Goal: Task Accomplishment & Management: Manage account settings

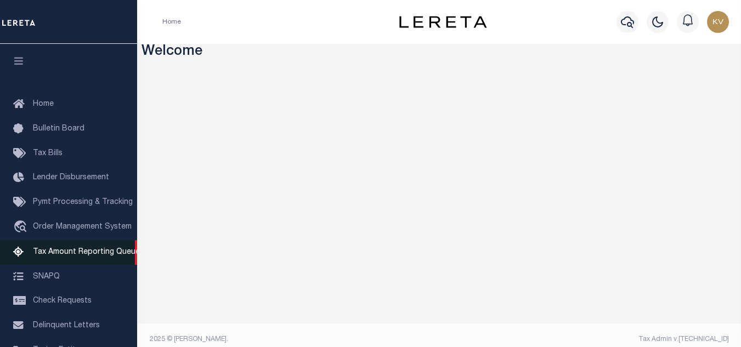
click at [81, 254] on span "Tax Amount Reporting Queue" at bounding box center [86, 253] width 107 height 8
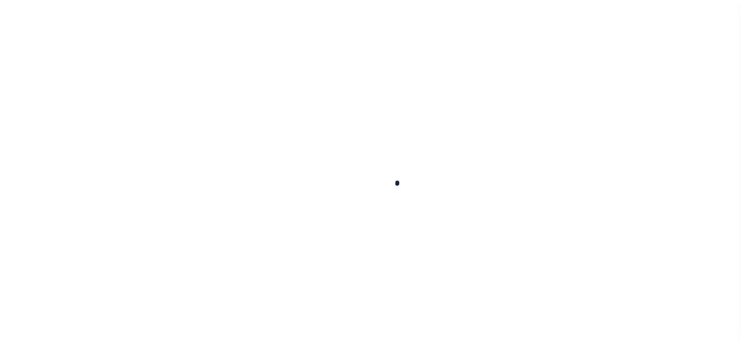
select select "100"
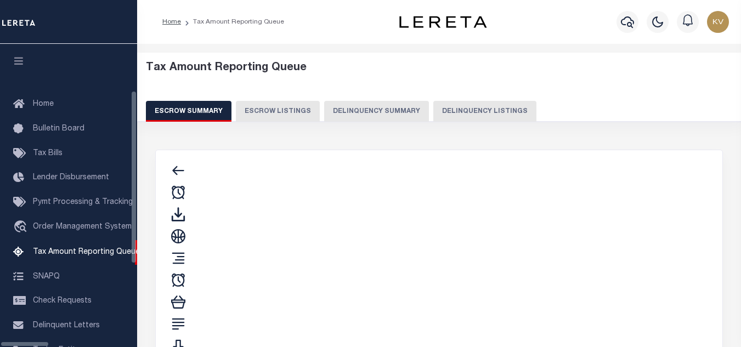
scroll to position [102, 0]
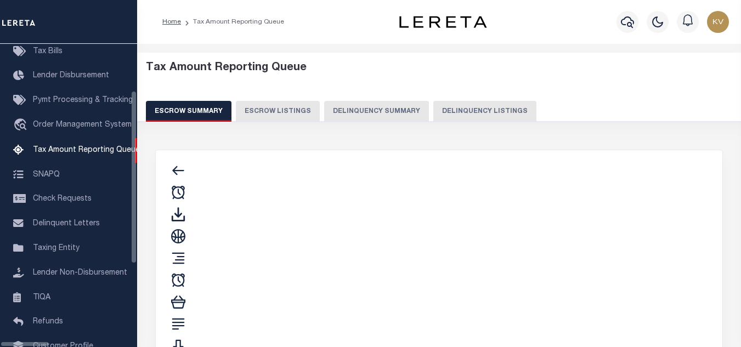
select select "100"
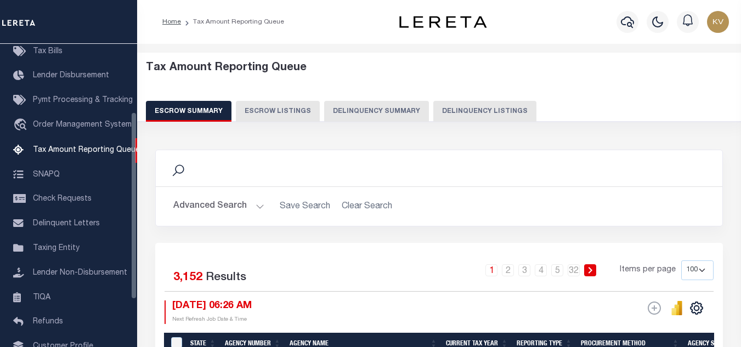
scroll to position [111, 0]
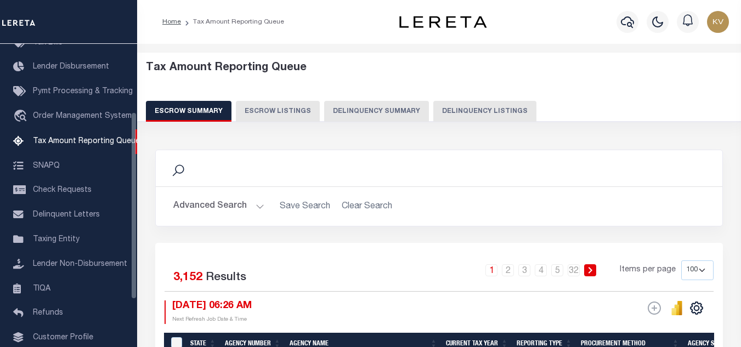
click at [497, 117] on button "Delinquency Listings" at bounding box center [485, 111] width 103 height 21
select select "100"
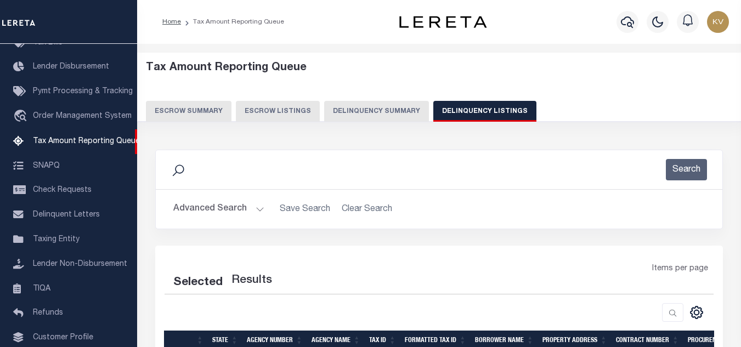
select select "100"
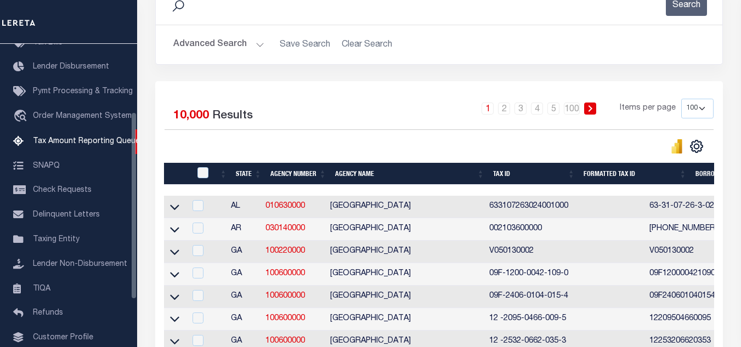
scroll to position [110, 0]
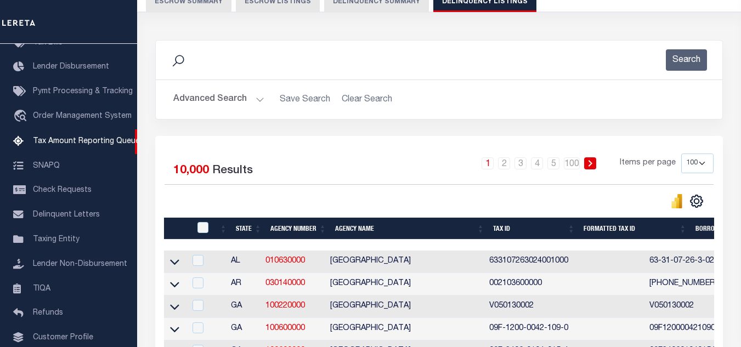
click at [257, 100] on button "Advanced Search" at bounding box center [218, 99] width 91 height 21
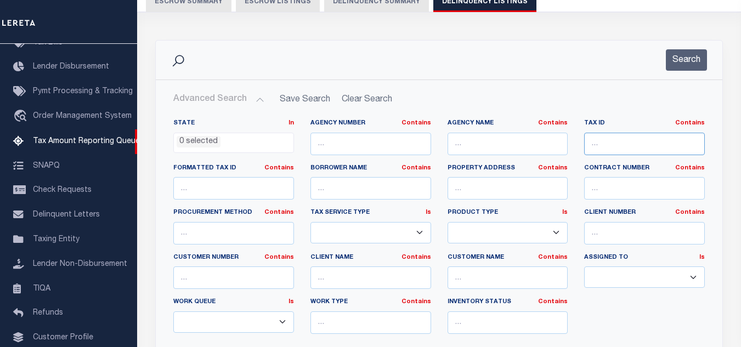
click at [624, 144] on input "text" at bounding box center [644, 144] width 121 height 22
paste input "07-07-069"
type input "07-07-069"
click at [685, 68] on button "Search" at bounding box center [686, 59] width 41 height 21
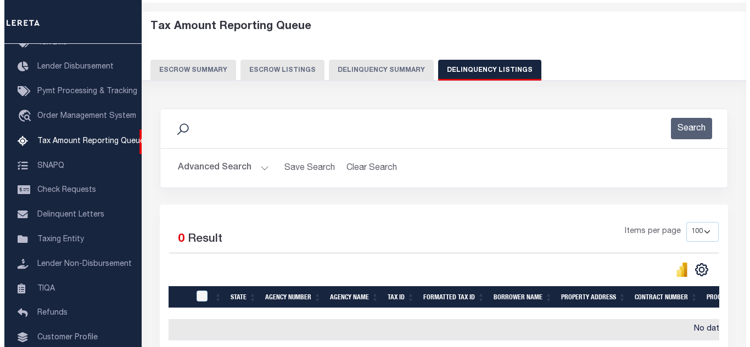
scroll to position [0, 0]
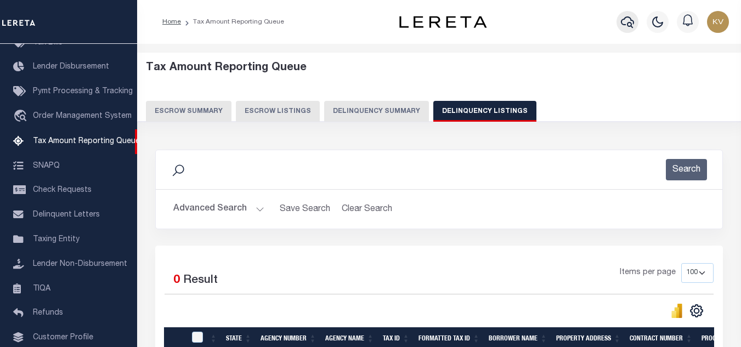
click at [629, 23] on icon "button" at bounding box center [627, 22] width 13 height 12
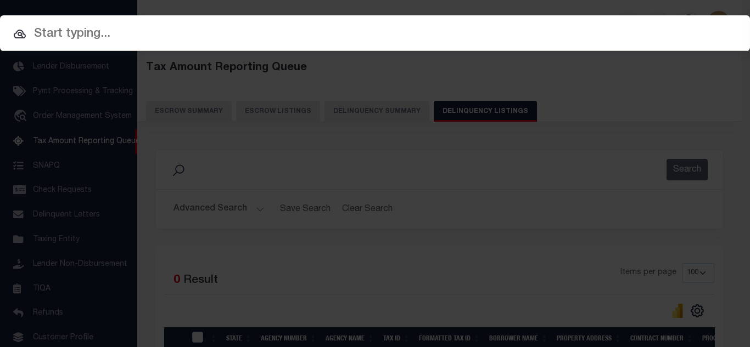
click at [204, 35] on input "text" at bounding box center [375, 34] width 750 height 19
paste input "07-07-069"
type input "07-07-069"
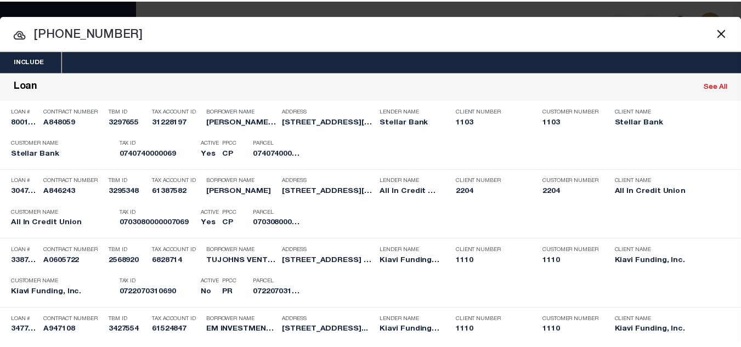
scroll to position [748, 0]
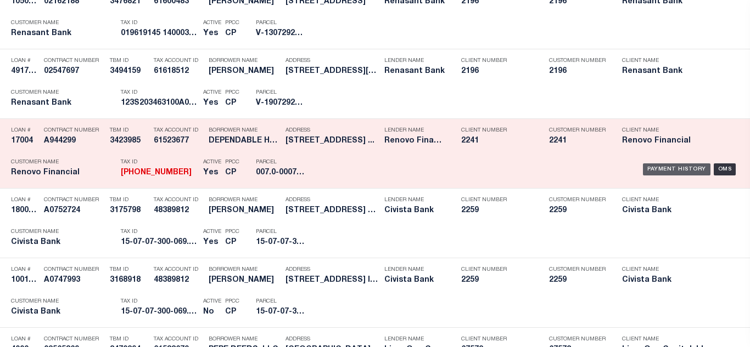
click at [652, 170] on div "Payment History" at bounding box center [676, 170] width 67 height 12
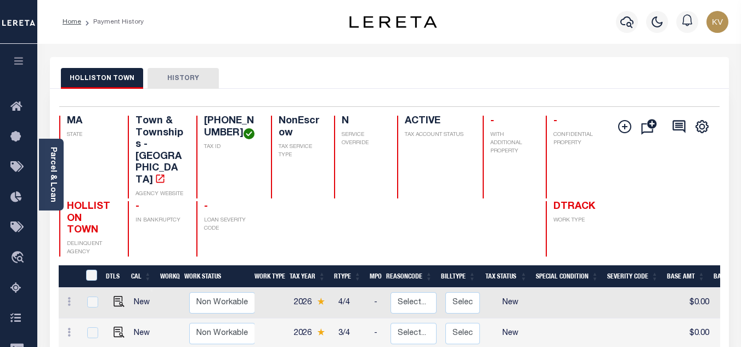
scroll to position [165, 0]
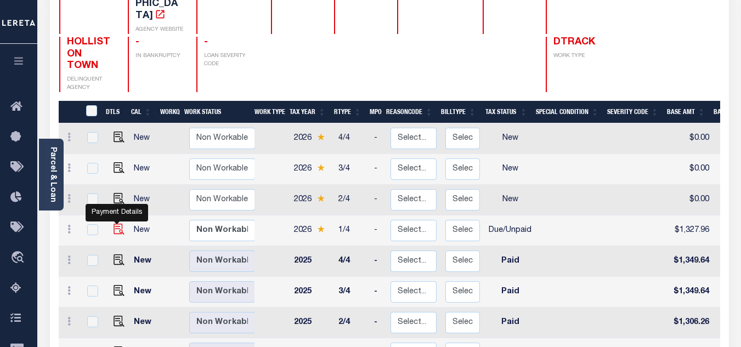
click at [116, 224] on img "" at bounding box center [119, 229] width 11 height 11
checkbox input "true"
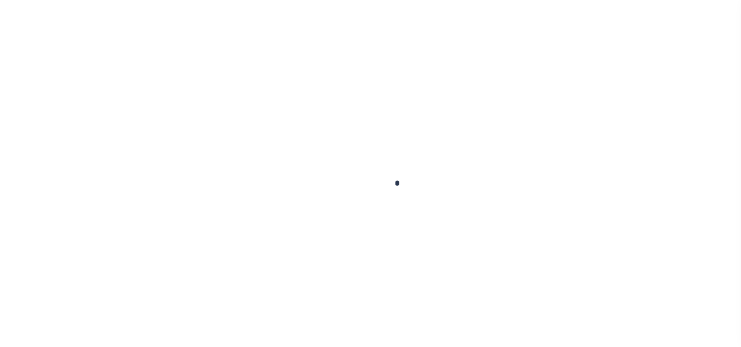
checkbox input "false"
type input "[DATE]"
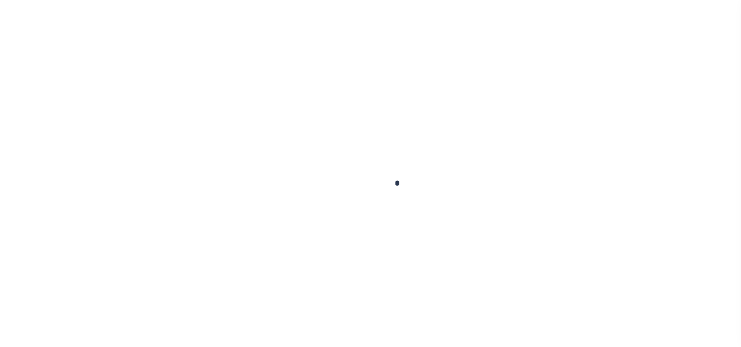
type input "[DATE]"
select select "DUE"
type input "$1,327.96"
type input "$28.53"
type input "$1,356.49"
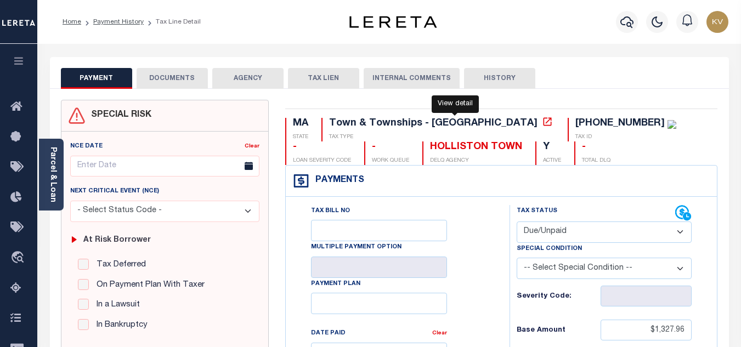
click at [543, 126] on icon at bounding box center [547, 121] width 8 height 8
click at [629, 24] on icon "button" at bounding box center [627, 22] width 13 height 12
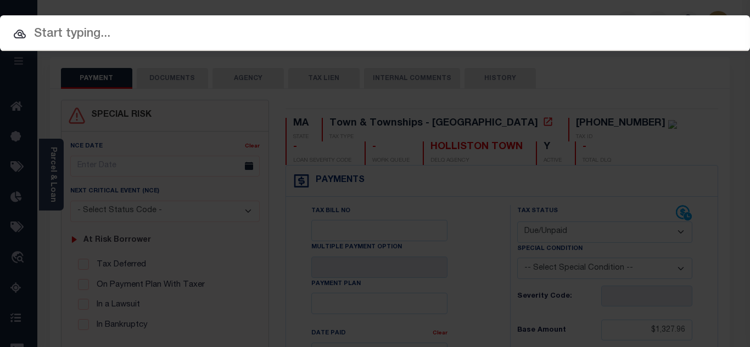
click at [379, 27] on input "text" at bounding box center [375, 34] width 750 height 19
paste input "0000071554"
type input "0000071554"
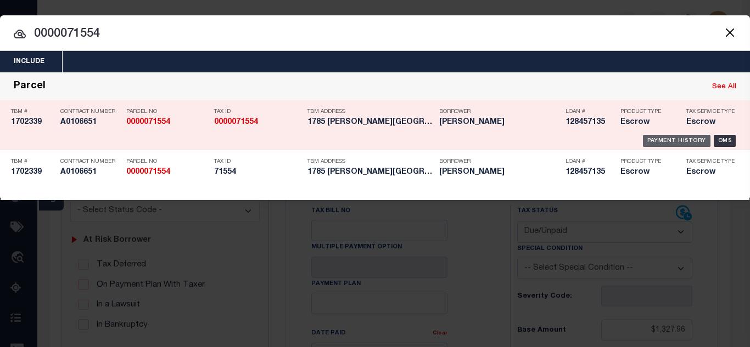
click at [669, 142] on div "Payment History" at bounding box center [676, 141] width 67 height 12
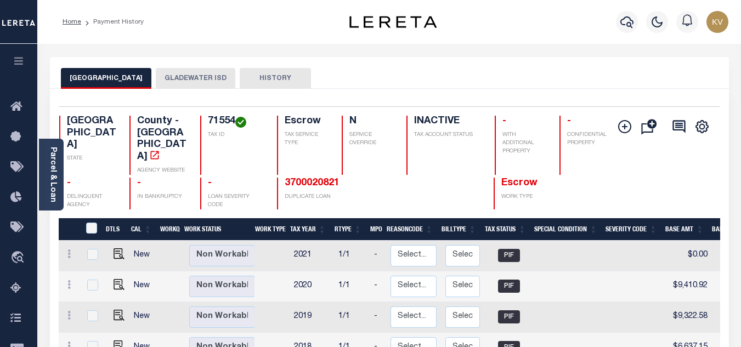
click at [170, 76] on button "GLADEWATER ISD" at bounding box center [196, 78] width 80 height 21
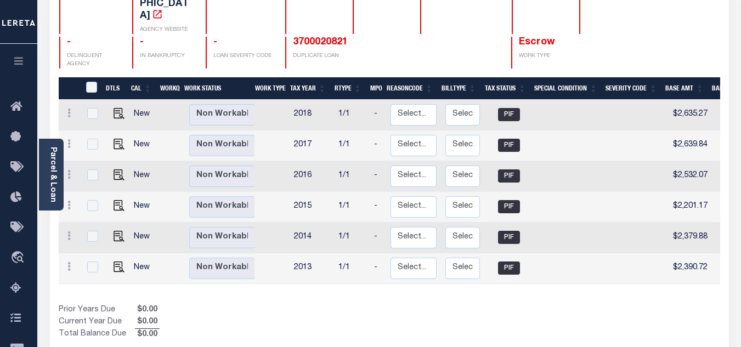
scroll to position [55, 0]
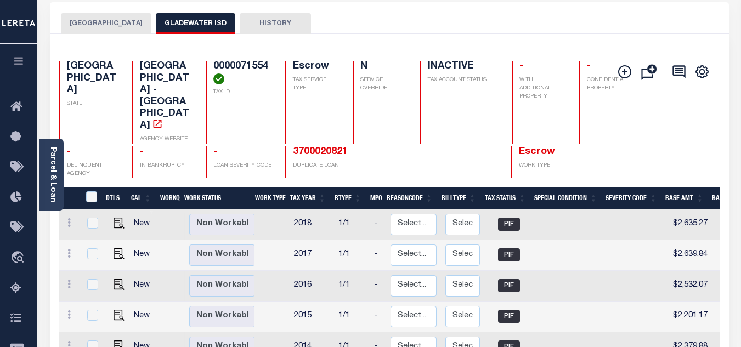
click at [102, 26] on button "[GEOGRAPHIC_DATA]" at bounding box center [106, 23] width 91 height 21
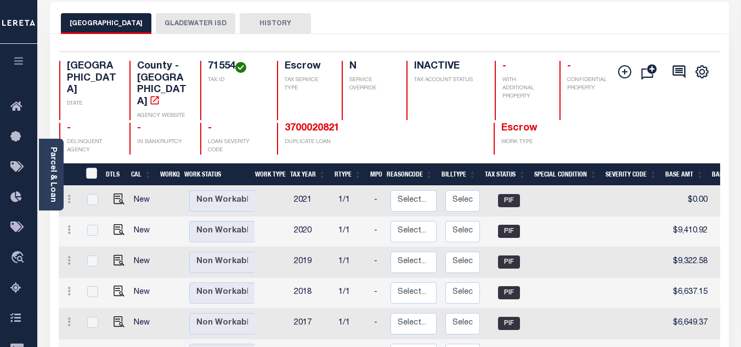
click at [166, 22] on button "GLADEWATER ISD" at bounding box center [196, 23] width 80 height 21
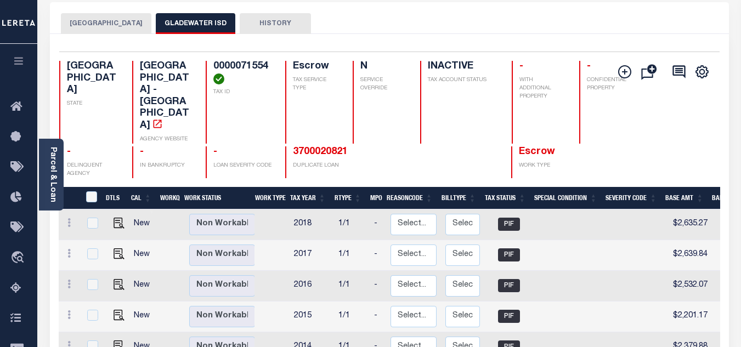
scroll to position [0, 0]
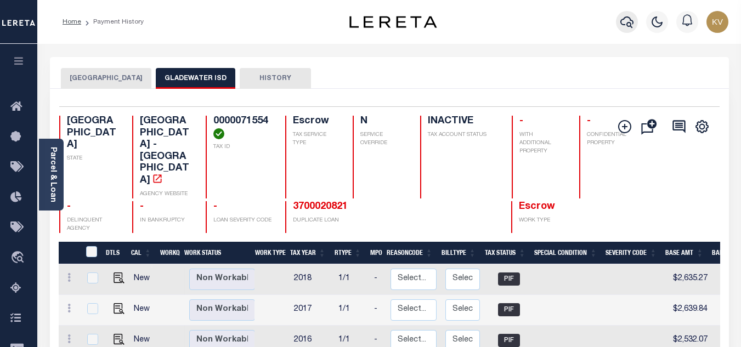
click at [631, 21] on icon "button" at bounding box center [627, 22] width 13 height 12
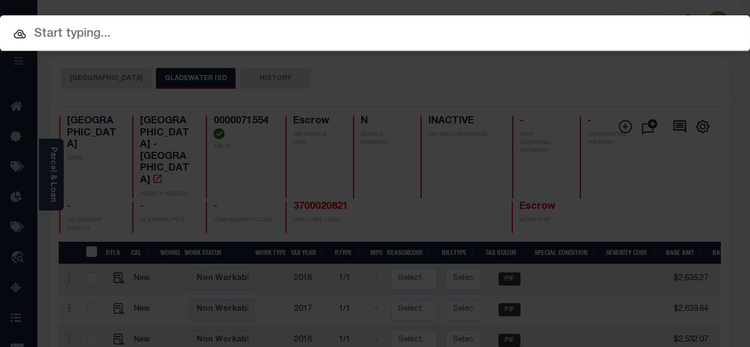
click at [427, 25] on input "text" at bounding box center [375, 34] width 750 height 19
click at [184, 25] on input "text" at bounding box center [375, 34] width 750 height 19
drag, startPoint x: 83, startPoint y: 51, endPoint x: 84, endPoint y: 32, distance: 18.7
click at [83, 51] on div "Include Loans TBM Customers Borrowers Payments (Lender Non-Disb) Payments (Lend…" at bounding box center [375, 173] width 750 height 347
click at [84, 32] on input "text" at bounding box center [375, 34] width 750 height 19
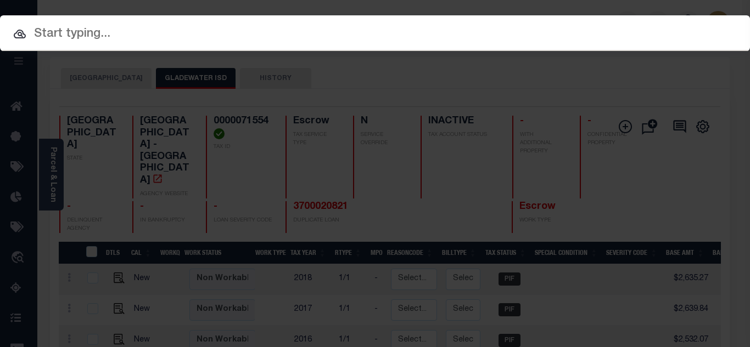
click at [342, 133] on div "Include Loans TBM Customers Borrowers Payments (Lender Non-Disb) Payments (Lend…" at bounding box center [375, 173] width 750 height 347
click at [215, 33] on input "text" at bounding box center [375, 34] width 750 height 19
paste input "Retrieving data. Wait a few seconds and try to cut or copy again."
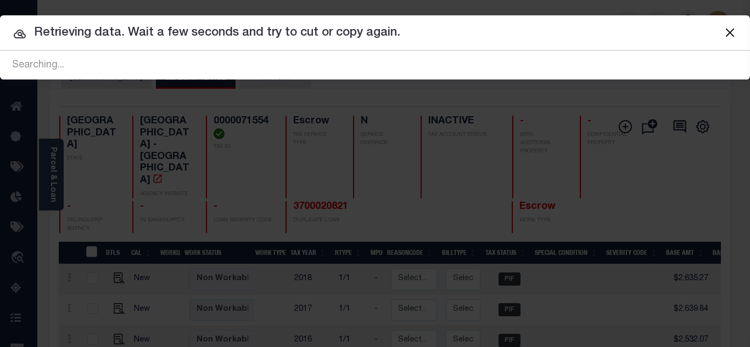
click at [728, 33] on button "Close" at bounding box center [729, 32] width 14 height 14
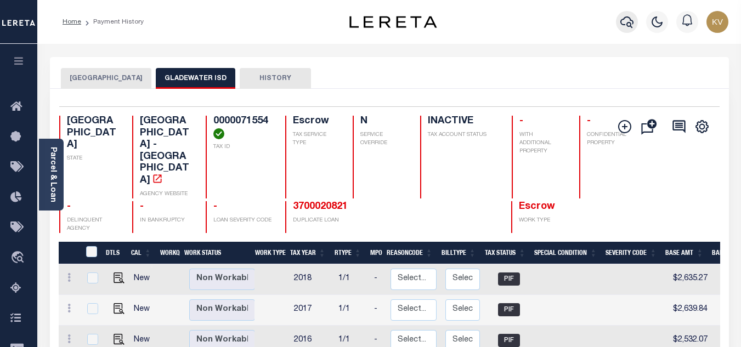
click at [626, 24] on icon "button" at bounding box center [627, 21] width 13 height 13
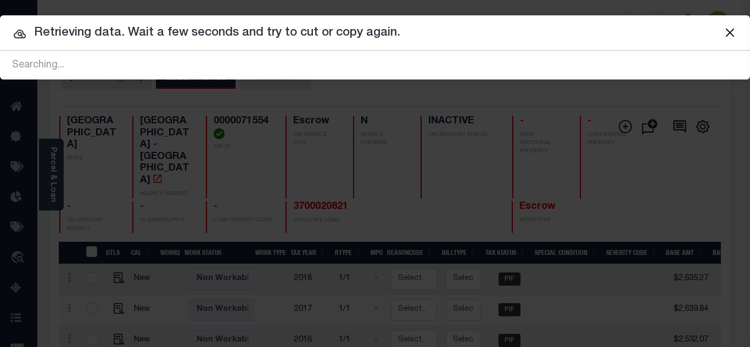
drag, startPoint x: 553, startPoint y: 37, endPoint x: -27, endPoint y: 18, distance: 580.9
click at [0, 18] on html "Home Payment History Profile Sign out" at bounding box center [375, 349] width 750 height 699
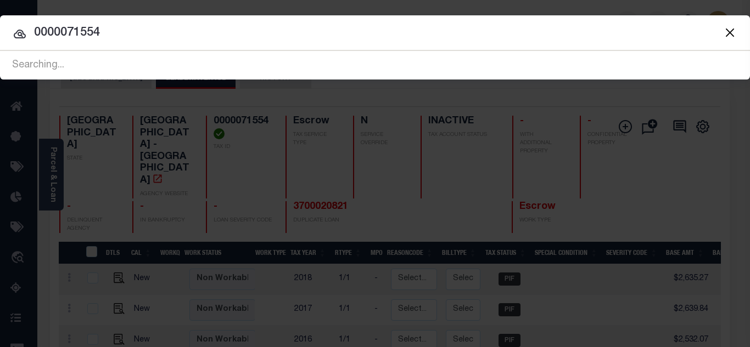
type input "0000071554"
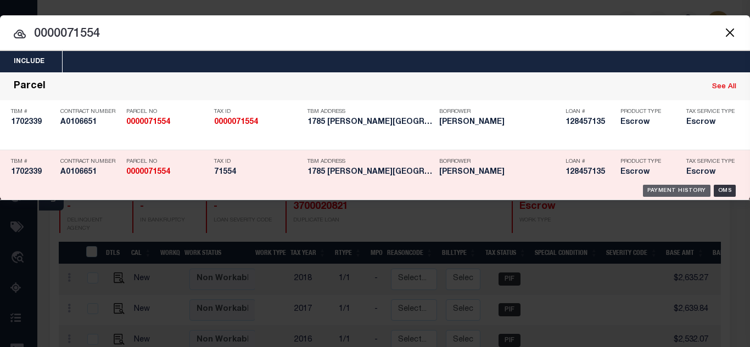
click at [665, 189] on div "Payment History" at bounding box center [676, 191] width 67 height 12
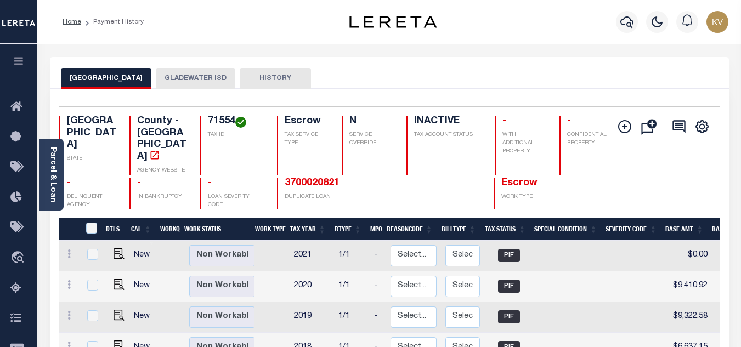
click at [161, 72] on button "GLADEWATER ISD" at bounding box center [196, 78] width 80 height 21
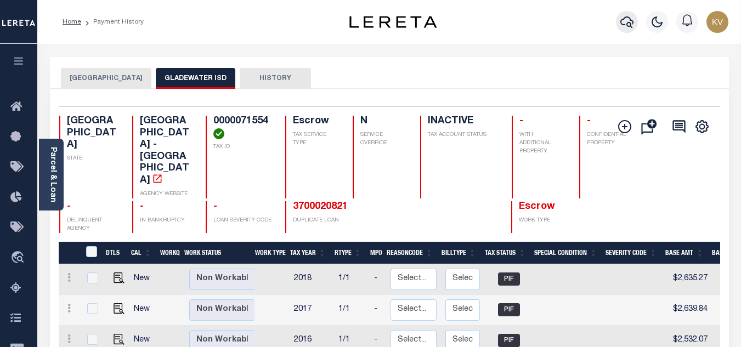
click at [628, 27] on icon "button" at bounding box center [627, 21] width 13 height 13
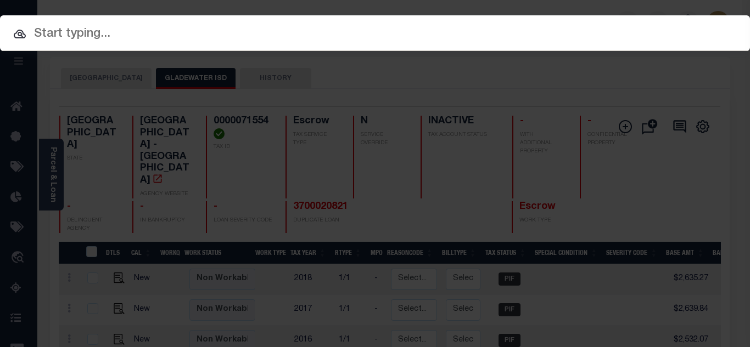
click at [272, 30] on input "text" at bounding box center [375, 34] width 750 height 19
paste input "0000016506"
type input "0000016506"
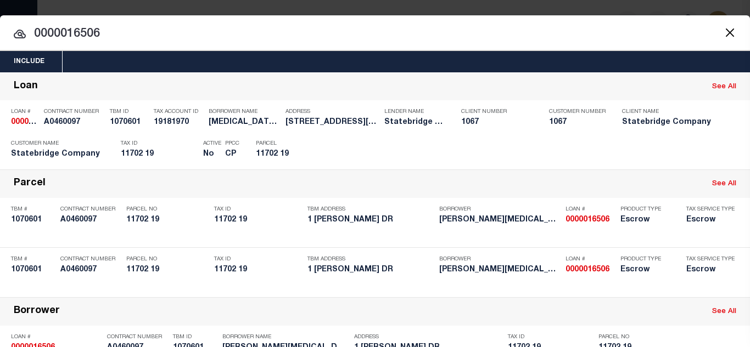
scroll to position [105, 0]
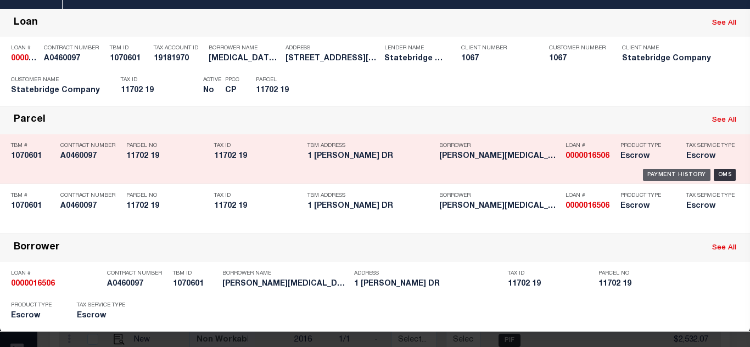
click at [649, 169] on div "Payment History" at bounding box center [676, 175] width 67 height 12
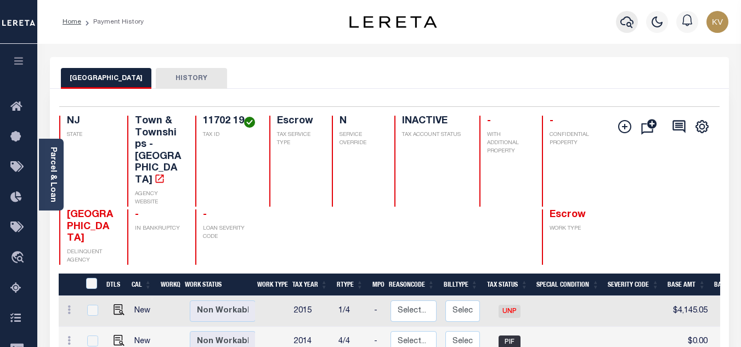
click at [623, 25] on icon "button" at bounding box center [627, 22] width 13 height 12
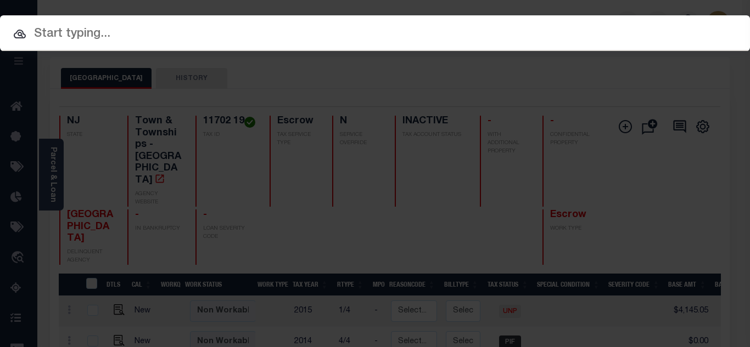
click at [341, 34] on input "text" at bounding box center [375, 34] width 750 height 19
paste input "0000016506"
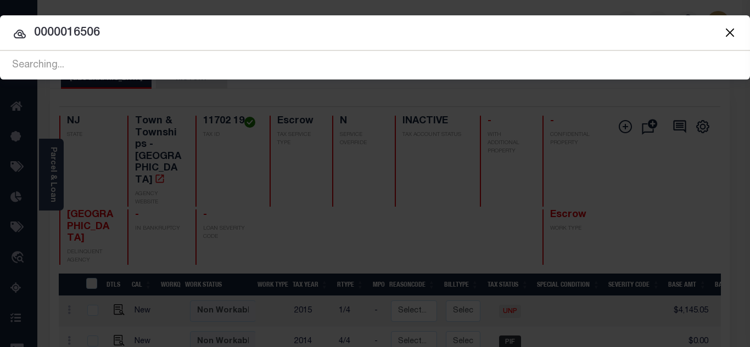
click at [732, 30] on button "Close" at bounding box center [729, 32] width 14 height 14
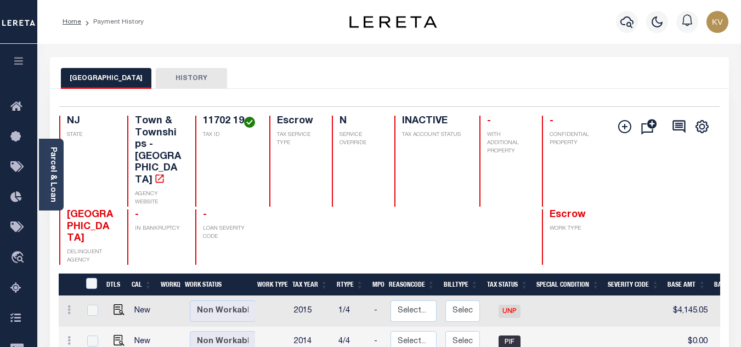
click at [463, 34] on div "Profile Sign out" at bounding box center [591, 22] width 283 height 38
click at [627, 25] on icon "button" at bounding box center [627, 21] width 13 height 13
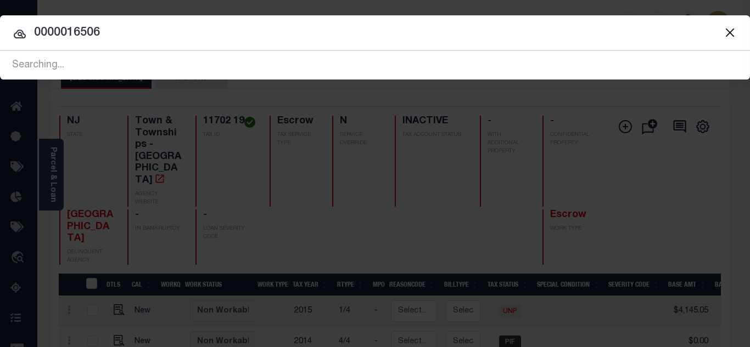
click at [390, 31] on input "0000016506" at bounding box center [375, 33] width 750 height 19
drag, startPoint x: 390, startPoint y: 31, endPoint x: -47, endPoint y: 19, distance: 437.5
paste input "1300021860"
type input "1300021860"
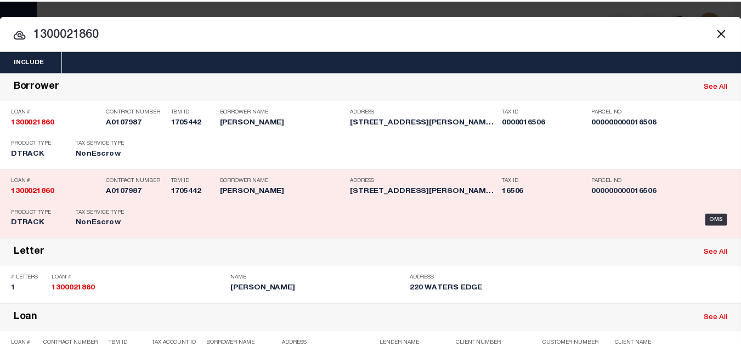
scroll to position [216, 0]
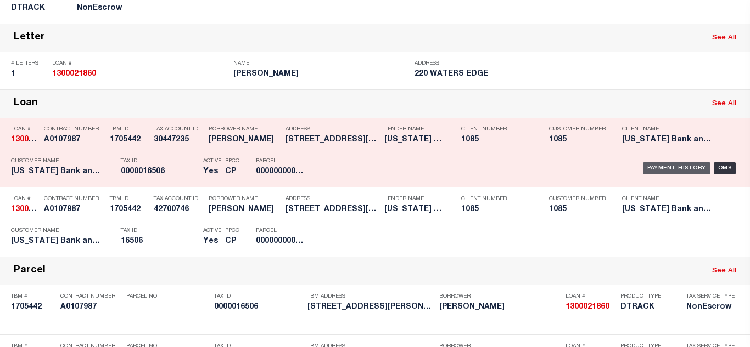
click at [660, 168] on div "Payment History" at bounding box center [676, 168] width 67 height 12
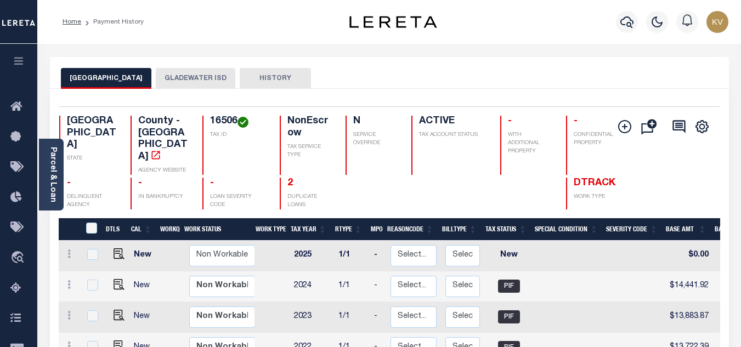
click at [160, 86] on button "GLADEWATER ISD" at bounding box center [196, 78] width 80 height 21
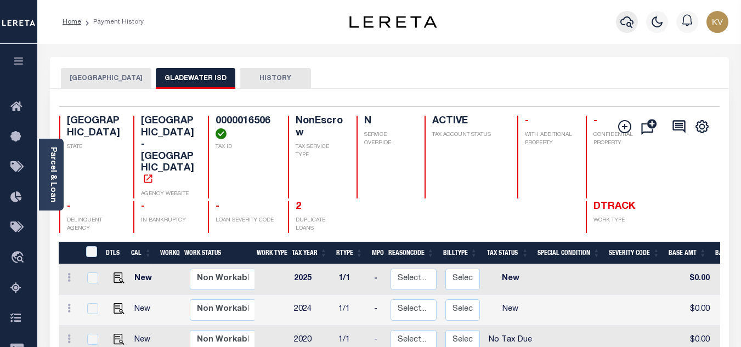
click at [635, 23] on button "button" at bounding box center [627, 22] width 22 height 22
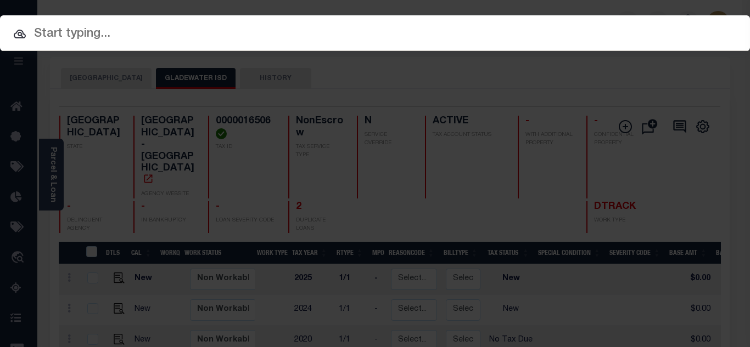
click at [314, 32] on input "text" at bounding box center [375, 34] width 750 height 19
paste input "3700020821"
type input "3700020821"
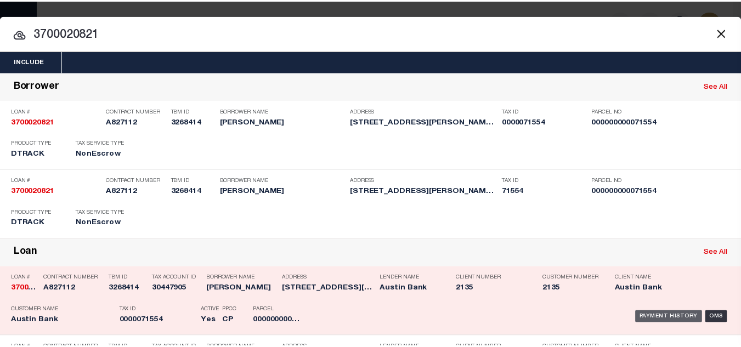
scroll to position [55, 0]
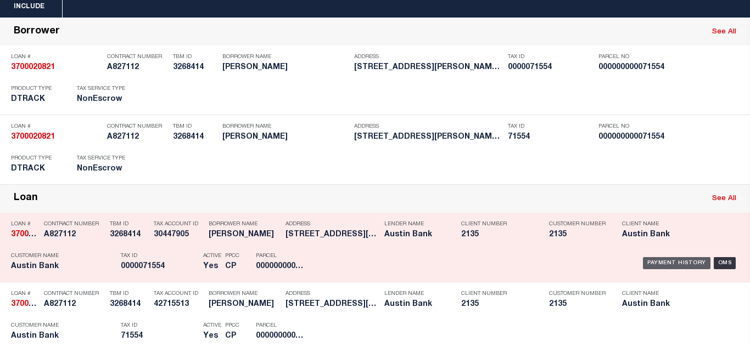
click at [657, 267] on div "Payment History" at bounding box center [676, 263] width 67 height 12
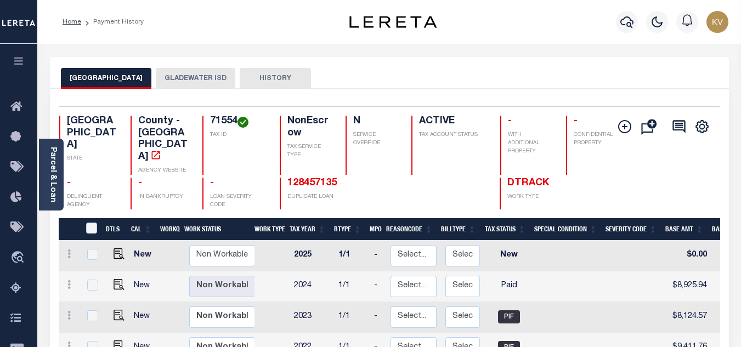
click at [179, 81] on button "GLADEWATER ISD" at bounding box center [196, 78] width 80 height 21
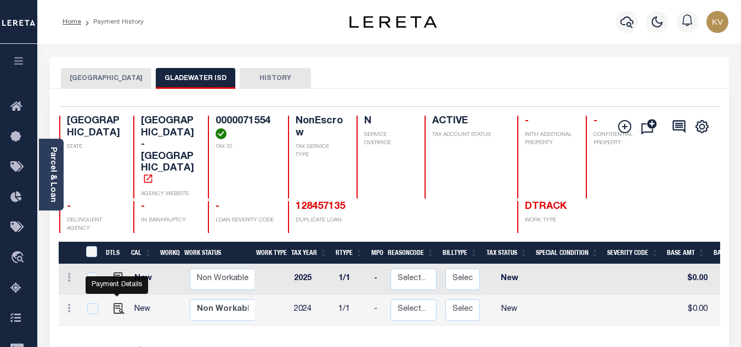
click at [115, 303] on img "" at bounding box center [119, 308] width 11 height 11
checkbox input "true"
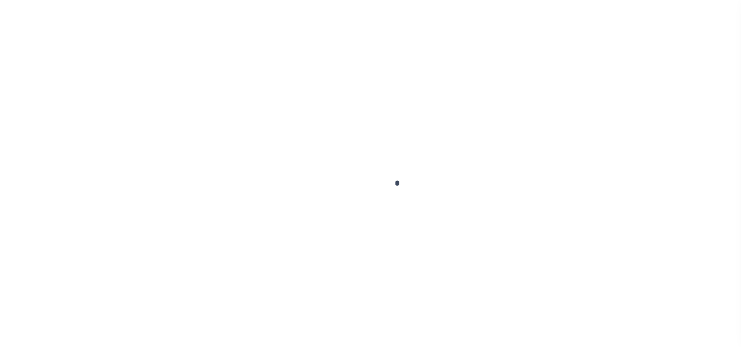
select select "NW2"
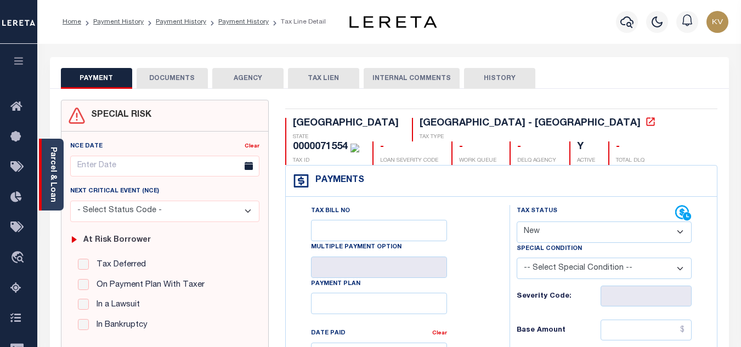
click at [58, 198] on div "Parcel & Loan" at bounding box center [51, 175] width 25 height 72
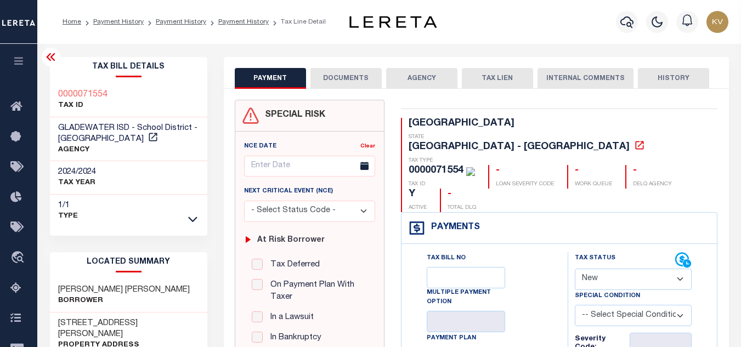
scroll to position [55, 0]
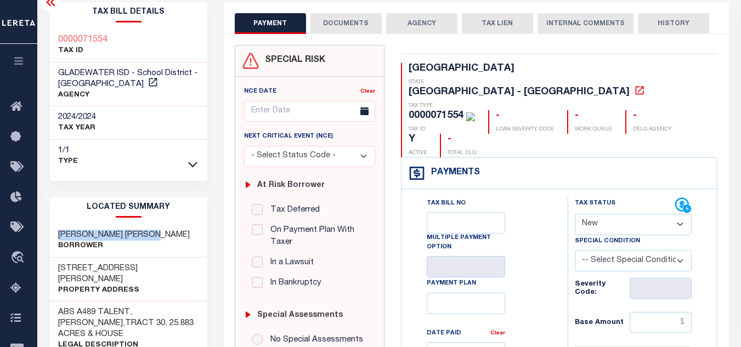
drag, startPoint x: 158, startPoint y: 238, endPoint x: 50, endPoint y: 240, distance: 107.6
click at [50, 240] on div "WILLIAMS RICHARD DIRK Borrower" at bounding box center [128, 240] width 157 height 33
copy h3 "WILLIAMS RICHARD DIRK"
click at [183, 267] on div "1785 N PHILLIPS SPRINGS RD Property Address" at bounding box center [128, 280] width 157 height 44
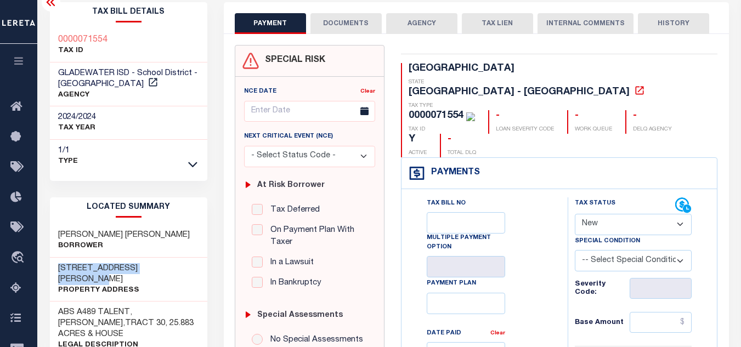
drag, startPoint x: 58, startPoint y: 268, endPoint x: 173, endPoint y: 266, distance: 115.8
click at [173, 266] on h3 "1785 N PHILLIPS SPRINGS RD" at bounding box center [128, 274] width 141 height 22
copy h3 "1785 N PHILLIPS SPRINGS RD"
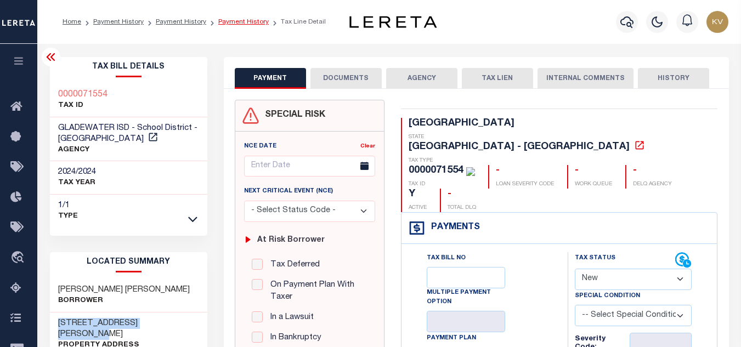
click at [241, 25] on link "Payment History" at bounding box center [243, 22] width 50 height 7
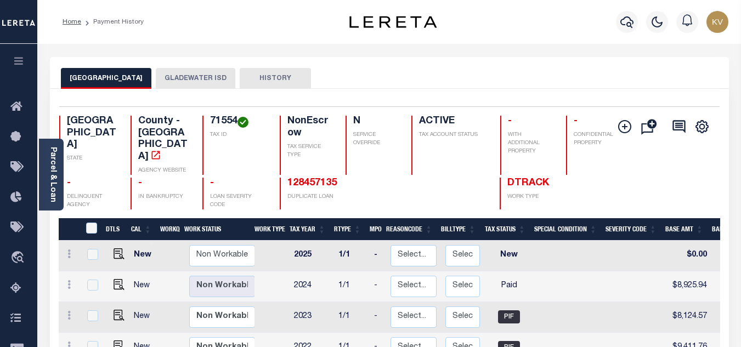
click at [176, 81] on button "GLADEWATER ISD" at bounding box center [196, 78] width 80 height 21
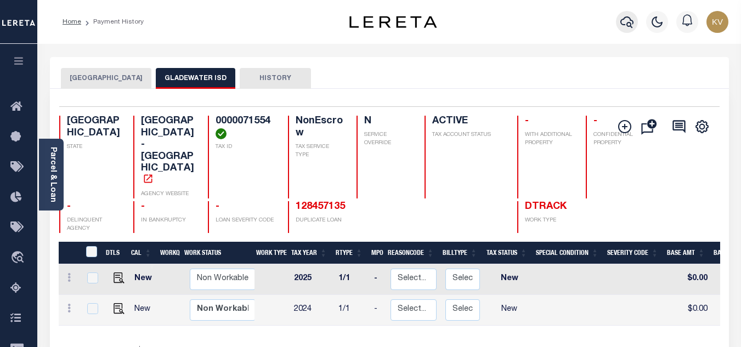
click at [630, 25] on icon "button" at bounding box center [627, 21] width 13 height 13
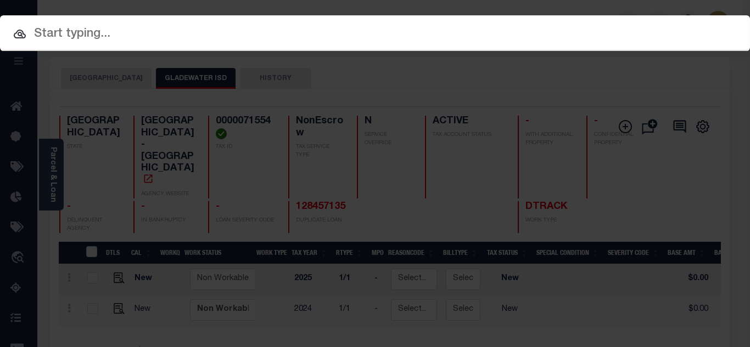
click at [405, 38] on input "text" at bounding box center [375, 34] width 750 height 19
click at [416, 76] on div "Include Loans TBM Customers Borrowers Payments (Lender Non-Disb) Payments (Lend…" at bounding box center [375, 173] width 750 height 347
click at [316, 196] on div "Include Loans TBM Customers Borrowers Payments (Lender Non-Disb) Payments (Lend…" at bounding box center [375, 173] width 750 height 347
click at [183, 32] on input "text" at bounding box center [375, 34] width 750 height 19
paste input "1300021860"
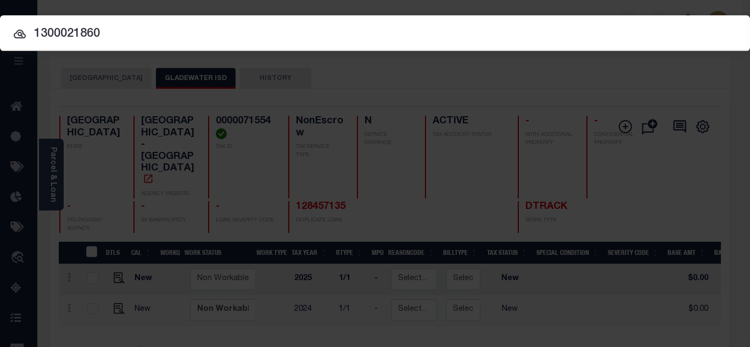
type input "1300021860"
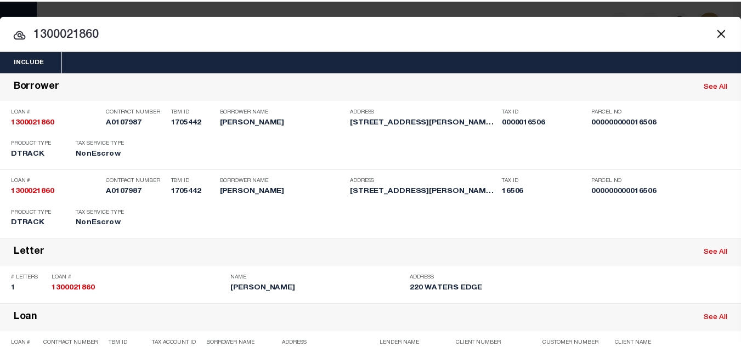
scroll to position [216, 0]
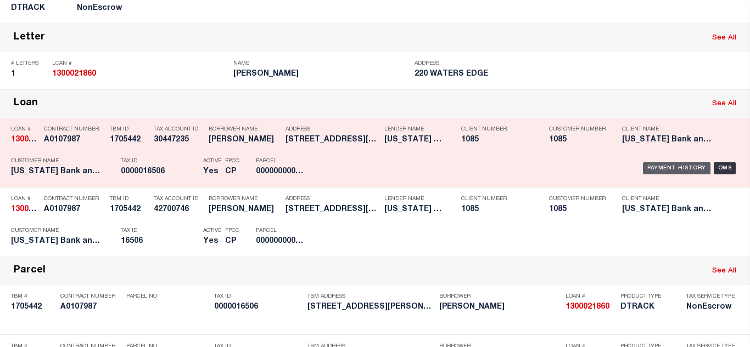
click at [677, 171] on div "Payment History" at bounding box center [676, 168] width 67 height 12
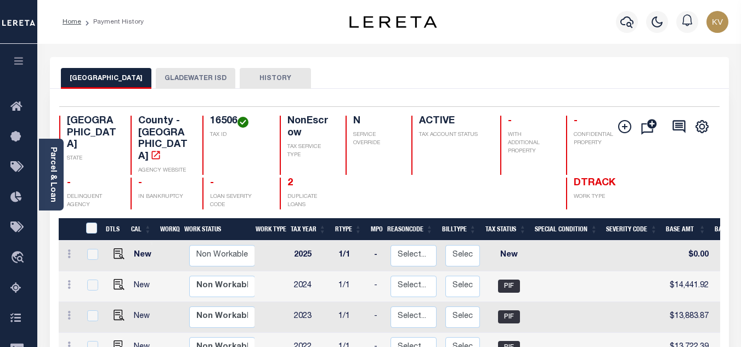
click at [170, 70] on button "GLADEWATER ISD" at bounding box center [196, 78] width 80 height 21
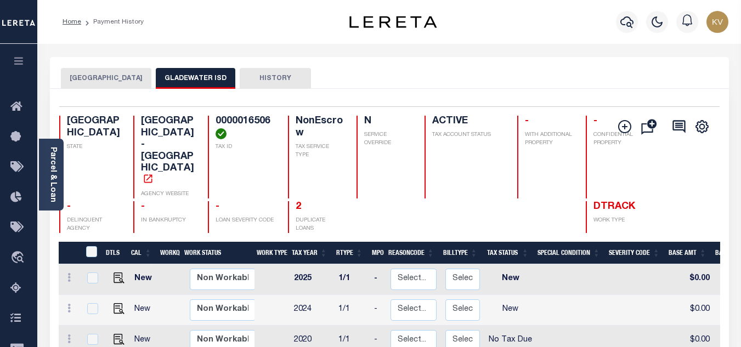
drag, startPoint x: 19, startPoint y: 281, endPoint x: 240, endPoint y: 200, distance: 235.6
click at [19, 281] on link "Tax Amount Reporting Queue" at bounding box center [18, 289] width 37 height 30
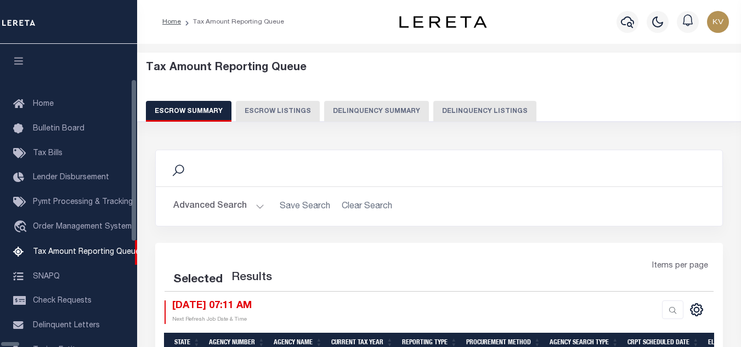
click at [442, 110] on button "Delinquency Listings" at bounding box center [485, 111] width 103 height 21
select select "100"
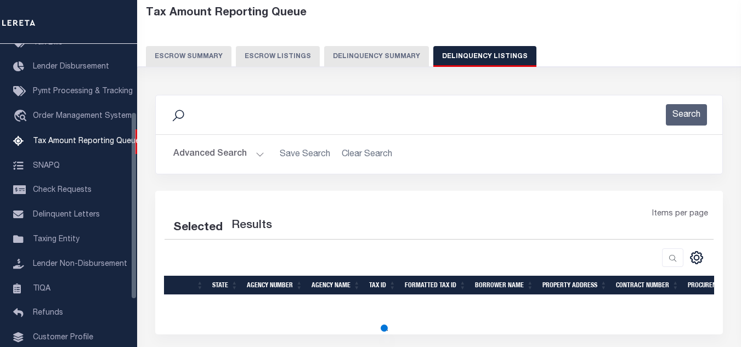
scroll to position [55, 0]
select select "100"
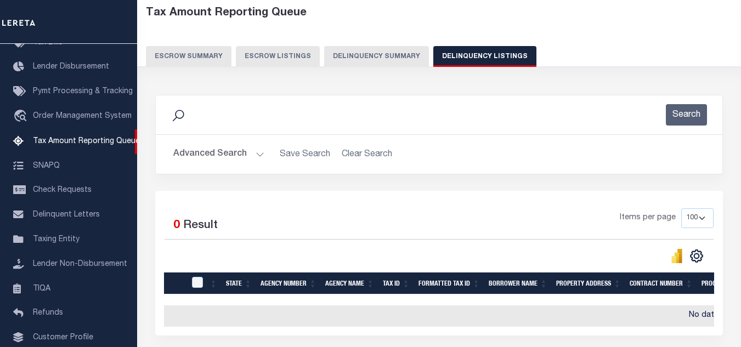
click at [239, 149] on button "Advanced Search" at bounding box center [218, 154] width 91 height 21
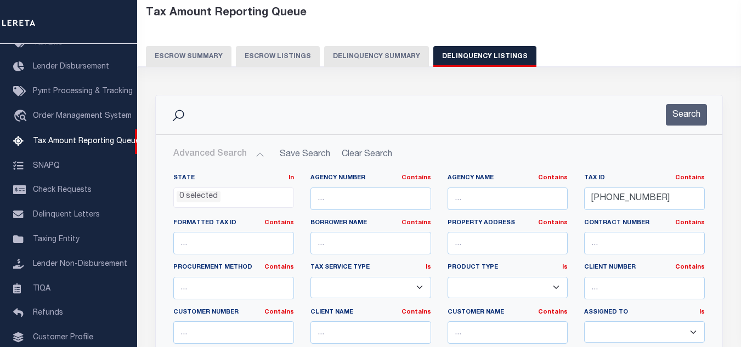
scroll to position [165, 0]
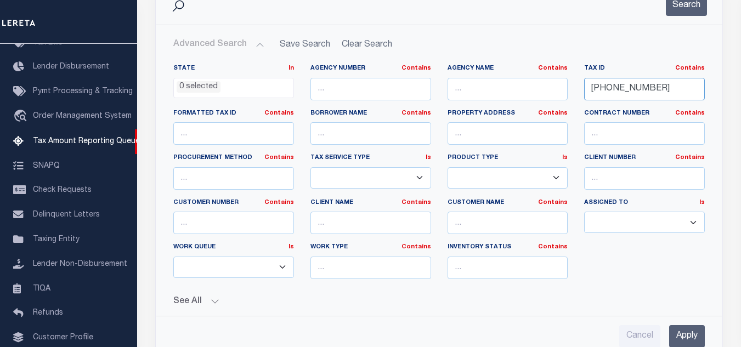
drag, startPoint x: 648, startPoint y: 89, endPoint x: 531, endPoint y: 89, distance: 116.9
click at [531, 89] on div "State In In AK AL AR AZ CA CO CT DC DE FL GA GU HI IA ID IL IN KS KY LA MA MD M…" at bounding box center [439, 176] width 548 height 224
paste input "12 080 018"
type input "012 080 018"
click at [672, 15] on button "Search" at bounding box center [686, 5] width 41 height 21
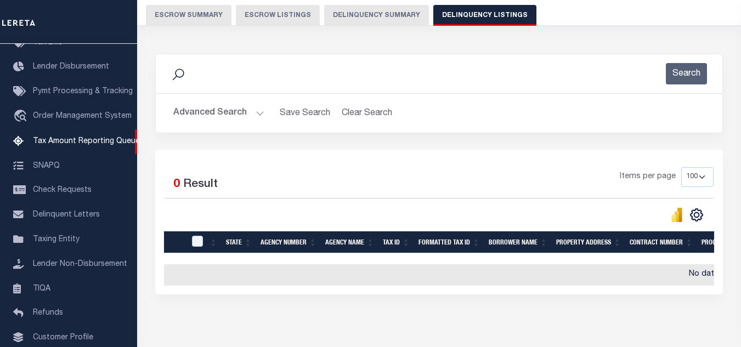
scroll to position [0, 0]
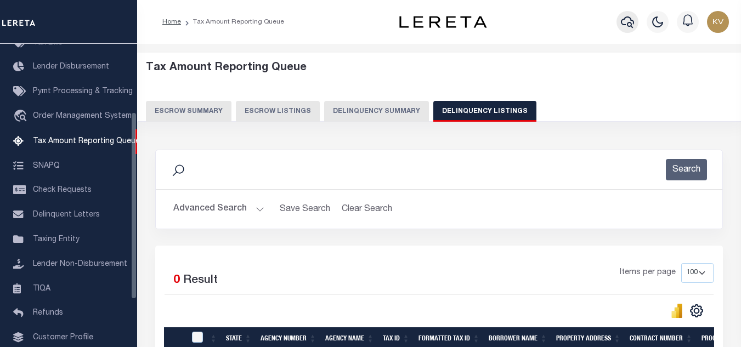
click at [636, 16] on button "button" at bounding box center [628, 22] width 22 height 22
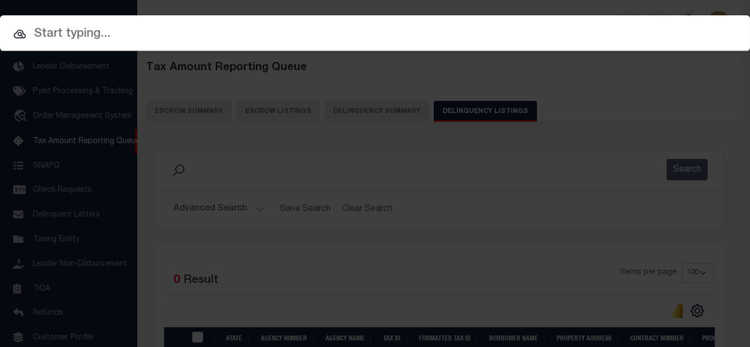
click at [462, 44] on div at bounding box center [375, 32] width 750 height 35
click at [165, 41] on input "text" at bounding box center [375, 34] width 750 height 19
paste input "Retrieving data. Wait a few seconds and try to cut or copy again."
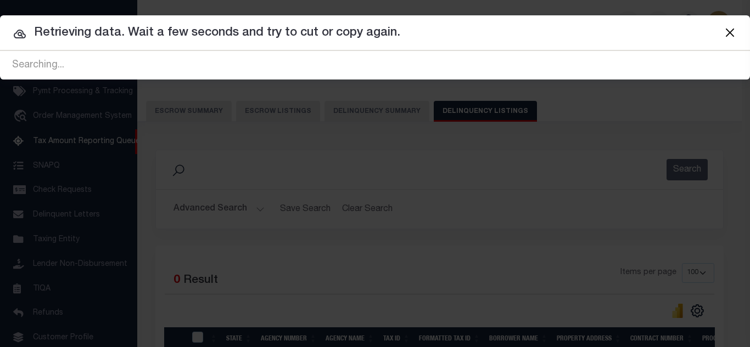
click at [733, 31] on button "Close" at bounding box center [729, 32] width 14 height 14
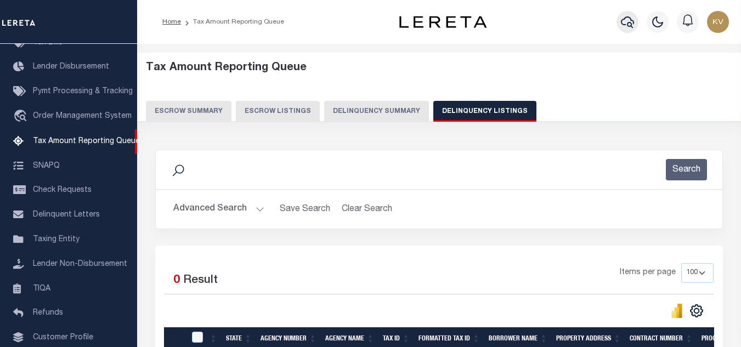
click at [633, 30] on button "button" at bounding box center [628, 22] width 22 height 22
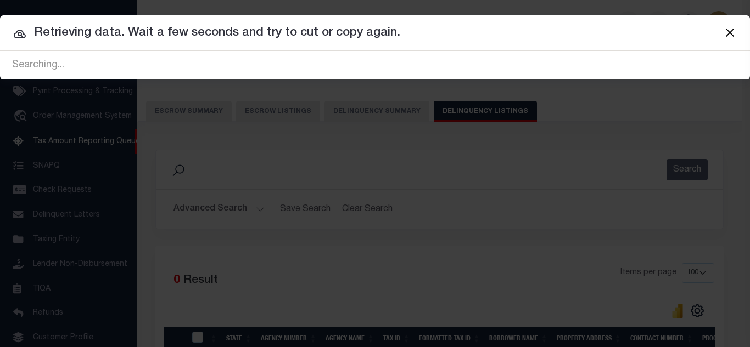
drag, startPoint x: 409, startPoint y: 35, endPoint x: -17, endPoint y: 55, distance: 426.3
click at [0, 55] on html "Home Tax Amount Reporting Queue Profile" at bounding box center [375, 244] width 750 height 489
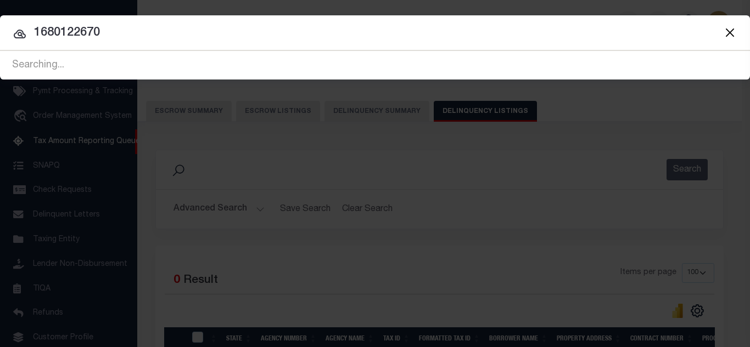
type input "1680122670"
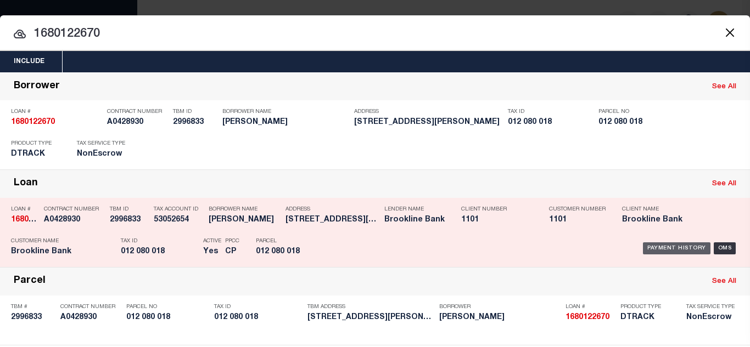
click at [669, 247] on div "Payment History" at bounding box center [676, 249] width 67 height 12
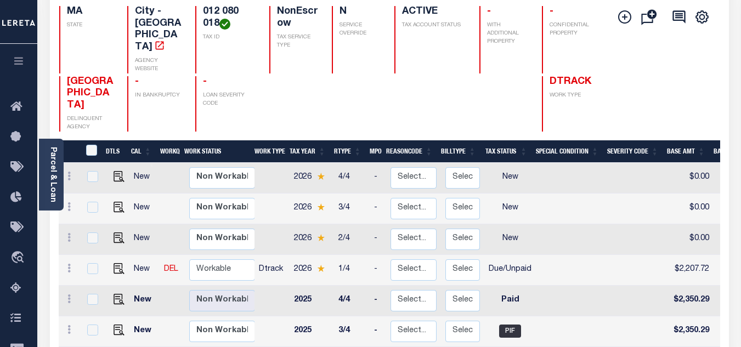
scroll to position [1, 0]
click at [201, 258] on select "Non Workable Workable" at bounding box center [222, 268] width 66 height 21
checkbox input "true"
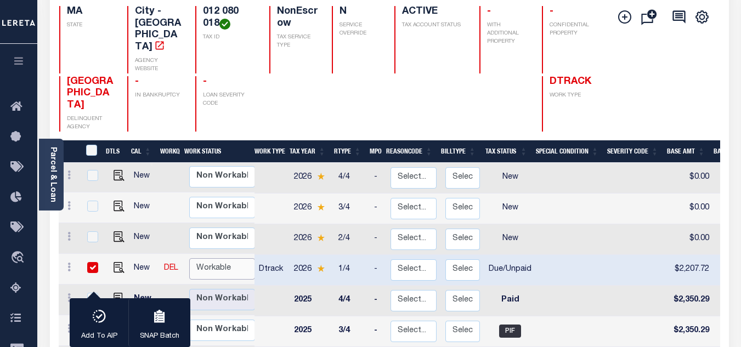
select select "true"
click at [189, 258] on select "Non Workable Workable" at bounding box center [222, 268] width 66 height 21
checkbox input "false"
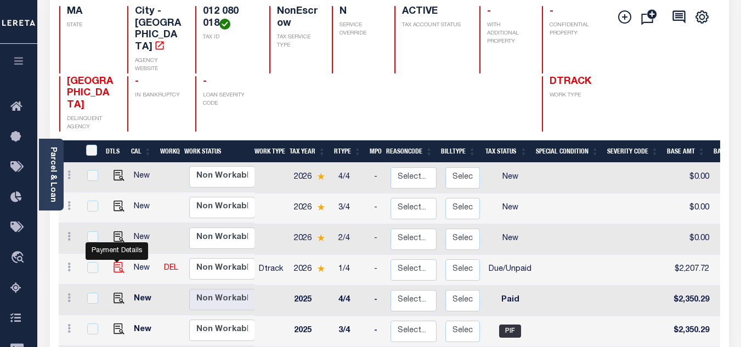
click at [114, 262] on img "" at bounding box center [119, 267] width 11 height 11
checkbox input "true"
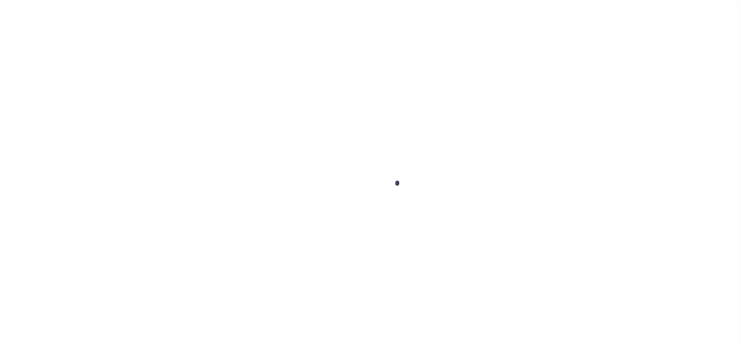
select select "DUE"
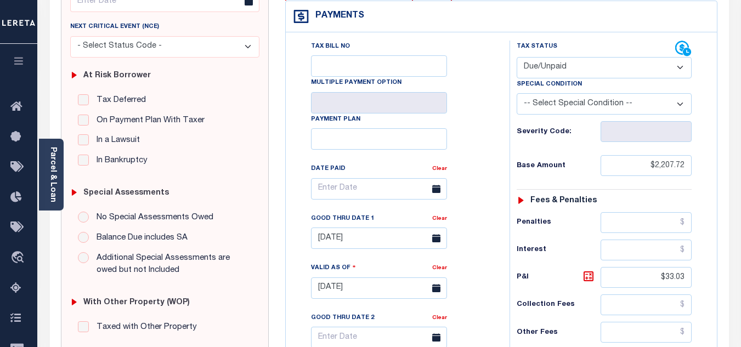
scroll to position [55, 0]
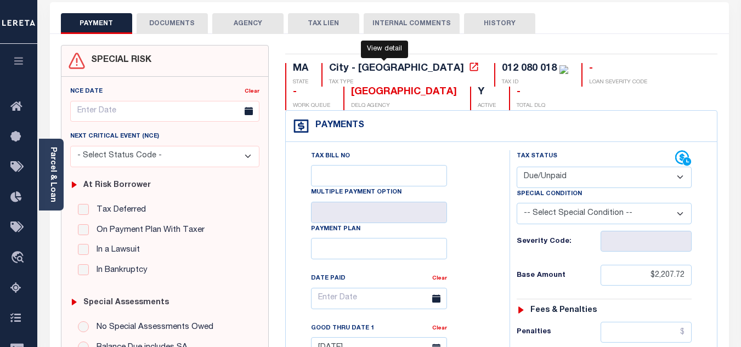
click at [469, 66] on icon at bounding box center [474, 66] width 11 height 11
click at [59, 185] on div "Parcel & Loan" at bounding box center [51, 175] width 25 height 72
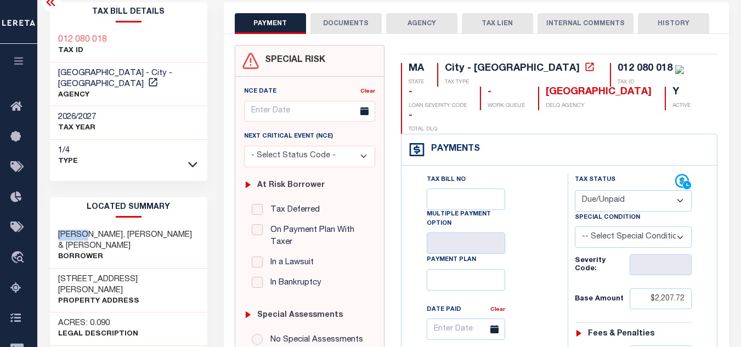
drag, startPoint x: 92, startPoint y: 223, endPoint x: 57, endPoint y: 224, distance: 34.6
click at [57, 224] on div "MELOON STEPHEN P, BUONOMO JOHN J & JOAN A Borrower" at bounding box center [128, 246] width 157 height 44
copy h3 "MELOON"
click at [52, 4] on icon at bounding box center [50, 2] width 9 height 8
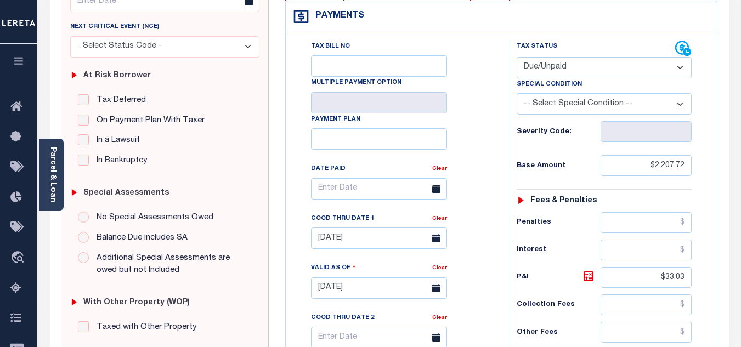
scroll to position [0, 0]
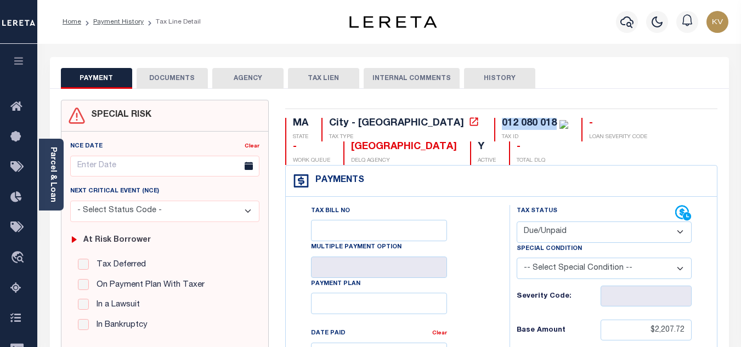
drag, startPoint x: 465, startPoint y: 123, endPoint x: 404, endPoint y: 123, distance: 60.9
click at [494, 123] on div "012 080 018 TAX ID" at bounding box center [531, 130] width 74 height 24
copy div "012 080 018"
click at [469, 123] on icon at bounding box center [474, 121] width 11 height 11
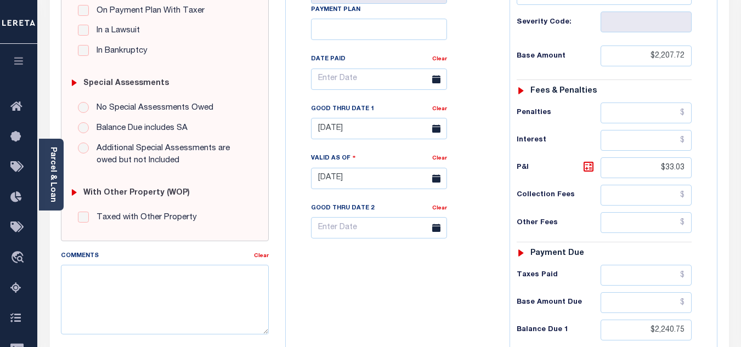
scroll to position [384, 0]
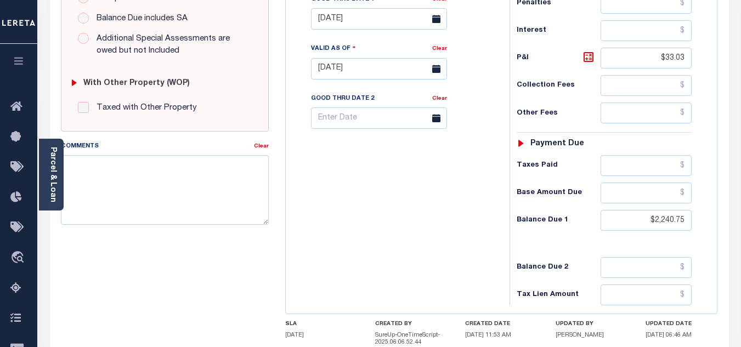
click at [58, 155] on div "Parcel & Loan" at bounding box center [51, 175] width 25 height 72
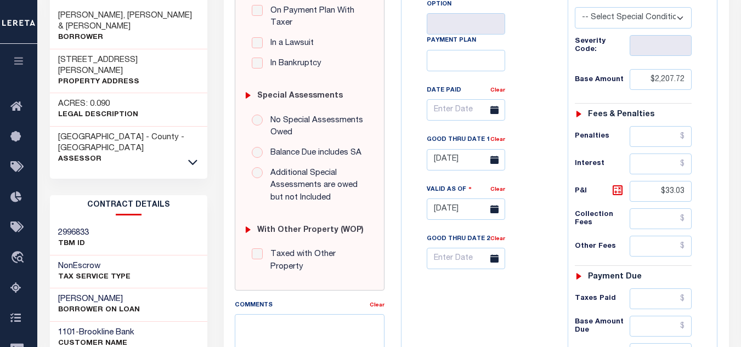
scroll to position [110, 0]
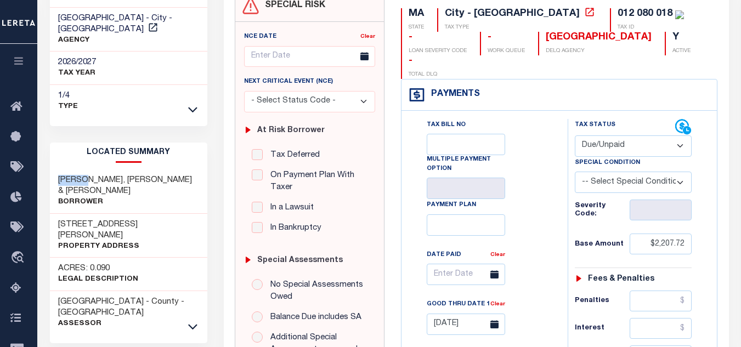
drag, startPoint x: 55, startPoint y: 170, endPoint x: 92, endPoint y: 172, distance: 36.3
click at [92, 172] on div "MELOON STEPHEN P, BUONOMO JOHN J & JOAN A Borrower" at bounding box center [128, 192] width 157 height 44
copy h3 "MELOON"
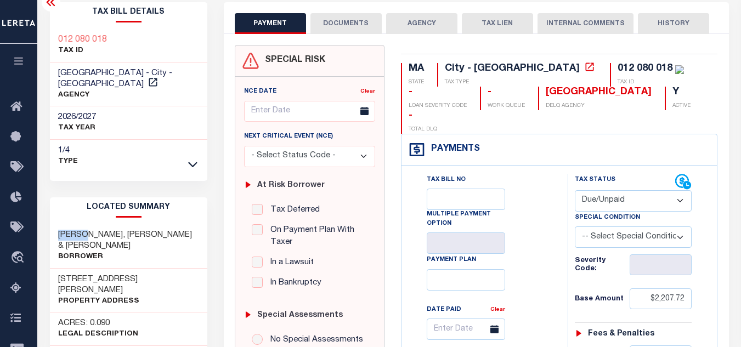
scroll to position [0, 0]
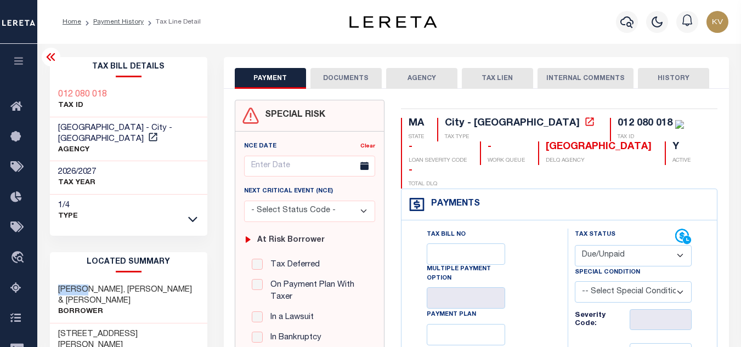
click at [347, 80] on button "DOCUMENTS" at bounding box center [346, 78] width 71 height 21
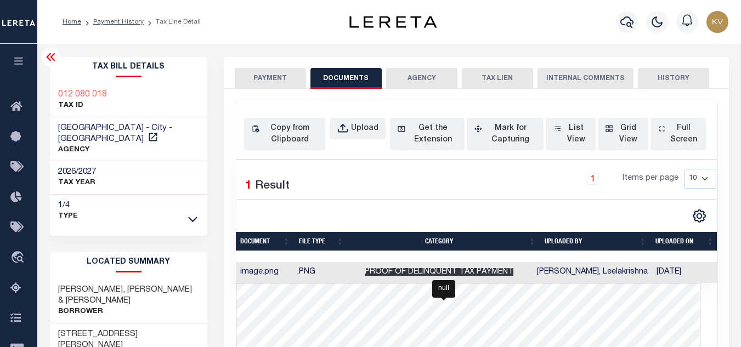
click at [431, 269] on span "Proof of Delinquent Tax Payment" at bounding box center [439, 272] width 149 height 8
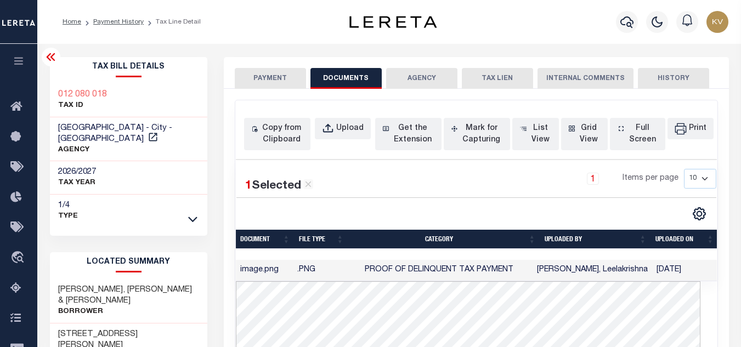
drag, startPoint x: 48, startPoint y: 53, endPoint x: 82, endPoint y: 73, distance: 39.3
click at [47, 53] on icon at bounding box center [50, 56] width 13 height 13
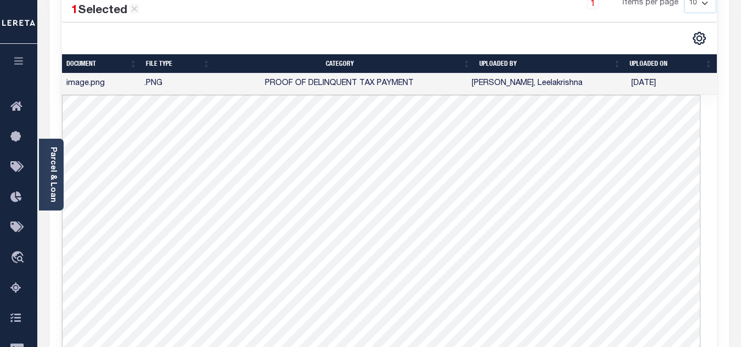
scroll to position [55, 0]
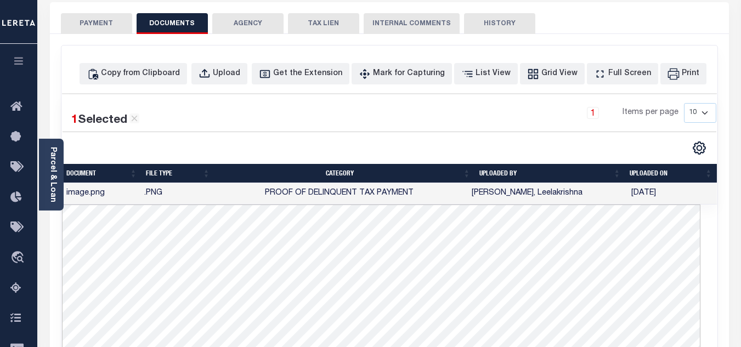
click at [111, 20] on button "PAYMENT" at bounding box center [96, 23] width 71 height 21
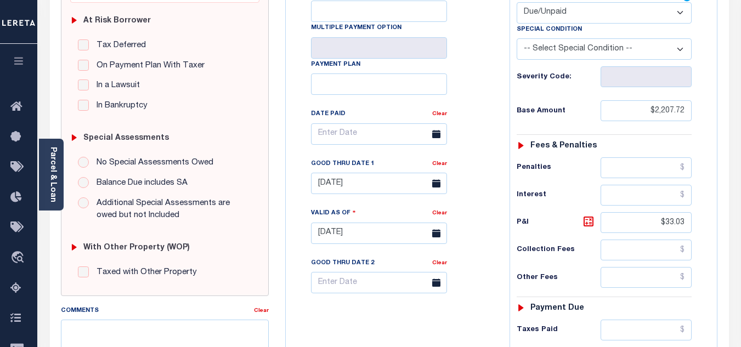
scroll to position [329, 0]
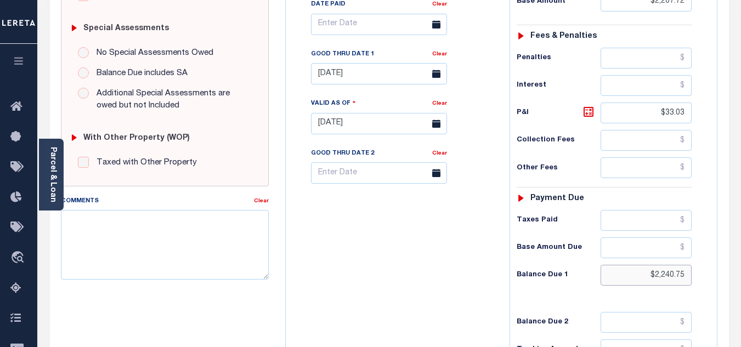
drag, startPoint x: 649, startPoint y: 273, endPoint x: 723, endPoint y: 277, distance: 74.8
click at [723, 277] on div "MA STATE City - MA TAX TYPE 012 080 018 TAX ID - LOAN SEVERITY CODE - WORK QUEU…" at bounding box center [501, 127] width 449 height 712
paste input "2,255.14"
type input "$2,255.14"
type input "[DATE]"
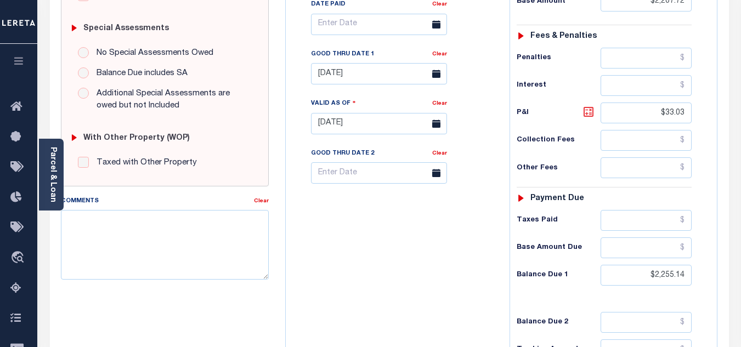
click at [587, 117] on icon at bounding box center [588, 111] width 13 height 13
type input "$47.42"
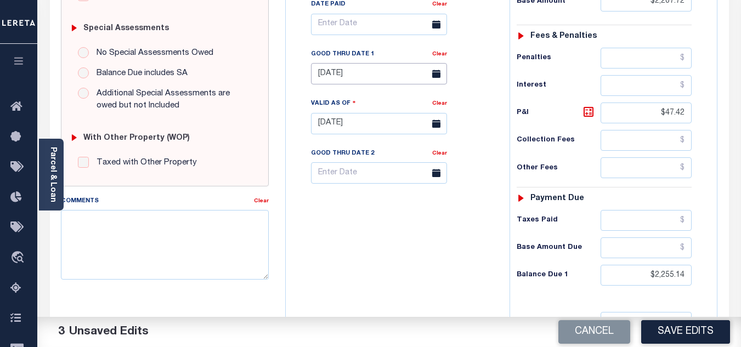
click at [378, 76] on input "[DATE]" at bounding box center [379, 73] width 136 height 21
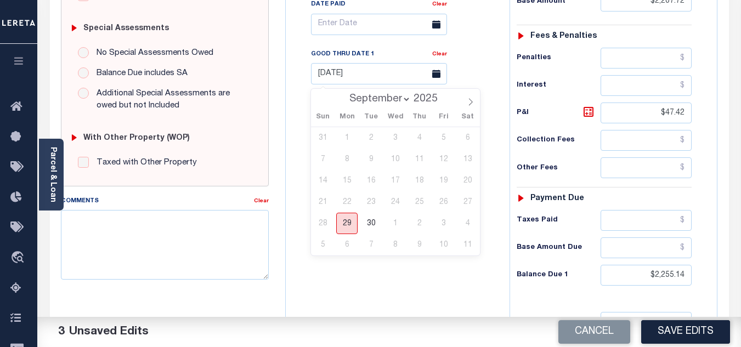
click at [346, 222] on span "29" at bounding box center [346, 223] width 21 height 21
type input "[DATE]"
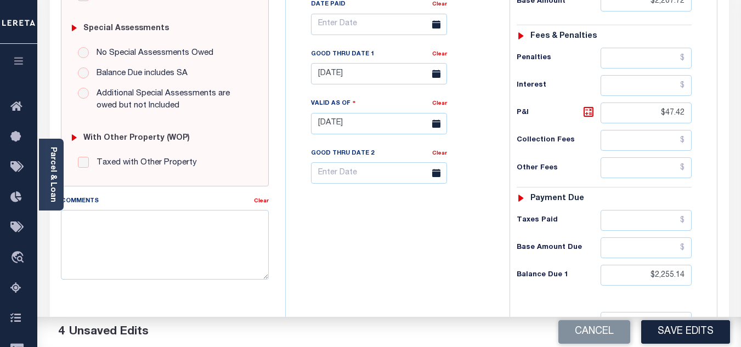
click at [411, 220] on div "Tax Bill No Multiple Payment Option Payment Plan Clear" at bounding box center [395, 118] width 213 height 485
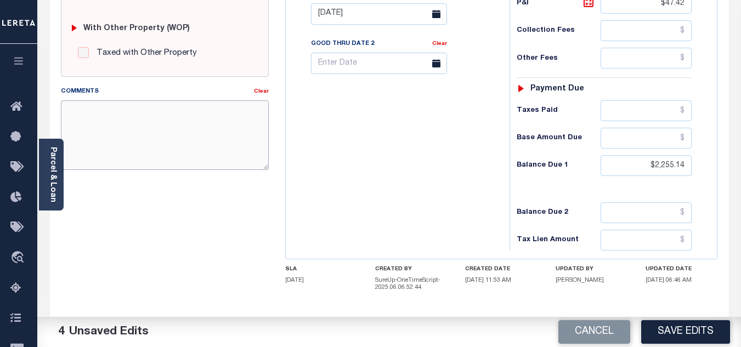
click at [106, 128] on textarea "Comments" at bounding box center [165, 134] width 208 height 69
click at [171, 114] on textarea "As per TC 2026 1/4 DE" at bounding box center [165, 134] width 208 height 69
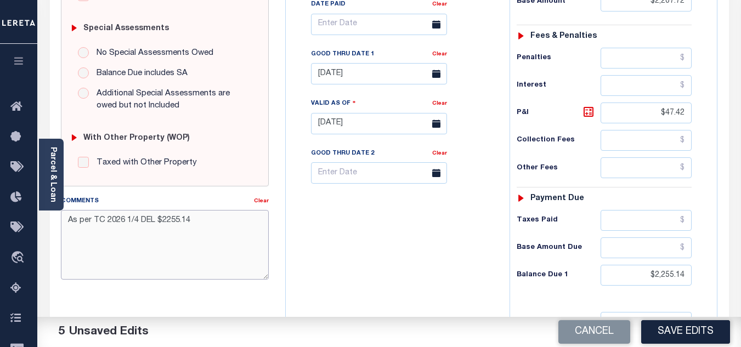
scroll to position [165, 0]
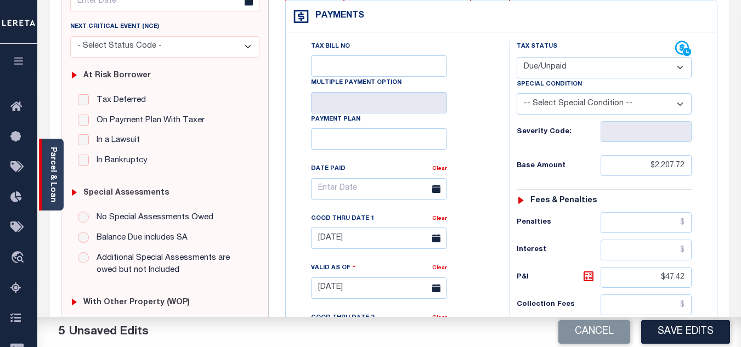
click at [55, 183] on link "Parcel & Loan" at bounding box center [53, 174] width 8 height 55
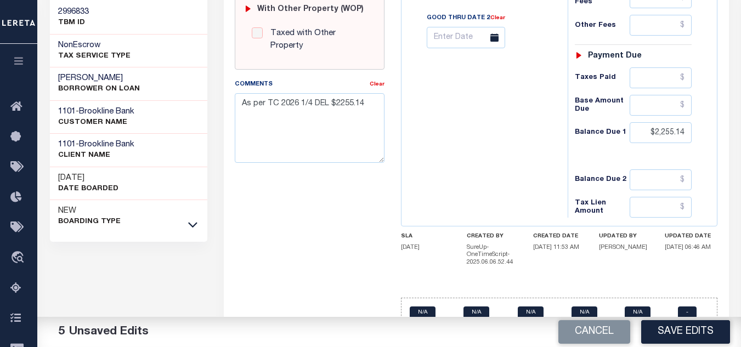
scroll to position [386, 0]
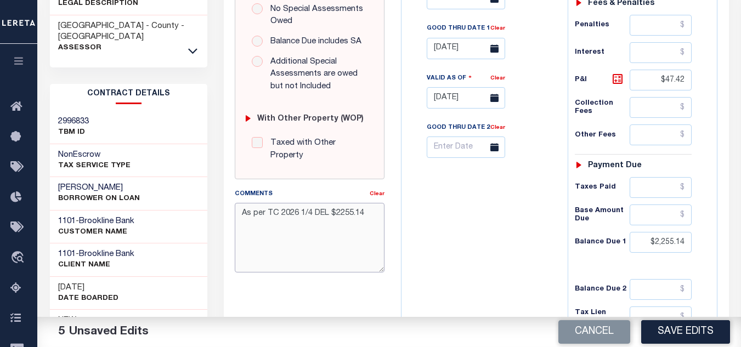
click at [277, 204] on textarea "As per TC 2026 1/4 DEL $2255.14" at bounding box center [310, 237] width 150 height 69
click at [302, 203] on textarea "As per TC "Stacy 2026 1/4 DEL $2255.14" at bounding box center [310, 237] width 150 height 69
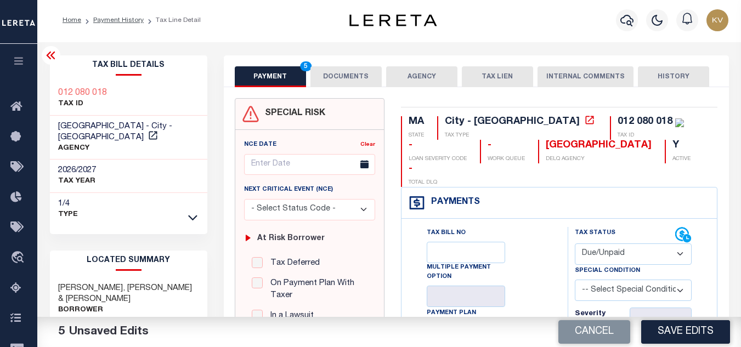
scroll to position [0, 0]
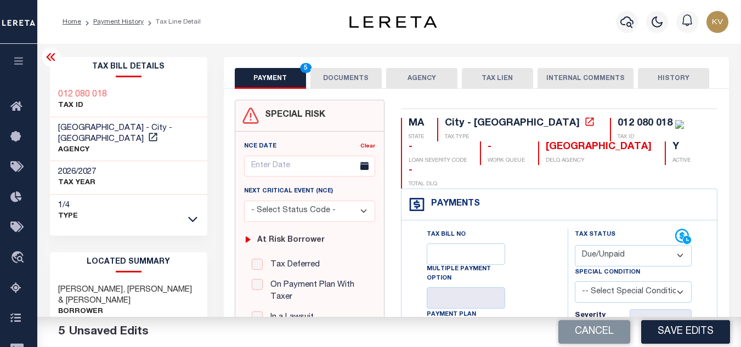
type textarea "As per TC "Stacy" 2026 1/4 DEL $2255.14"
click at [51, 65] on div at bounding box center [51, 57] width 19 height 19
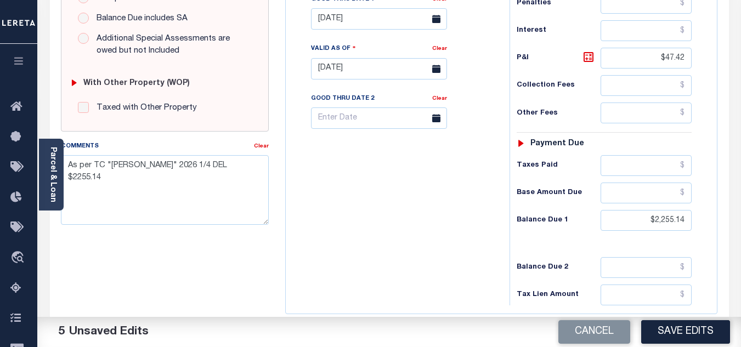
scroll to position [439, 0]
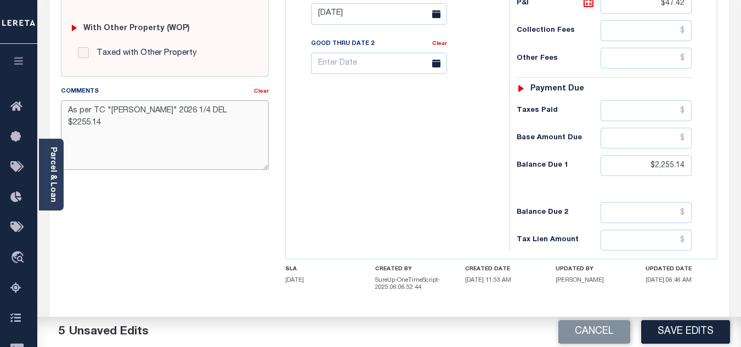
click at [236, 112] on textarea "As per TC "Stacy" 2026 1/4 DEL $2255.14" at bounding box center [165, 134] width 208 height 69
click at [705, 325] on button "Save Edits" at bounding box center [685, 332] width 89 height 24
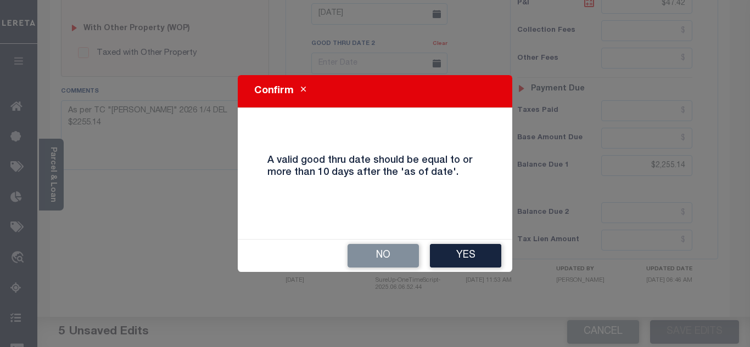
drag, startPoint x: 466, startPoint y: 262, endPoint x: 447, endPoint y: 208, distance: 57.3
click at [467, 262] on button "Yes" at bounding box center [465, 256] width 71 height 24
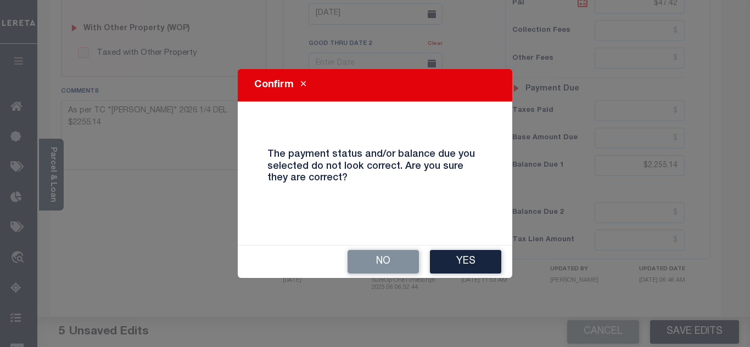
click at [447, 284] on div "Confirm The payment status and/or balance due you selected do not look correct.…" at bounding box center [375, 173] width 750 height 347
click at [453, 266] on button "Yes" at bounding box center [465, 262] width 71 height 24
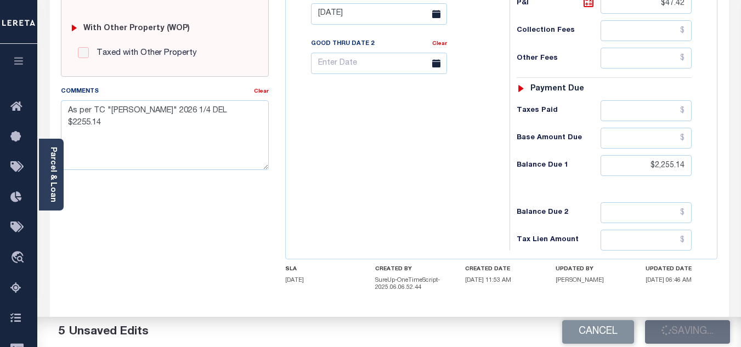
checkbox input "false"
type input "$2,207.72"
type input "$47.42"
type input "$2,255.14"
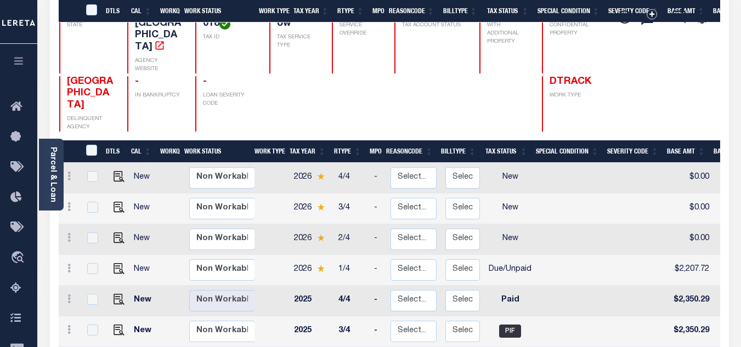
scroll to position [220, 0]
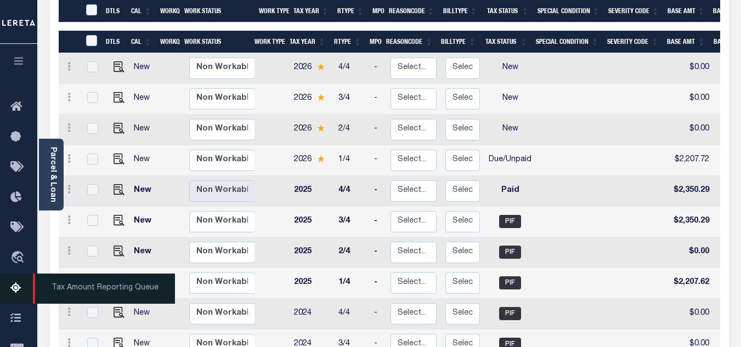
click at [8, 289] on link "Tax Amount Reporting Queue" at bounding box center [18, 289] width 37 height 30
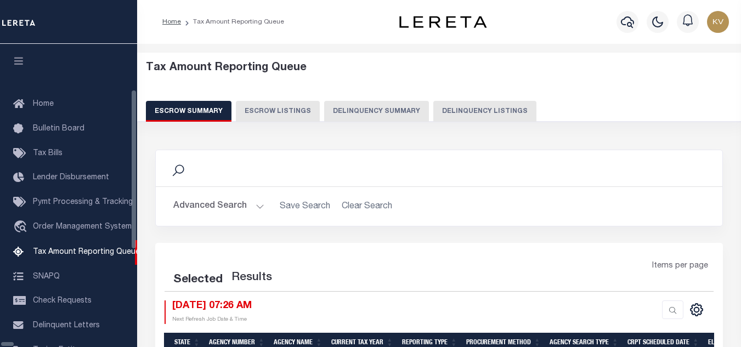
click at [434, 111] on button "Delinquency Listings" at bounding box center [485, 111] width 103 height 21
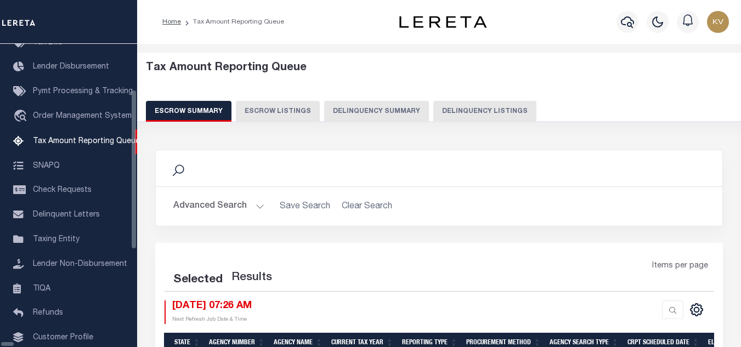
select select "100"
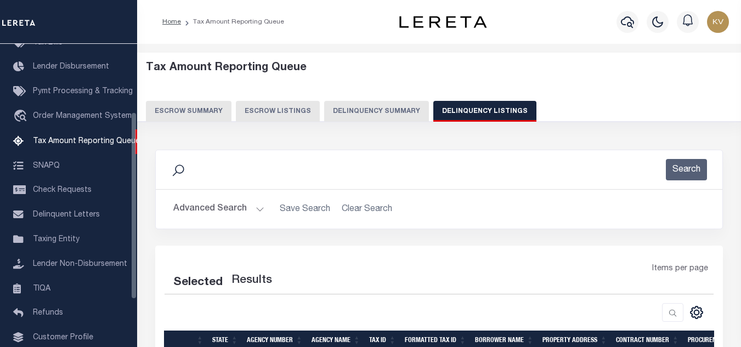
select select "100"
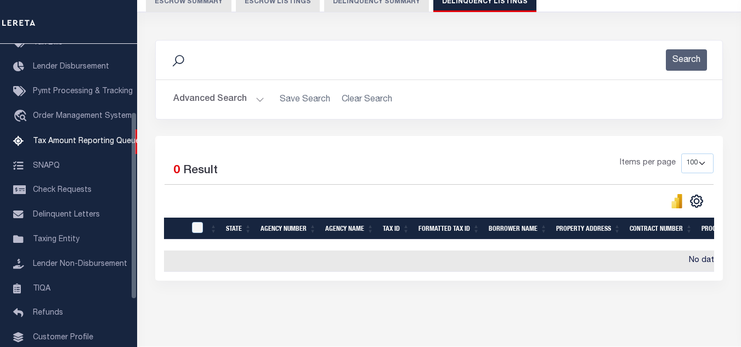
scroll to position [0, 0]
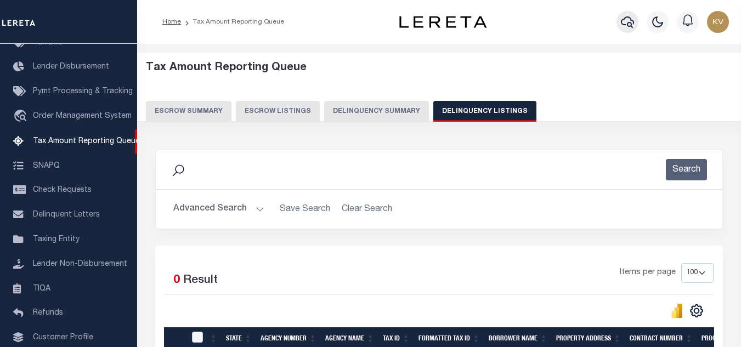
click at [627, 22] on icon "button" at bounding box center [627, 21] width 13 height 13
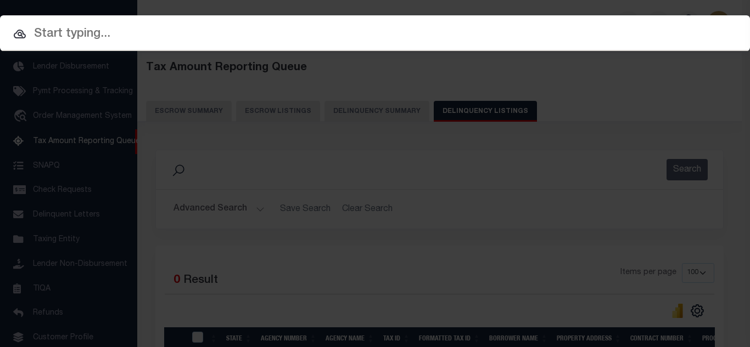
click at [203, 40] on input "text" at bounding box center [375, 34] width 750 height 19
paste input "1680124020"
type input "1680124020"
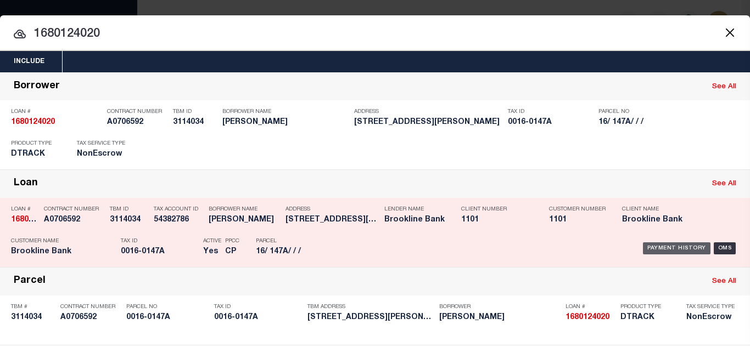
click at [656, 252] on div "Payment History" at bounding box center [676, 249] width 67 height 12
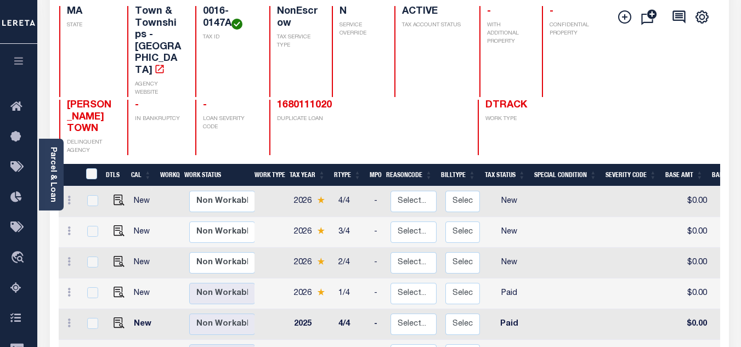
scroll to position [165, 0]
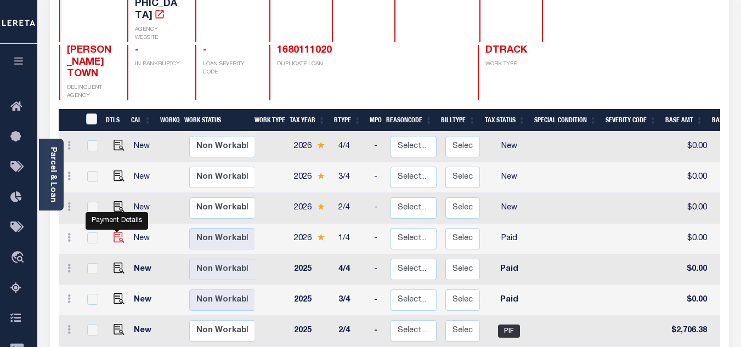
click at [116, 232] on img "" at bounding box center [119, 237] width 11 height 11
checkbox input "true"
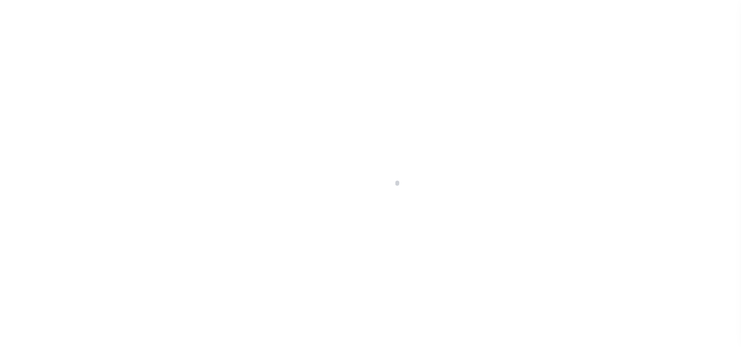
select select "PYD"
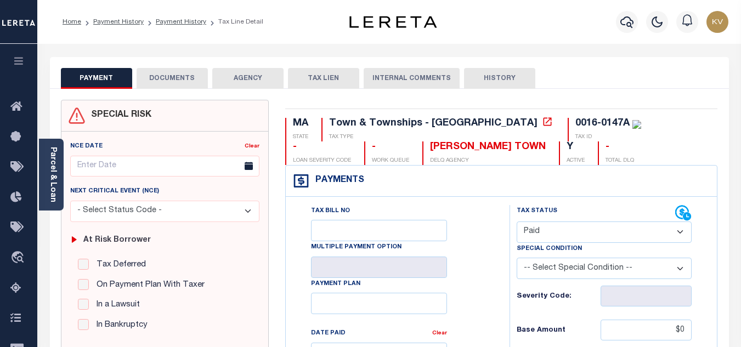
click at [157, 82] on button "DOCUMENTS" at bounding box center [172, 78] width 71 height 21
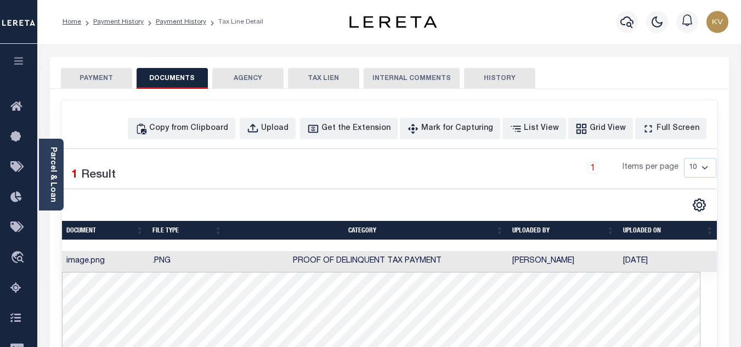
click at [311, 256] on td "Proof of Delinquent Tax Payment" at bounding box center [368, 261] width 282 height 21
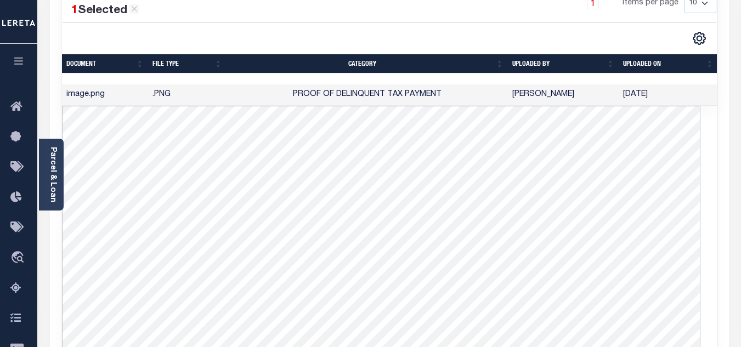
scroll to position [55, 0]
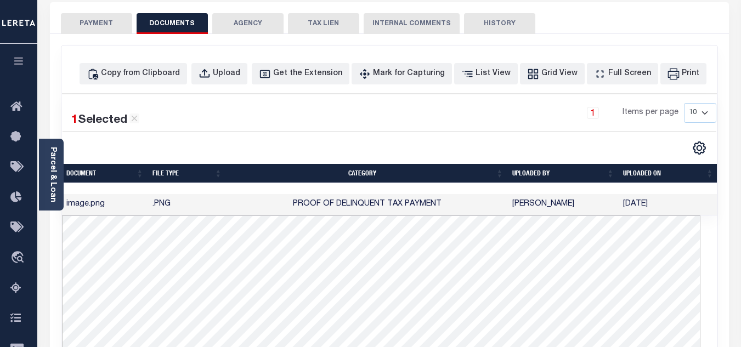
click at [114, 29] on button "PAYMENT" at bounding box center [96, 23] width 71 height 21
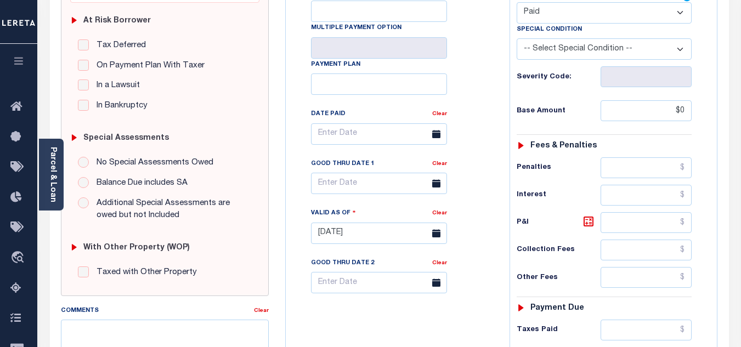
scroll to position [274, 0]
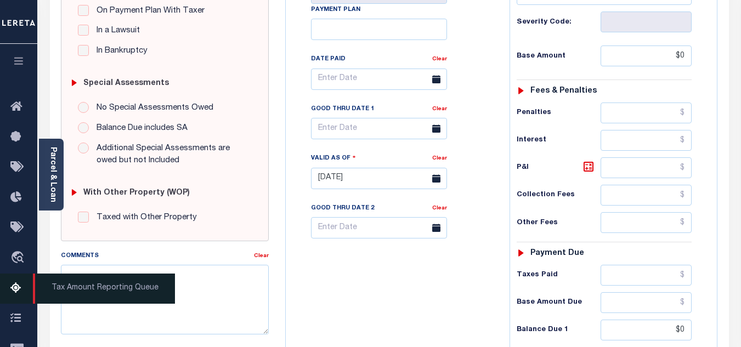
click at [14, 286] on icon at bounding box center [19, 289] width 18 height 14
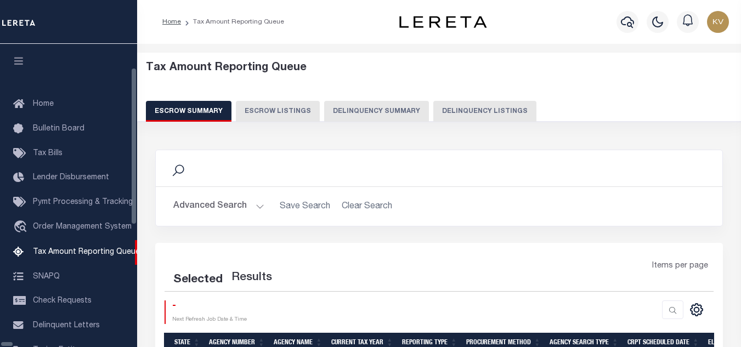
click at [455, 111] on button "Delinquency Listings" at bounding box center [485, 111] width 103 height 21
select select "100"
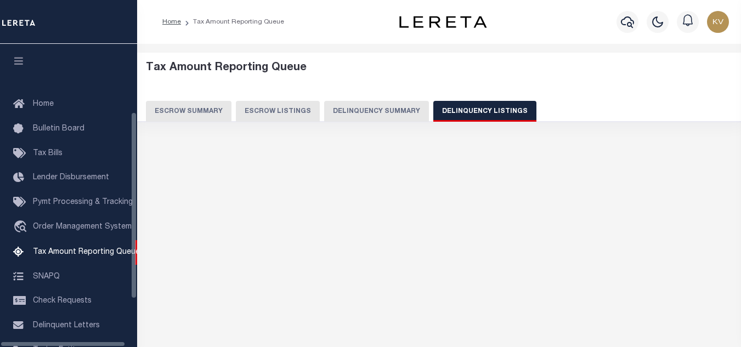
scroll to position [111, 0]
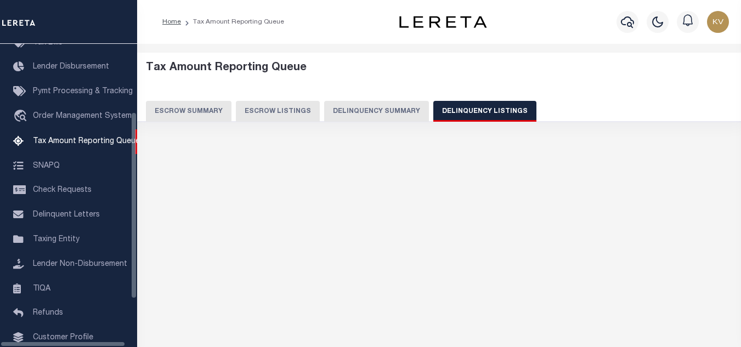
select select "100"
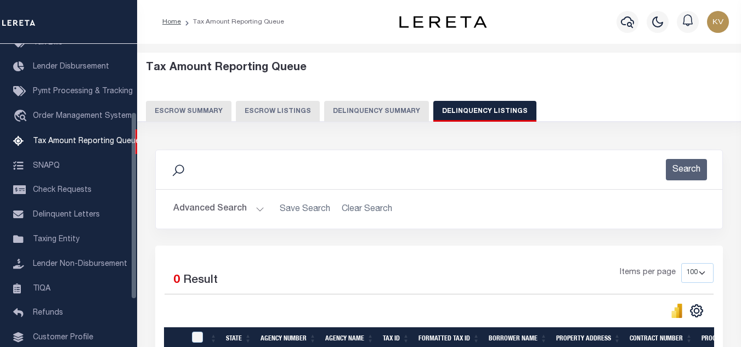
scroll to position [110, 0]
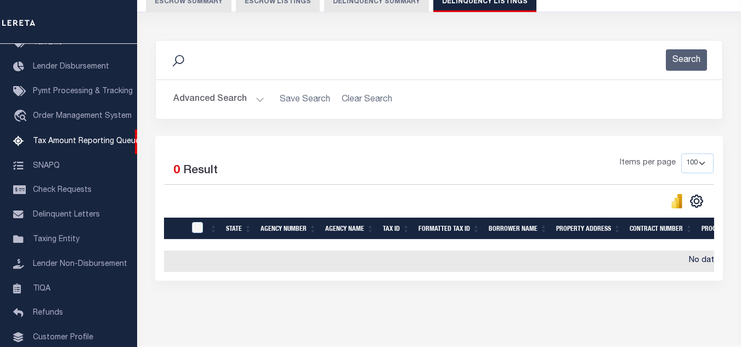
click at [239, 95] on button "Advanced Search" at bounding box center [218, 99] width 91 height 21
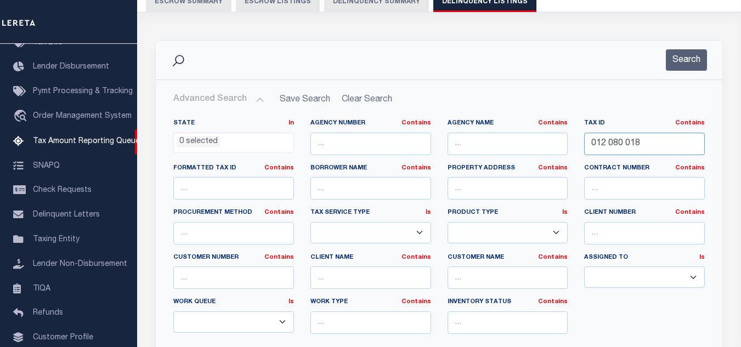
drag, startPoint x: 651, startPoint y: 143, endPoint x: 571, endPoint y: 143, distance: 80.1
click at [571, 143] on div "State In In AK AL AR AZ CA CO CT DC DE FL GA GU HI IA ID IL IN KS KY LA MA MD M…" at bounding box center [439, 231] width 548 height 224
paste input "008-0103"
type input "0008-0103"
click at [680, 61] on button "Search" at bounding box center [686, 59] width 41 height 21
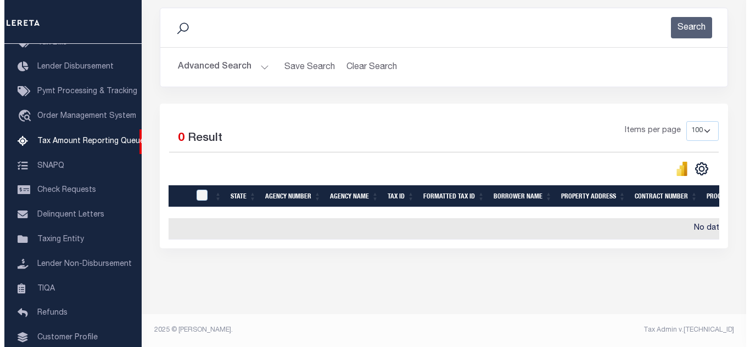
scroll to position [0, 0]
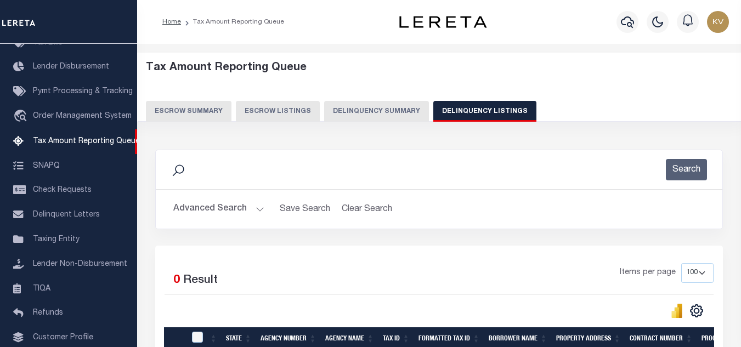
click at [622, 19] on icon "button" at bounding box center [627, 21] width 13 height 13
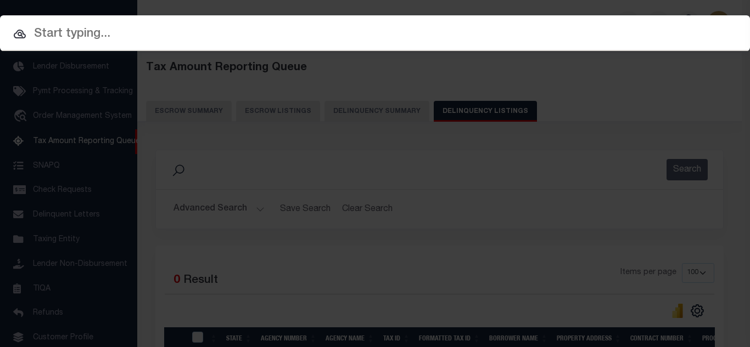
click at [292, 35] on input "text" at bounding box center [375, 34] width 750 height 19
paste input "1747039600"
type input "1747039600"
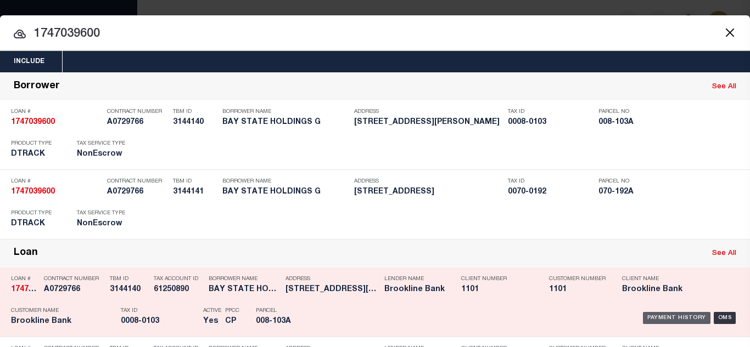
click at [667, 319] on div "Payment History" at bounding box center [676, 318] width 67 height 12
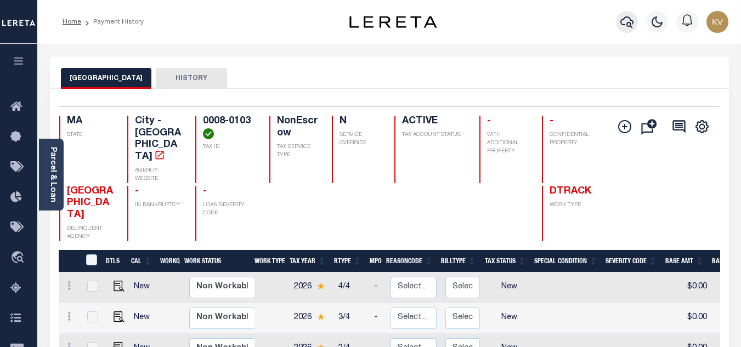
click at [632, 21] on icon "button" at bounding box center [627, 22] width 13 height 12
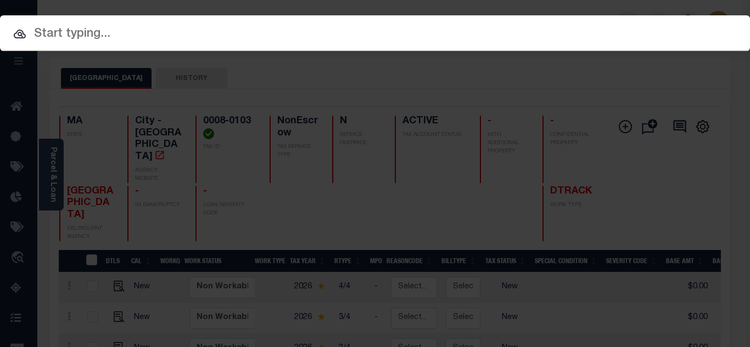
click at [361, 26] on input "text" at bounding box center [375, 34] width 750 height 19
paste input "1747036500"
type input "1747036500"
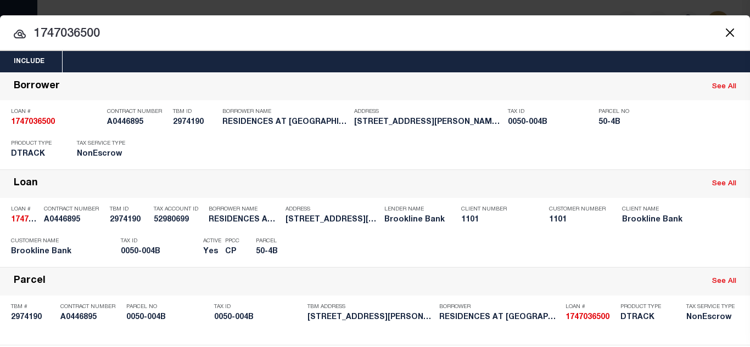
drag, startPoint x: 674, startPoint y: 246, endPoint x: 499, endPoint y: 223, distance: 176.6
click at [674, 246] on div "Payment History" at bounding box center [676, 249] width 67 height 12
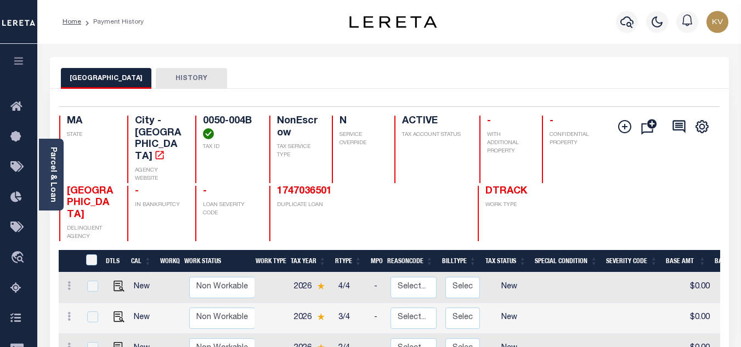
scroll to position [110, 0]
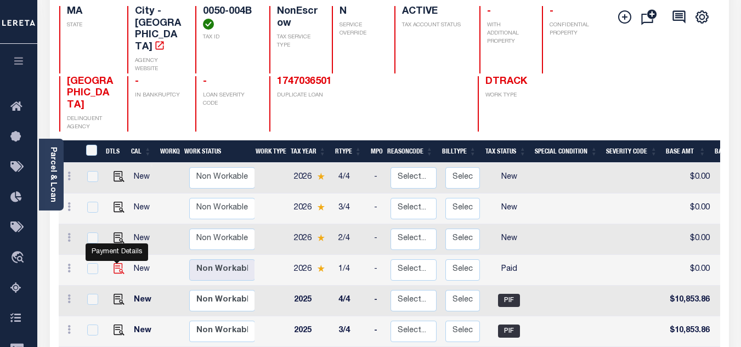
click at [114, 263] on img "" at bounding box center [119, 268] width 11 height 11
checkbox input "true"
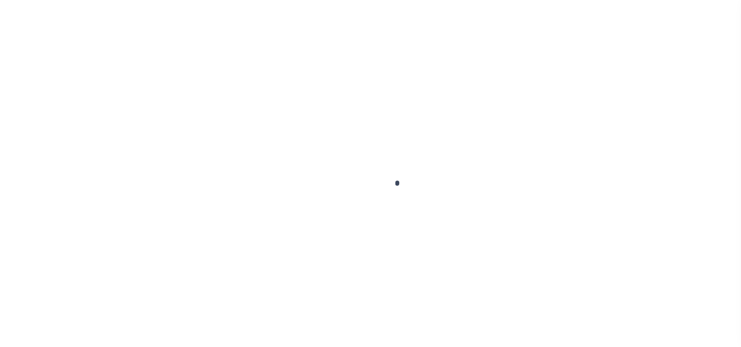
select select "PYD"
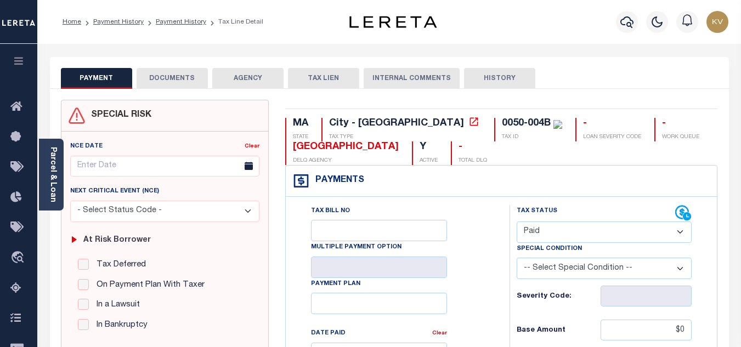
click at [172, 78] on button "DOCUMENTS" at bounding box center [172, 78] width 71 height 21
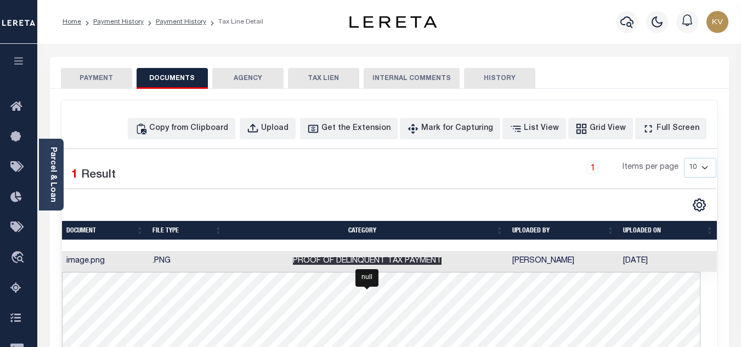
click at [369, 264] on span "Proof of Delinquent Tax Payment" at bounding box center [367, 261] width 149 height 8
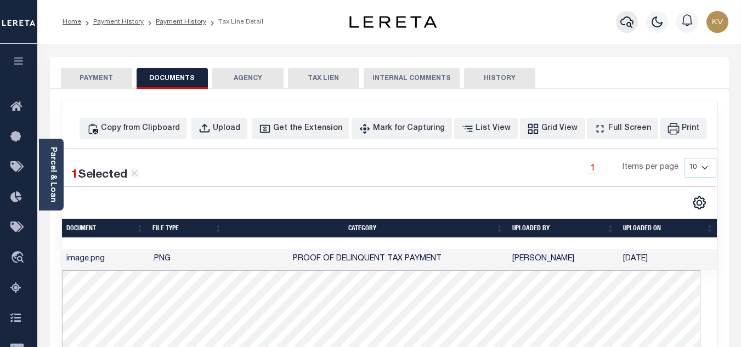
click at [628, 28] on icon "button" at bounding box center [627, 21] width 13 height 13
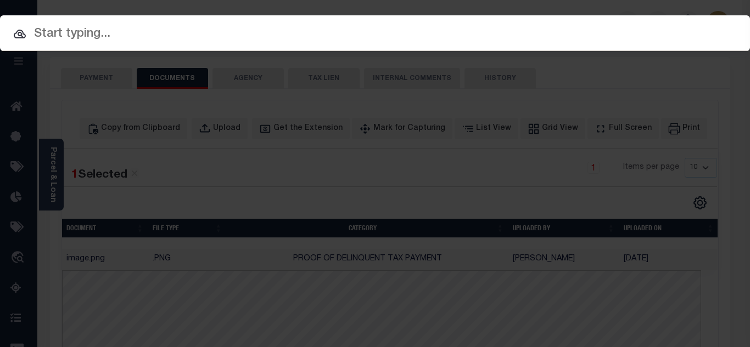
click at [267, 36] on input "text" at bounding box center [375, 34] width 750 height 19
paste input "1747036501"
type input "1747036501"
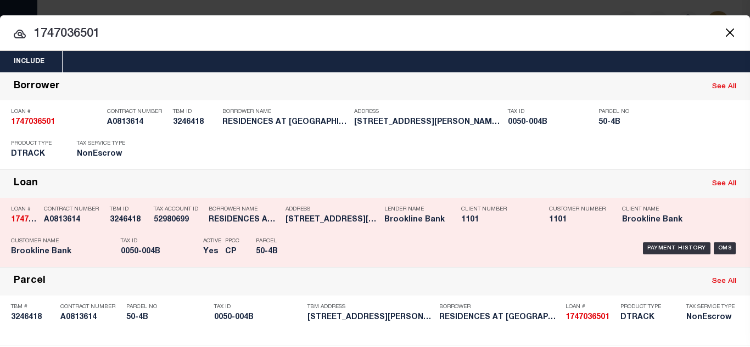
click at [660, 241] on div "Payment History OMS" at bounding box center [530, 249] width 417 height 32
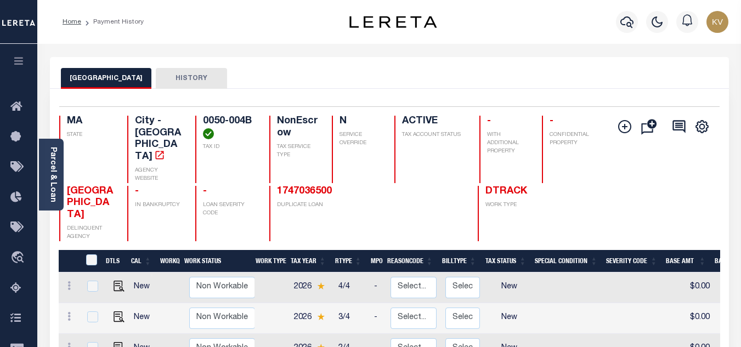
drag, startPoint x: 630, startPoint y: 15, endPoint x: 625, endPoint y: 19, distance: 6.3
click at [630, 15] on button "button" at bounding box center [627, 22] width 22 height 22
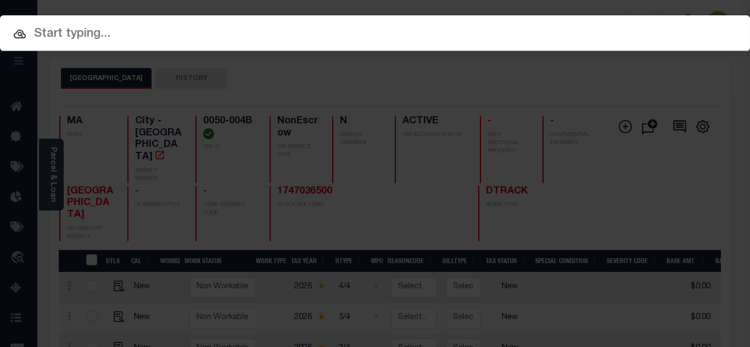
click at [350, 32] on input "text" at bounding box center [375, 34] width 750 height 19
paste input "510025189"
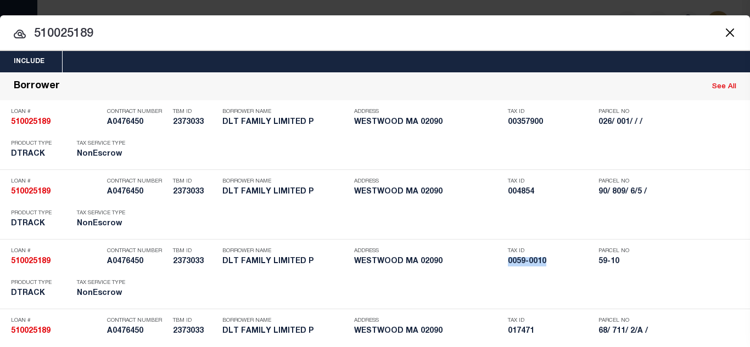
click at [322, 47] on div at bounding box center [375, 32] width 750 height 35
click at [322, 42] on input "510025189" at bounding box center [375, 34] width 750 height 19
paste input "645171310"
type input "645171310"
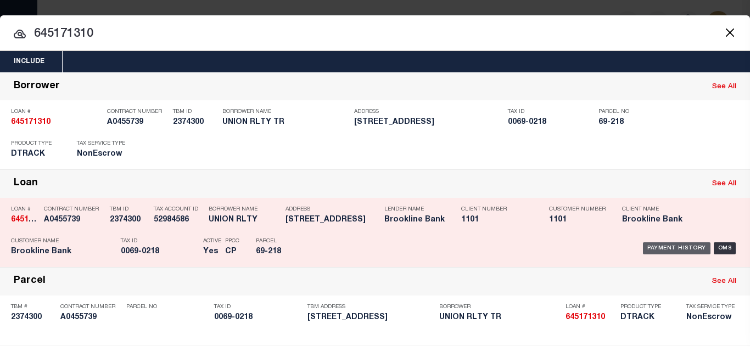
click at [666, 250] on div "Payment History" at bounding box center [676, 249] width 67 height 12
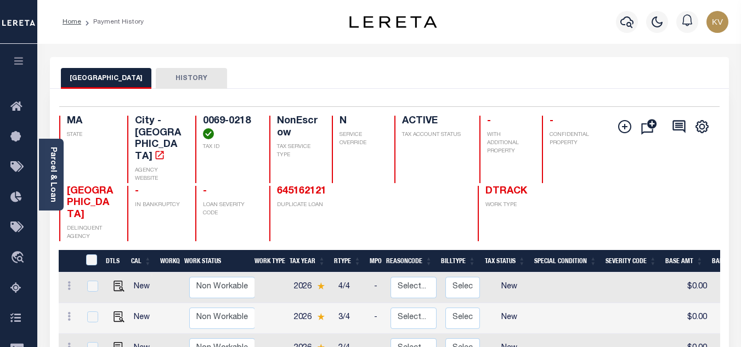
drag, startPoint x: 624, startPoint y: 23, endPoint x: 614, endPoint y: 26, distance: 10.8
click at [624, 23] on icon "button" at bounding box center [627, 21] width 13 height 13
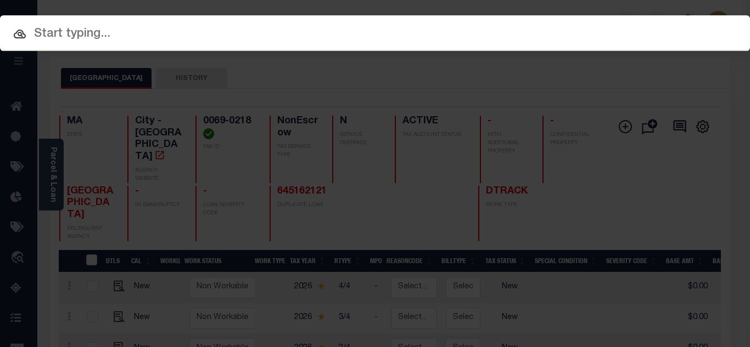
click at [418, 28] on input "text" at bounding box center [375, 34] width 750 height 19
paste input "1747039720"
type input "1747039720"
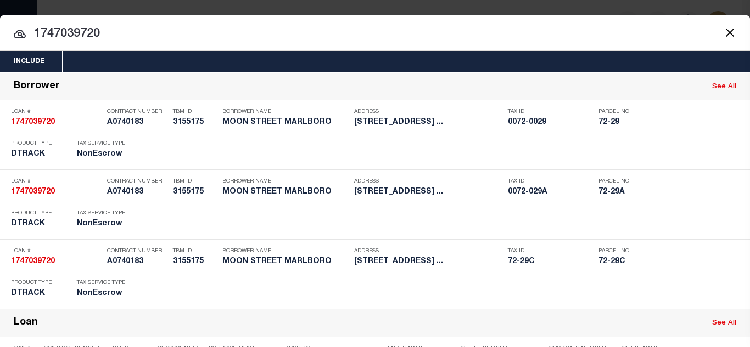
scroll to position [219, 0]
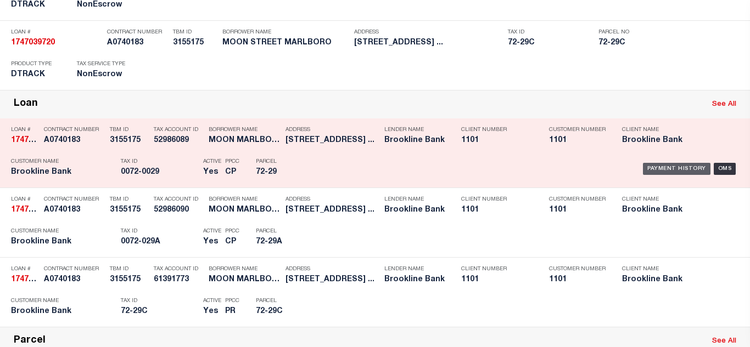
click at [646, 168] on div "Payment History" at bounding box center [676, 169] width 67 height 12
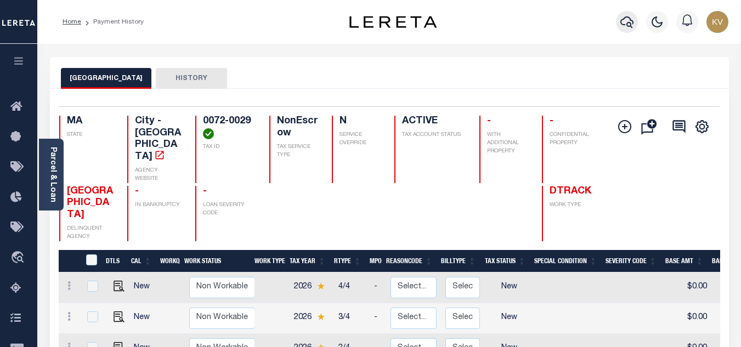
click at [628, 25] on icon "button" at bounding box center [627, 21] width 13 height 13
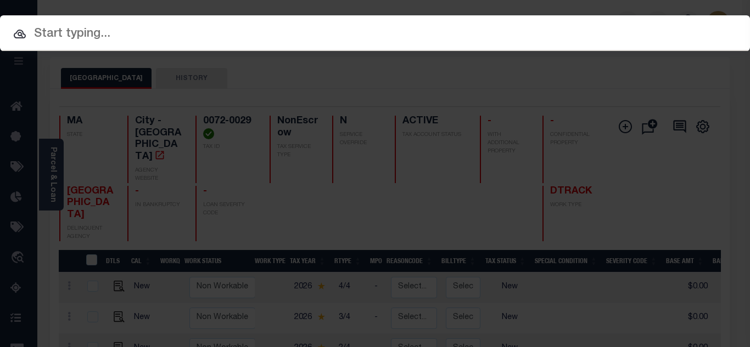
click at [379, 31] on input "text" at bounding box center [375, 34] width 750 height 19
paste input "1747039720"
type input "1747039720"
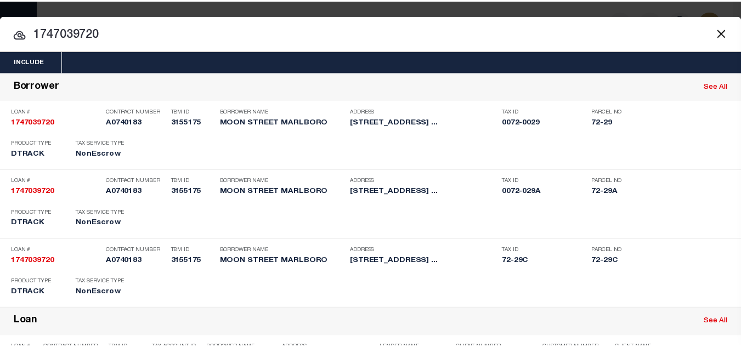
scroll to position [289, 0]
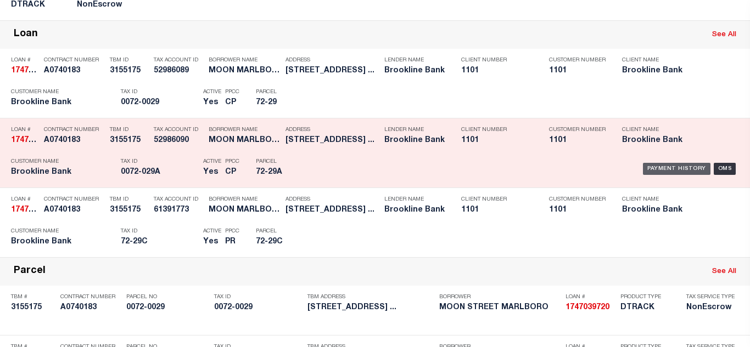
click at [645, 169] on div "Payment History" at bounding box center [676, 169] width 67 height 12
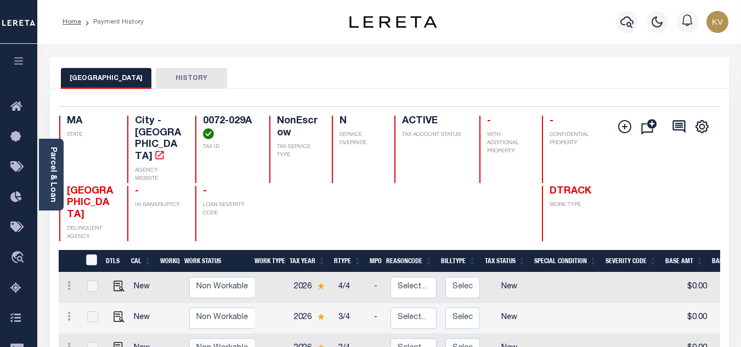
drag, startPoint x: 630, startPoint y: 20, endPoint x: 535, endPoint y: 35, distance: 96.1
click at [630, 20] on icon "button" at bounding box center [627, 21] width 13 height 13
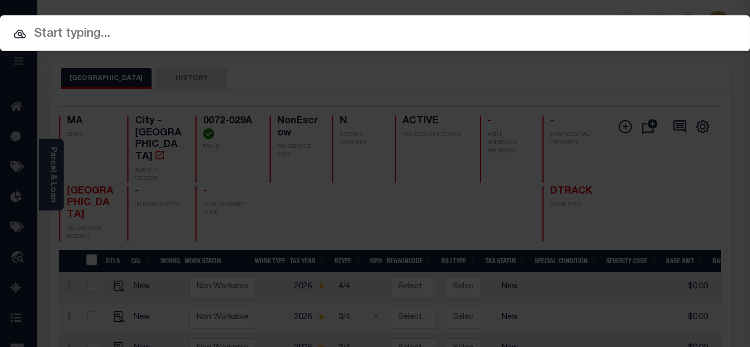
click at [348, 27] on input "text" at bounding box center [375, 34] width 750 height 19
paste input "1747032820"
type input "1747032820"
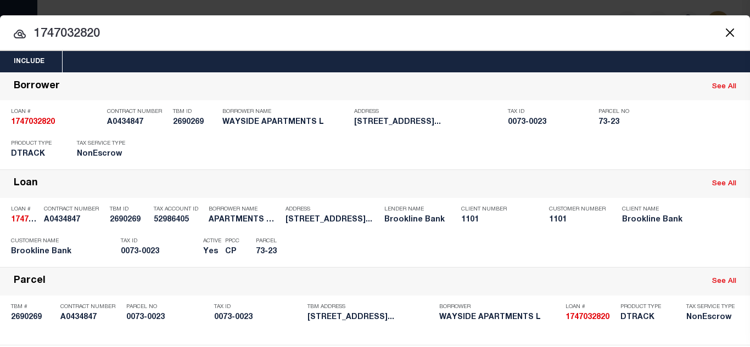
click at [671, 247] on div "Payment History" at bounding box center [676, 249] width 67 height 12
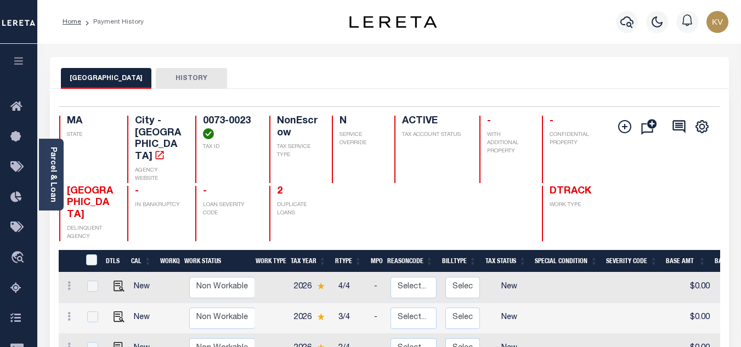
click at [623, 26] on icon "button" at bounding box center [627, 21] width 13 height 13
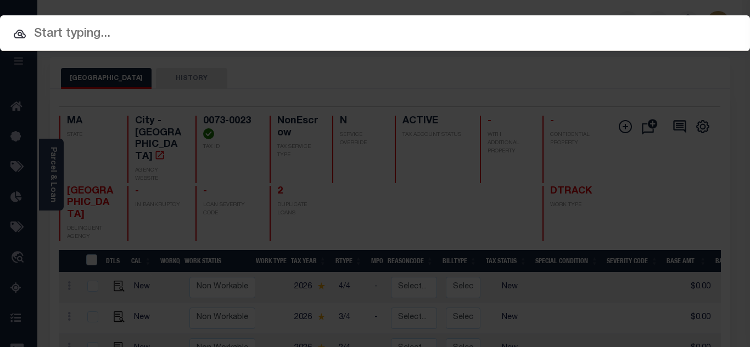
click at [370, 43] on input "text" at bounding box center [375, 34] width 750 height 19
paste input "1747032821"
type input "1747032821"
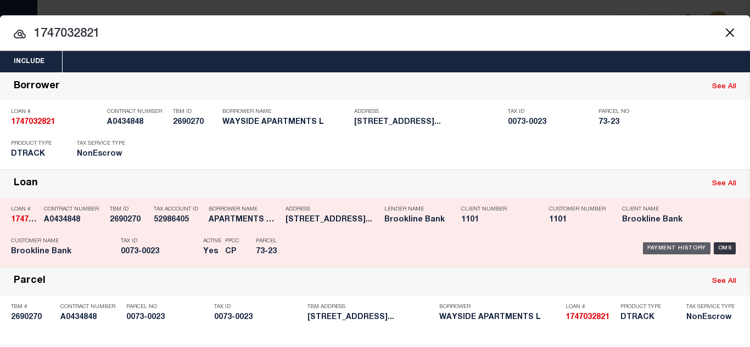
click at [643, 248] on div "Payment History" at bounding box center [676, 249] width 67 height 12
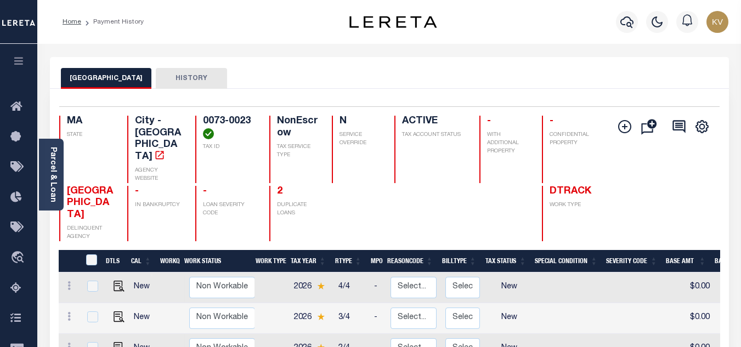
drag, startPoint x: 630, startPoint y: 25, endPoint x: 610, endPoint y: 29, distance: 20.0
click at [630, 25] on icon "button" at bounding box center [627, 21] width 13 height 13
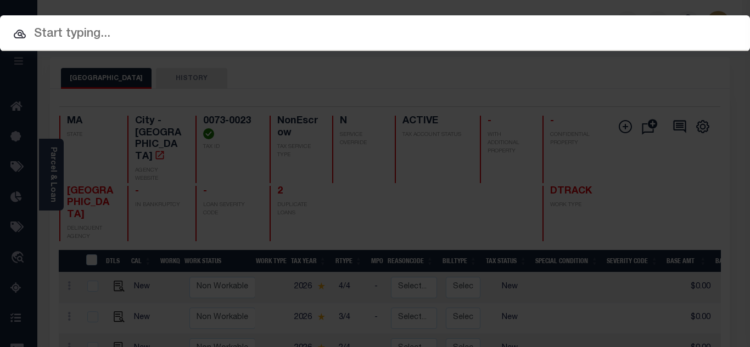
click at [386, 34] on input "text" at bounding box center [375, 34] width 750 height 19
paste input "1747032822"
type input "1747032822"
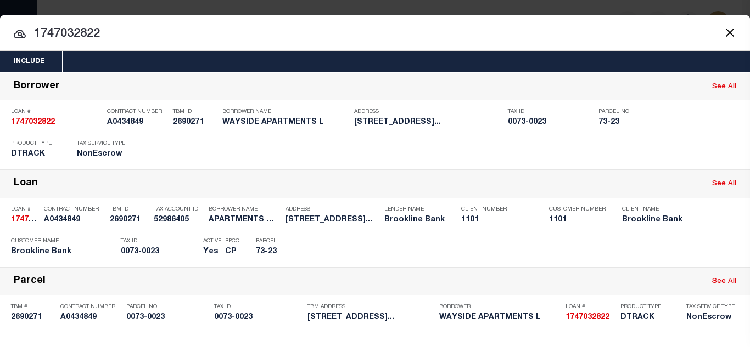
drag, startPoint x: 654, startPoint y: 246, endPoint x: 648, endPoint y: 245, distance: 6.6
click at [654, 246] on div "Payment History" at bounding box center [676, 249] width 67 height 12
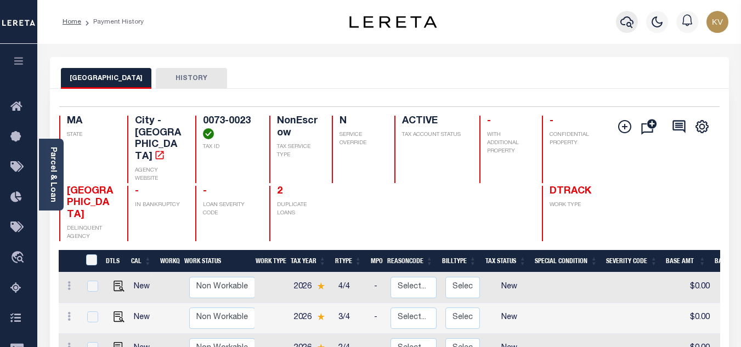
click at [622, 21] on icon "button" at bounding box center [627, 22] width 13 height 12
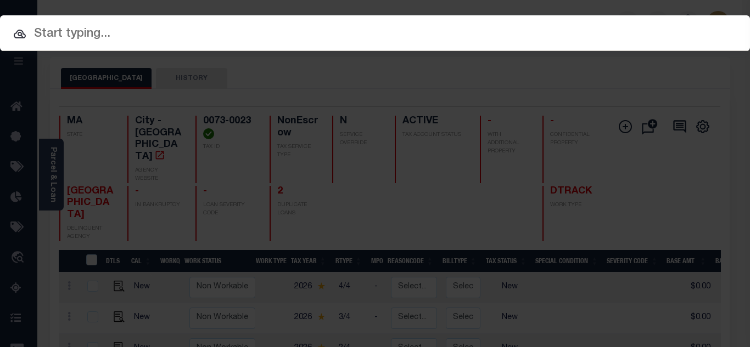
click at [428, 31] on input "text" at bounding box center [375, 34] width 750 height 19
paste input "510025189"
type input "510025189"
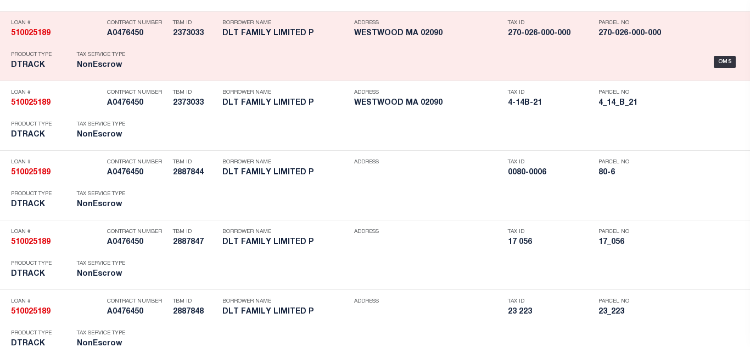
scroll to position [1856, 0]
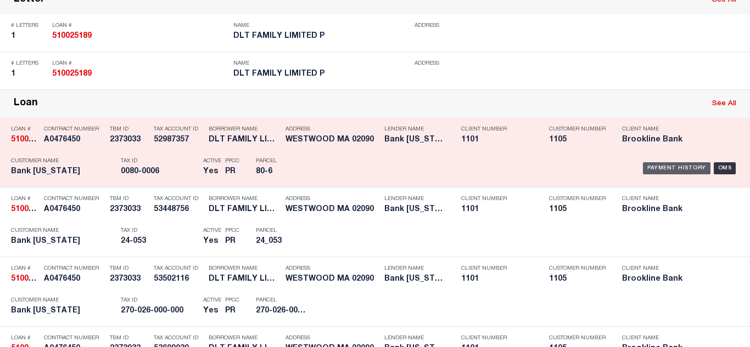
click at [646, 170] on div "Payment History" at bounding box center [676, 168] width 67 height 12
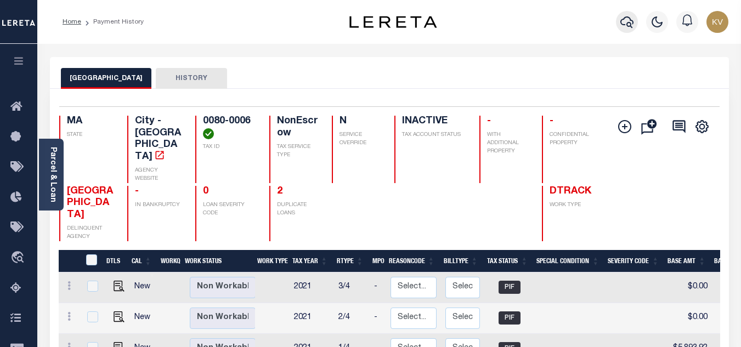
click at [623, 21] on icon "button" at bounding box center [627, 21] width 13 height 13
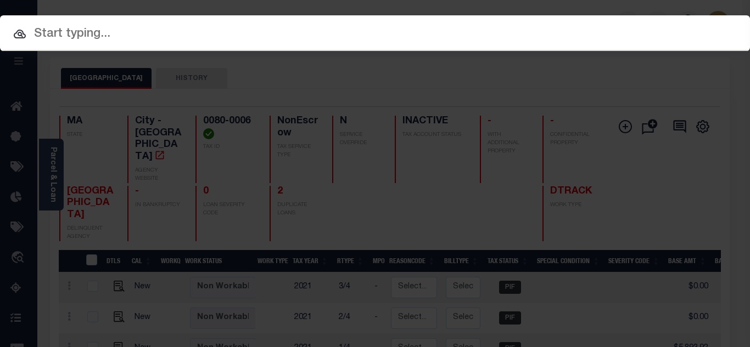
click at [460, 33] on input "text" at bounding box center [375, 34] width 750 height 19
paste input "510025181"
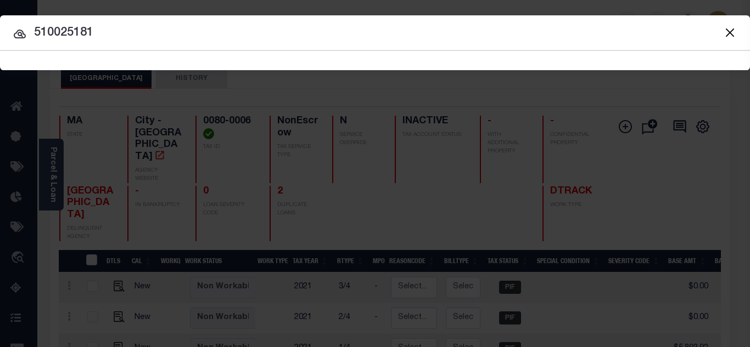
type input "510025181"
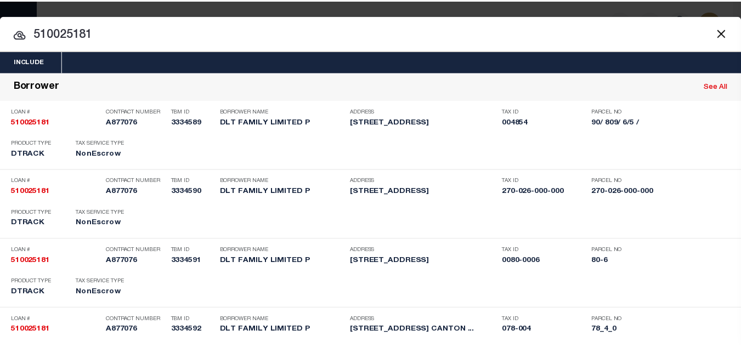
scroll to position [776, 0]
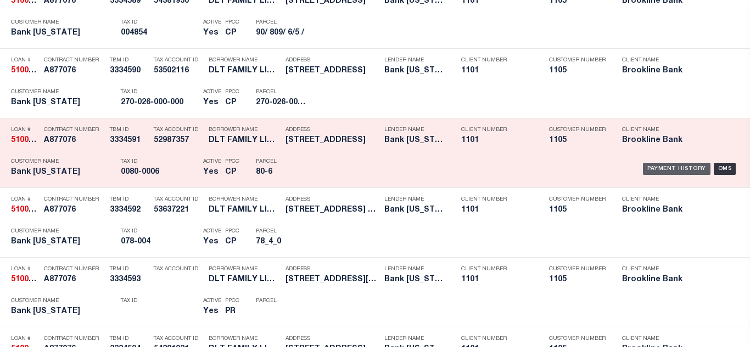
click at [643, 173] on div "Payment History" at bounding box center [676, 169] width 67 height 12
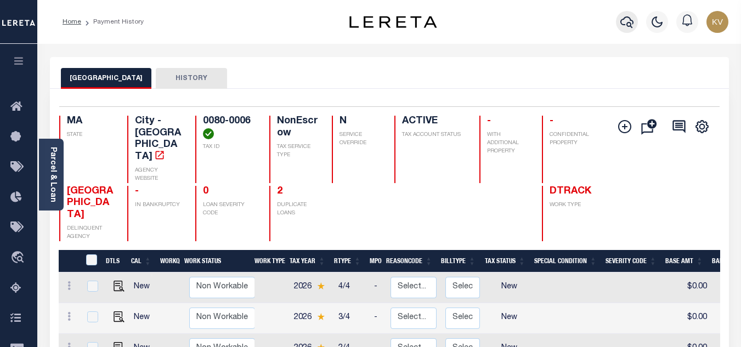
click at [627, 20] on icon "button" at bounding box center [627, 21] width 13 height 13
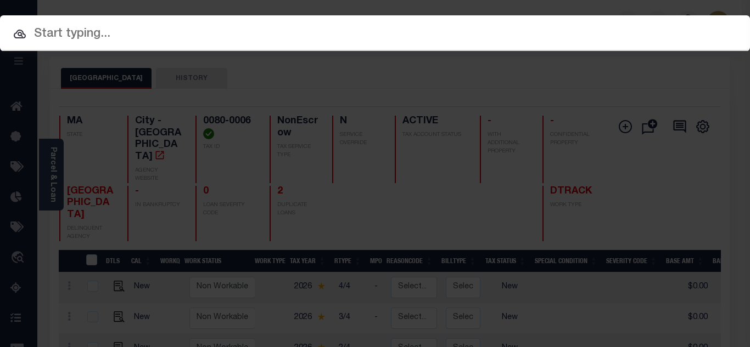
click at [337, 36] on input "text" at bounding box center [375, 34] width 750 height 19
paste input "1747013810"
type input "1747013810"
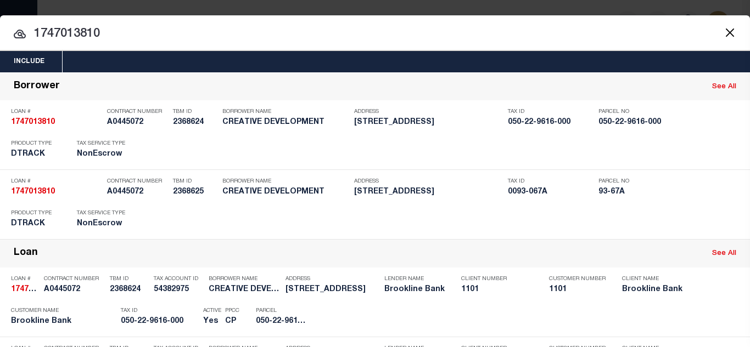
scroll to position [219, 0]
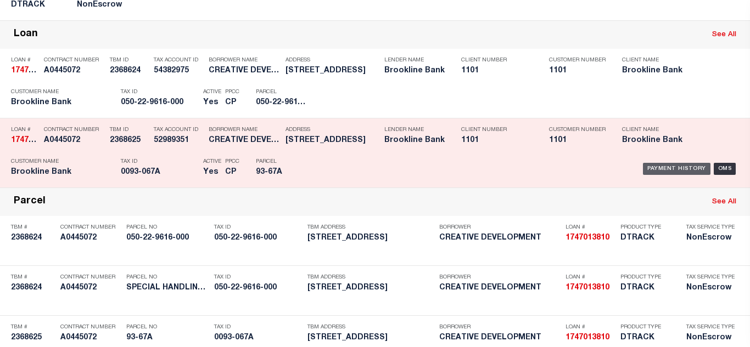
click at [650, 172] on div "Payment History" at bounding box center [676, 169] width 67 height 12
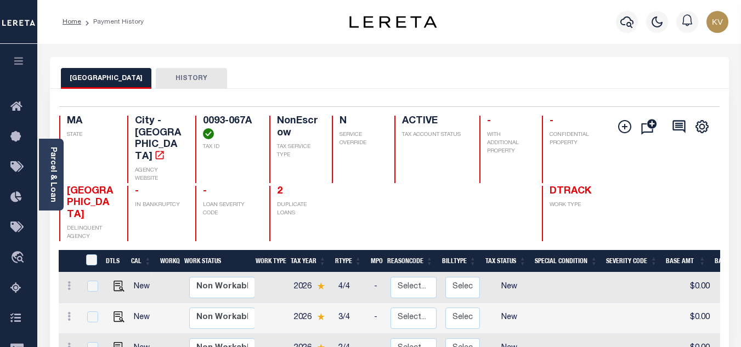
click at [631, 18] on icon "button" at bounding box center [627, 21] width 13 height 13
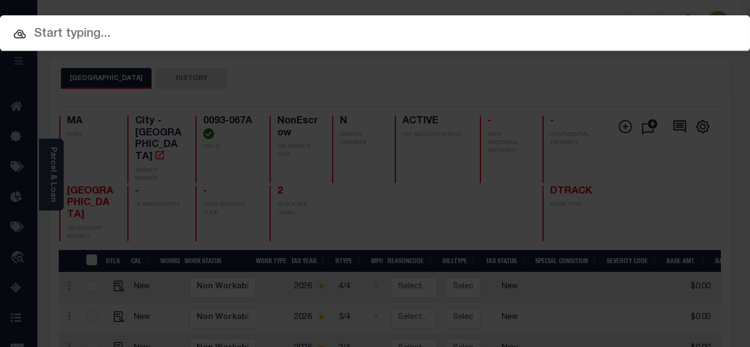
click at [295, 36] on input "text" at bounding box center [375, 34] width 750 height 19
paste input "1747033940"
type input "1747033940"
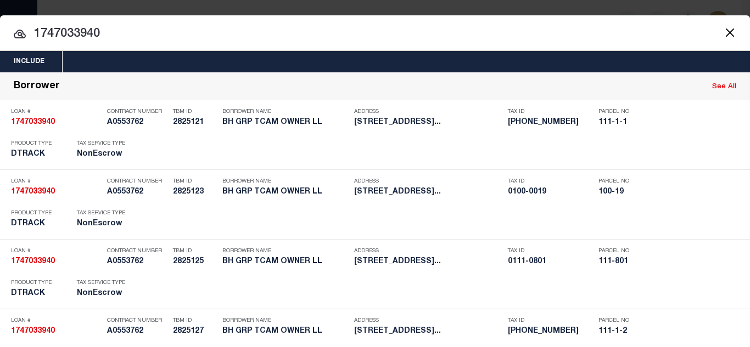
scroll to position [428, 0]
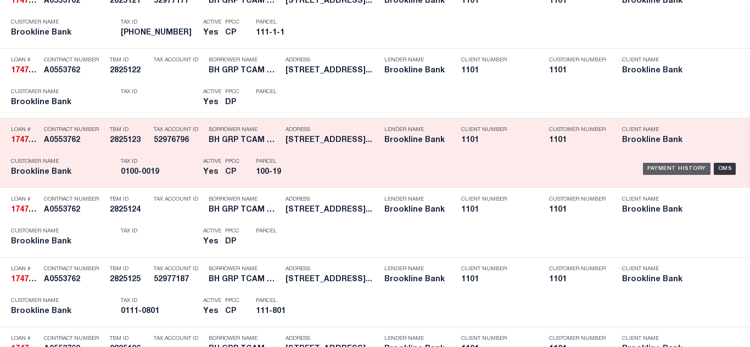
click at [643, 166] on div "Payment History" at bounding box center [676, 169] width 67 height 12
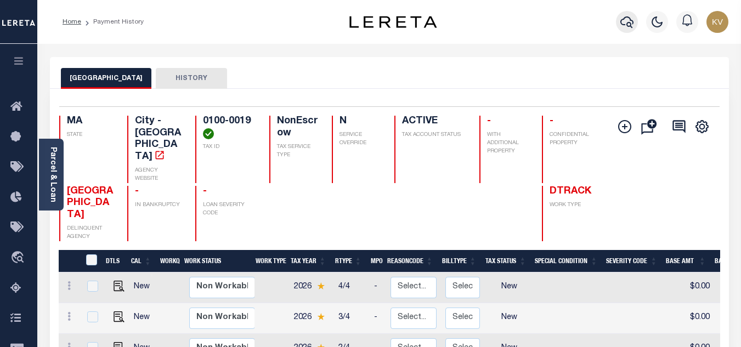
click at [624, 30] on button "button" at bounding box center [627, 22] width 22 height 22
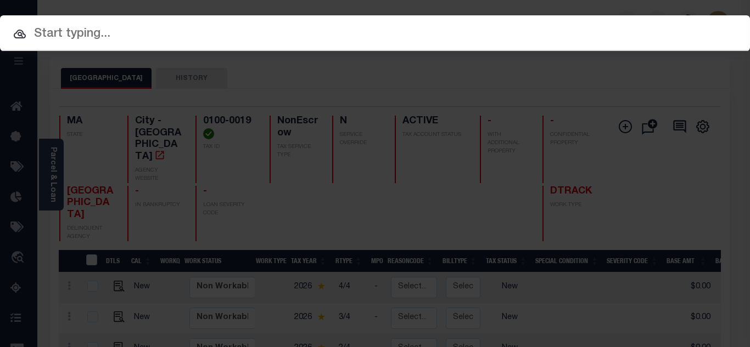
click at [369, 47] on div at bounding box center [375, 32] width 750 height 35
click at [181, 35] on input "text" at bounding box center [375, 34] width 750 height 19
paste input "0010-00000-00018-0B"
type input "0010-00000-00018-0B"
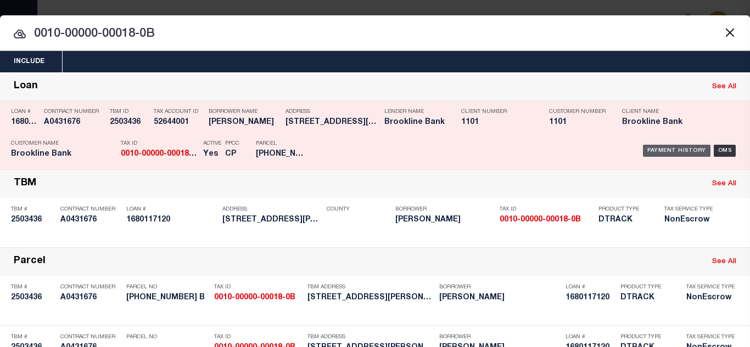
click at [659, 150] on div "Payment History" at bounding box center [676, 151] width 67 height 12
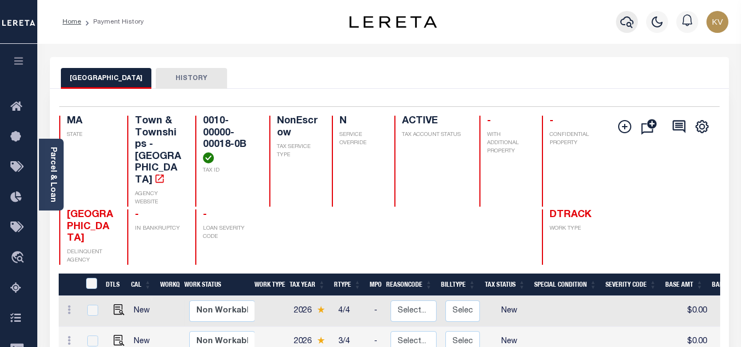
click at [628, 21] on icon "button" at bounding box center [627, 21] width 13 height 13
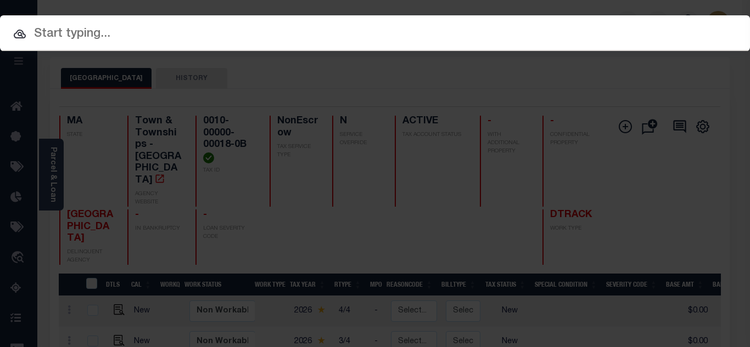
click at [423, 33] on input "text" at bounding box center [375, 34] width 750 height 19
paste input "0014-00000-00013-0H"
type input "0014-00000-00013-0H"
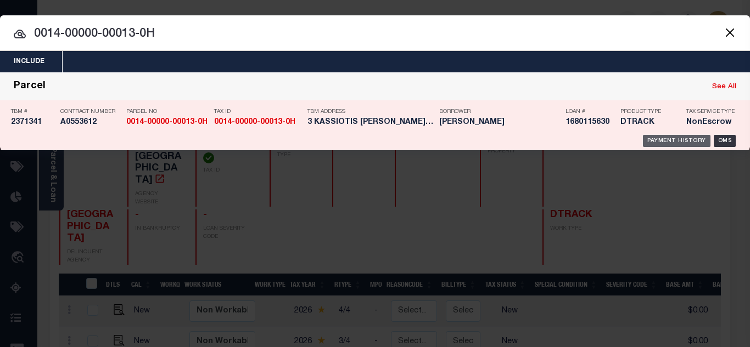
click at [669, 138] on div "Payment History" at bounding box center [676, 141] width 67 height 12
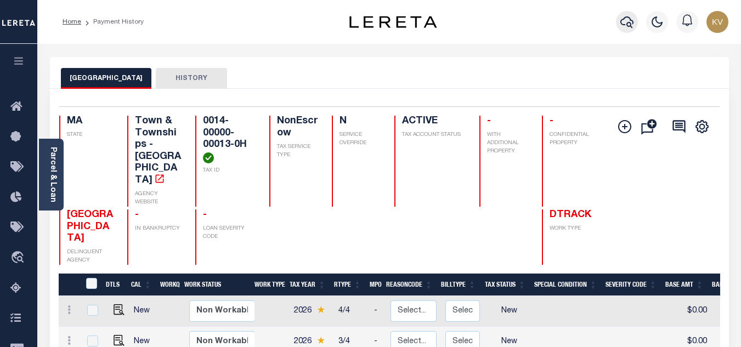
click at [617, 22] on button "button" at bounding box center [627, 22] width 22 height 22
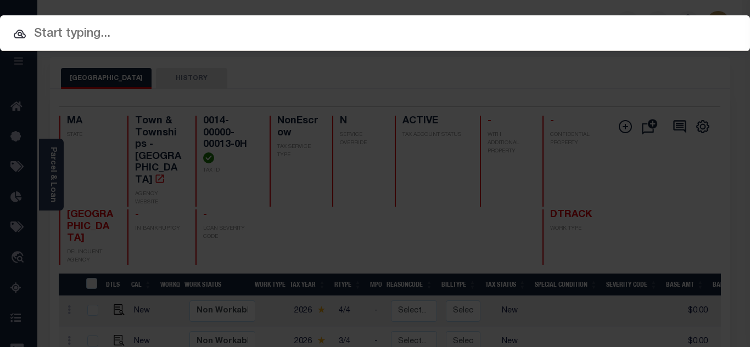
click at [402, 41] on input "text" at bounding box center [375, 34] width 750 height 19
paste input "0019-00000-00118-0C"
type input "0019-00000-00118-0C"
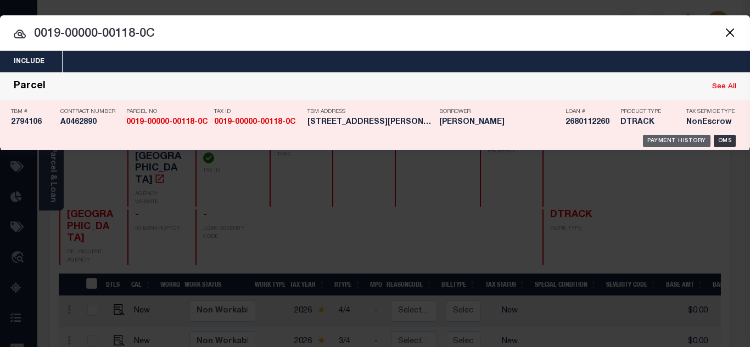
click at [669, 137] on div "Payment History" at bounding box center [676, 141] width 67 height 12
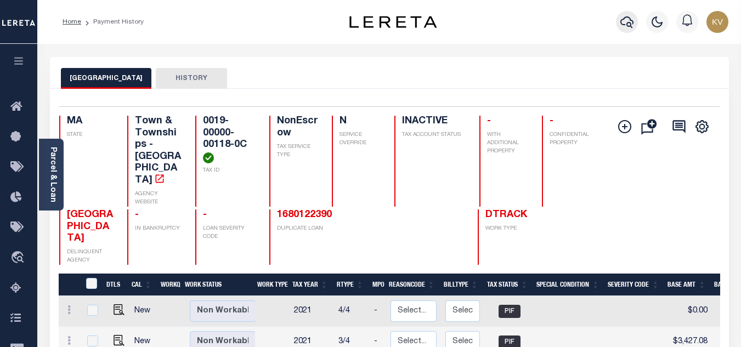
click at [631, 24] on icon "button" at bounding box center [627, 22] width 13 height 12
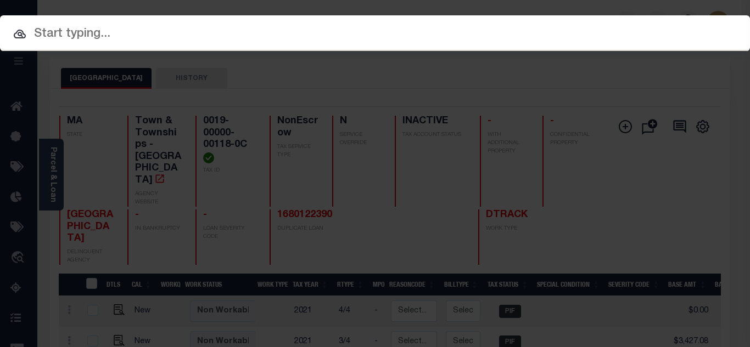
click at [281, 31] on input "text" at bounding box center [375, 34] width 750 height 19
paste input "1680122920"
type input "1680122920"
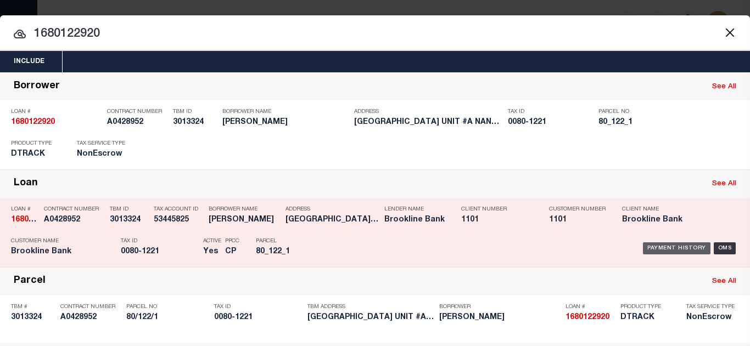
click at [648, 245] on div "Payment History" at bounding box center [676, 249] width 67 height 12
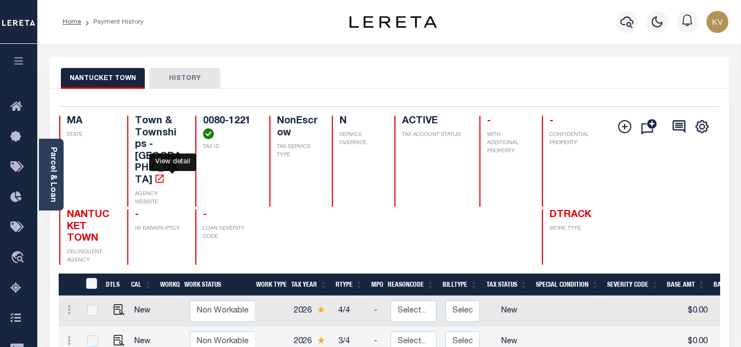
scroll to position [110, 0]
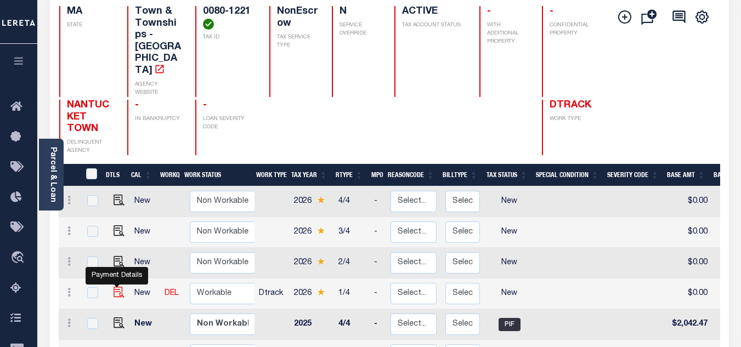
click at [114, 287] on img "" at bounding box center [119, 292] width 11 height 11
checkbox input "true"
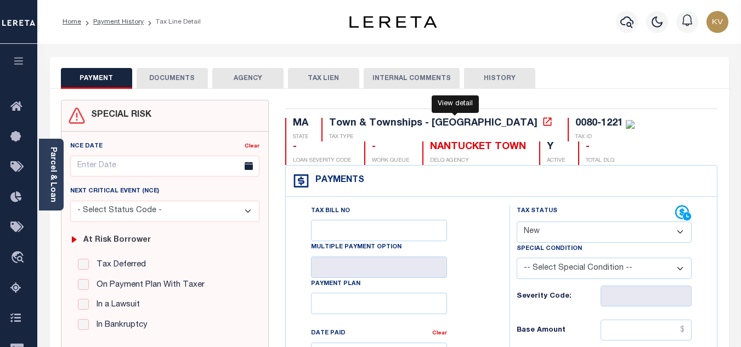
click at [542, 122] on icon at bounding box center [547, 121] width 11 height 11
click at [55, 201] on div "Parcel & Loan" at bounding box center [51, 175] width 25 height 72
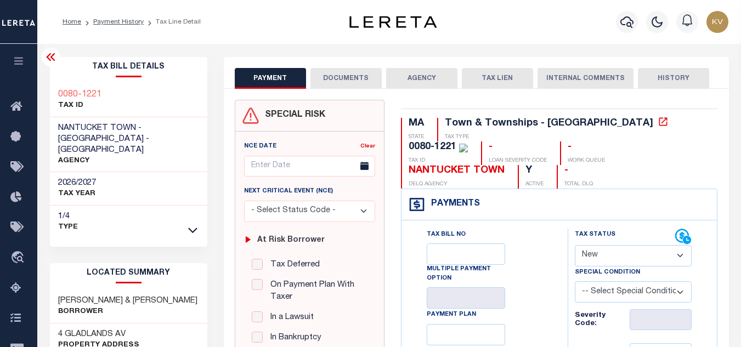
scroll to position [110, 0]
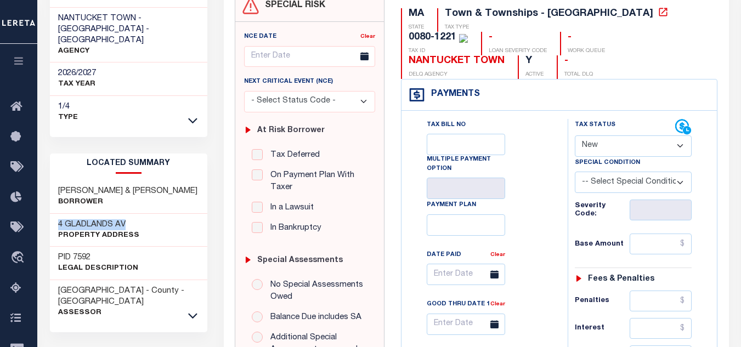
drag, startPoint x: 67, startPoint y: 215, endPoint x: 142, endPoint y: 216, distance: 74.6
click at [142, 216] on div "4 GLADLANDS AV Property Address" at bounding box center [128, 230] width 157 height 33
copy h3 "4 GLADLANDS AV"
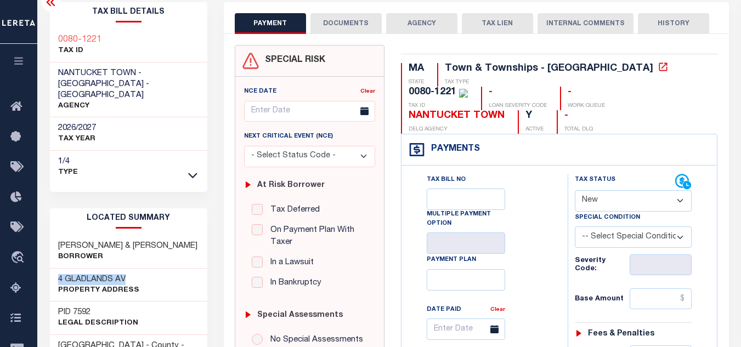
scroll to position [0, 0]
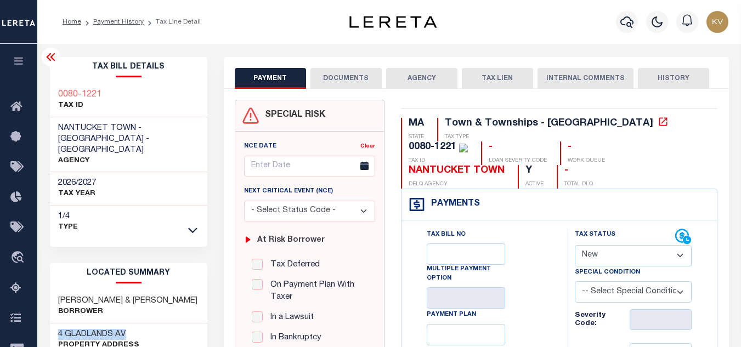
click at [53, 58] on icon at bounding box center [50, 56] width 13 height 13
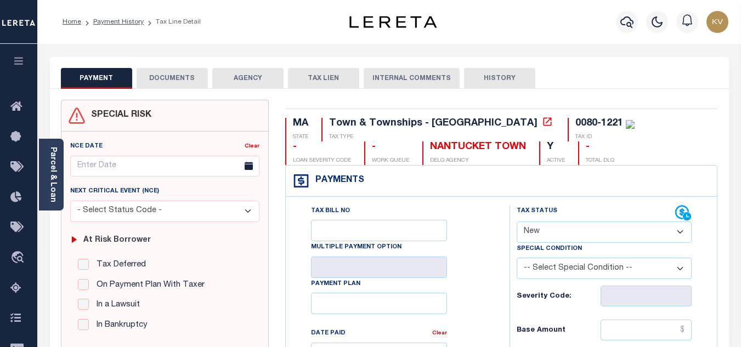
scroll to position [110, 0]
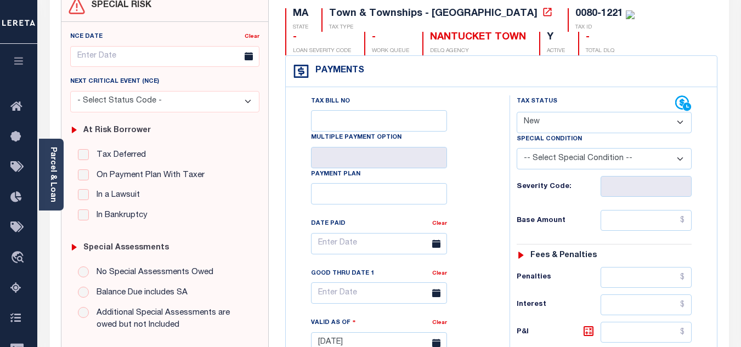
click at [537, 126] on select "- Select Status Code - Open Due/Unpaid Paid Incomplete No Tax Due Internal Refu…" at bounding box center [604, 122] width 175 height 21
select select "PYD"
click at [517, 112] on select "- Select Status Code - Open Due/Unpaid Paid Incomplete No Tax Due Internal Refu…" at bounding box center [604, 122] width 175 height 21
type input "09/29/2025"
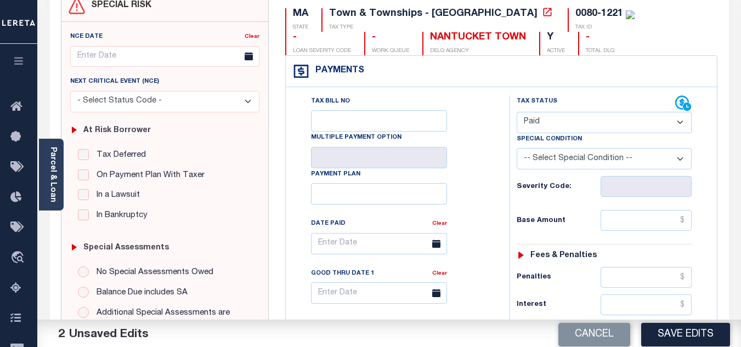
click at [466, 168] on div "Tax Bill No Multiple Payment Option Payment Plan Clear" at bounding box center [395, 249] width 196 height 308
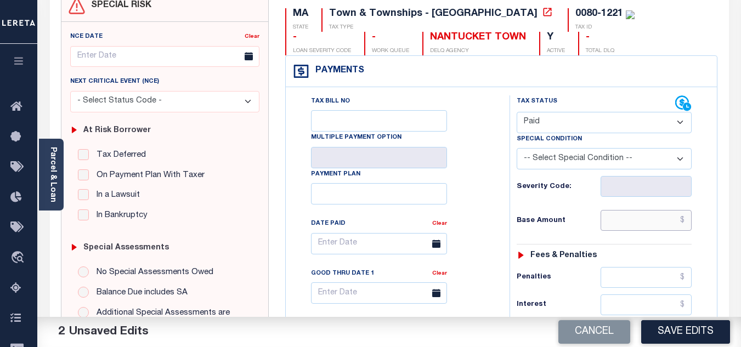
click at [618, 214] on input "text" at bounding box center [646, 220] width 91 height 21
type input "$0.00"
click at [570, 213] on div "Base Amount $0.00" at bounding box center [604, 220] width 175 height 21
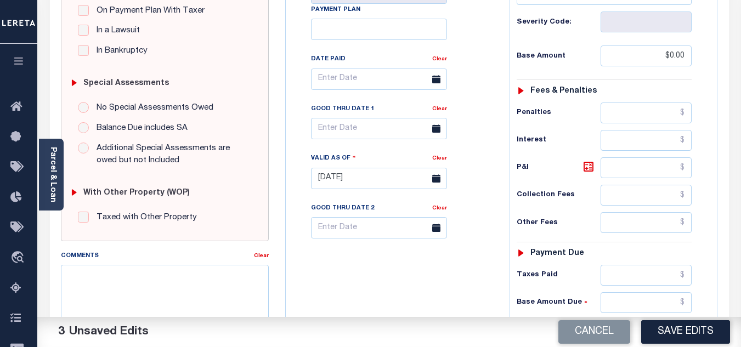
scroll to position [384, 0]
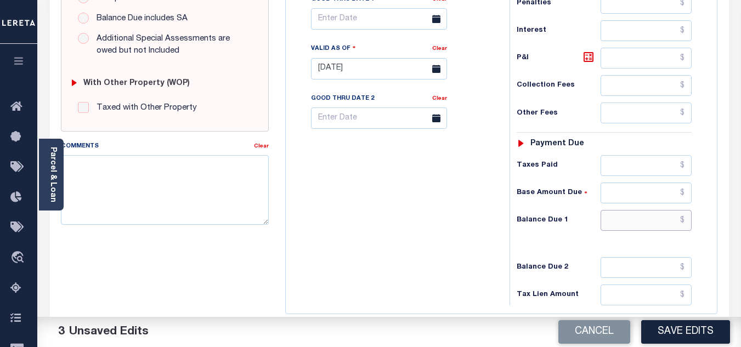
click at [623, 215] on input "text" at bounding box center [646, 220] width 91 height 21
type input "$0.00"
click at [442, 226] on div "Tax Bill No Multiple Payment Option Payment Plan Clear" at bounding box center [395, 63] width 213 height 485
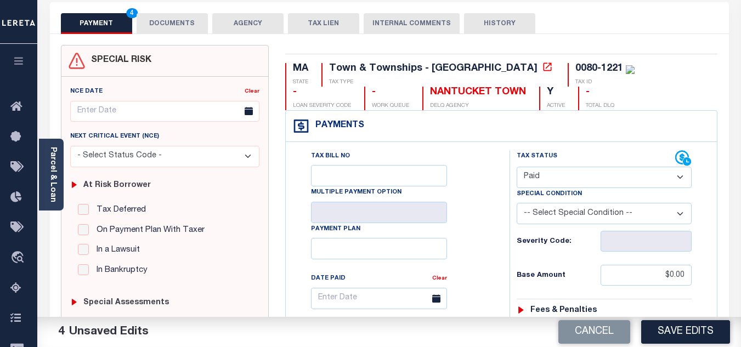
scroll to position [0, 0]
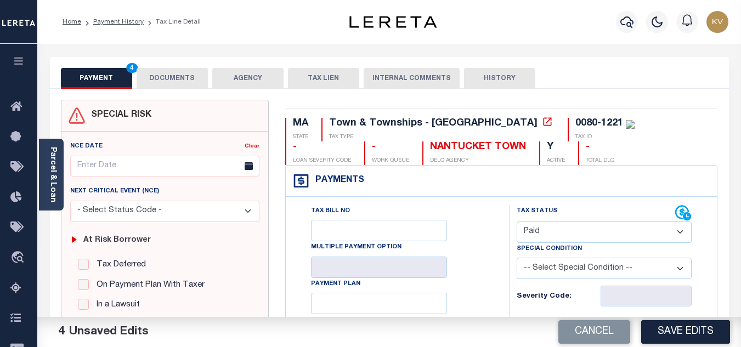
click at [193, 77] on button "DOCUMENTS" at bounding box center [172, 78] width 71 height 21
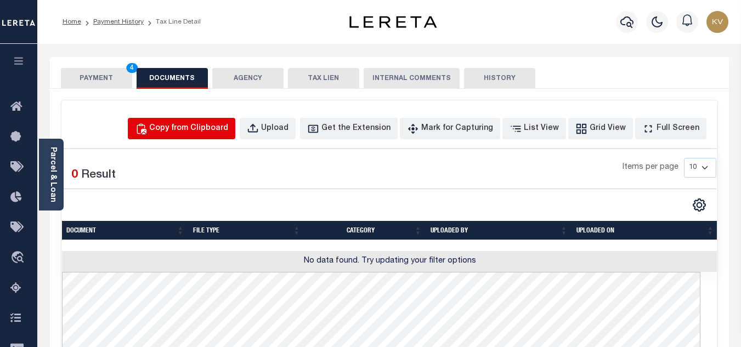
drag, startPoint x: 215, startPoint y: 128, endPoint x: 230, endPoint y: 158, distance: 33.4
click at [215, 128] on div "Copy from Clipboard" at bounding box center [188, 129] width 79 height 12
select select "POP"
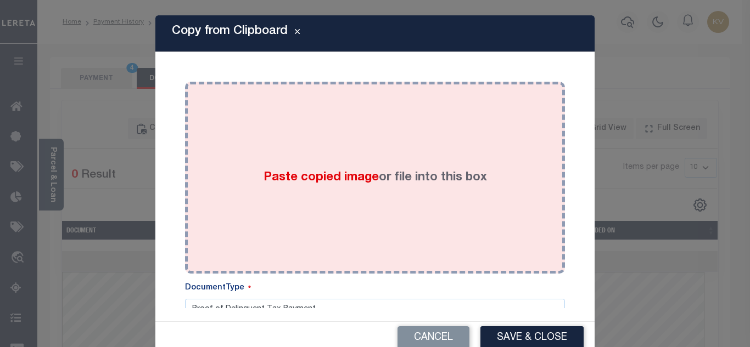
click at [240, 160] on div "Paste copied image or file into this box" at bounding box center [374, 178] width 363 height 176
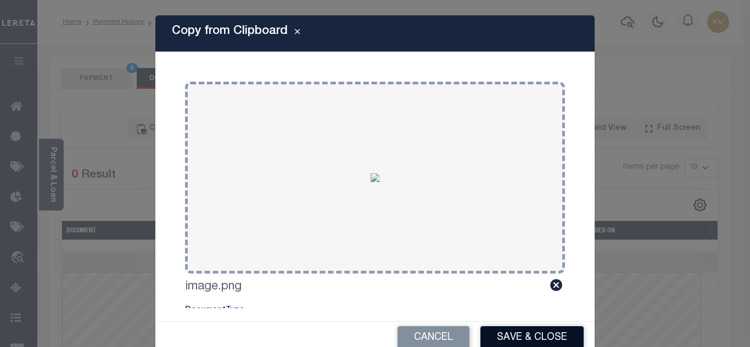
click at [515, 332] on button "Save & Close" at bounding box center [531, 339] width 103 height 24
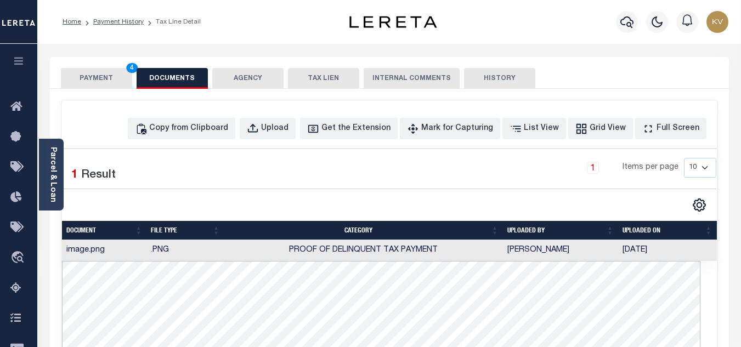
click at [94, 76] on button "PAYMENT 4" at bounding box center [96, 78] width 71 height 21
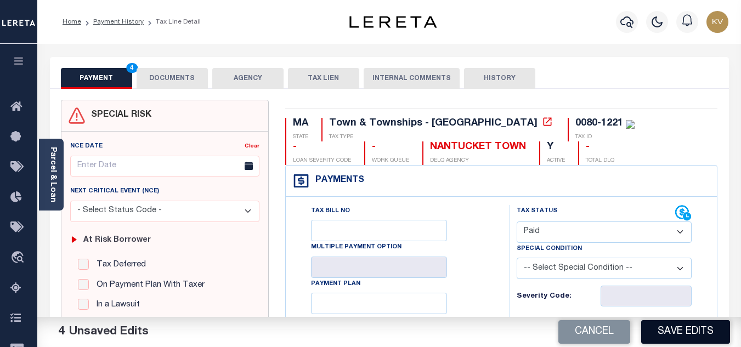
click at [697, 336] on button "Save Edits" at bounding box center [685, 332] width 89 height 24
checkbox input "false"
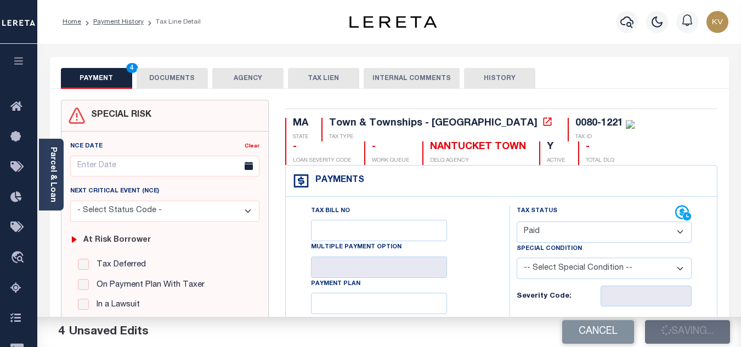
type input "$0"
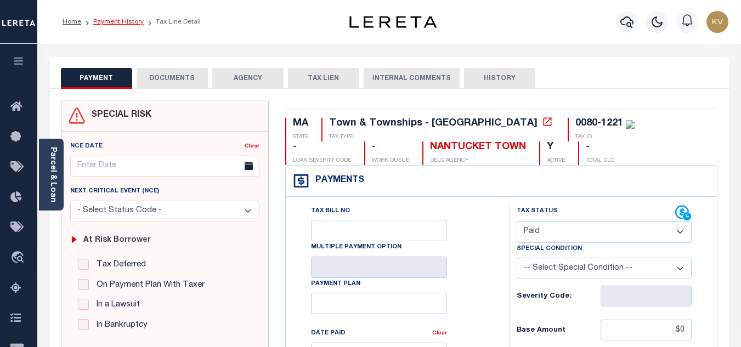
click at [136, 25] on link "Payment History" at bounding box center [118, 22] width 50 height 7
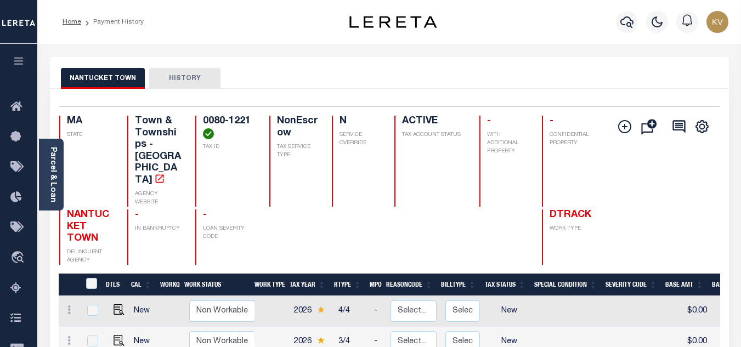
scroll to position [165, 0]
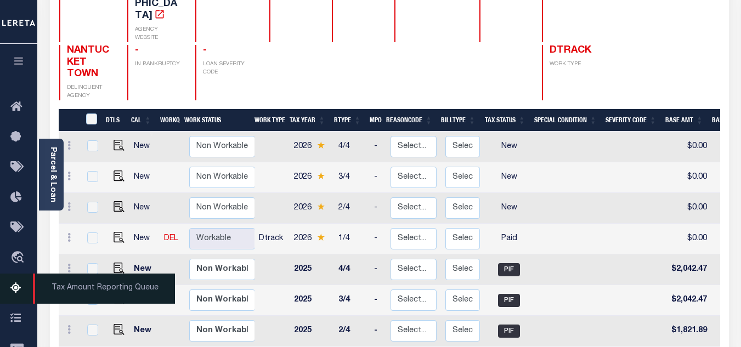
click at [14, 286] on icon at bounding box center [19, 289] width 18 height 14
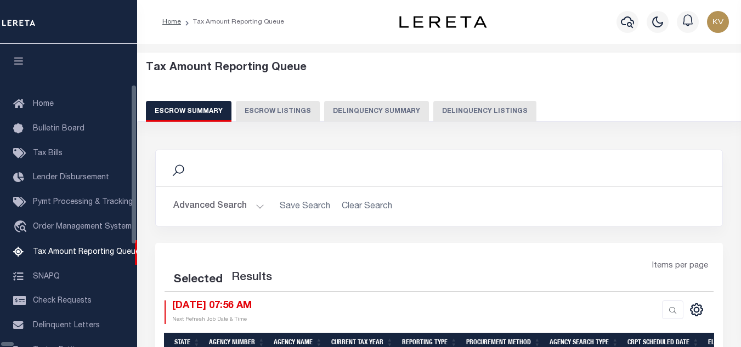
scroll to position [111, 0]
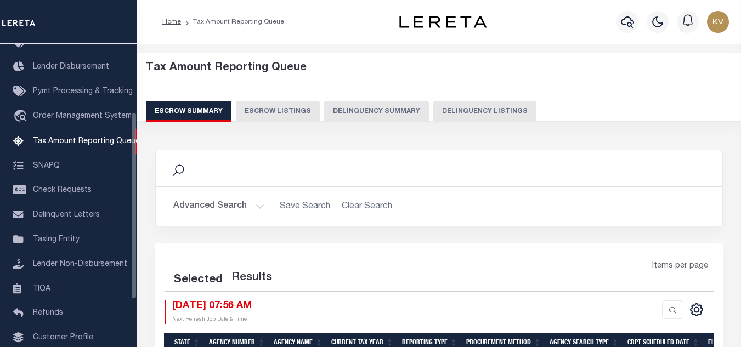
click at [476, 116] on button "Delinquency Listings" at bounding box center [485, 111] width 103 height 21
select select "100"
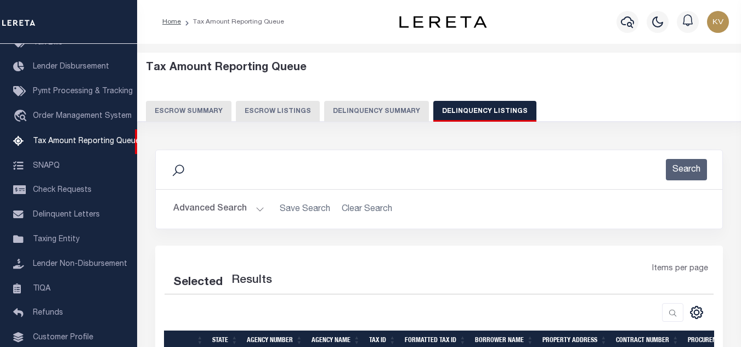
select select "100"
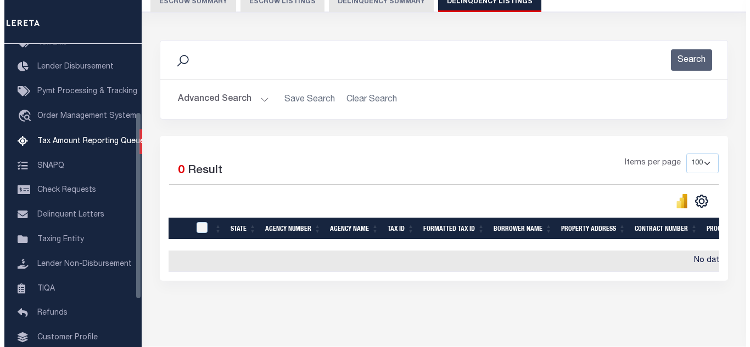
scroll to position [0, 0]
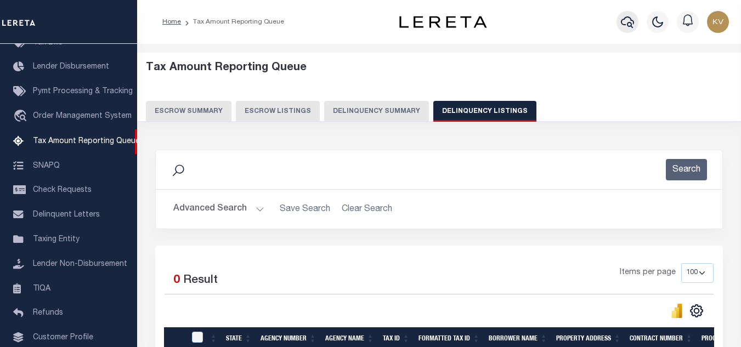
click at [628, 24] on icon "button" at bounding box center [627, 22] width 13 height 12
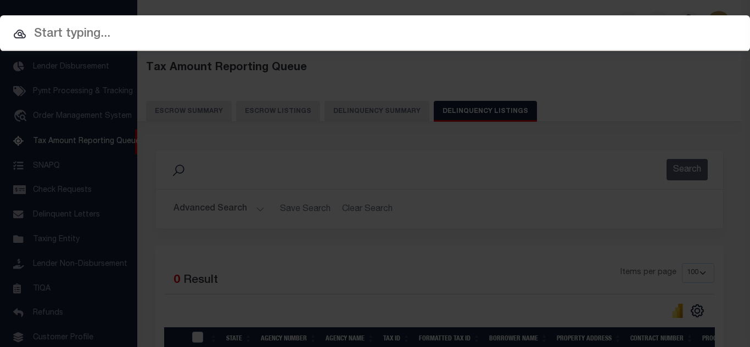
click at [337, 32] on input "text" at bounding box center [375, 34] width 750 height 19
paste input "530027494"
type input "530027494"
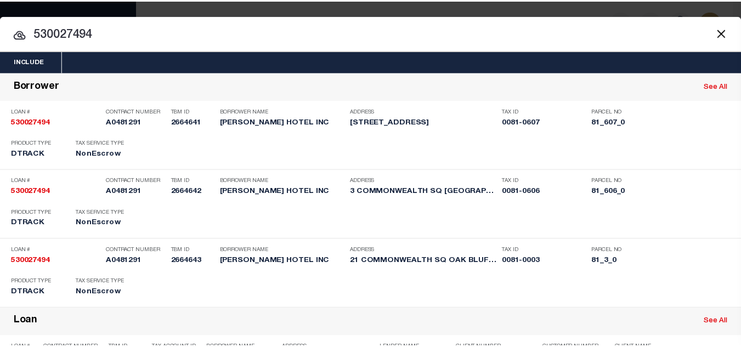
scroll to position [219, 0]
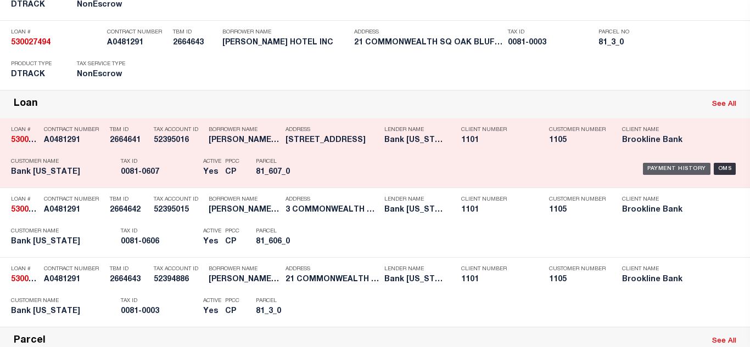
click at [672, 172] on div "Payment History" at bounding box center [676, 169] width 67 height 12
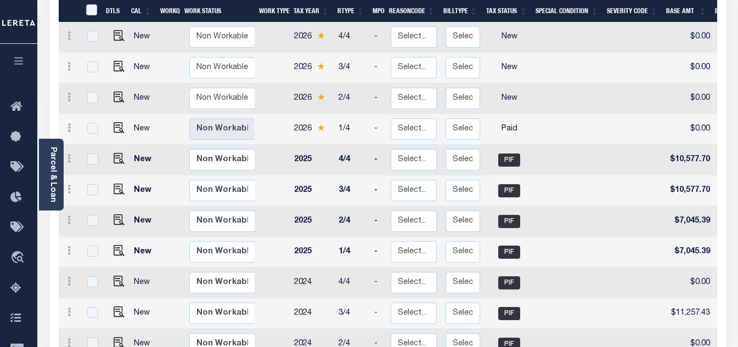
scroll to position [329, 0]
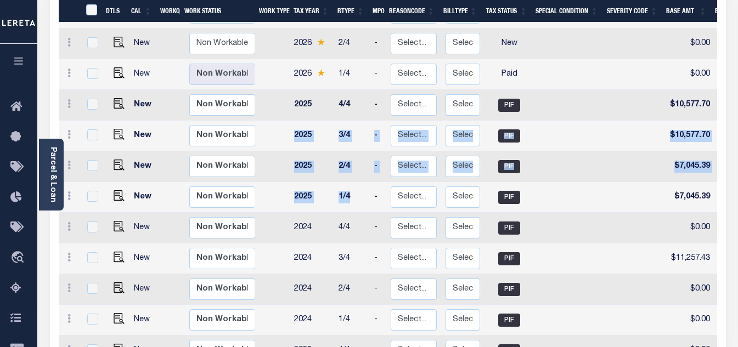
drag, startPoint x: 286, startPoint y: 93, endPoint x: 348, endPoint y: 164, distance: 94.2
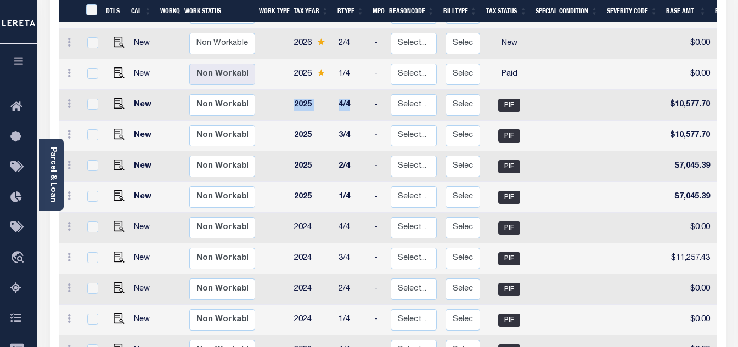
drag, startPoint x: 292, startPoint y: 67, endPoint x: 352, endPoint y: 68, distance: 59.3
click at [352, 90] on tr "New Non Workable Workable 2025 4/4 - Select... Payment Reversal Taxable Value C…" at bounding box center [594, 105] width 1071 height 31
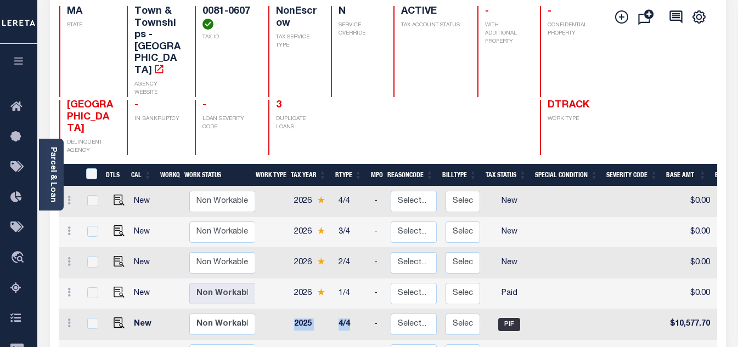
scroll to position [0, 0]
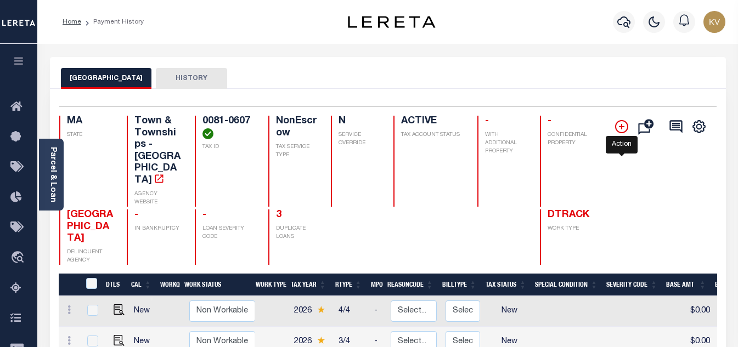
click at [623, 131] on icon "" at bounding box center [621, 126] width 13 height 13
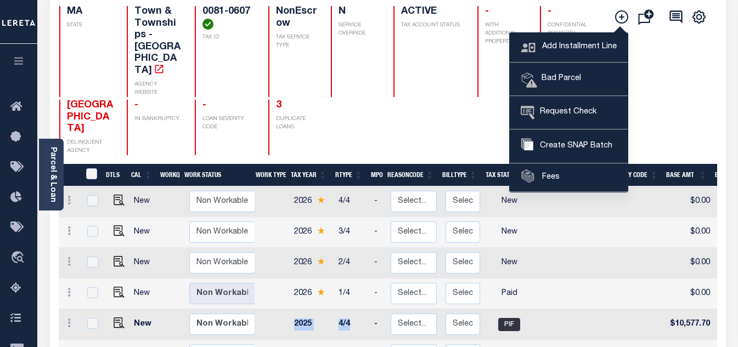
scroll to position [165, 0]
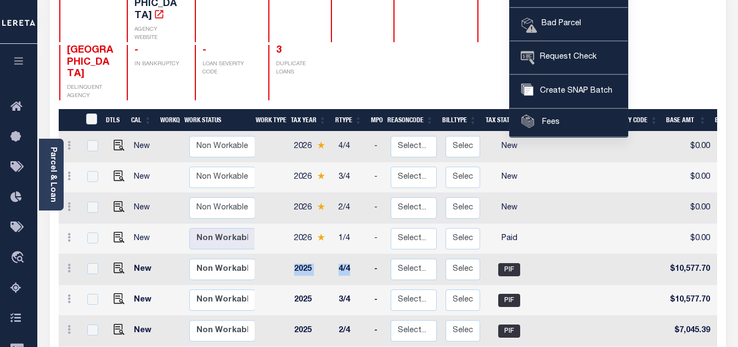
click at [322, 255] on td "2025" at bounding box center [312, 270] width 44 height 31
checkbox input "true"
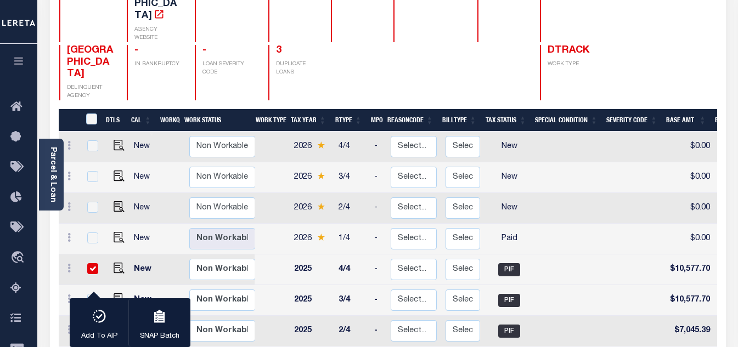
scroll to position [220, 0]
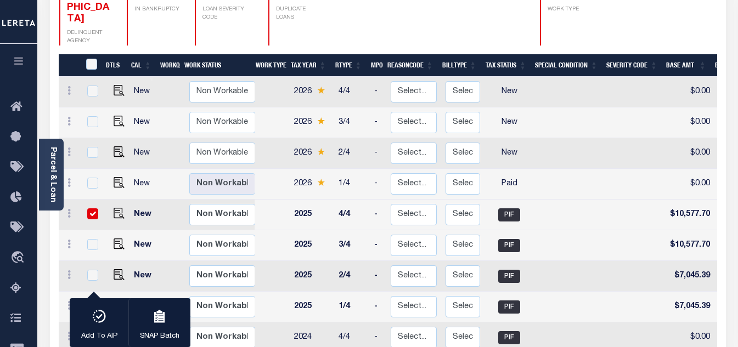
click at [94, 209] on input "checkbox" at bounding box center [92, 214] width 11 height 11
checkbox input "false"
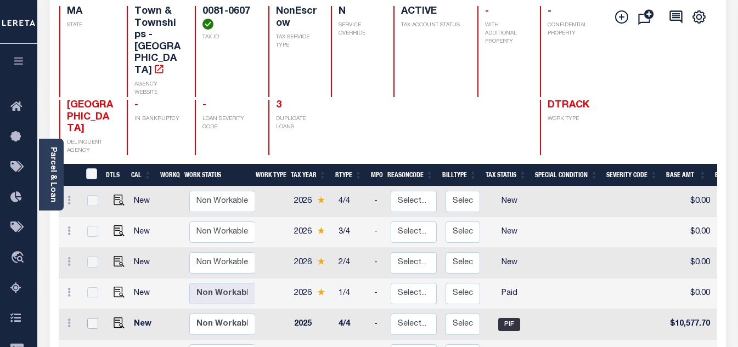
scroll to position [0, 0]
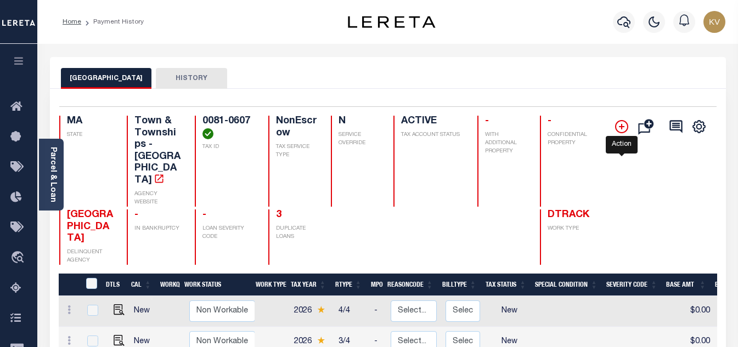
click at [620, 128] on icon "" at bounding box center [621, 126] width 5 height 5
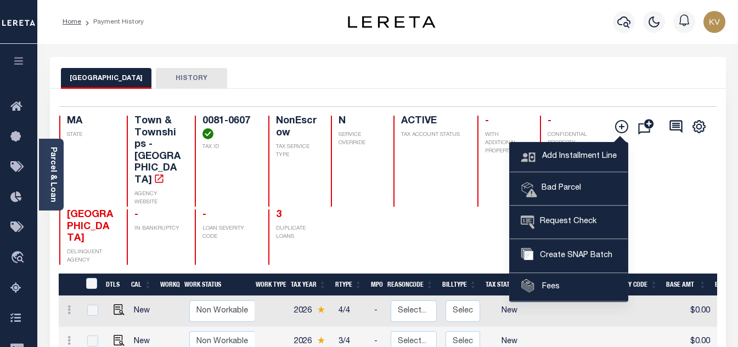
click at [663, 156] on div "Add Installment Line Bad Parcel Request Check" at bounding box center [657, 190] width 102 height 149
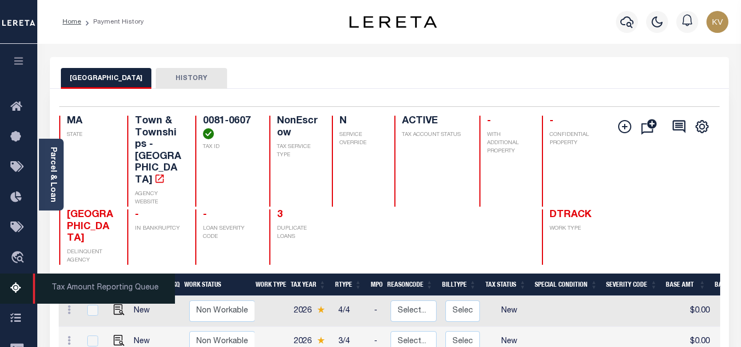
click at [10, 296] on icon at bounding box center [19, 289] width 18 height 14
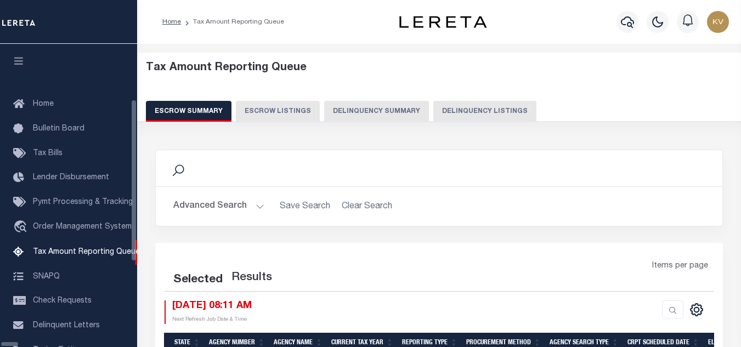
click at [434, 120] on button "Delinquency Listings" at bounding box center [485, 111] width 103 height 21
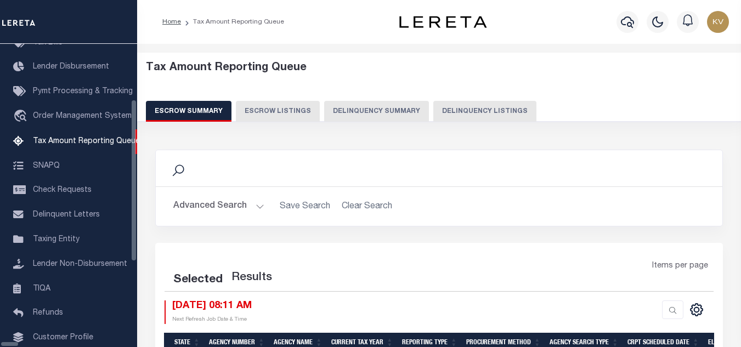
select select
select select "100"
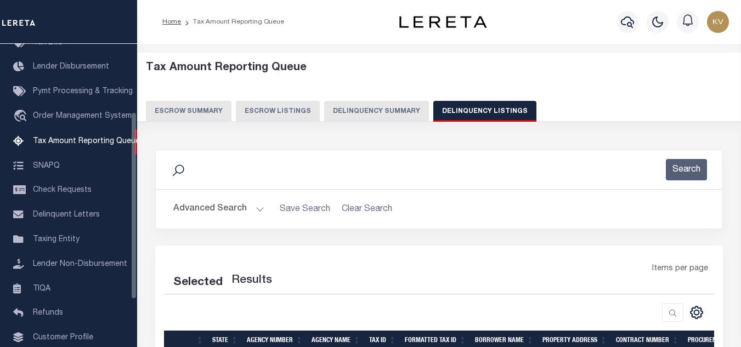
select select "100"
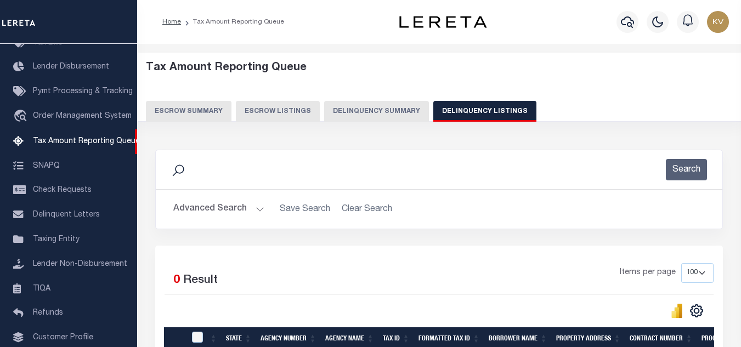
scroll to position [55, 0]
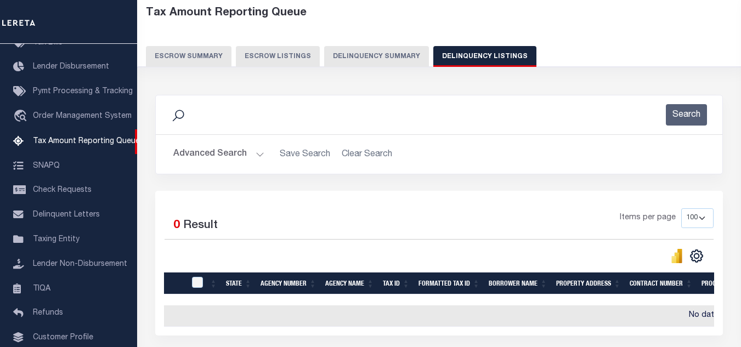
click at [236, 155] on button "Advanced Search" at bounding box center [218, 154] width 91 height 21
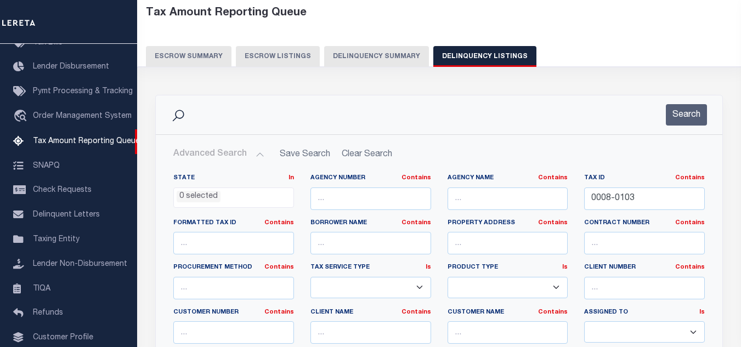
scroll to position [0, 0]
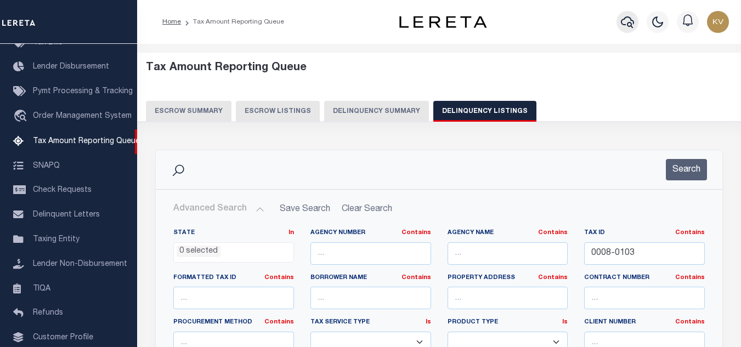
click at [622, 21] on icon "button" at bounding box center [627, 22] width 13 height 12
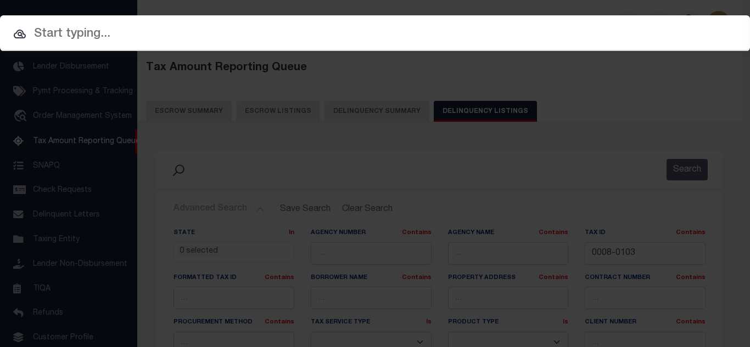
click at [466, 36] on input "text" at bounding box center [375, 34] width 750 height 19
paste input "510030397"
type input "510030397"
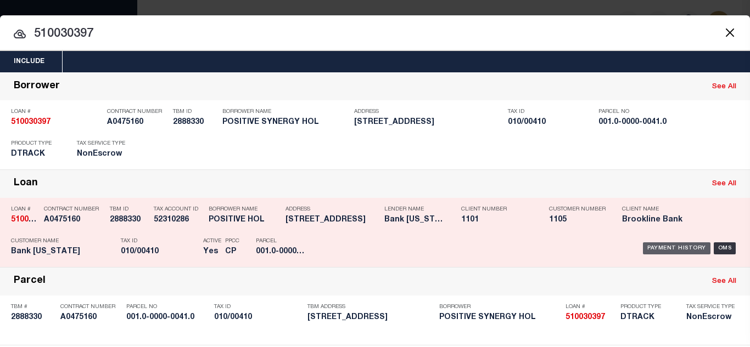
click at [646, 251] on div "Payment History" at bounding box center [676, 249] width 67 height 12
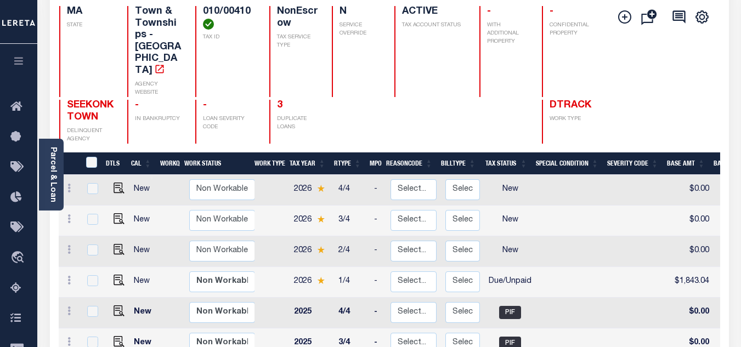
scroll to position [1, 0]
click at [643, 267] on td at bounding box center [637, 282] width 60 height 31
checkbox input "true"
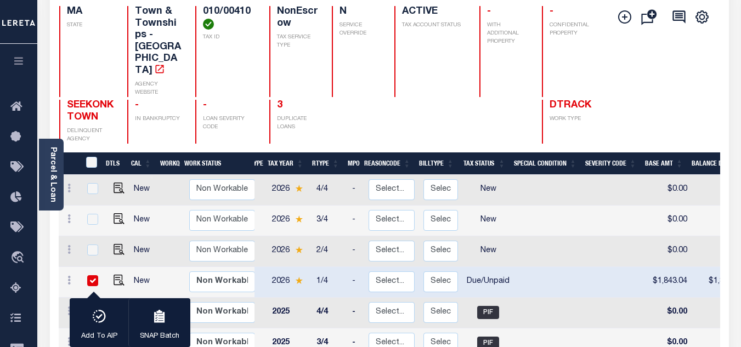
scroll to position [0, 0]
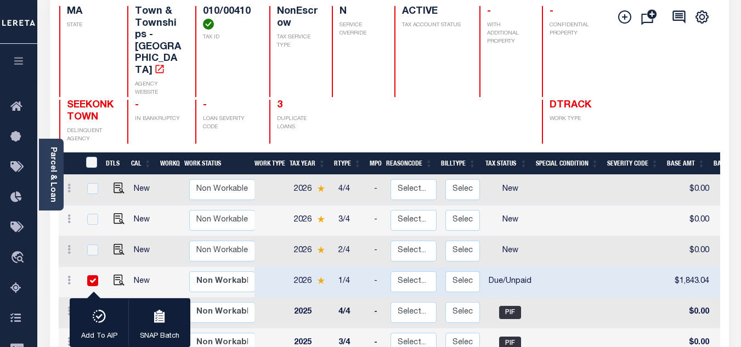
click at [91, 275] on input "checkbox" at bounding box center [92, 280] width 11 height 11
checkbox input "false"
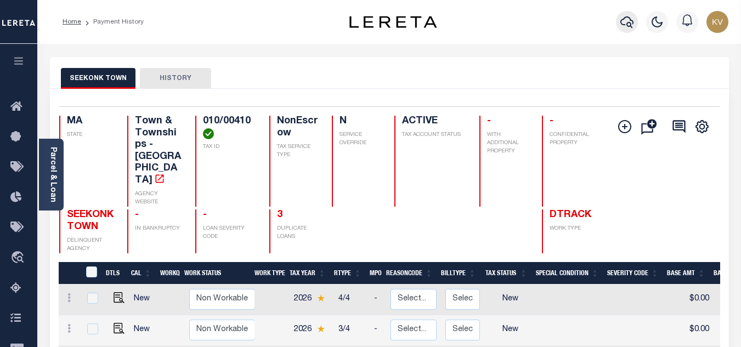
click at [624, 16] on icon "button" at bounding box center [627, 21] width 13 height 13
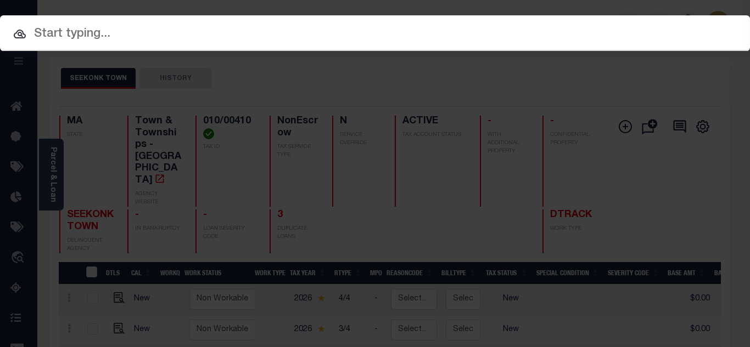
click at [187, 33] on input "text" at bounding box center [375, 34] width 750 height 19
paste input "530026547"
type input "530026547"
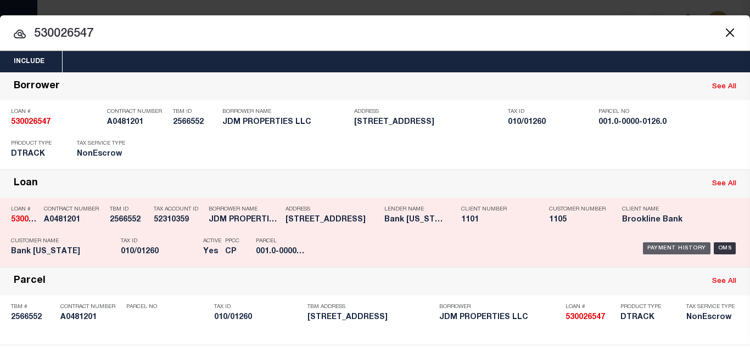
click at [660, 250] on div "Payment History" at bounding box center [676, 249] width 67 height 12
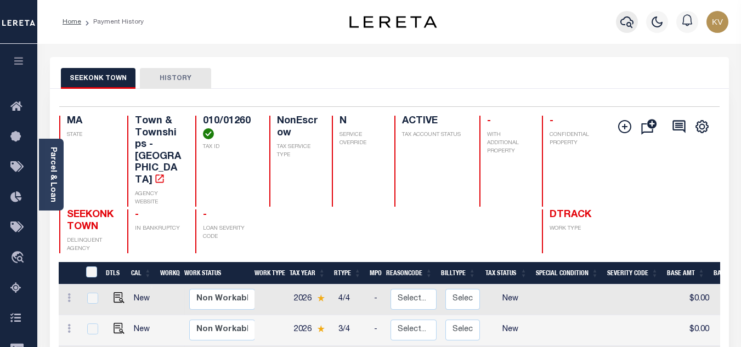
click at [635, 22] on button "button" at bounding box center [627, 22] width 22 height 22
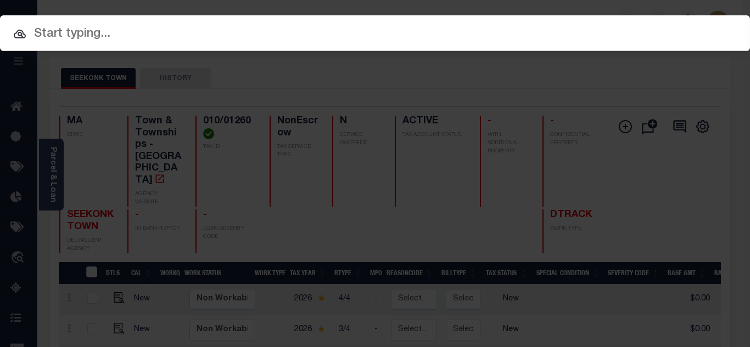
click at [386, 37] on input "text" at bounding box center [375, 34] width 750 height 19
paste input "720005279"
type input "720005279"
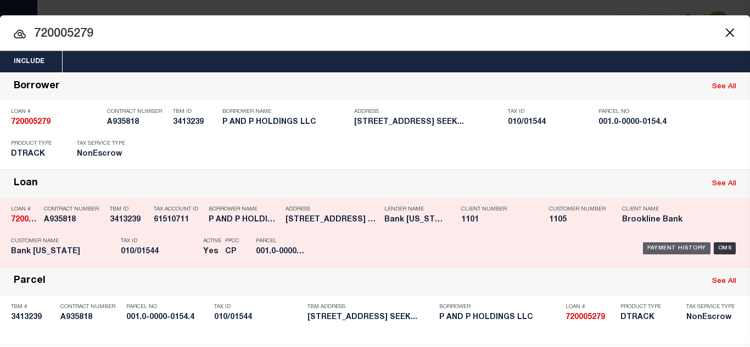
drag, startPoint x: 658, startPoint y: 246, endPoint x: 615, endPoint y: 240, distance: 43.2
click at [659, 246] on div "Payment History" at bounding box center [676, 249] width 67 height 12
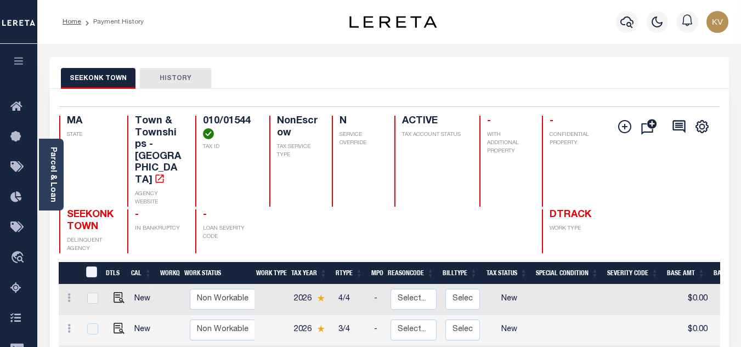
scroll to position [110, 0]
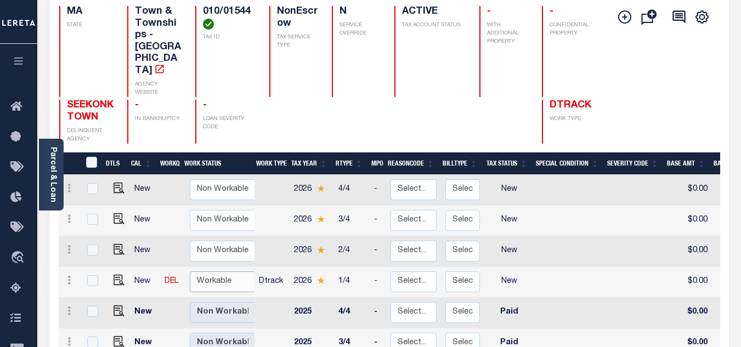
click at [209, 272] on select "Non Workable Workable" at bounding box center [223, 282] width 66 height 21
checkbox input "true"
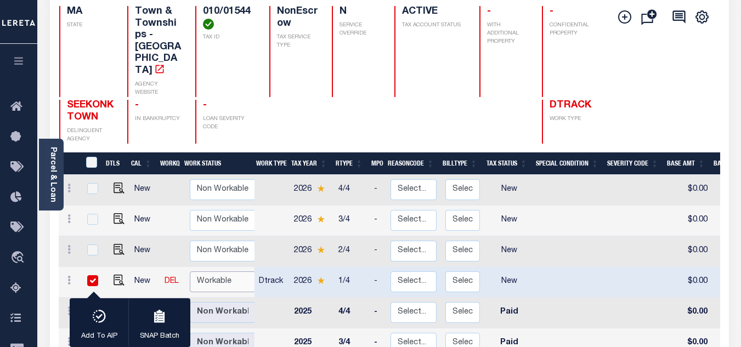
select select "true"
click at [190, 272] on select "Non Workable Workable" at bounding box center [223, 282] width 66 height 21
checkbox input "false"
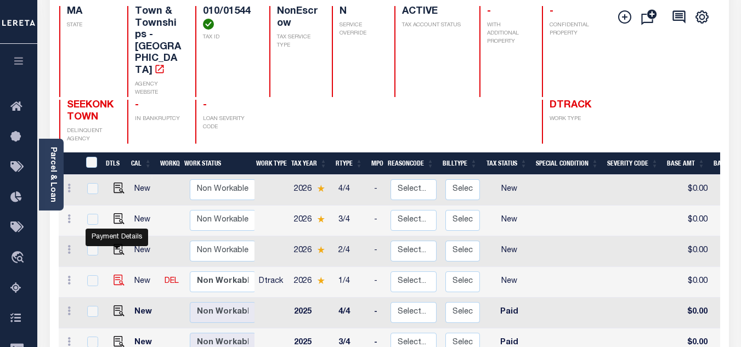
click at [114, 275] on img "" at bounding box center [119, 280] width 11 height 11
checkbox input "true"
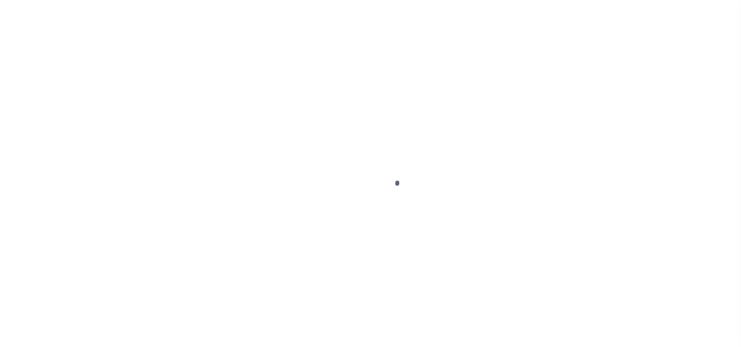
select select "NW2"
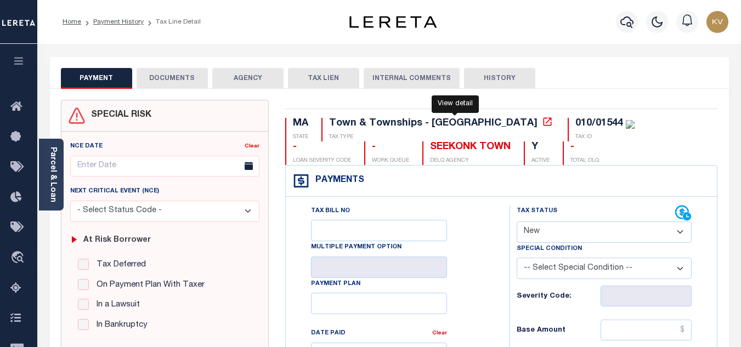
click at [542, 125] on icon at bounding box center [547, 121] width 11 height 11
click at [57, 194] on div "Parcel & Loan" at bounding box center [51, 175] width 25 height 72
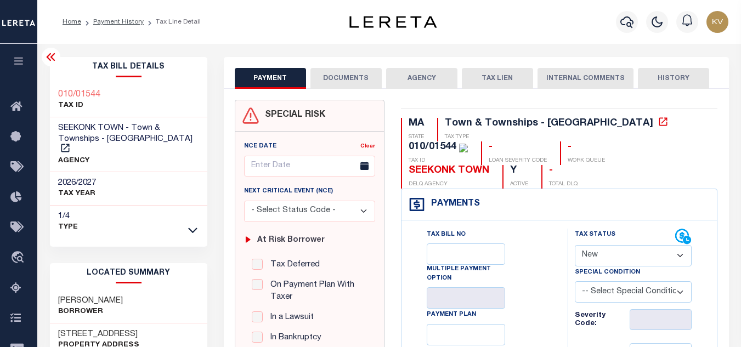
scroll to position [55, 0]
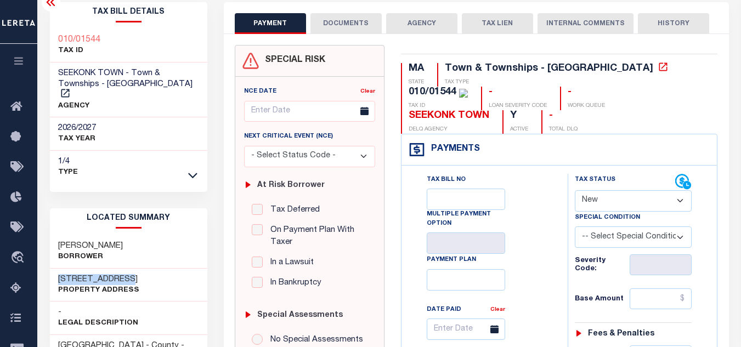
drag, startPoint x: 56, startPoint y: 267, endPoint x: 121, endPoint y: 266, distance: 65.3
click at [121, 269] on div "[STREET_ADDRESS] Property Address" at bounding box center [128, 285] width 157 height 33
copy h3 "1563 FALL RIVER"
drag, startPoint x: 58, startPoint y: 238, endPoint x: 103, endPoint y: 234, distance: 45.8
click at [103, 235] on div "[PERSON_NAME]" at bounding box center [128, 251] width 157 height 33
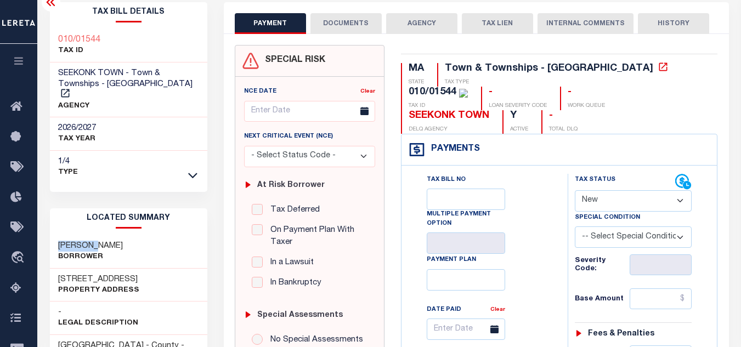
copy h3 "[PERSON_NAME]"
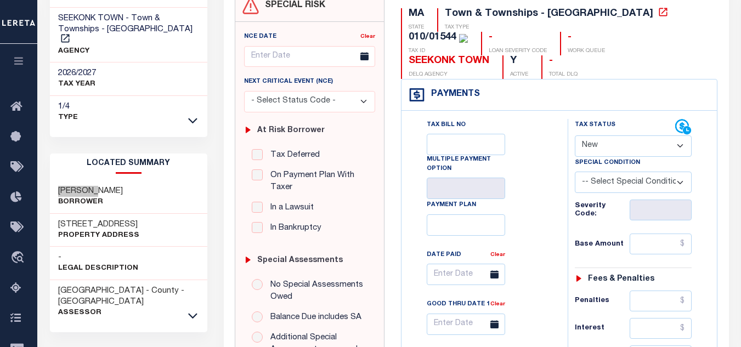
scroll to position [0, 0]
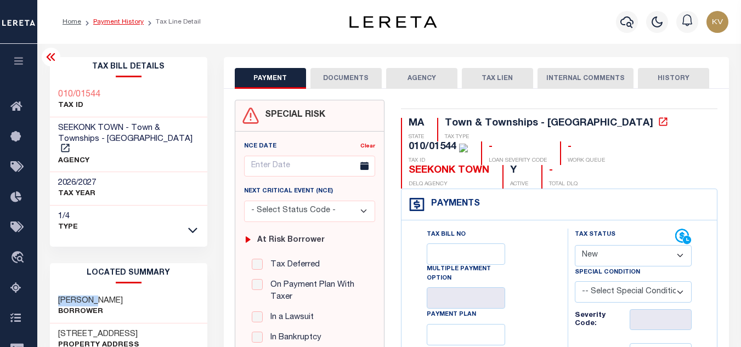
click at [130, 21] on link "Payment History" at bounding box center [118, 22] width 50 height 7
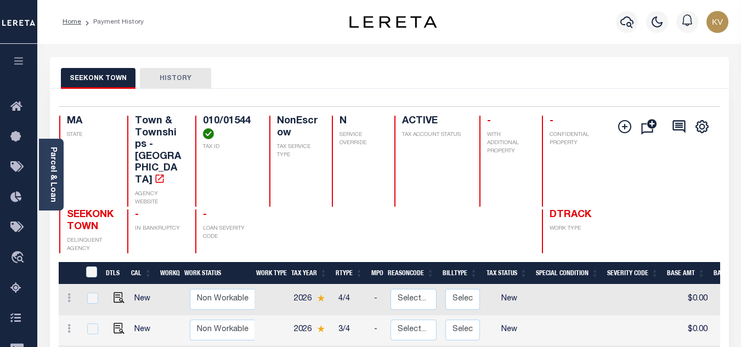
click at [626, 23] on icon "button" at bounding box center [627, 21] width 13 height 13
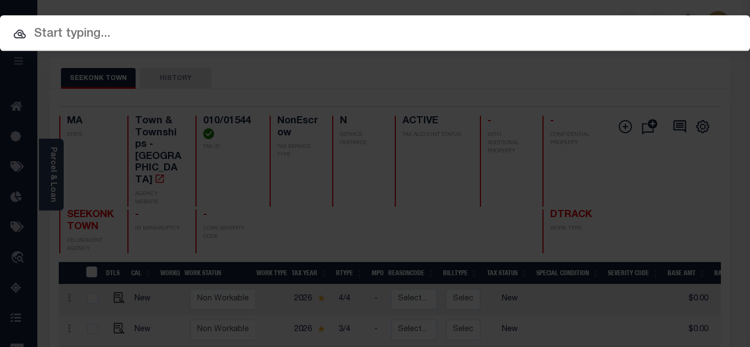
click at [285, 23] on div at bounding box center [375, 32] width 750 height 35
click at [198, 31] on input "text" at bounding box center [375, 34] width 750 height 19
paste input "530026547"
type input "530026547"
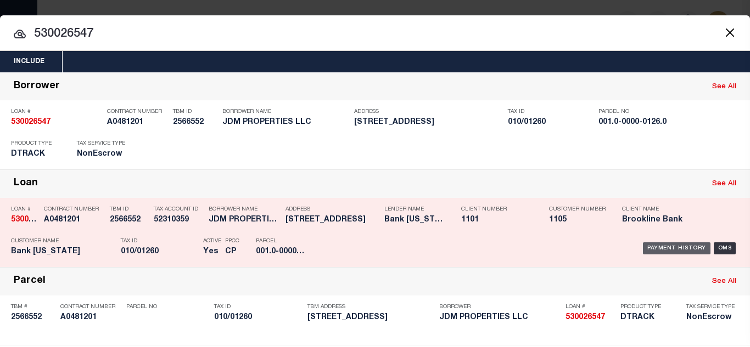
click at [660, 251] on div "Payment History" at bounding box center [676, 249] width 67 height 12
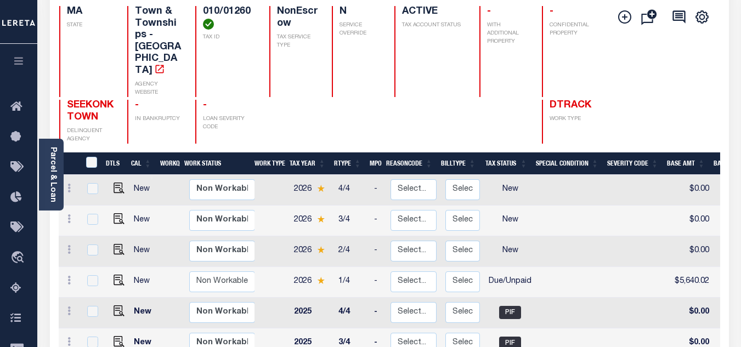
scroll to position [165, 0]
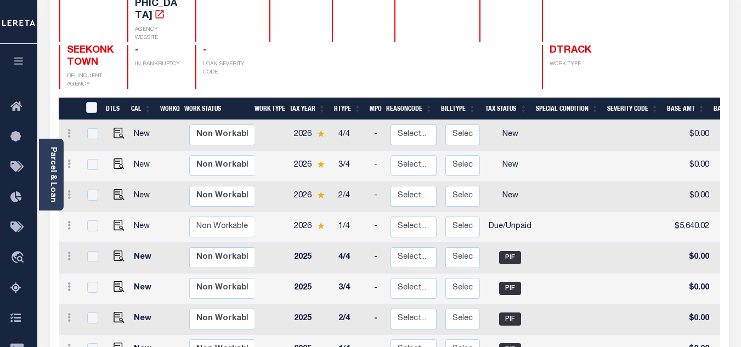
click at [527, 212] on td "Due/Unpaid" at bounding box center [511, 227] width 52 height 31
checkbox input "true"
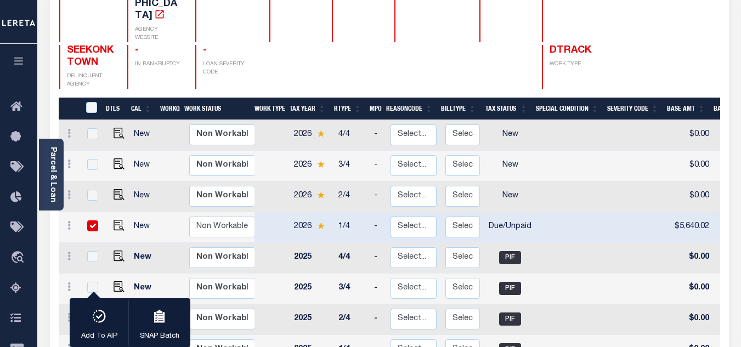
click at [92, 221] on input "checkbox" at bounding box center [92, 226] width 11 height 11
checkbox input "false"
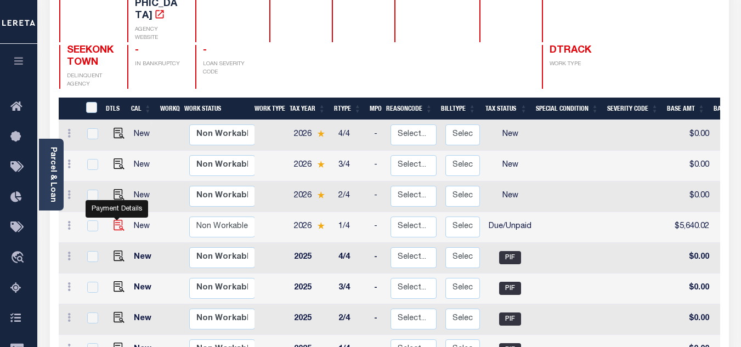
click at [114, 220] on img "" at bounding box center [119, 225] width 11 height 11
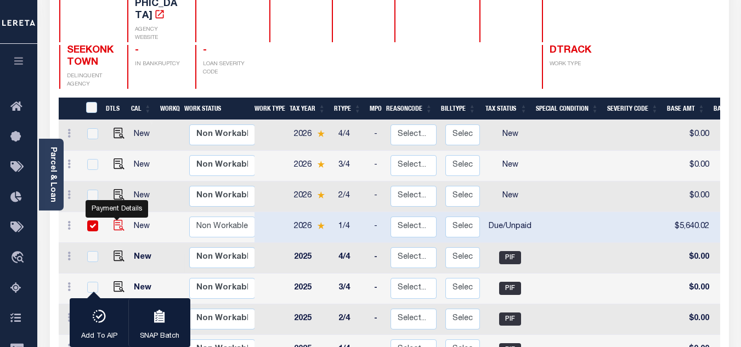
checkbox input "true"
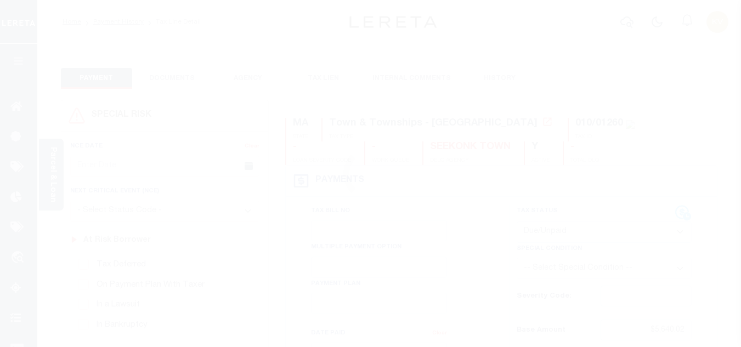
select select "DUE"
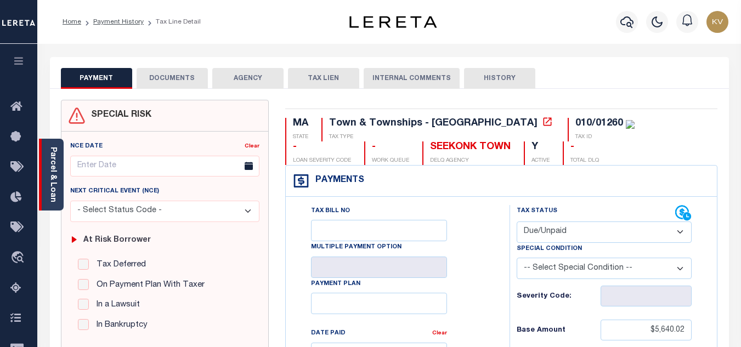
click at [46, 193] on div "Parcel & Loan" at bounding box center [51, 175] width 25 height 72
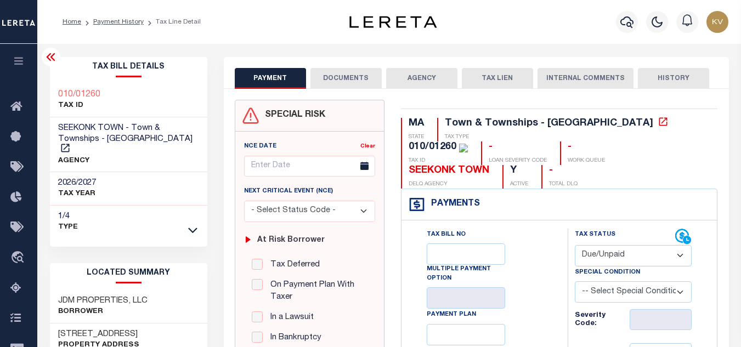
scroll to position [110, 0]
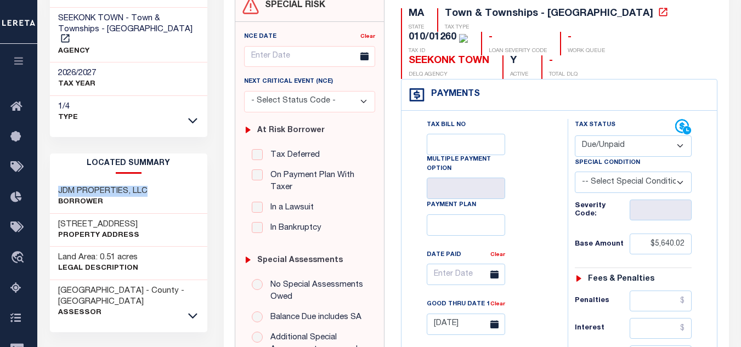
drag, startPoint x: 58, startPoint y: 178, endPoint x: 155, endPoint y: 183, distance: 97.3
click at [155, 183] on div "JDM PROPERTIES, LLC Borrower" at bounding box center [128, 197] width 157 height 33
copy h3 "JDM PROPERTIES, LLC"
drag, startPoint x: 60, startPoint y: 215, endPoint x: 110, endPoint y: 211, distance: 50.0
click at [110, 220] on h3 "44 HOLLISTER RD" at bounding box center [98, 225] width 81 height 11
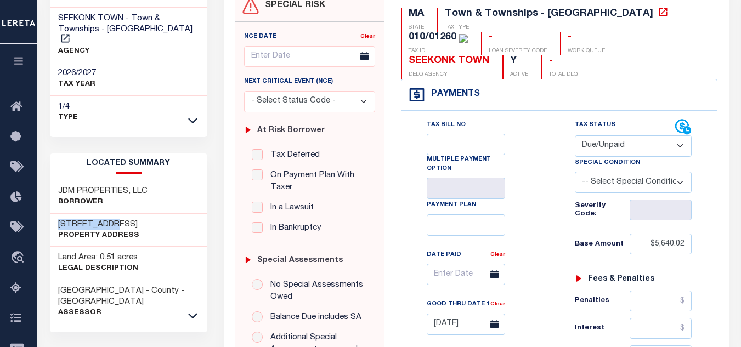
copy h3 "44 HOLLISTER"
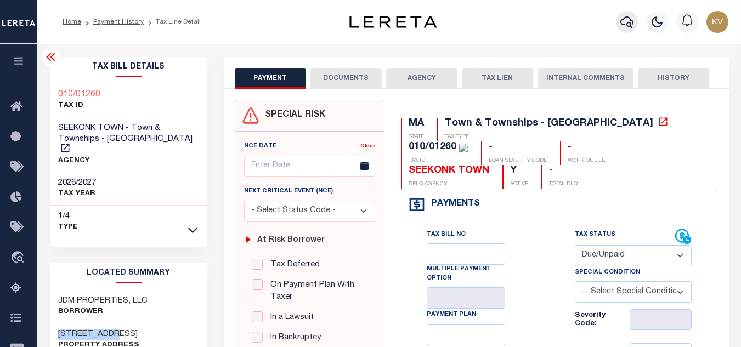
click at [624, 22] on icon "button" at bounding box center [627, 21] width 13 height 13
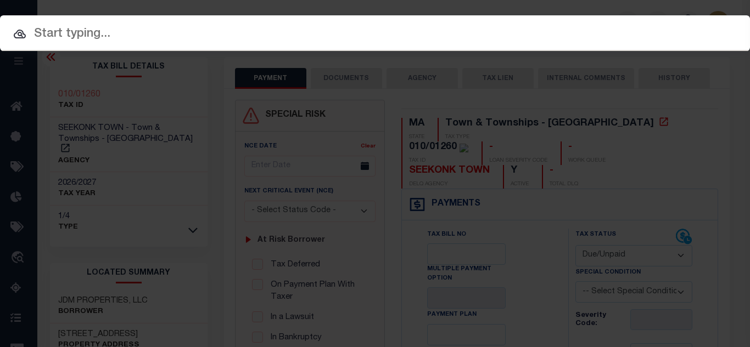
click at [272, 22] on div at bounding box center [375, 32] width 750 height 35
click at [251, 32] on input "text" at bounding box center [375, 34] width 750 height 19
click at [173, 27] on input "text" at bounding box center [375, 34] width 750 height 19
paste input "530026547"
type input "530026547"
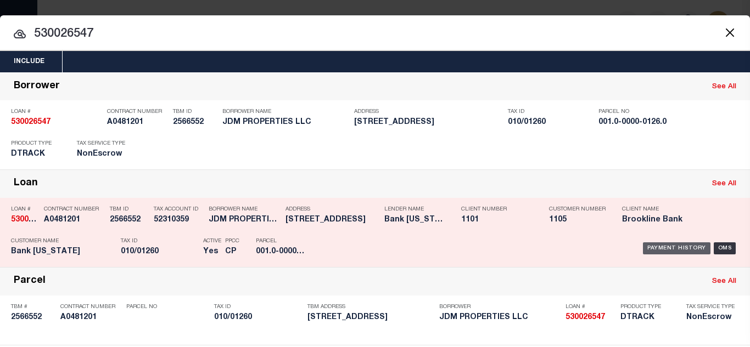
click at [660, 249] on div "Payment History" at bounding box center [676, 249] width 67 height 12
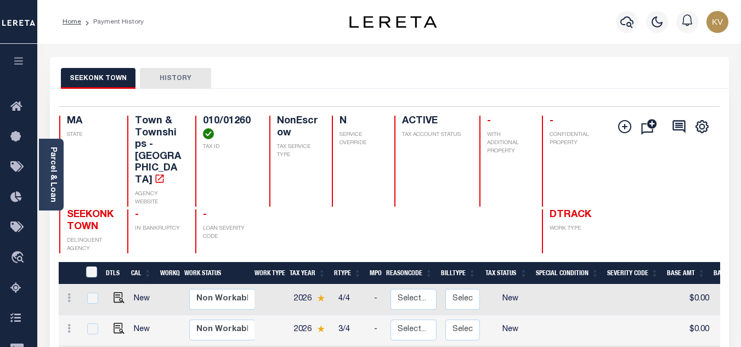
scroll to position [110, 0]
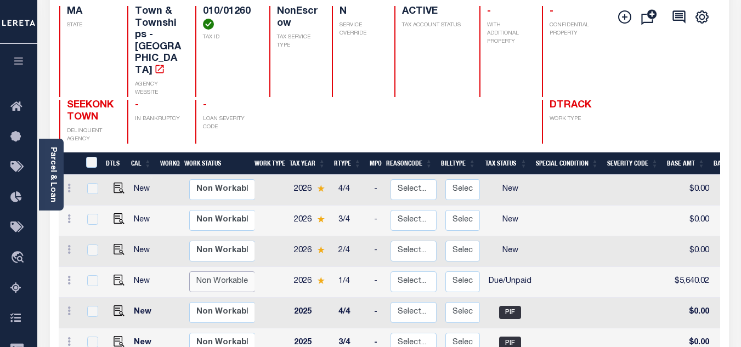
click at [225, 272] on select "Non Workable Workable" at bounding box center [222, 282] width 66 height 21
checkbox input "true"
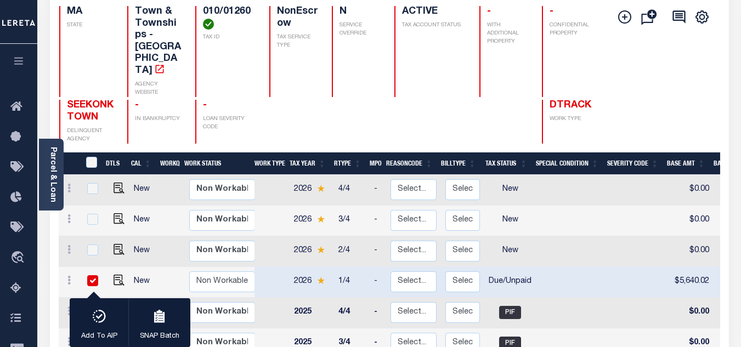
click at [272, 267] on td at bounding box center [272, 282] width 35 height 31
checkbox input "false"
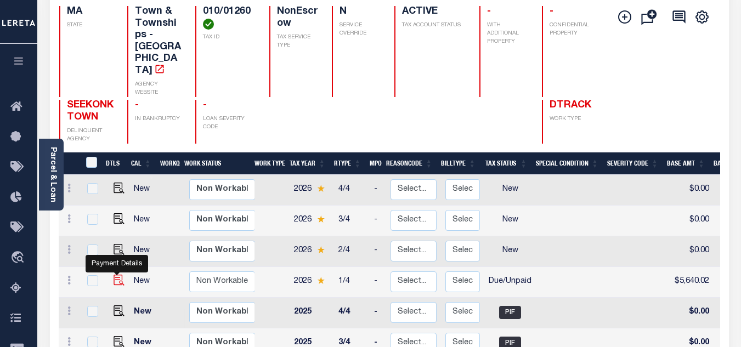
click at [114, 275] on img "" at bounding box center [119, 280] width 11 height 11
checkbox input "true"
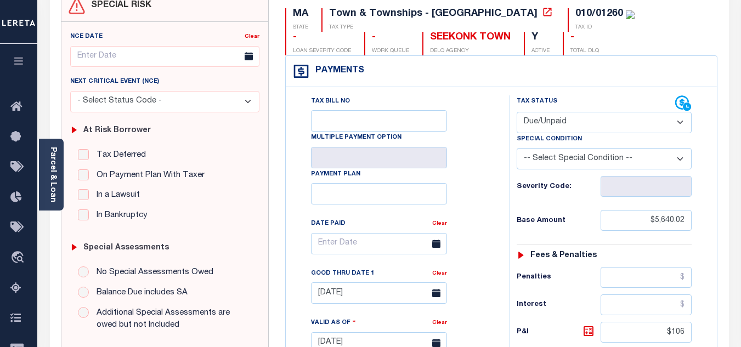
scroll to position [165, 0]
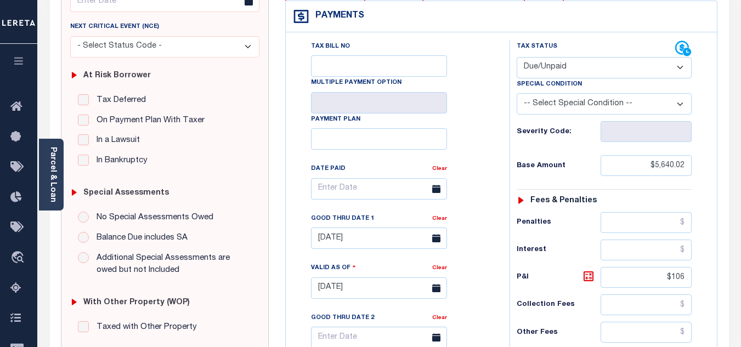
click at [562, 71] on select "- Select Status Code - Open Due/Unpaid Paid Incomplete No Tax Due Internal Refu…" at bounding box center [604, 67] width 175 height 21
select select "PYD"
click at [517, 58] on select "- Select Status Code - Open Due/Unpaid Paid Incomplete No Tax Due Internal Refu…" at bounding box center [604, 67] width 175 height 21
type input "[DATE]"
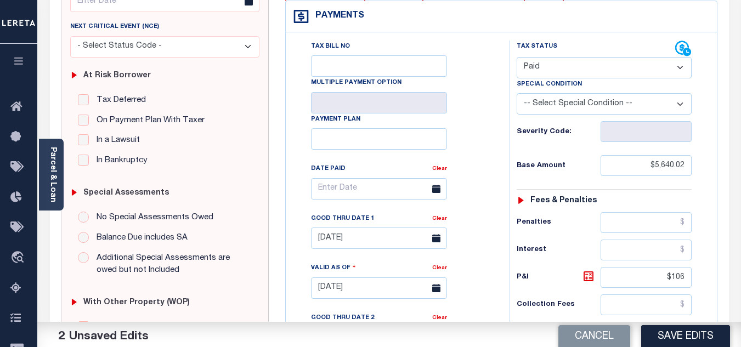
scroll to position [274, 0]
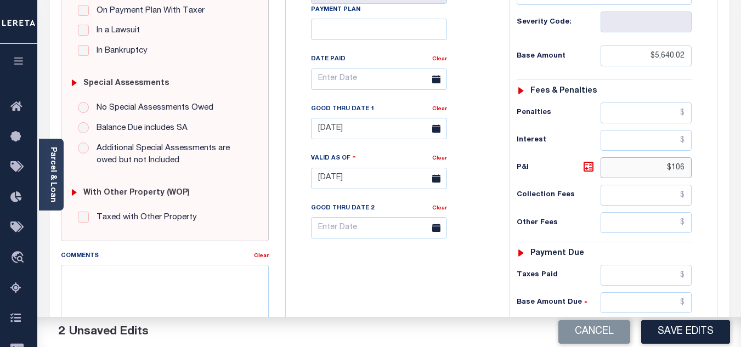
drag, startPoint x: 656, startPoint y: 165, endPoint x: 722, endPoint y: 166, distance: 65.9
click at [717, 166] on div "Tax Bill No Multiple Payment Option Payment Plan" at bounding box center [502, 173] width 432 height 501
type input "$106.00"
click at [443, 110] on link "Clear" at bounding box center [439, 108] width 15 height 5
drag, startPoint x: 657, startPoint y: 171, endPoint x: 692, endPoint y: 170, distance: 35.2
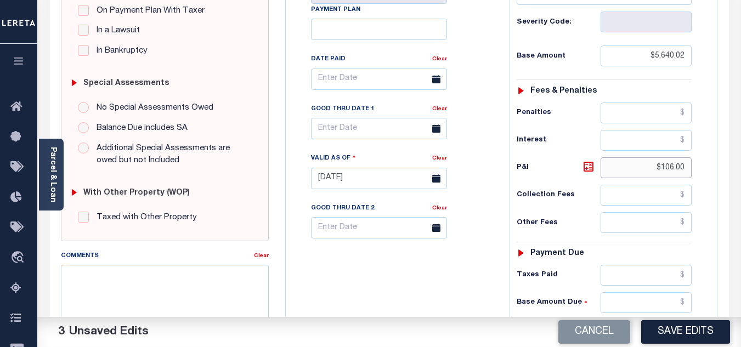
click at [692, 170] on input "$106.00" at bounding box center [646, 167] width 91 height 21
click at [437, 112] on link "Clear" at bounding box center [439, 108] width 15 height 5
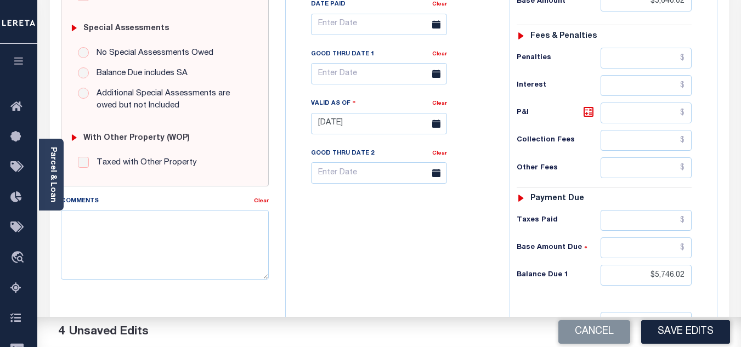
scroll to position [384, 0]
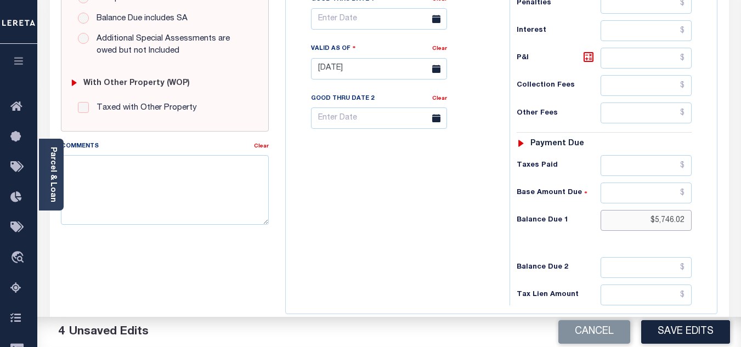
drag, startPoint x: 645, startPoint y: 221, endPoint x: 710, endPoint y: 217, distance: 64.3
click at [710, 217] on div "Tax Status Status" at bounding box center [608, 63] width 213 height 485
type input "$0.00"
click at [410, 227] on div "Tax Bill No Multiple Payment Option Payment Plan Clear" at bounding box center [395, 63] width 213 height 485
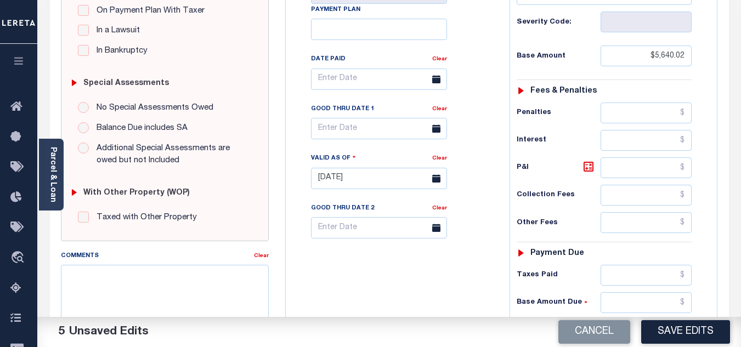
scroll to position [439, 0]
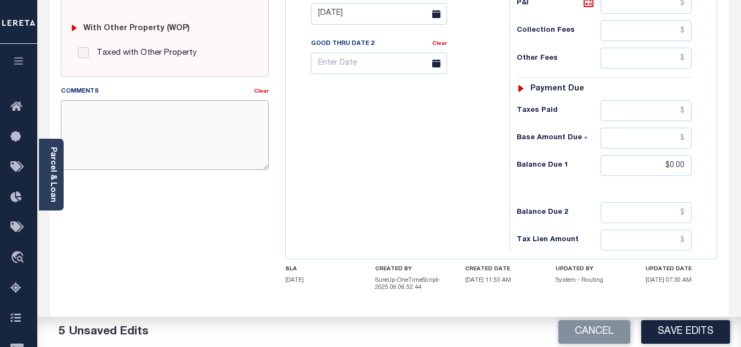
click at [134, 131] on textarea "Comments" at bounding box center [165, 134] width 208 height 69
click at [133, 102] on textarea "As per TC "" at bounding box center [165, 134] width 208 height 69
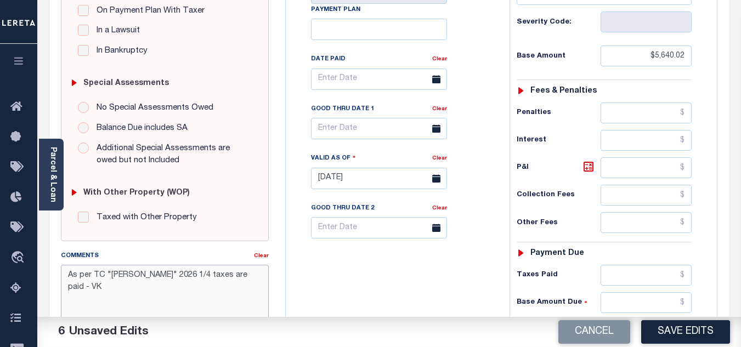
scroll to position [329, 0]
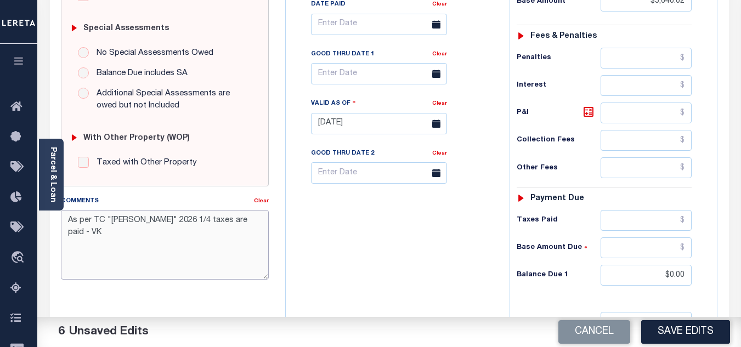
type textarea "As per TC "Pattie" 2026 1/4 taxes are paid - VK"
click at [678, 327] on button "Save Edits" at bounding box center [685, 332] width 89 height 24
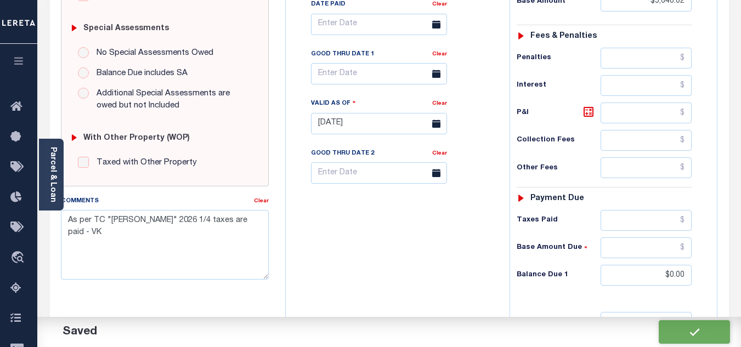
checkbox input "false"
type input "$5,640.02"
type input "$0"
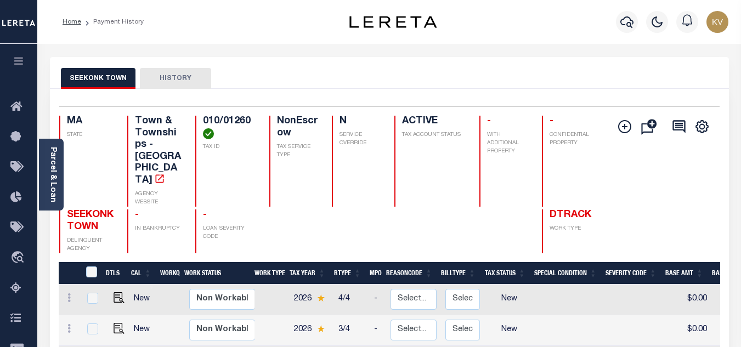
click at [634, 4] on div at bounding box center [627, 22] width 30 height 38
click at [628, 15] on button "button" at bounding box center [627, 22] width 22 height 22
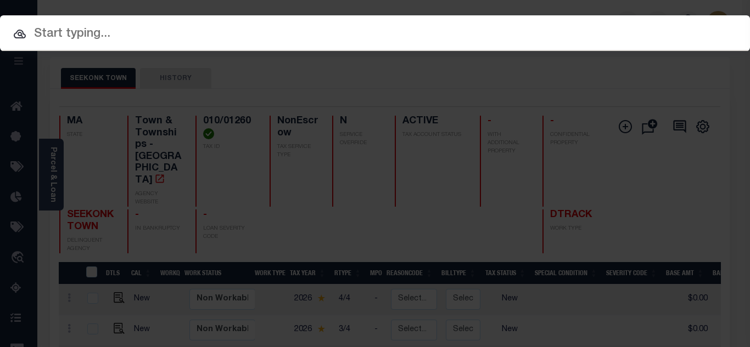
click at [398, 47] on div at bounding box center [375, 32] width 750 height 35
click at [150, 37] on input "text" at bounding box center [375, 34] width 750 height 19
paste input "720005279"
type input "720005279"
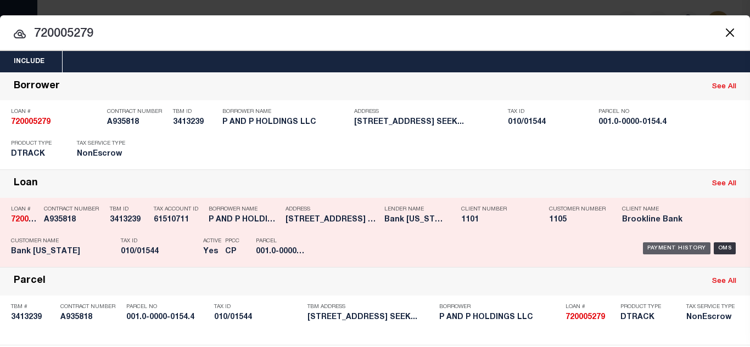
click at [669, 250] on div "Payment History" at bounding box center [676, 249] width 67 height 12
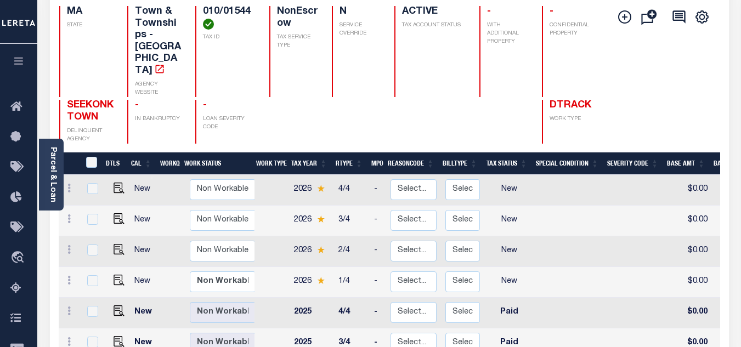
scroll to position [165, 0]
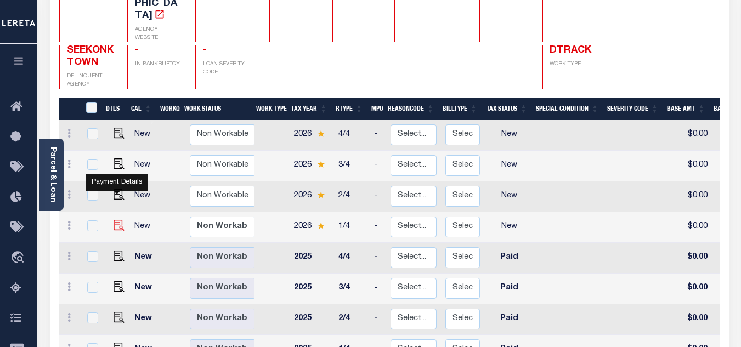
click at [114, 220] on img "" at bounding box center [119, 225] width 11 height 11
checkbox input "true"
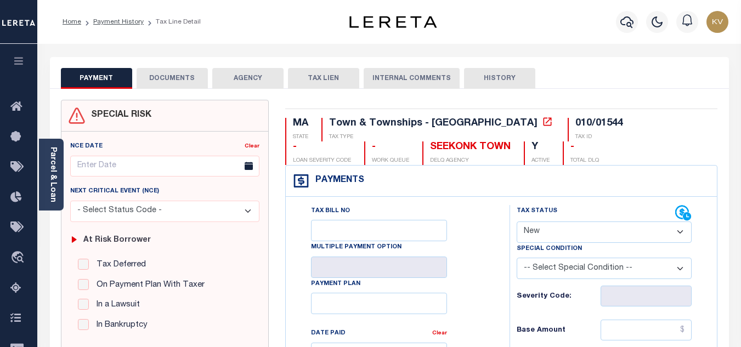
scroll to position [110, 0]
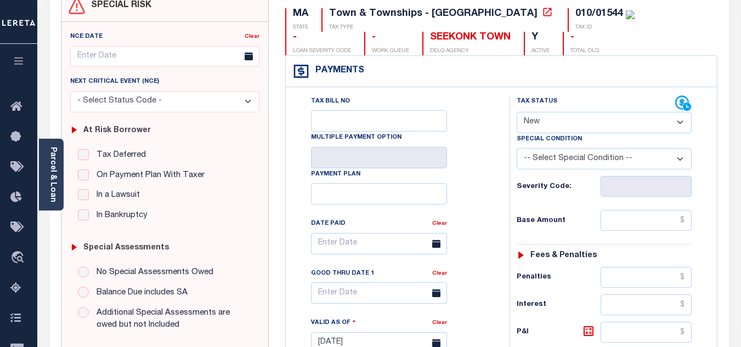
click at [550, 116] on select "- Select Status Code - Open Due/Unpaid Paid Incomplete No Tax Due Internal Refu…" at bounding box center [604, 122] width 175 height 21
select select "PYD"
click at [517, 112] on select "- Select Status Code - Open Due/Unpaid Paid Incomplete No Tax Due Internal Refu…" at bounding box center [604, 122] width 175 height 21
type input "[DATE]"
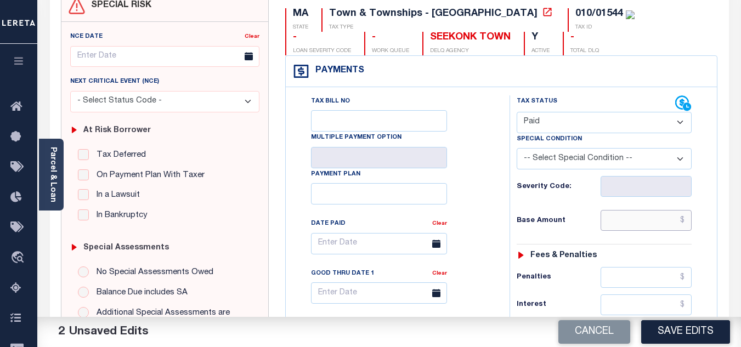
click at [628, 220] on input "text" at bounding box center [646, 220] width 91 height 21
type input "$0.00"
click at [583, 208] on div "Tax Status Status - Select Status Code -" at bounding box center [608, 337] width 196 height 485
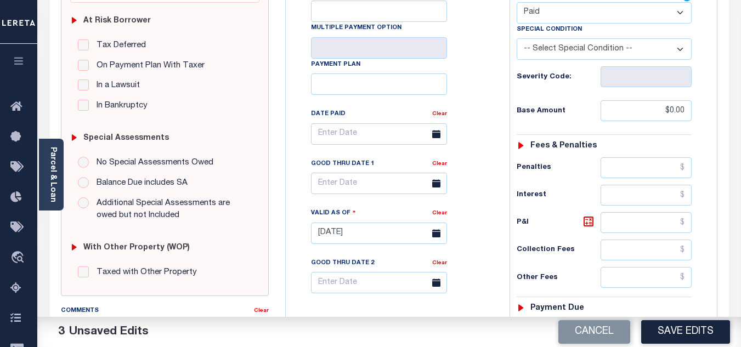
scroll to position [329, 0]
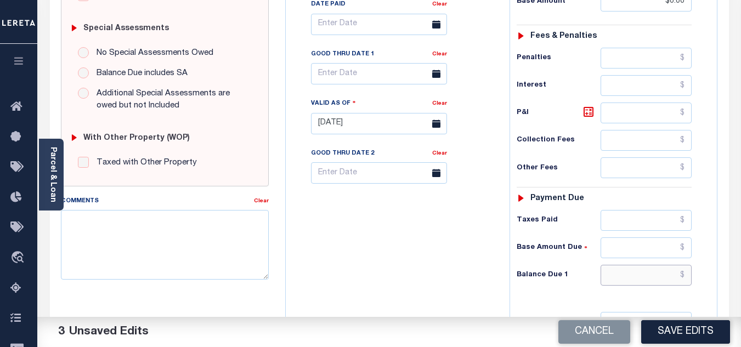
click at [629, 280] on input "text" at bounding box center [646, 275] width 91 height 21
type input "$0.00"
click at [456, 267] on div "Tax Bill No Multiple Payment Option Payment Plan Clear" at bounding box center [395, 118] width 213 height 485
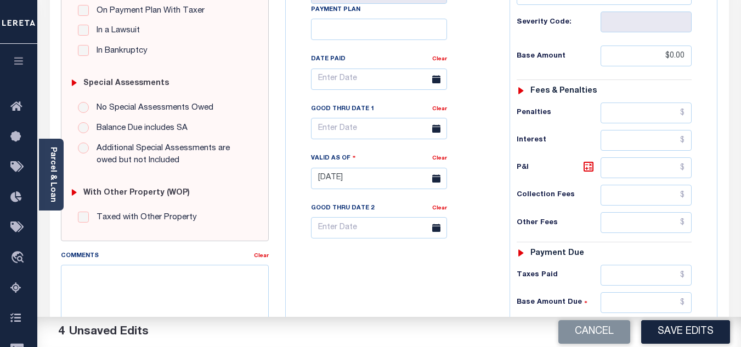
scroll to position [384, 0]
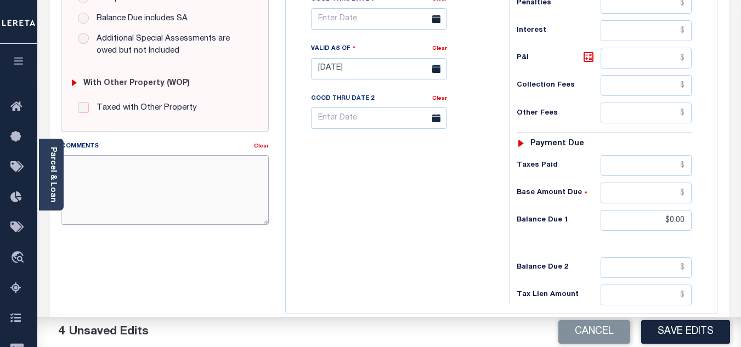
click at [117, 176] on textarea "Comments" at bounding box center [165, 189] width 208 height 69
click at [117, 176] on textarea "A" at bounding box center [165, 189] width 208 height 69
click at [120, 165] on textarea "As per TC "" at bounding box center [165, 189] width 208 height 69
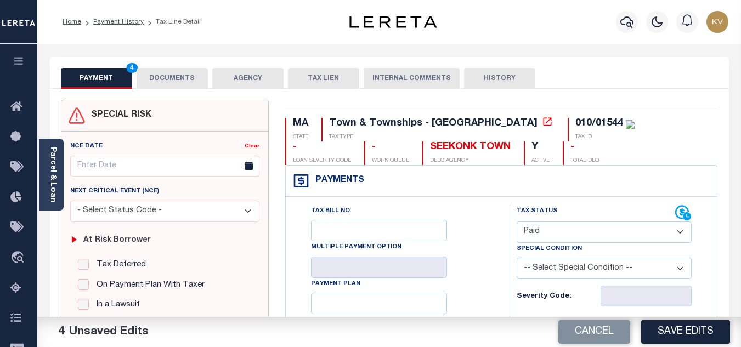
scroll to position [165, 0]
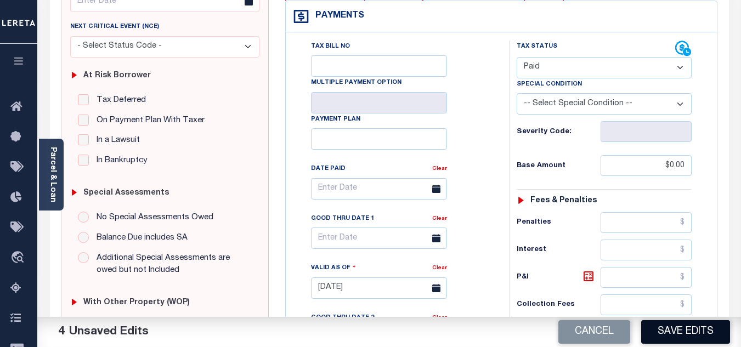
type textarea "As per TC "[PERSON_NAME]" 2026 1/4 taxes are paid - VK"
click at [661, 331] on button "Save Edits" at bounding box center [685, 332] width 89 height 24
checkbox input "false"
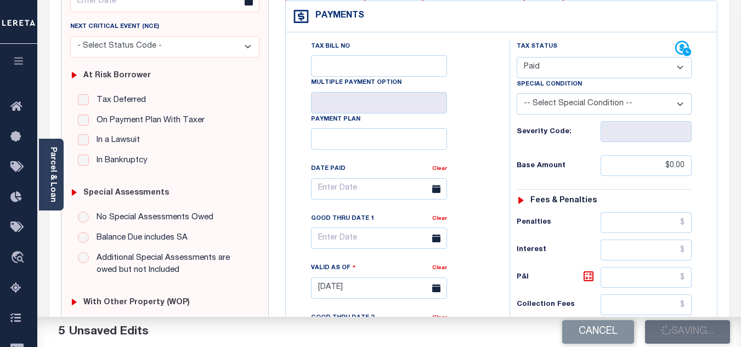
checkbox input "false"
type input "$0"
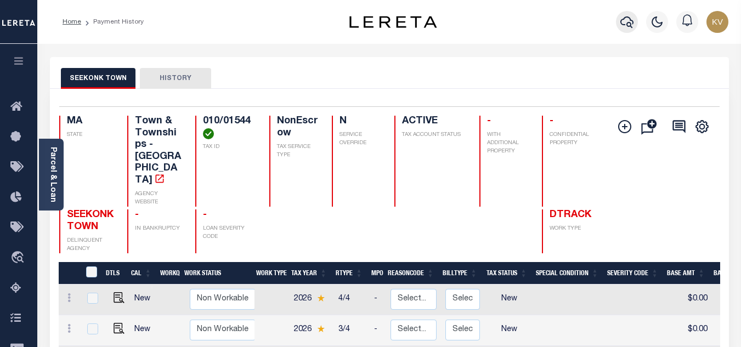
click at [622, 26] on icon "button" at bounding box center [627, 21] width 13 height 13
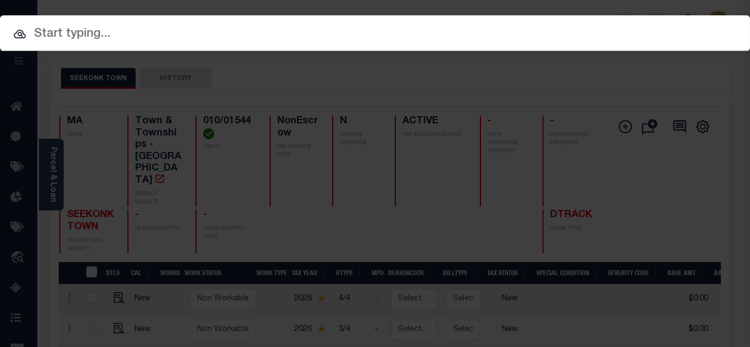
click at [398, 37] on input "text" at bounding box center [375, 34] width 750 height 19
paste input "510032861"
type input "510032861"
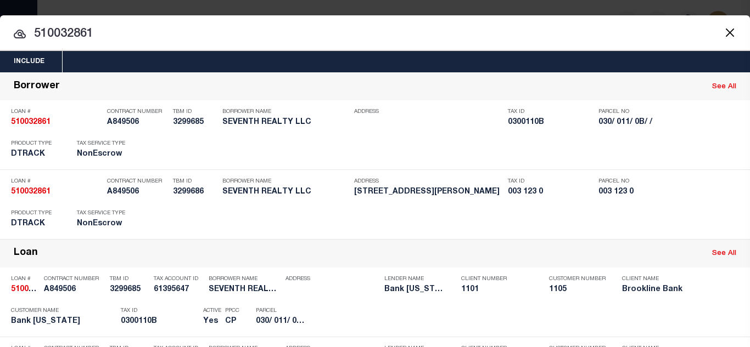
scroll to position [289, 0]
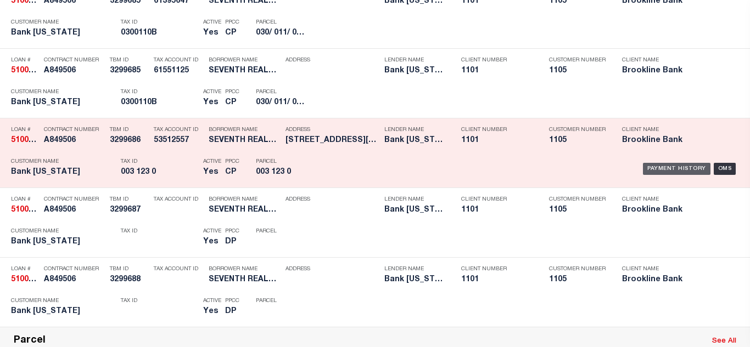
click at [648, 170] on div "Payment History" at bounding box center [676, 169] width 67 height 12
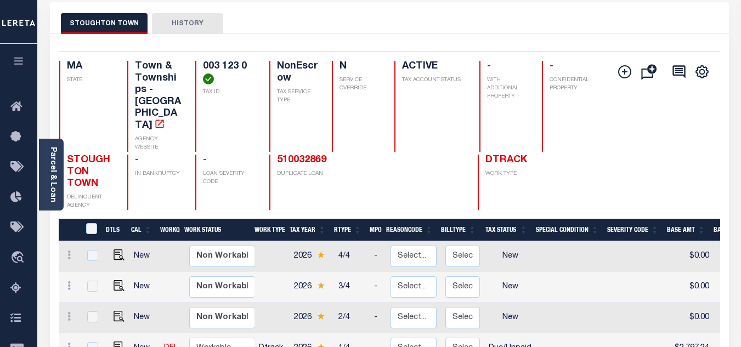
scroll to position [165, 0]
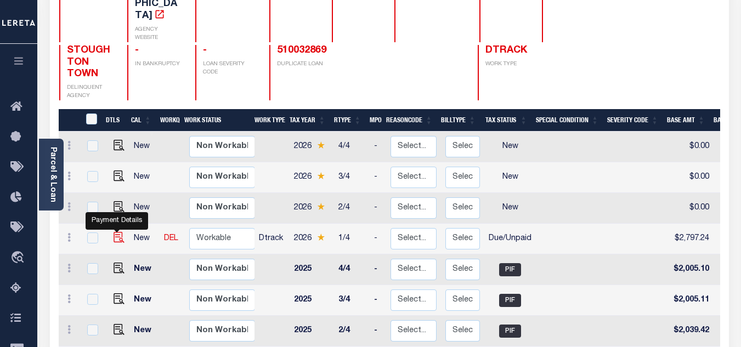
click at [114, 232] on img "" at bounding box center [119, 237] width 11 height 11
checkbox input "true"
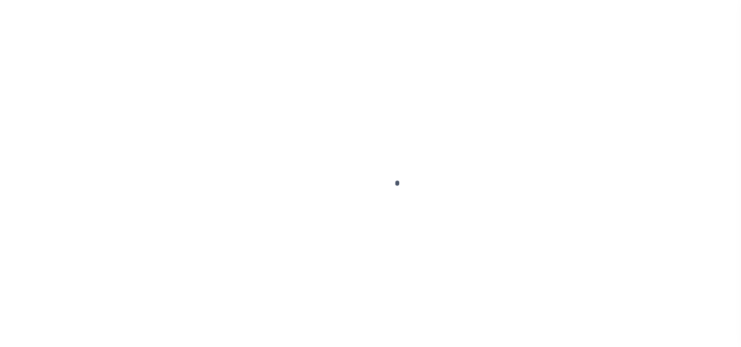
select select "DUE"
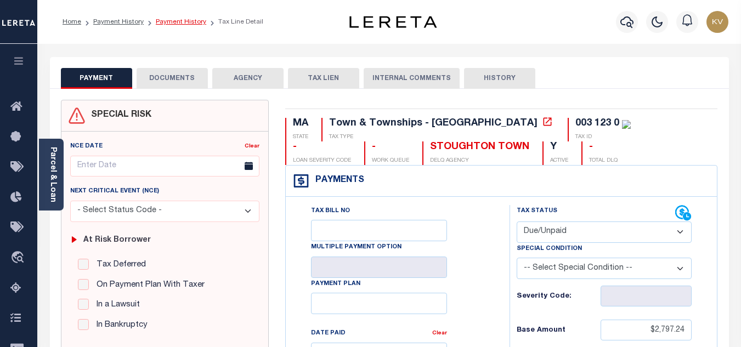
click at [163, 21] on link "Payment History" at bounding box center [181, 22] width 50 height 7
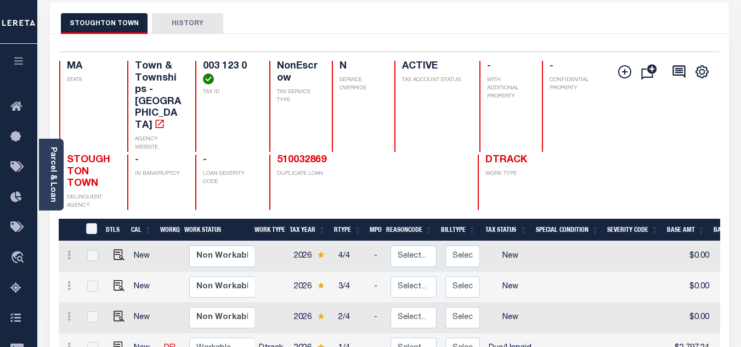
scroll to position [110, 0]
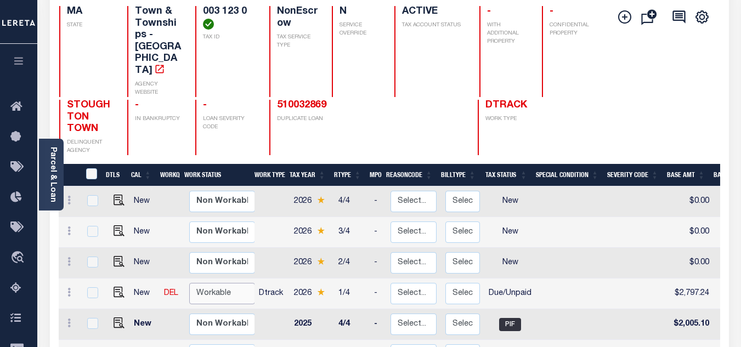
click at [226, 283] on select "Non Workable Workable" at bounding box center [222, 293] width 66 height 21
checkbox input "true"
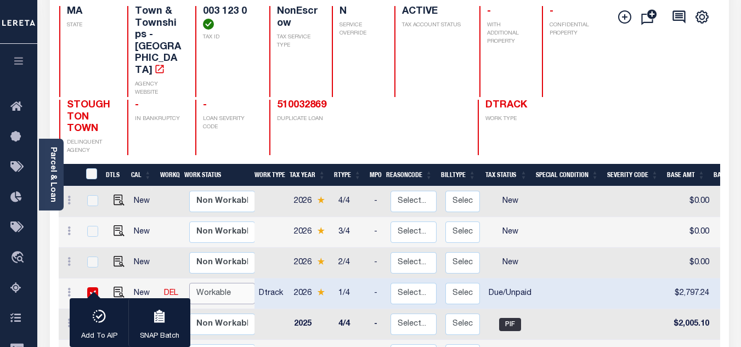
select select "true"
click at [189, 283] on select "Non Workable Workable" at bounding box center [222, 293] width 66 height 21
checkbox input "false"
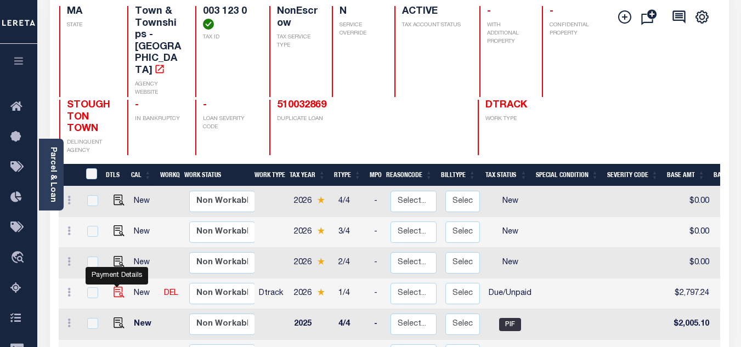
click at [118, 287] on img "" at bounding box center [119, 292] width 11 height 11
checkbox input "true"
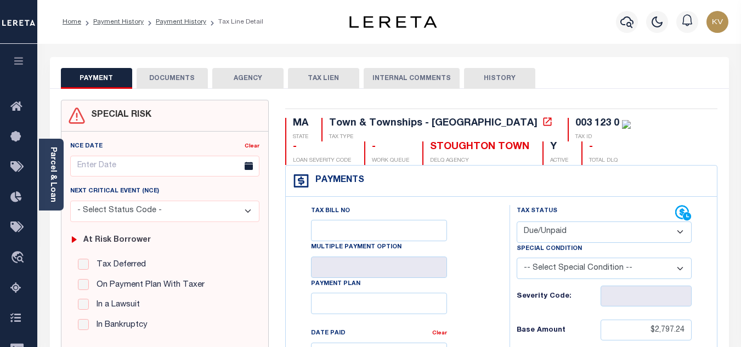
click at [175, 82] on button "DOCUMENTS" at bounding box center [172, 78] width 71 height 21
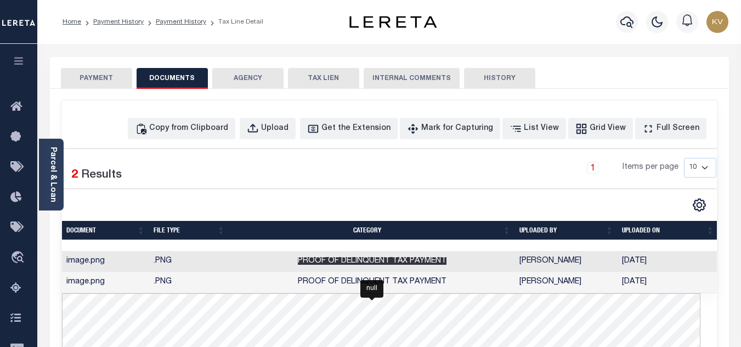
click at [395, 261] on span "Proof of Delinquent Tax Payment" at bounding box center [372, 261] width 149 height 8
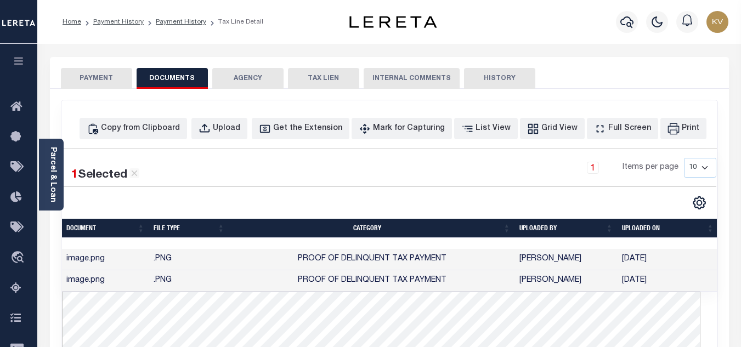
click at [102, 80] on button "PAYMENT" at bounding box center [96, 78] width 71 height 21
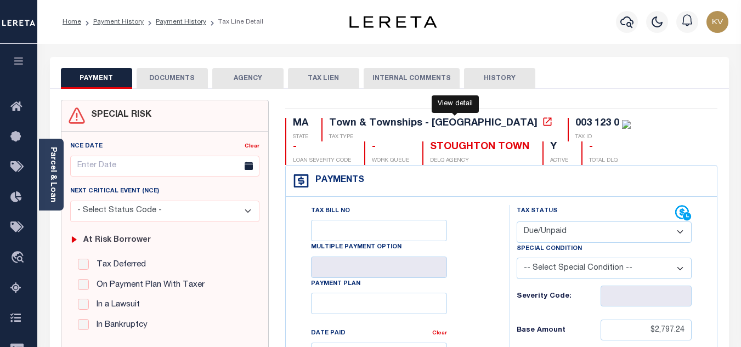
click at [542, 124] on icon at bounding box center [547, 121] width 11 height 11
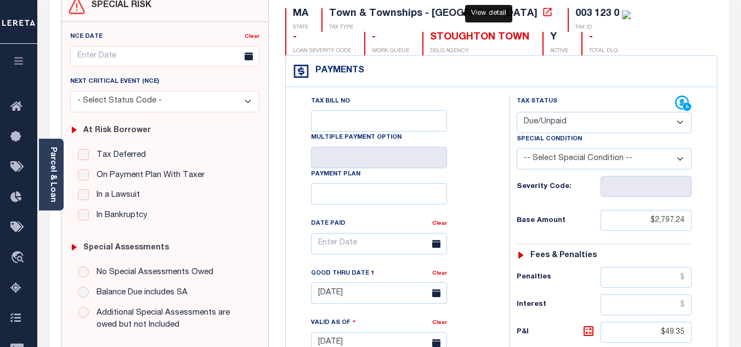
scroll to position [165, 0]
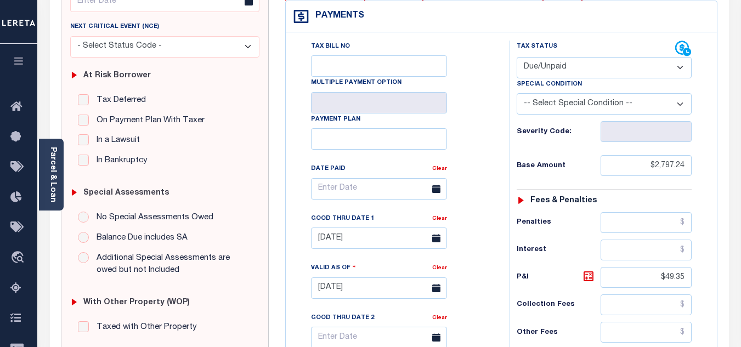
click at [577, 70] on select "- Select Status Code - Open Due/Unpaid Paid Incomplete No Tax Due Internal Refu…" at bounding box center [604, 67] width 175 height 21
select select "PYD"
click at [517, 58] on select "- Select Status Code - Open Due/Unpaid Paid Incomplete No Tax Due Internal Refu…" at bounding box center [604, 67] width 175 height 21
type input "[DATE]"
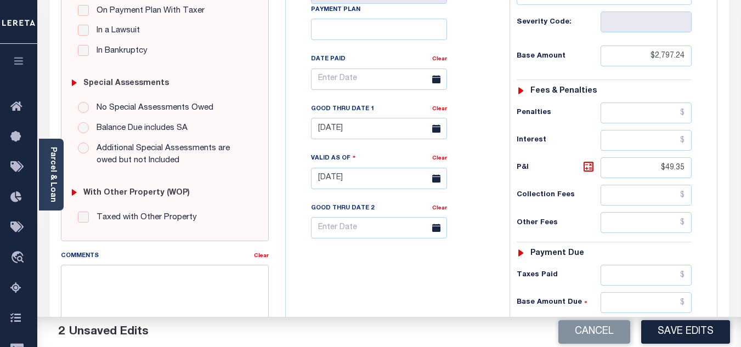
scroll to position [384, 0]
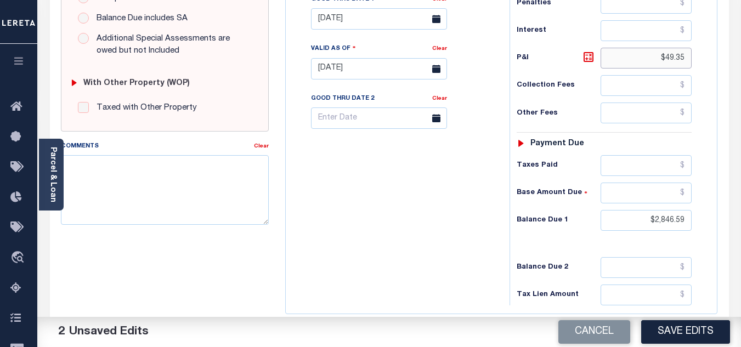
drag, startPoint x: 662, startPoint y: 56, endPoint x: 704, endPoint y: 62, distance: 41.6
click at [700, 61] on div "Tax Status Status - Select Status Code -" at bounding box center [608, 63] width 196 height 485
drag, startPoint x: 648, startPoint y: 220, endPoint x: 709, endPoint y: 219, distance: 60.9
click at [704, 220] on div "Tax Status Status - Select Status Code -" at bounding box center [608, 63] width 196 height 485
type input "$0.00"
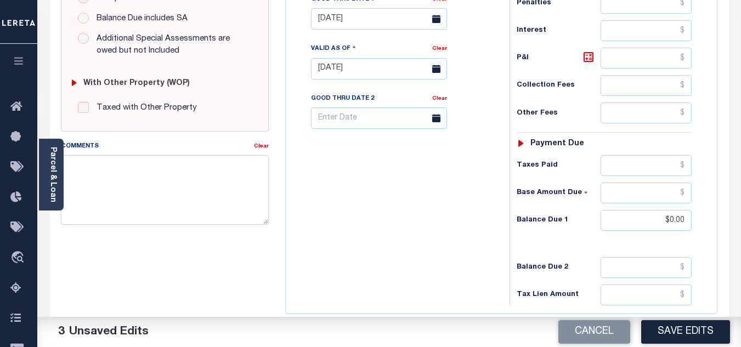
click at [381, 228] on div "Tax Bill No Multiple Payment Option Payment Plan Clear" at bounding box center [395, 63] width 213 height 485
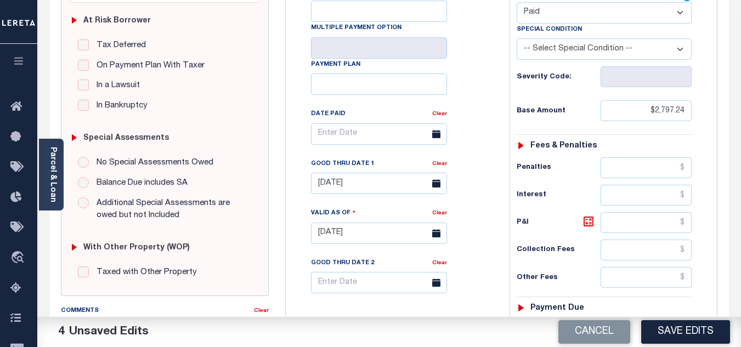
scroll to position [165, 0]
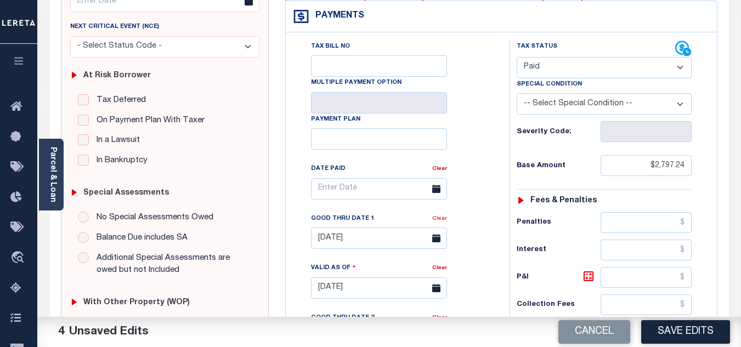
click at [443, 222] on link "Clear" at bounding box center [439, 218] width 15 height 5
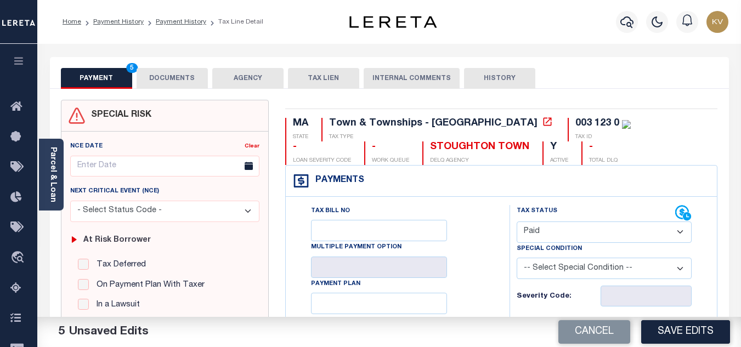
click at [195, 77] on button "DOCUMENTS" at bounding box center [172, 78] width 71 height 21
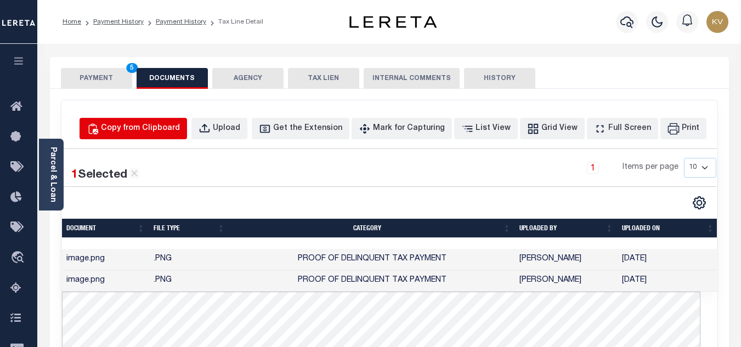
drag, startPoint x: 181, startPoint y: 131, endPoint x: 214, endPoint y: 149, distance: 38.3
click at [180, 131] on div "Copy from Clipboard" at bounding box center [140, 129] width 79 height 12
select select "POP"
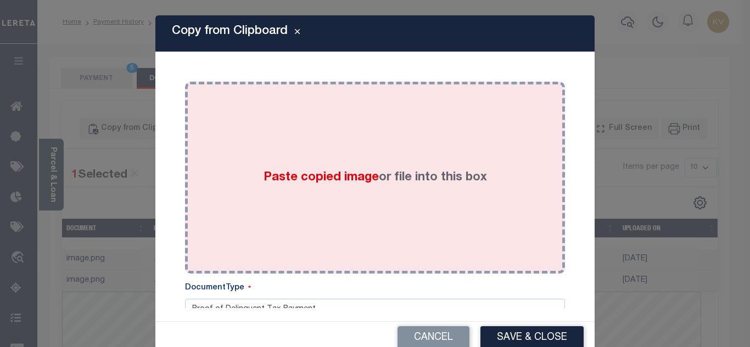
click at [248, 162] on div "Paste copied image or file into this box" at bounding box center [374, 178] width 363 height 176
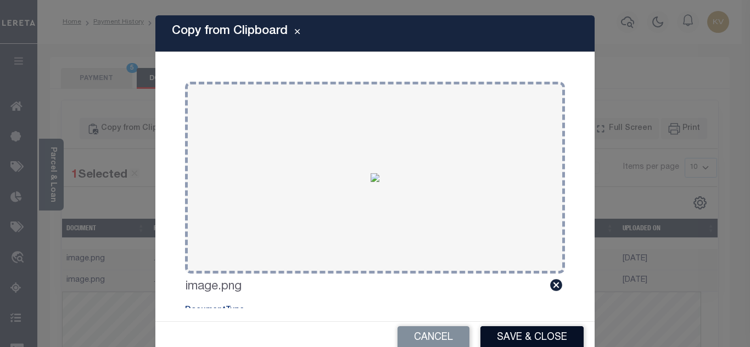
click at [516, 328] on button "Save & Close" at bounding box center [531, 339] width 103 height 24
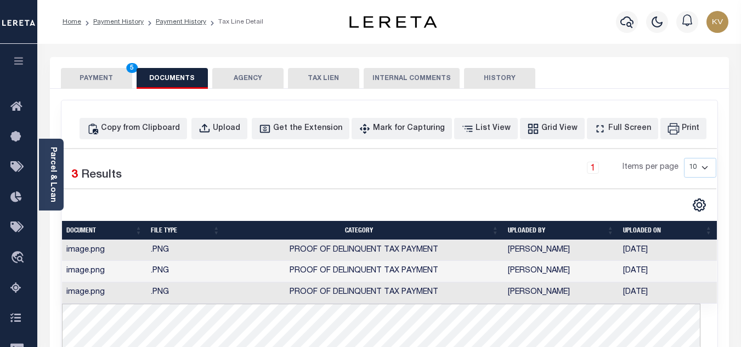
click at [100, 74] on button "PAYMENT 5" at bounding box center [96, 78] width 71 height 21
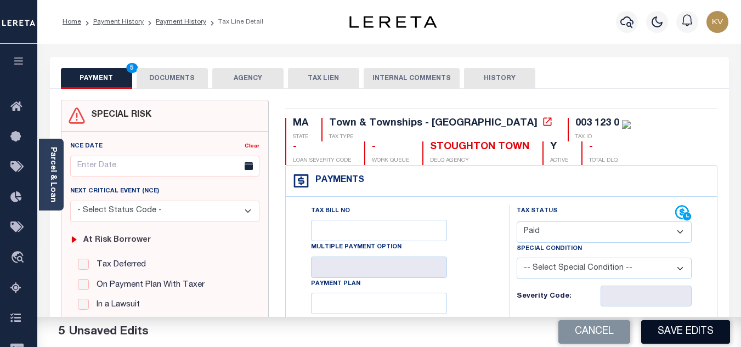
click at [685, 328] on button "Save Edits" at bounding box center [685, 332] width 89 height 24
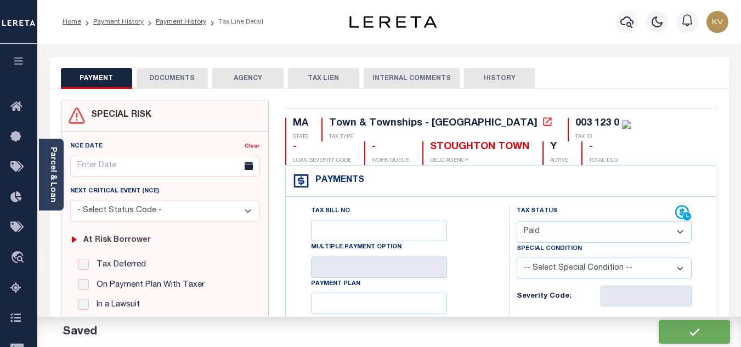
checkbox input "false"
type input "$2,797.24"
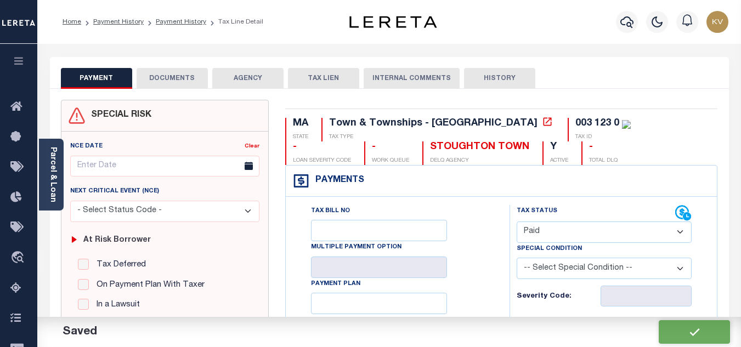
type input "$0"
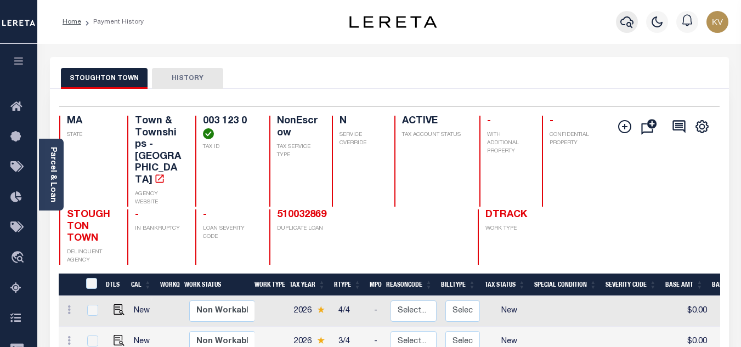
click at [631, 20] on icon "button" at bounding box center [627, 22] width 13 height 12
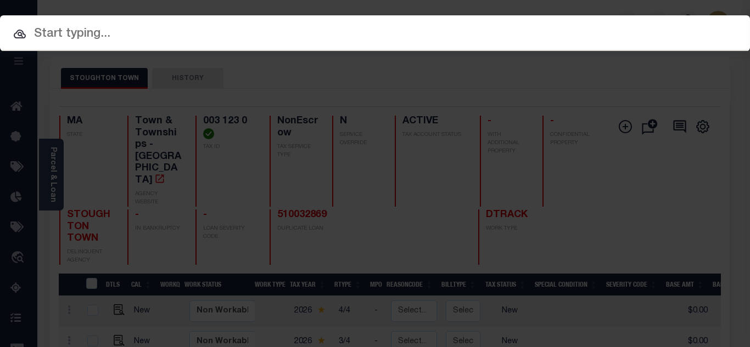
click at [234, 44] on div at bounding box center [375, 32] width 750 height 35
click at [234, 34] on input "text" at bounding box center [375, 34] width 750 height 19
paste input "1680124200"
type input "1680124200"
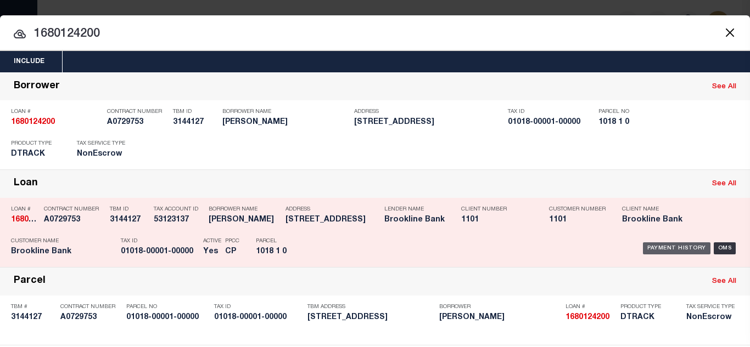
click at [656, 249] on div "Payment History" at bounding box center [676, 249] width 67 height 12
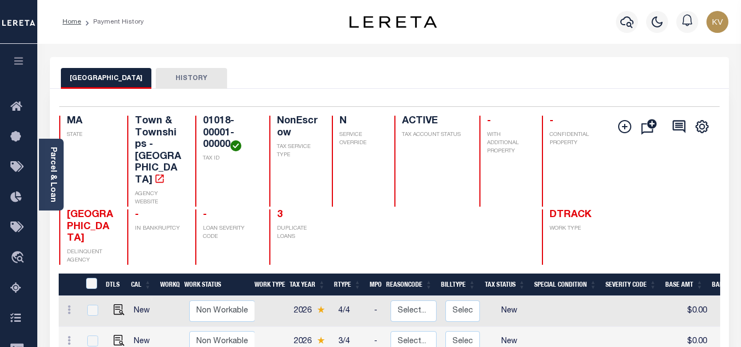
scroll to position [165, 0]
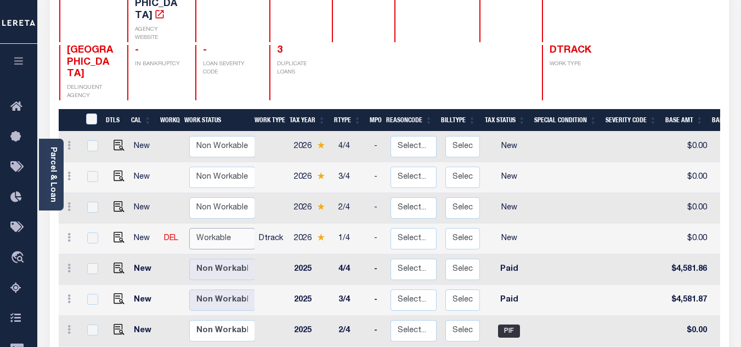
click at [207, 228] on select "Non Workable Workable" at bounding box center [222, 238] width 66 height 21
checkbox input "true"
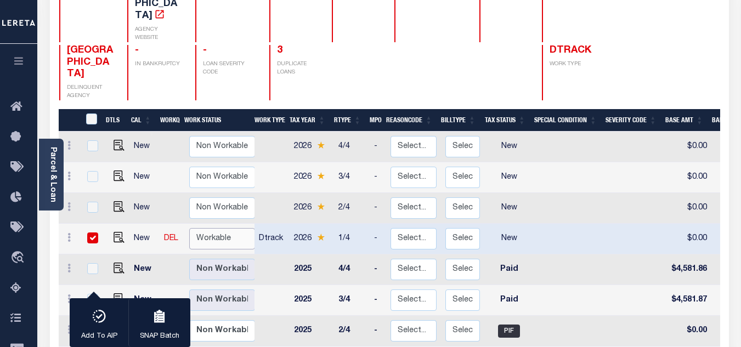
select select "true"
click at [189, 228] on select "Non Workable Workable" at bounding box center [222, 238] width 66 height 21
checkbox input "false"
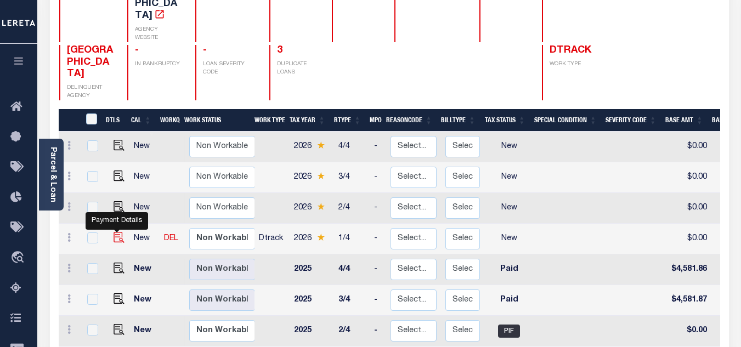
click at [114, 232] on img "" at bounding box center [119, 237] width 11 height 11
checkbox input "true"
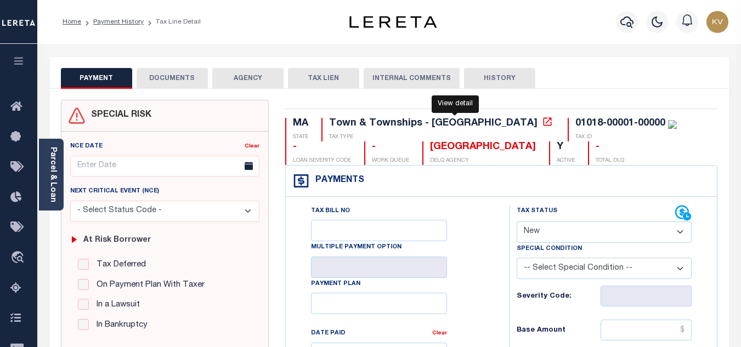
click at [542, 122] on icon at bounding box center [547, 121] width 11 height 11
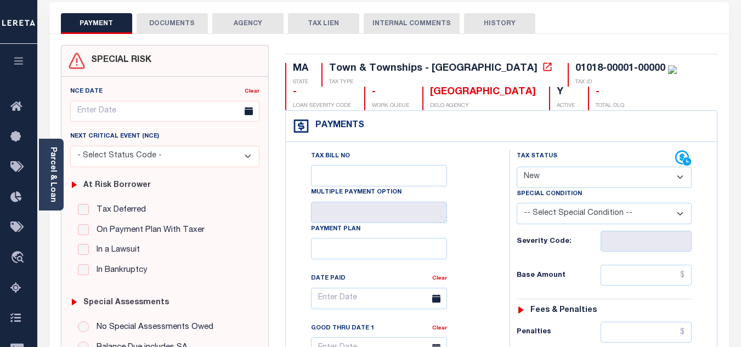
click at [532, 177] on select "- Select Status Code - Open Due/Unpaid Paid Incomplete No Tax Due Internal Refu…" at bounding box center [604, 177] width 175 height 21
select select "DUE"
click at [517, 167] on select "- Select Status Code - Open Due/Unpaid Paid Incomplete No Tax Due Internal Refu…" at bounding box center [604, 177] width 175 height 21
type input "[DATE]"
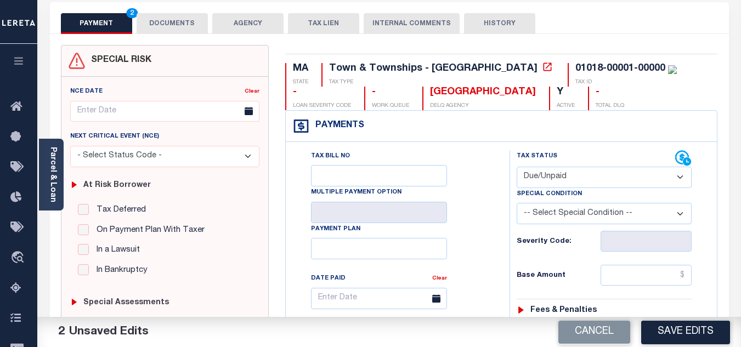
scroll to position [220, 0]
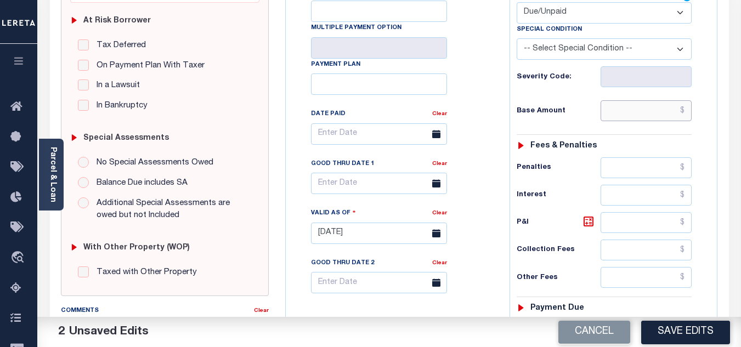
click at [622, 106] on input "text" at bounding box center [646, 110] width 91 height 21
click at [627, 120] on input "text" at bounding box center [646, 110] width 91 height 21
click at [573, 102] on div "Base Amount" at bounding box center [604, 110] width 175 height 21
click at [635, 110] on input "text" at bounding box center [646, 110] width 91 height 21
paste input "4,769.49"
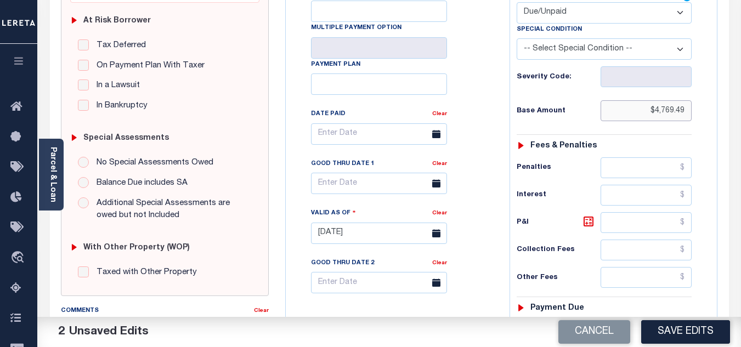
type input "$4,769.49"
click at [595, 110] on h6 "Base Amount" at bounding box center [559, 111] width 84 height 9
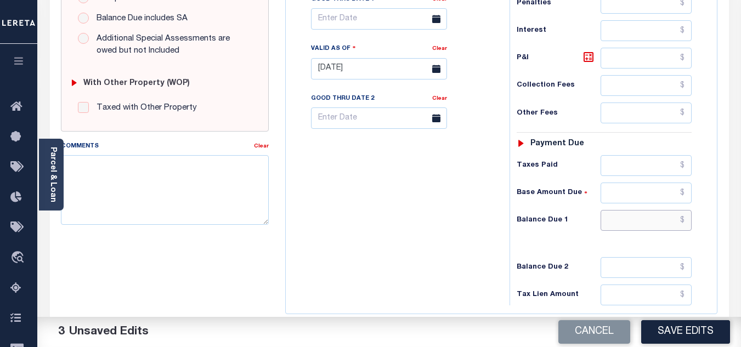
click at [623, 221] on input "text" at bounding box center [646, 220] width 91 height 21
paste input "4,877.43"
type input "$4,877.43"
click at [590, 60] on icon at bounding box center [589, 57] width 7 height 7
type input "$107.94"
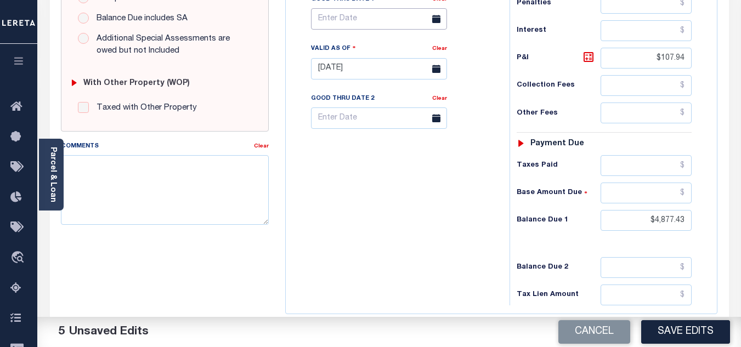
click at [317, 21] on input "text" at bounding box center [379, 18] width 136 height 21
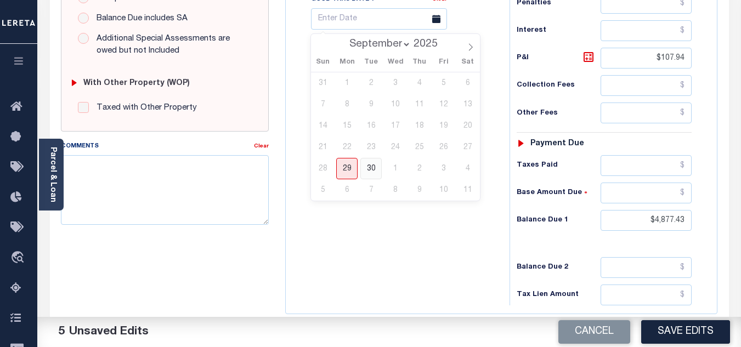
click at [369, 167] on span "30" at bounding box center [371, 168] width 21 height 21
type input "09/30/2025"
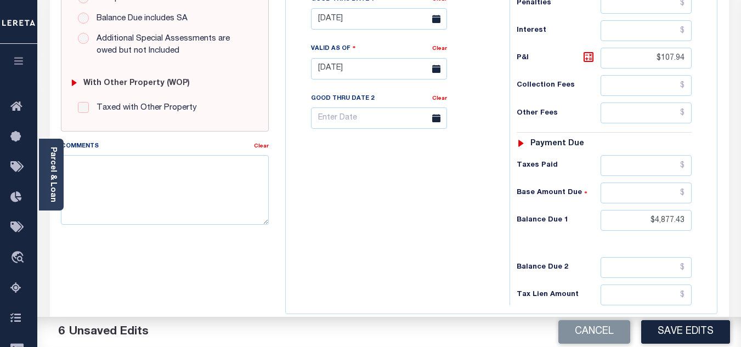
click at [385, 219] on div "Tax Bill No Multiple Payment Option Payment Plan Clear" at bounding box center [395, 63] width 213 height 485
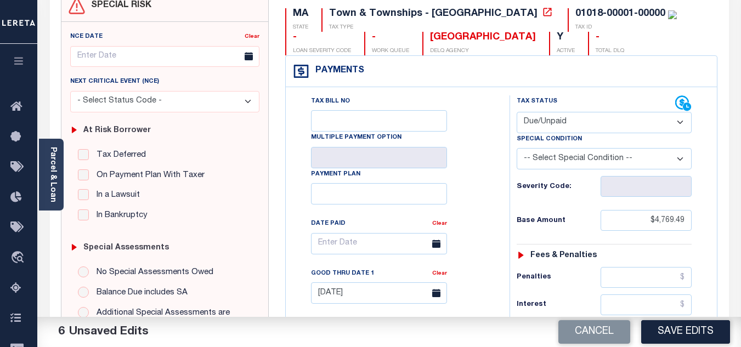
scroll to position [0, 0]
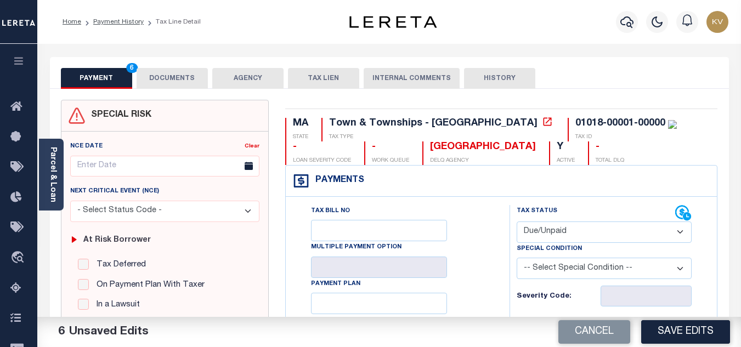
click at [177, 85] on button "DOCUMENTS" at bounding box center [172, 78] width 71 height 21
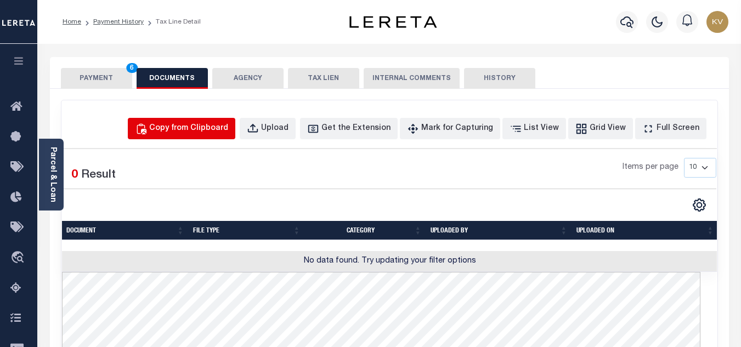
click at [189, 120] on button "Copy from Clipboard" at bounding box center [182, 128] width 108 height 21
select select "POP"
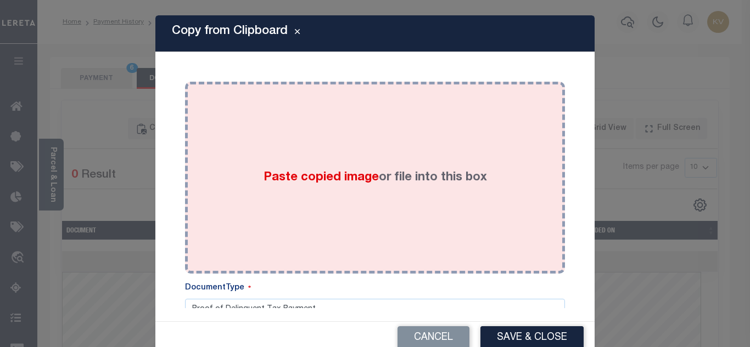
click at [292, 161] on div "Paste copied image or file into this box" at bounding box center [374, 178] width 363 height 176
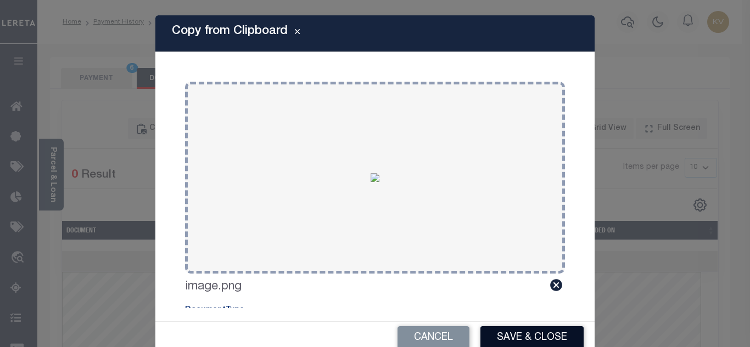
click at [519, 331] on button "Save & Close" at bounding box center [531, 339] width 103 height 24
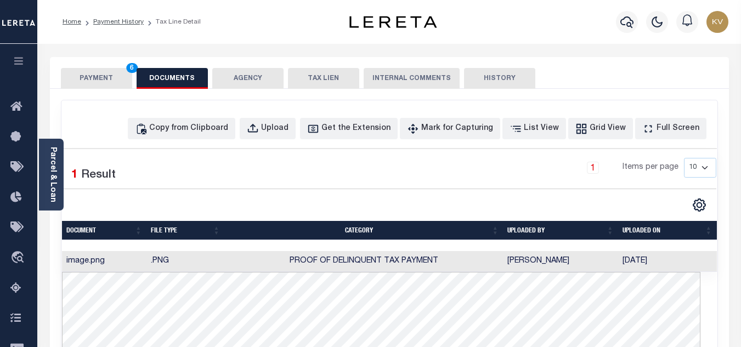
click at [107, 75] on button "PAYMENT 6" at bounding box center [96, 78] width 71 height 21
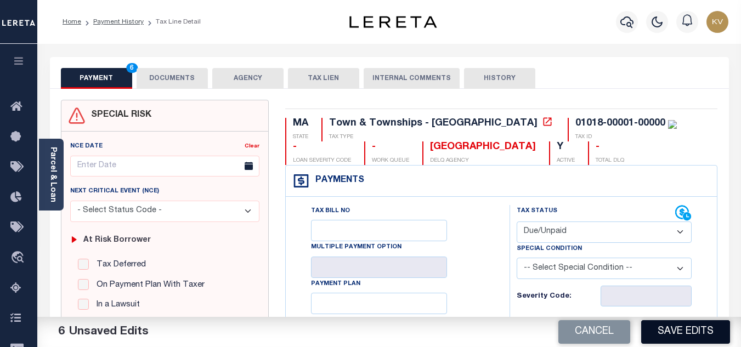
click at [667, 331] on button "Save Edits" at bounding box center [685, 332] width 89 height 24
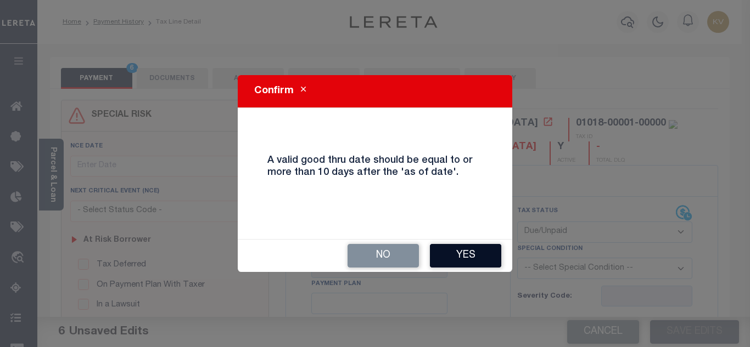
click at [472, 264] on button "Yes" at bounding box center [465, 256] width 71 height 24
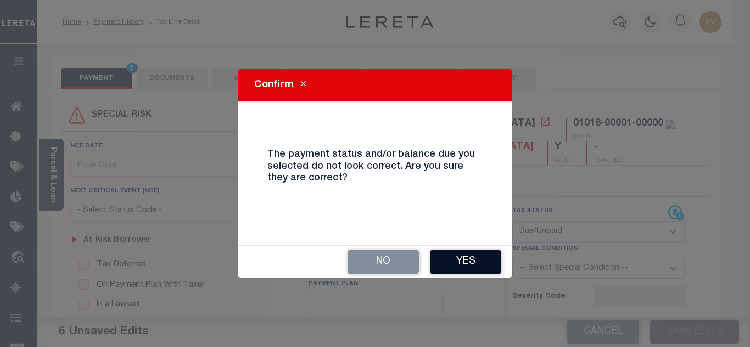
click at [471, 259] on button "Yes" at bounding box center [465, 262] width 71 height 24
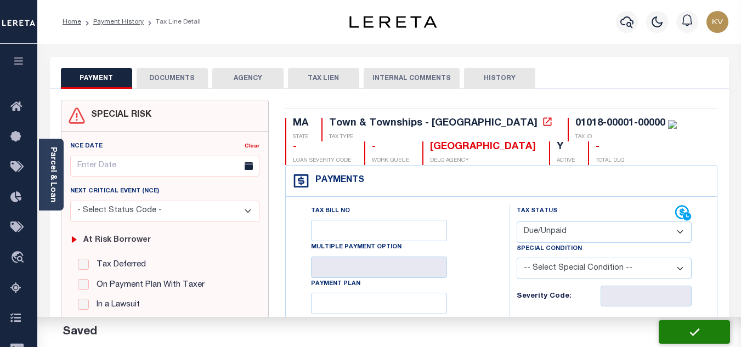
checkbox input "false"
type input "$4,769.49"
type input "$107.94"
type input "$4,877.43"
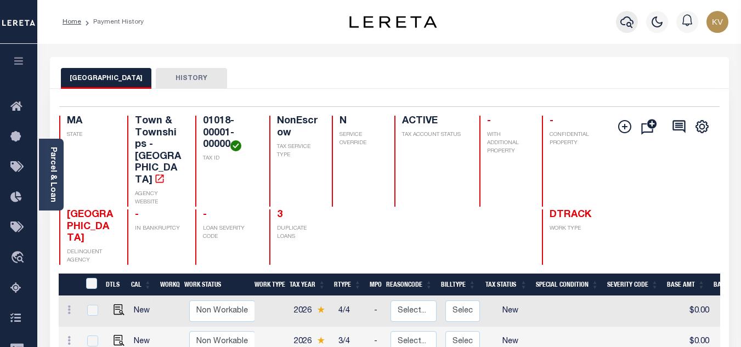
click at [623, 22] on icon "button" at bounding box center [627, 21] width 13 height 13
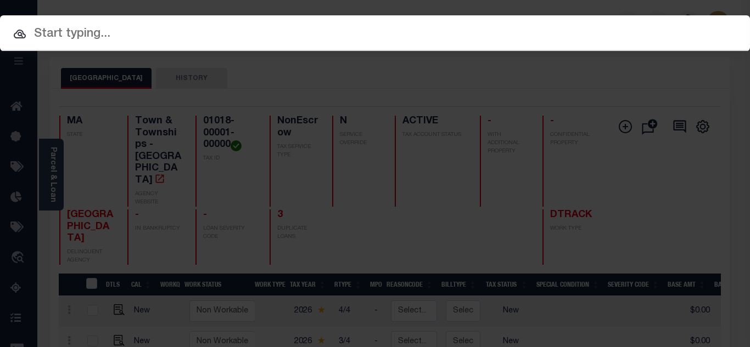
click at [473, 32] on input "text" at bounding box center [375, 34] width 750 height 19
paste input "1747020710"
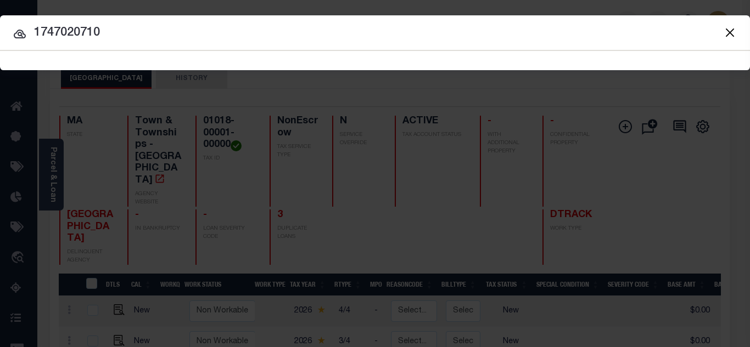
type input "1747020710"
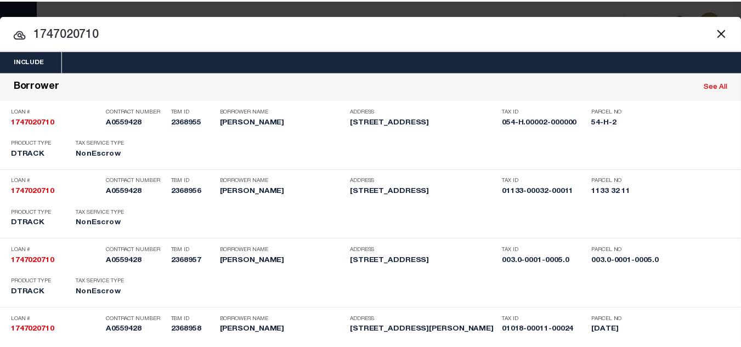
scroll to position [916, 0]
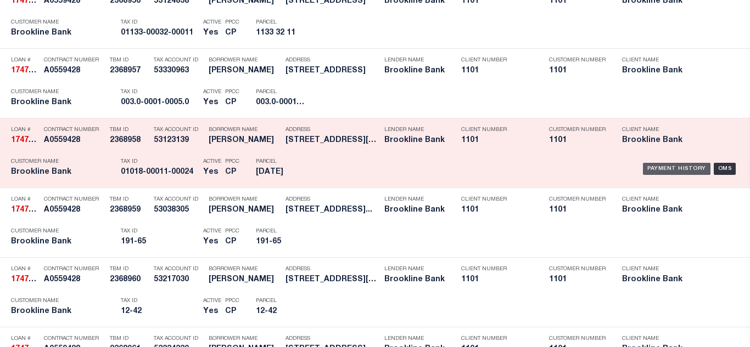
click at [646, 171] on div "Payment History" at bounding box center [676, 169] width 67 height 12
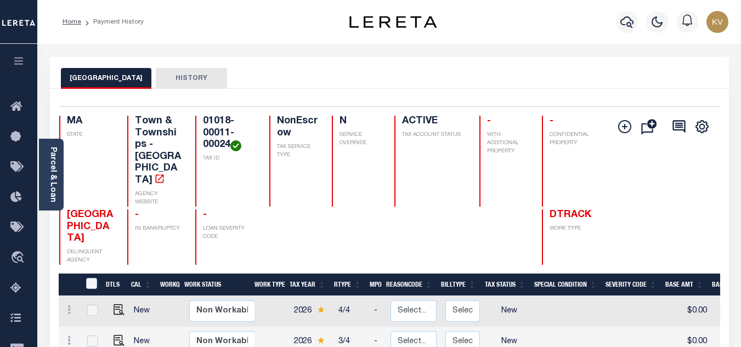
drag, startPoint x: 628, startPoint y: 18, endPoint x: 579, endPoint y: 22, distance: 49.6
click at [628, 18] on icon "button" at bounding box center [627, 22] width 13 height 12
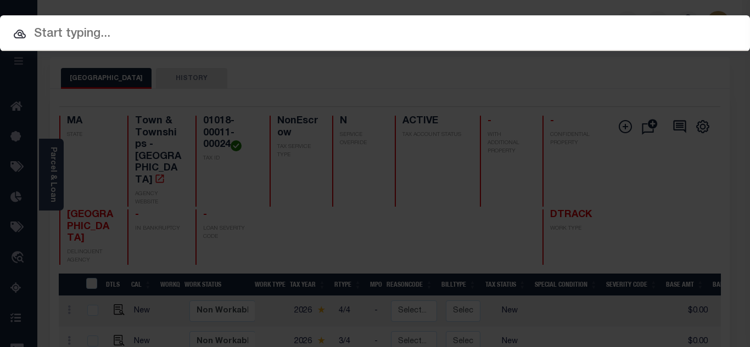
click at [354, 37] on input "text" at bounding box center [375, 34] width 750 height 19
paste input "1680123530"
type input "1680123530"
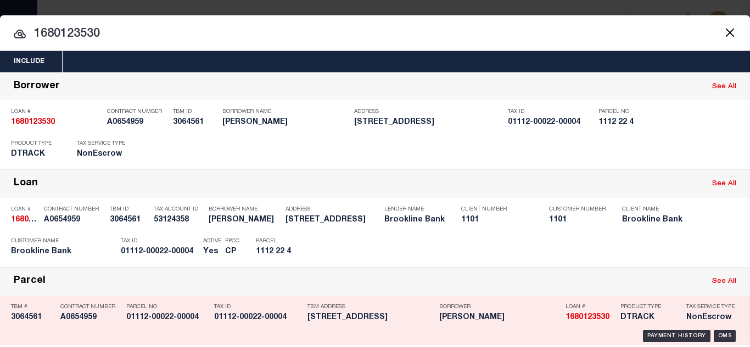
click at [659, 247] on div "Payment History" at bounding box center [676, 249] width 67 height 12
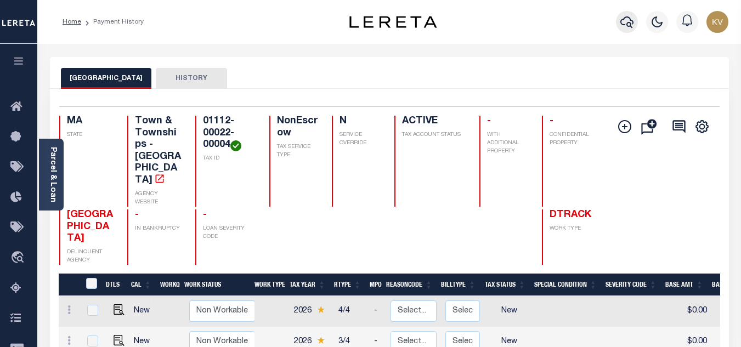
click at [623, 25] on icon "button" at bounding box center [627, 21] width 13 height 13
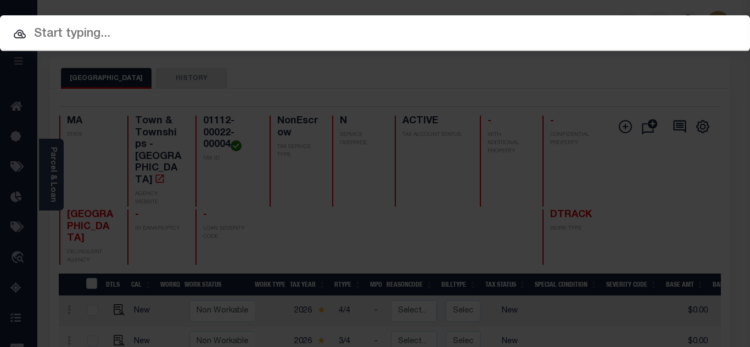
click at [314, 28] on input "text" at bounding box center [375, 34] width 750 height 19
paste input "1680118130"
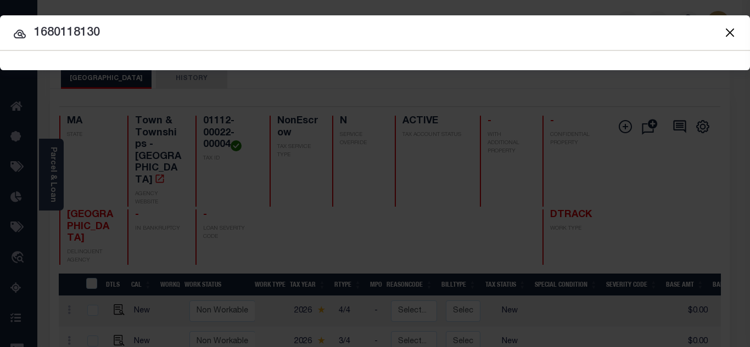
type input "1680118130"
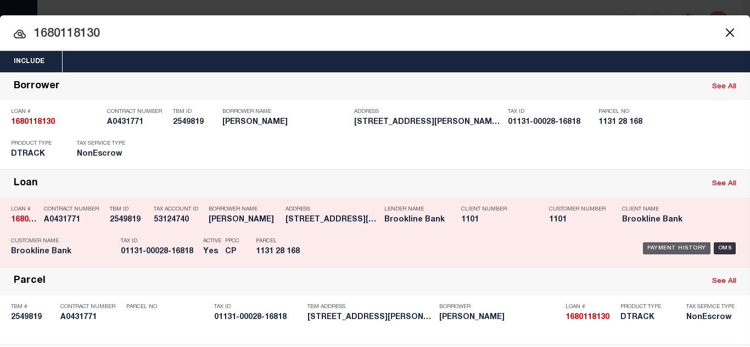
click at [655, 246] on div "Payment History" at bounding box center [676, 249] width 67 height 12
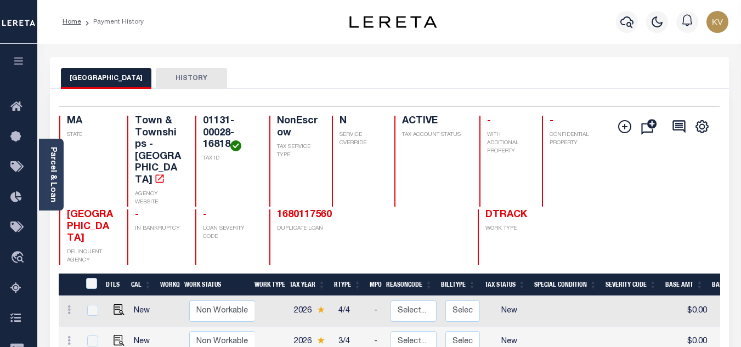
drag, startPoint x: 628, startPoint y: 23, endPoint x: 608, endPoint y: 31, distance: 21.7
click at [628, 23] on icon "button" at bounding box center [627, 22] width 13 height 12
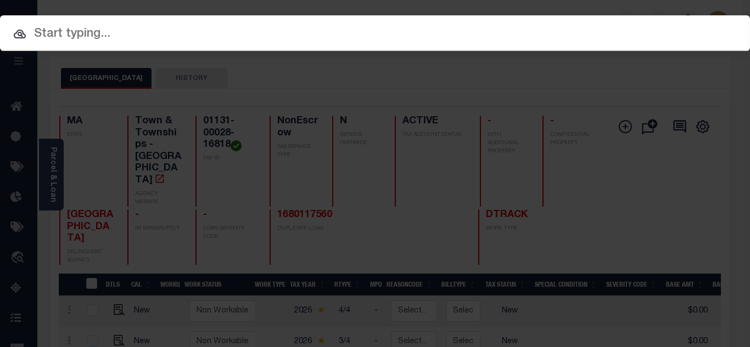
click at [371, 37] on input "text" at bounding box center [375, 34] width 750 height 19
paste input "1747020710"
type input "1747020710"
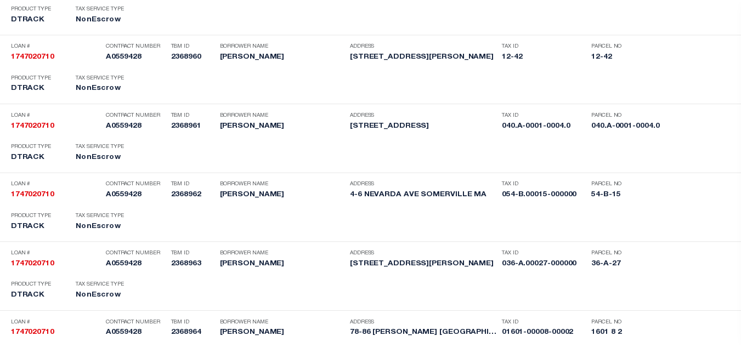
scroll to position [2199, 0]
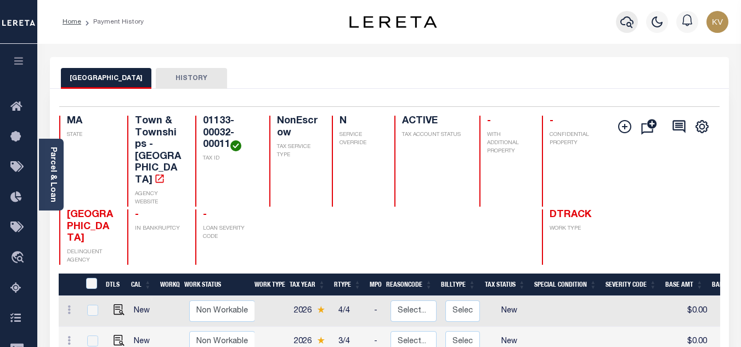
click at [626, 19] on icon "button" at bounding box center [627, 21] width 13 height 13
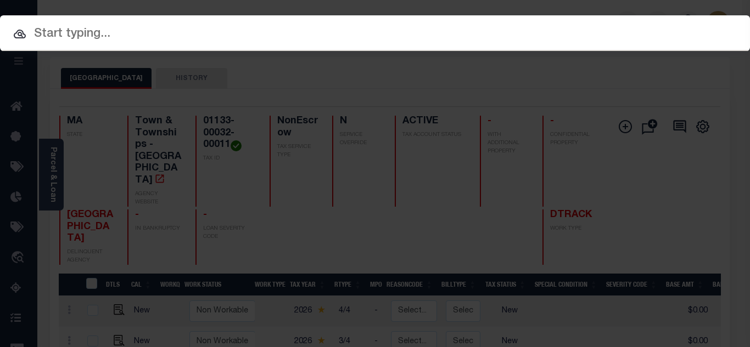
click at [288, 26] on input "text" at bounding box center [375, 34] width 750 height 19
paste input "1680122450"
type input "1680122450"
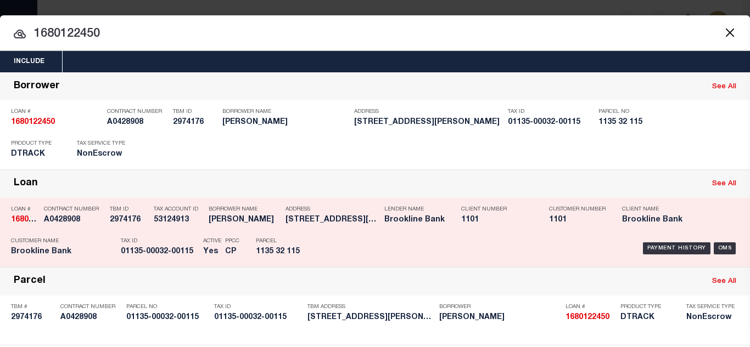
click at [661, 243] on div "Payment History OMS" at bounding box center [530, 249] width 417 height 32
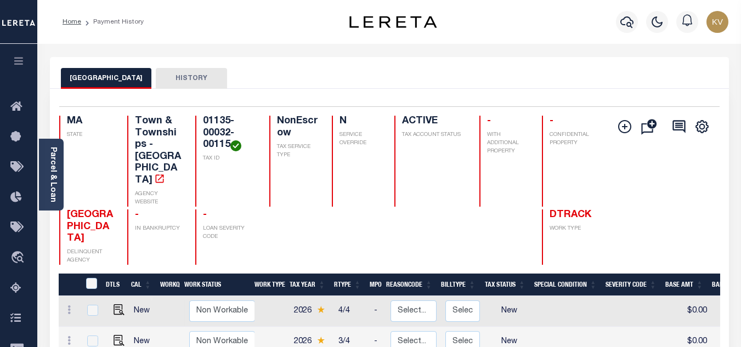
click at [628, 25] on icon "button" at bounding box center [627, 22] width 13 height 12
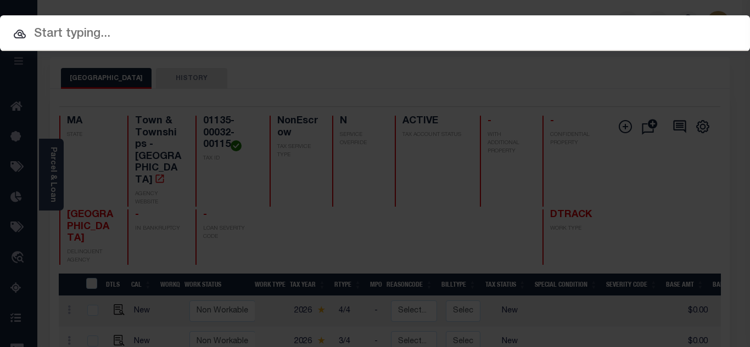
click at [539, 33] on input "text" at bounding box center [375, 34] width 750 height 19
paste input "1680125640"
type input "1680125640"
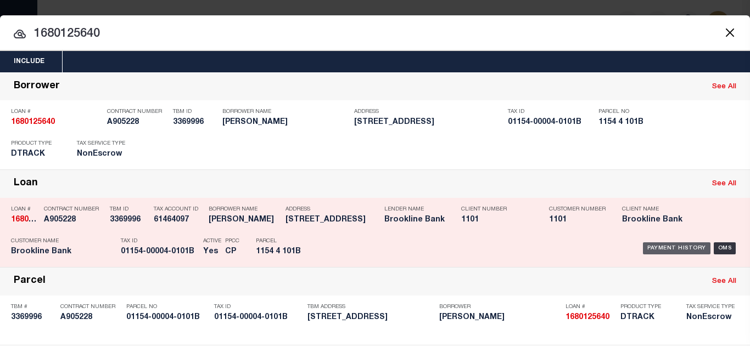
click at [671, 246] on div "Payment History" at bounding box center [676, 249] width 67 height 12
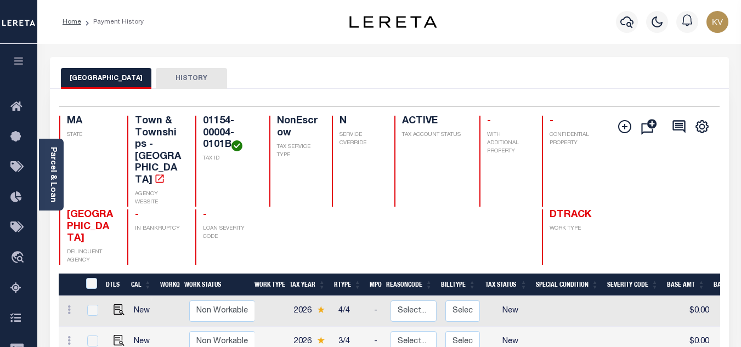
scroll to position [110, 0]
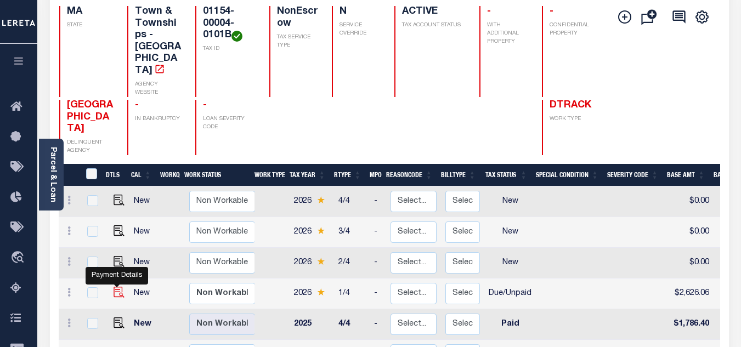
click at [115, 287] on img "" at bounding box center [119, 292] width 11 height 11
checkbox input "true"
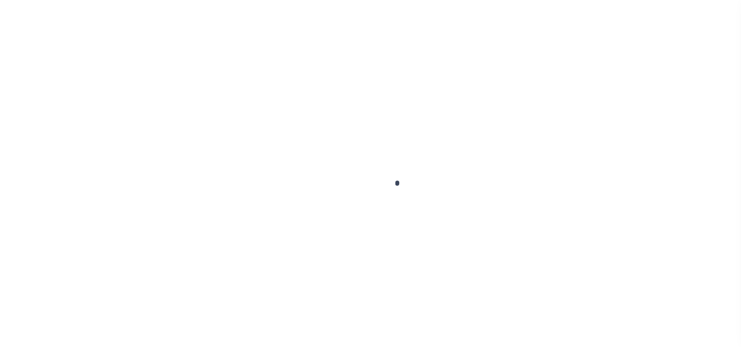
select select "DUE"
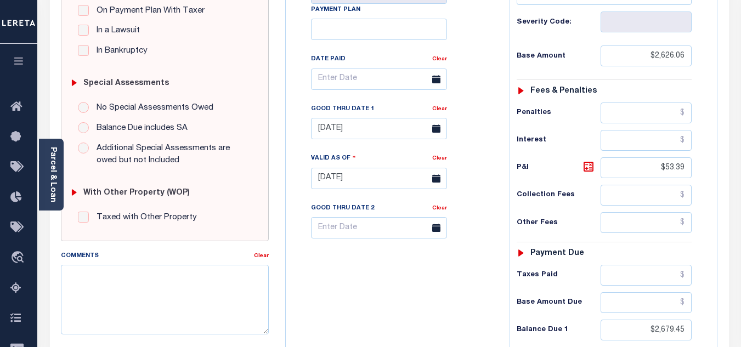
scroll to position [384, 0]
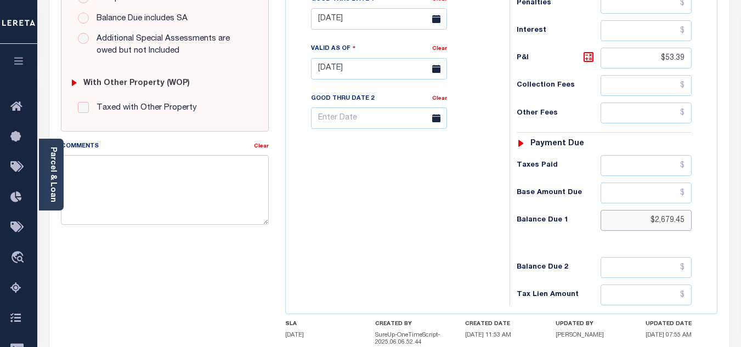
drag, startPoint x: 667, startPoint y: 221, endPoint x: 713, endPoint y: 221, distance: 46.1
click at [713, 221] on div "Tax Status Status" at bounding box center [608, 63] width 213 height 485
type input "$2,685.49"
type input "[DATE]"
click at [407, 228] on div "Tax Bill No Multiple Payment Option Payment Plan Clear" at bounding box center [395, 63] width 213 height 485
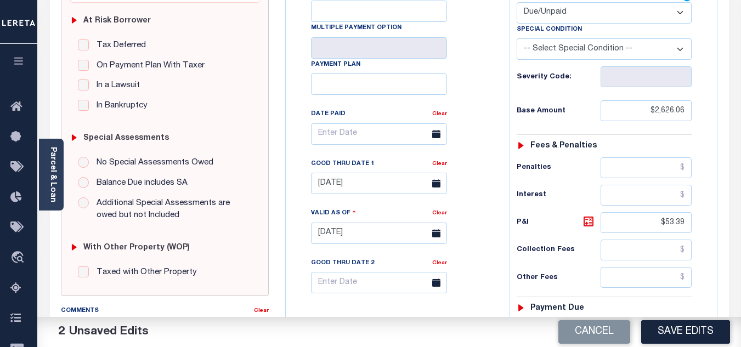
scroll to position [0, 0]
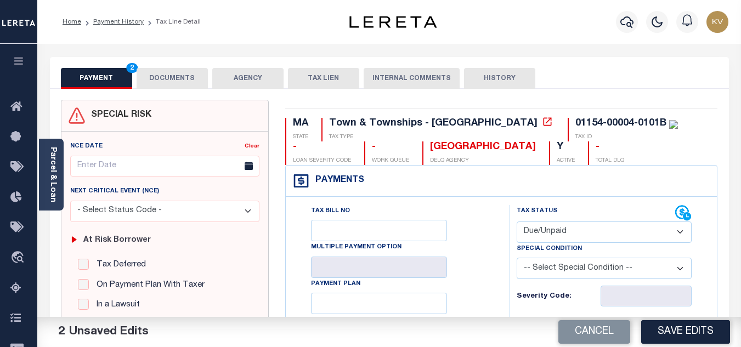
click at [170, 71] on button "DOCUMENTS" at bounding box center [172, 78] width 71 height 21
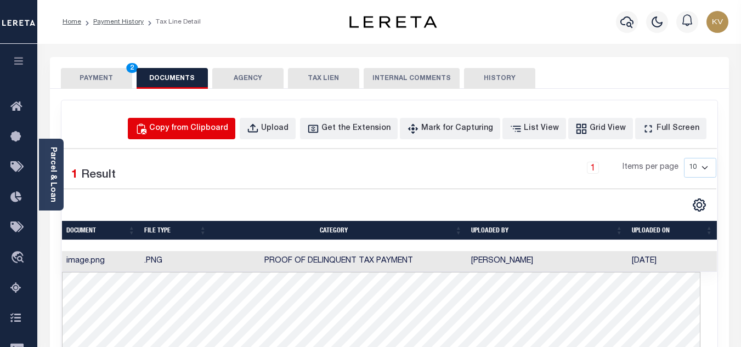
click at [215, 137] on button "Copy from Clipboard" at bounding box center [182, 128] width 108 height 21
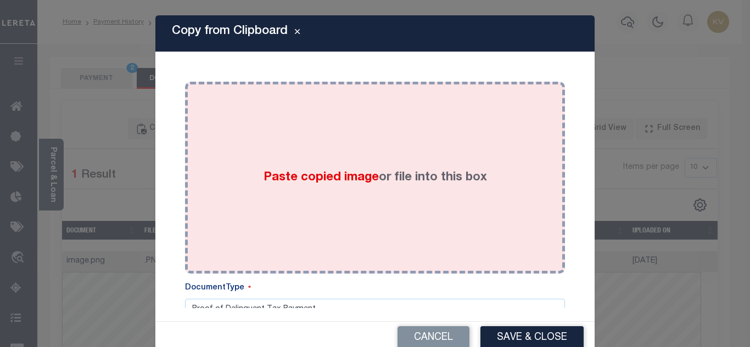
click at [239, 139] on div "Paste copied image or file into this box" at bounding box center [374, 178] width 363 height 176
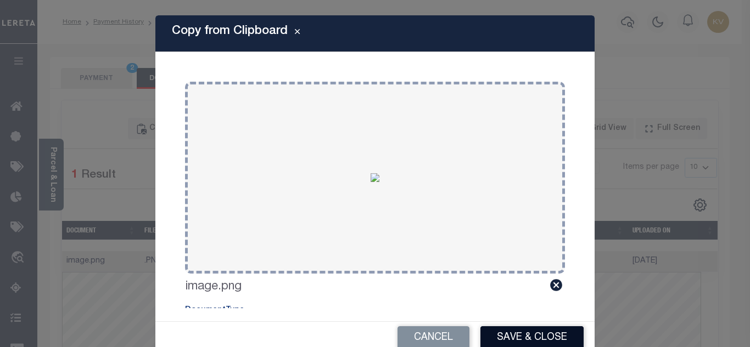
click at [530, 344] on button "Save & Close" at bounding box center [531, 339] width 103 height 24
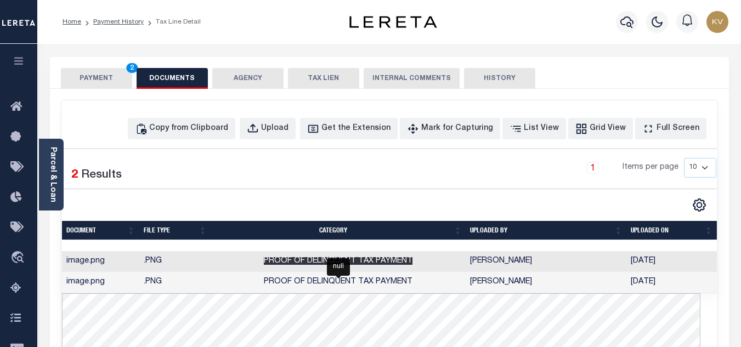
click at [388, 264] on span "Proof of Delinquent Tax Payment" at bounding box center [338, 261] width 149 height 8
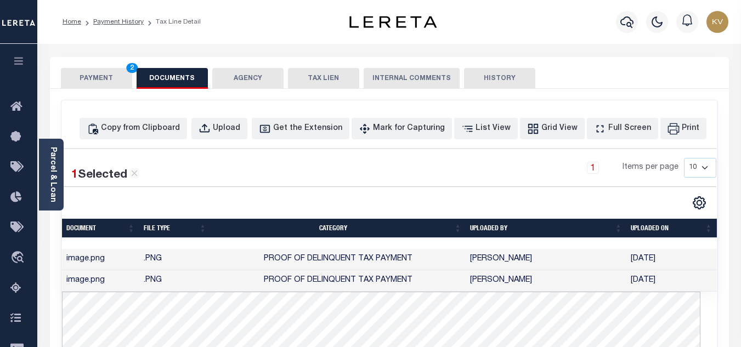
click at [93, 76] on button "PAYMENT 2" at bounding box center [96, 78] width 71 height 21
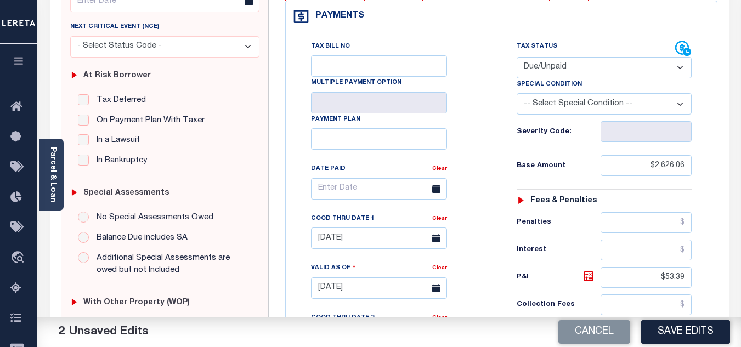
scroll to position [274, 0]
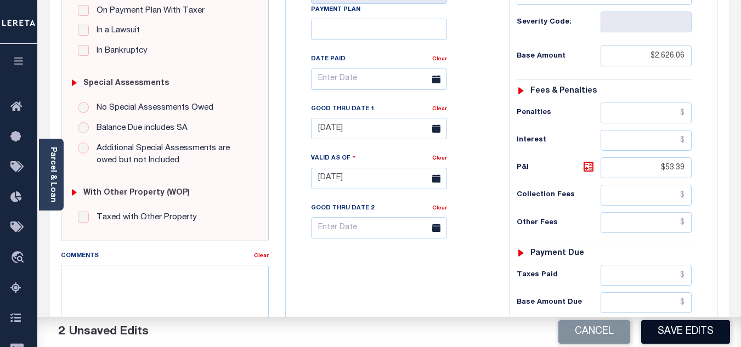
click at [672, 326] on button "Save Edits" at bounding box center [685, 332] width 89 height 24
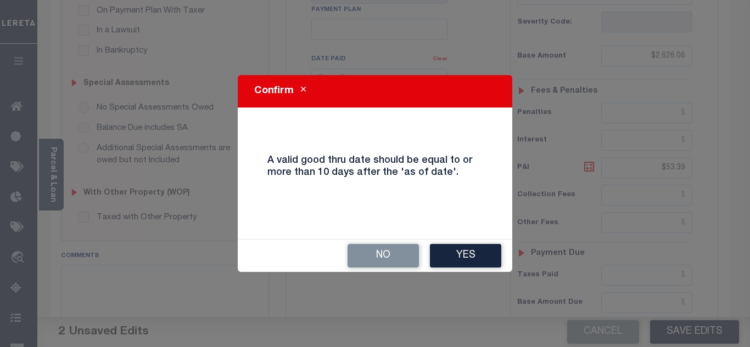
click at [300, 86] on button "Close" at bounding box center [303, 91] width 19 height 13
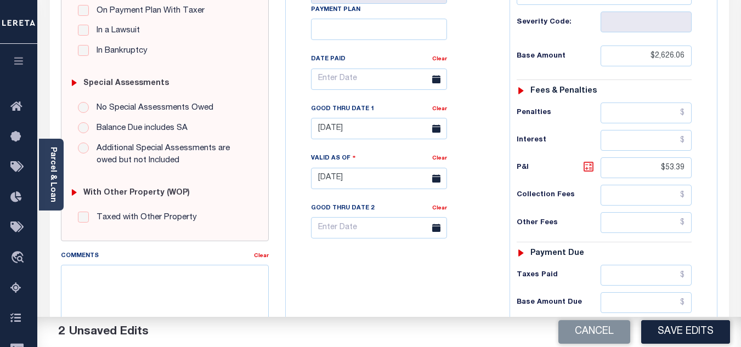
click at [592, 166] on icon at bounding box center [589, 167] width 7 height 7
type input "$59.43"
click at [694, 334] on button "Save Edits" at bounding box center [685, 332] width 89 height 24
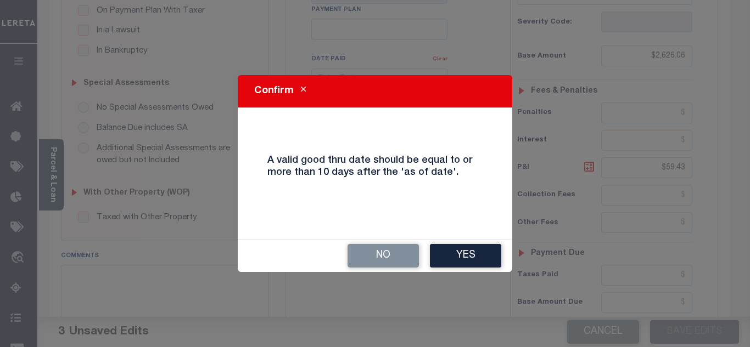
click at [458, 241] on div "No Yes" at bounding box center [375, 256] width 274 height 32
click at [459, 251] on button "Yes" at bounding box center [465, 256] width 71 height 24
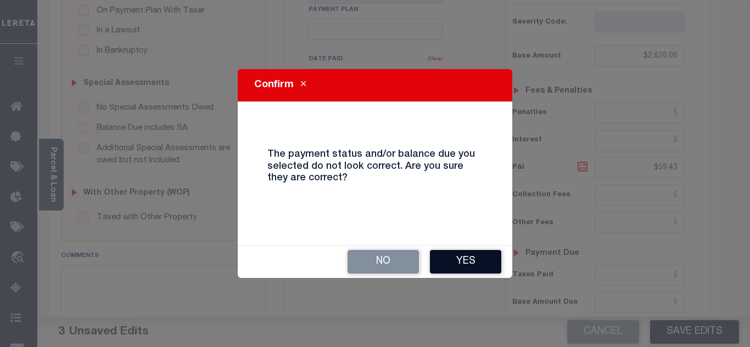
click at [459, 251] on button "Yes" at bounding box center [465, 262] width 71 height 24
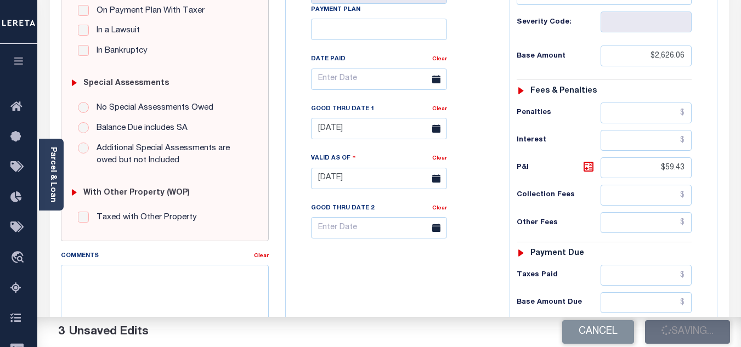
checkbox input "false"
type input "$2,626.06"
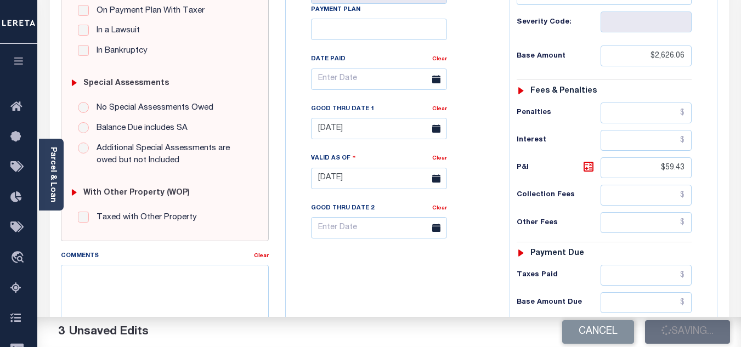
type input "$59.43"
type input "$2,685.49"
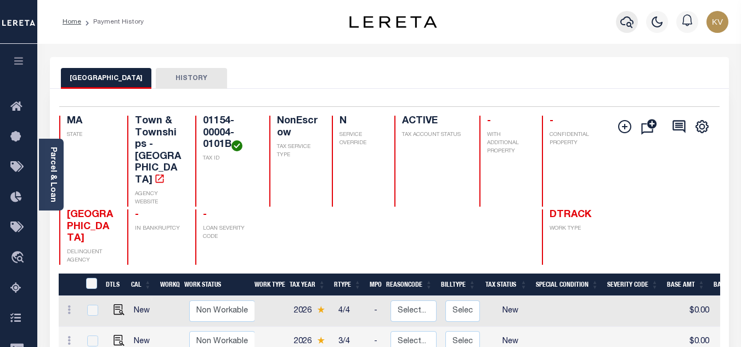
click at [624, 25] on icon "button" at bounding box center [627, 21] width 13 height 13
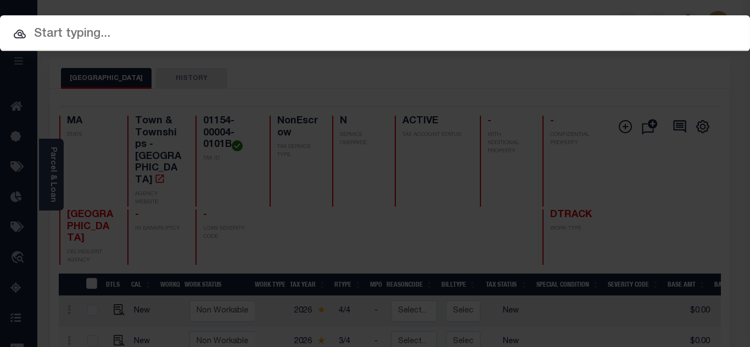
click at [376, 31] on input "text" at bounding box center [375, 34] width 750 height 19
paste input "1747011820"
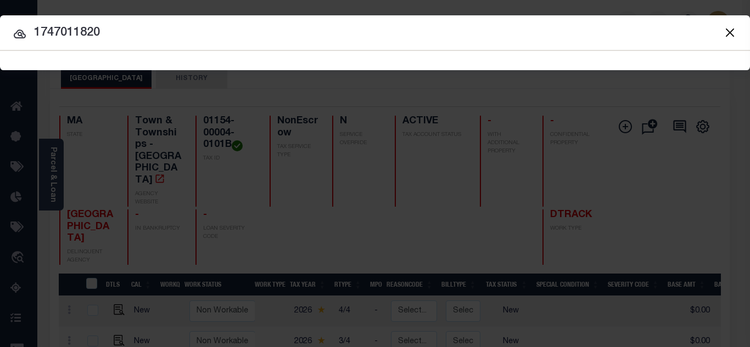
type input "1747011820"
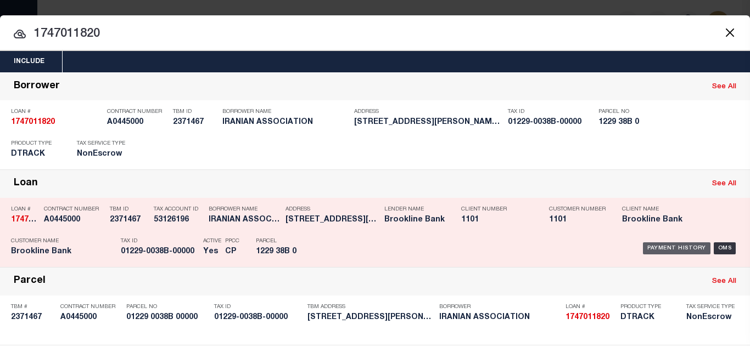
click at [677, 247] on div "Payment History" at bounding box center [676, 249] width 67 height 12
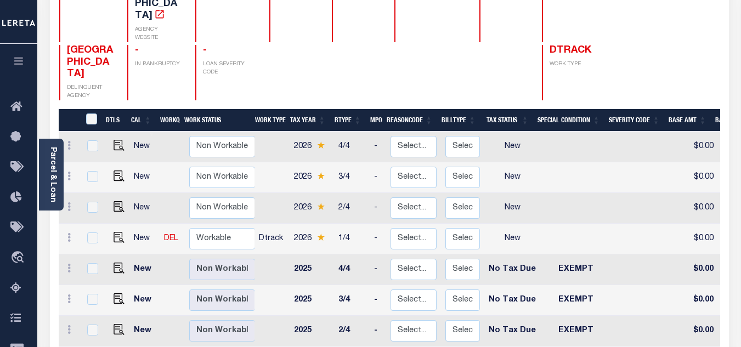
scroll to position [274, 0]
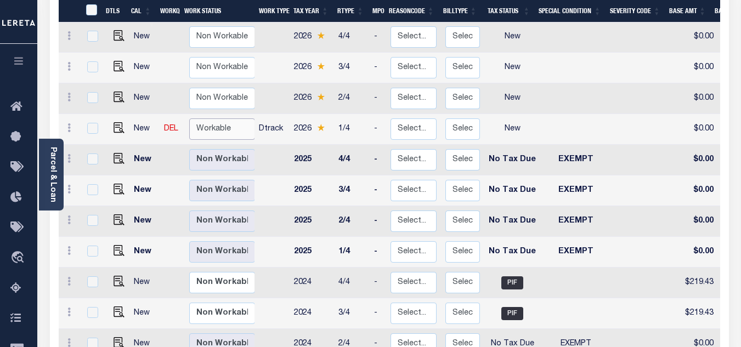
click at [220, 119] on select "Non Workable Workable" at bounding box center [222, 129] width 66 height 21
checkbox input "true"
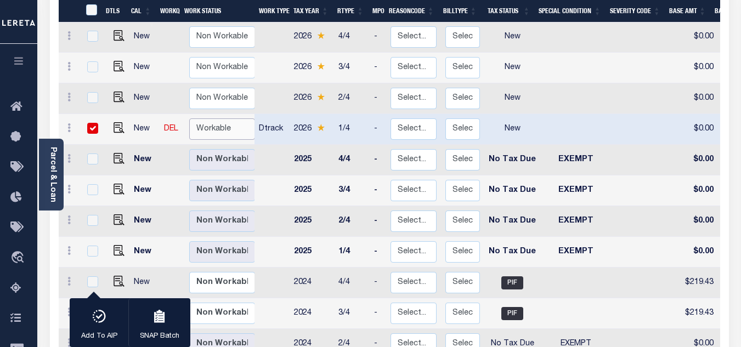
select select "true"
click at [189, 119] on select "Non Workable Workable" at bounding box center [222, 129] width 66 height 21
checkbox input "false"
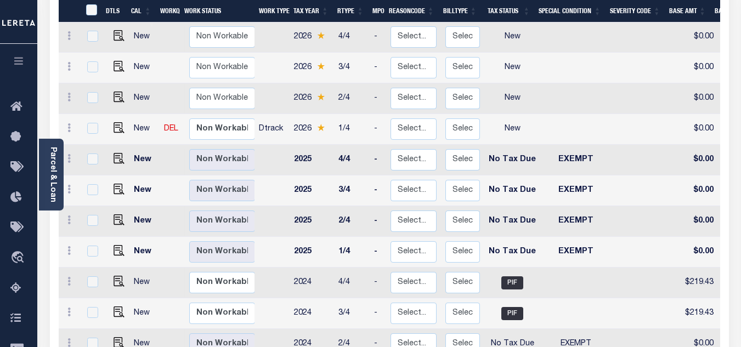
click at [109, 125] on link at bounding box center [116, 129] width 16 height 8
checkbox input "true"
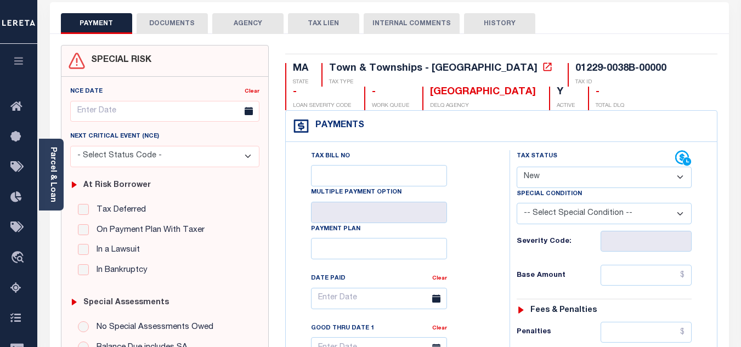
scroll to position [110, 0]
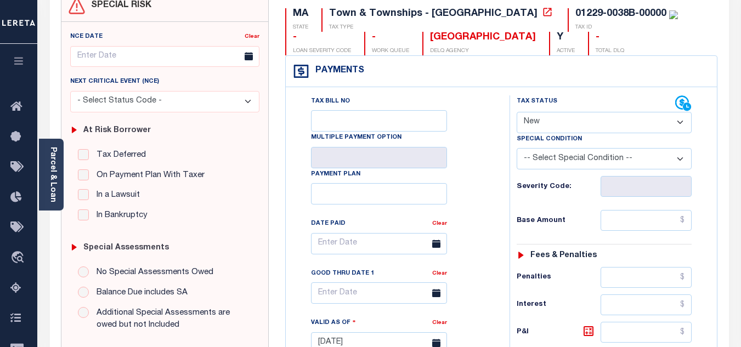
click at [536, 114] on select "- Select Status Code - Open Due/Unpaid Paid Incomplete No Tax Due Internal Refu…" at bounding box center [604, 122] width 175 height 21
select select "NTX"
click at [517, 112] on select "- Select Status Code - Open Due/Unpaid Paid Incomplete No Tax Due Internal Refu…" at bounding box center [604, 122] width 175 height 21
type input "[DATE]"
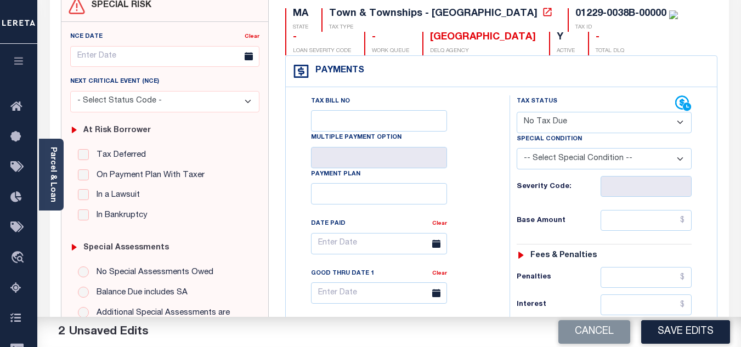
click at [556, 153] on select "-- Select Special Condition -- 3RD PARTY TAX LIEN AGENCY TAX LIEN (A.K.A Inside…" at bounding box center [604, 158] width 175 height 21
select select "5"
click at [517, 149] on select "-- Select Special Condition -- 3RD PARTY TAX LIEN AGENCY TAX LIEN (A.K.A Inside…" at bounding box center [604, 158] width 175 height 21
click at [636, 221] on input "text" at bounding box center [646, 220] width 91 height 21
type input "$0.00"
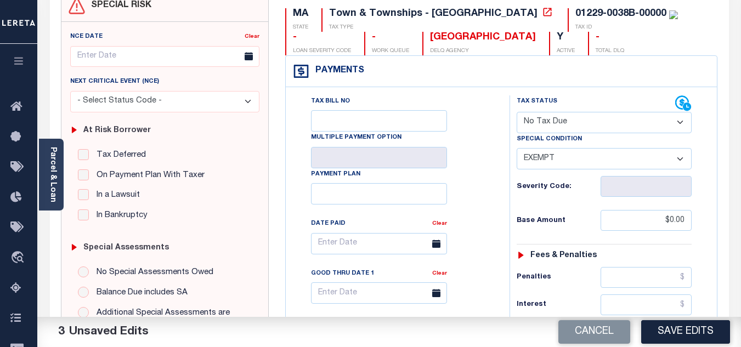
click at [581, 220] on h6 "Base Amount" at bounding box center [559, 221] width 84 height 9
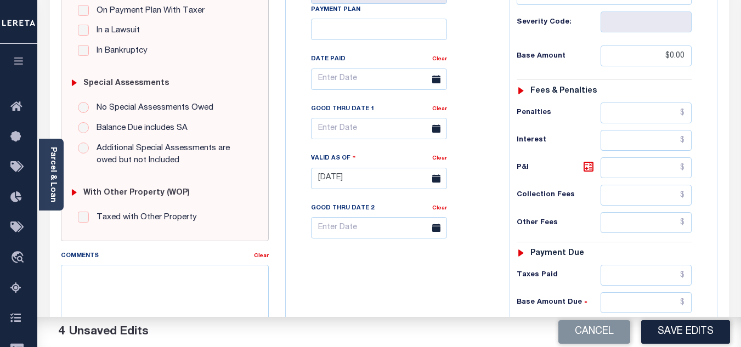
scroll to position [384, 0]
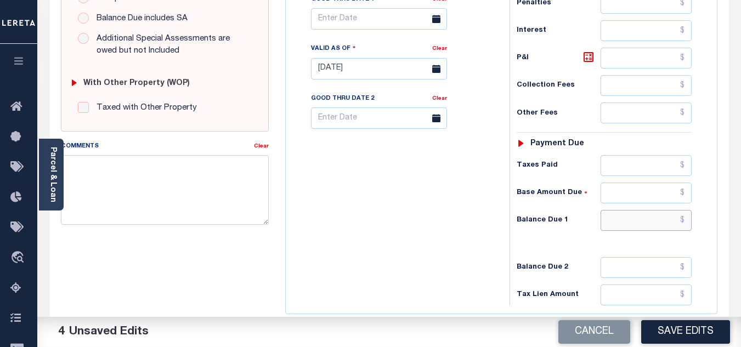
drag, startPoint x: 614, startPoint y: 220, endPoint x: 578, endPoint y: 224, distance: 35.3
click at [614, 220] on input "text" at bounding box center [646, 220] width 91 height 21
type input "$0.00"
click at [459, 234] on div "Tax Bill No Multiple Payment Option Payment Plan Clear" at bounding box center [395, 63] width 213 height 485
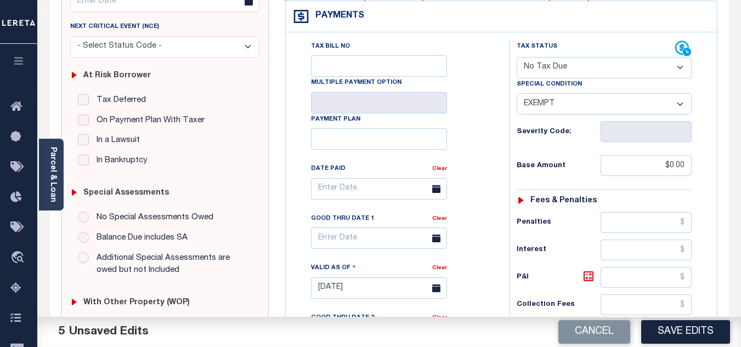
scroll to position [0, 0]
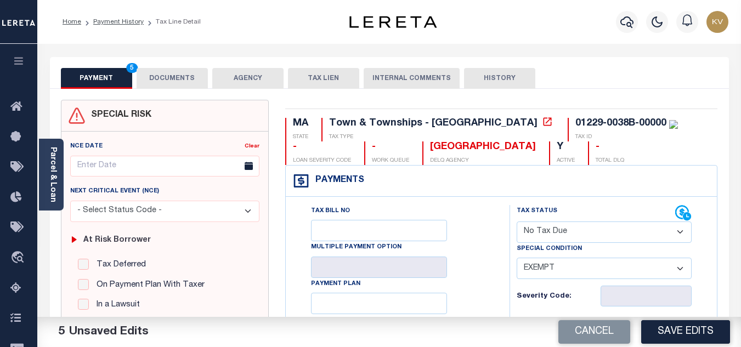
click at [174, 82] on button "DOCUMENTS" at bounding box center [172, 78] width 71 height 21
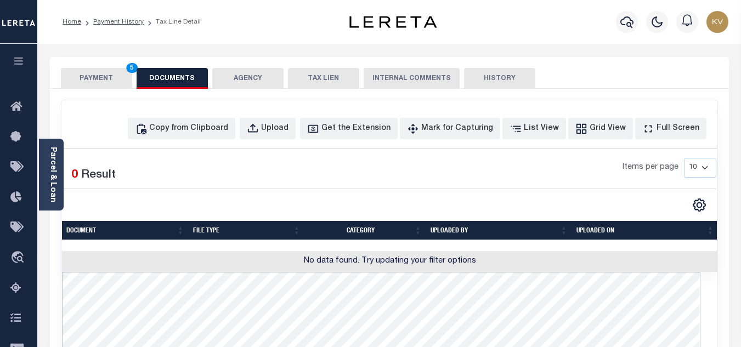
click at [80, 74] on button "PAYMENT 5" at bounding box center [96, 78] width 71 height 21
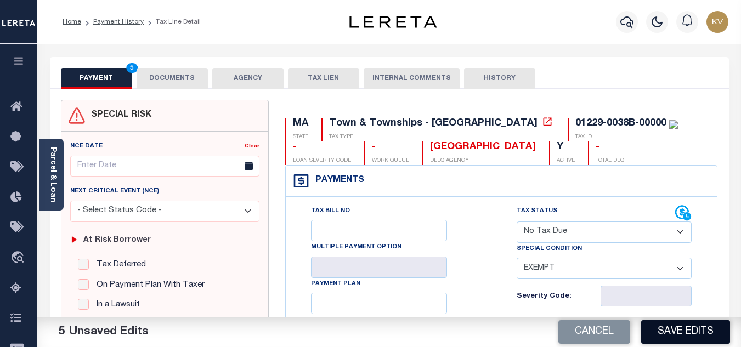
click at [697, 326] on button "Save Edits" at bounding box center [685, 332] width 89 height 24
checkbox input "false"
type input "$0"
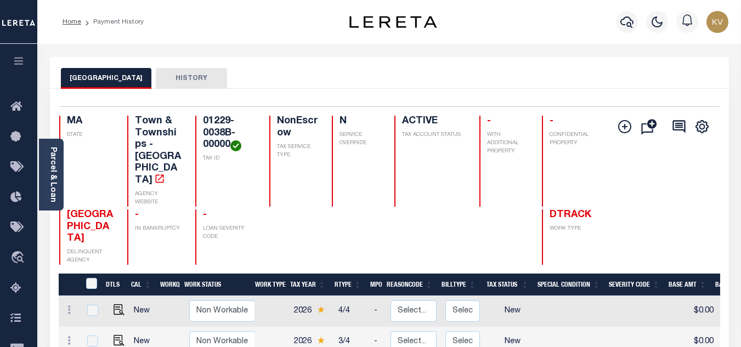
scroll to position [55, 0]
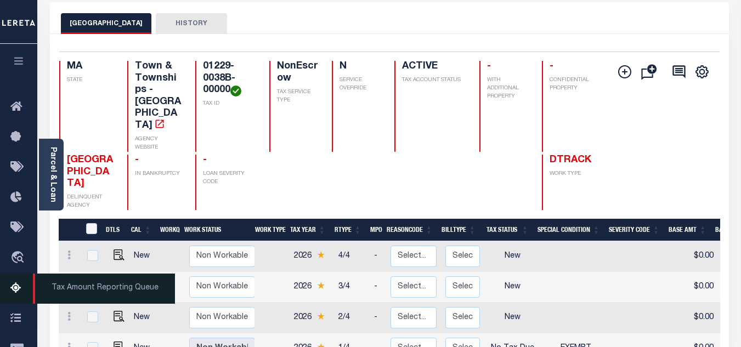
click at [15, 290] on icon at bounding box center [19, 289] width 18 height 14
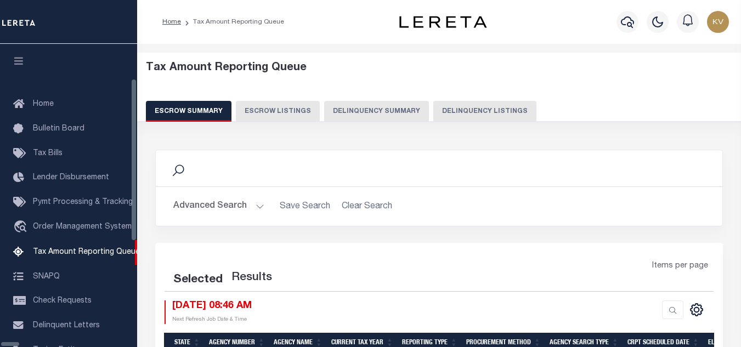
click at [464, 97] on div "Tax Amount Reporting Queue Escrow Summary Escrow Listings Delinquency Summary" at bounding box center [439, 91] width 587 height 60
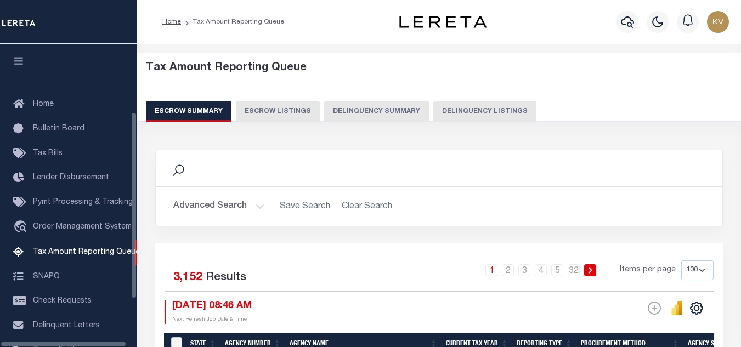
click at [460, 106] on button "Delinquency Listings" at bounding box center [485, 111] width 103 height 21
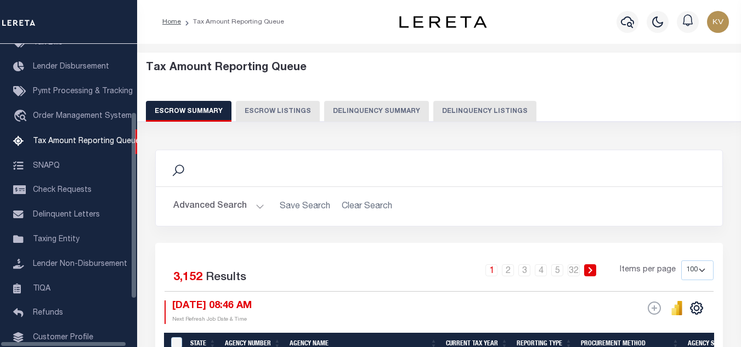
select select
select select "100"
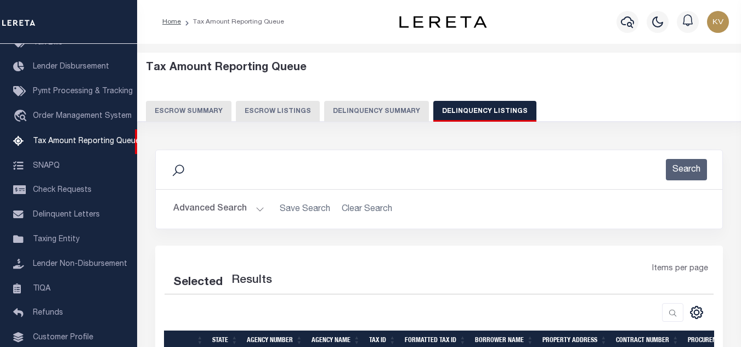
select select "100"
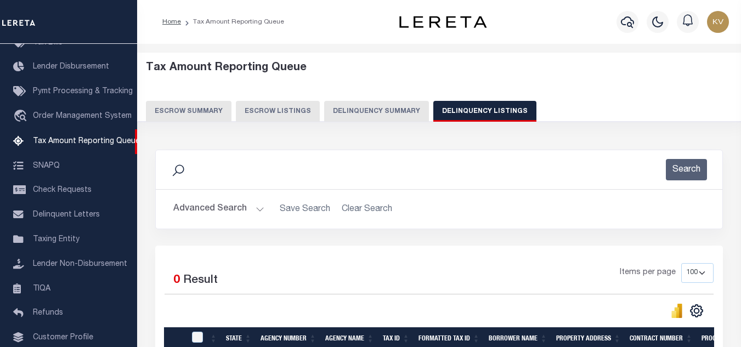
scroll to position [110, 0]
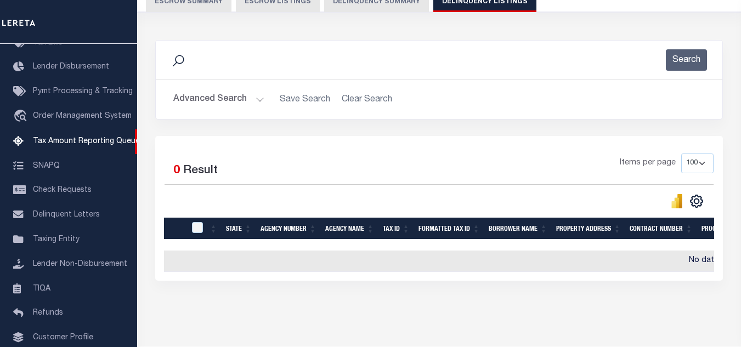
click at [218, 100] on button "Advanced Search" at bounding box center [218, 99] width 91 height 21
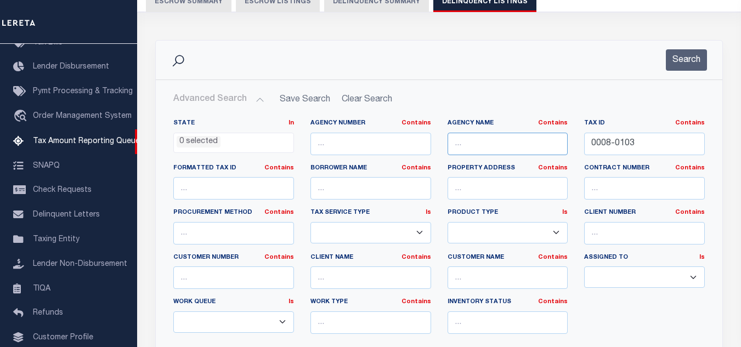
click at [521, 144] on input "text" at bounding box center [508, 144] width 121 height 22
paste input "[GEOGRAPHIC_DATA]"
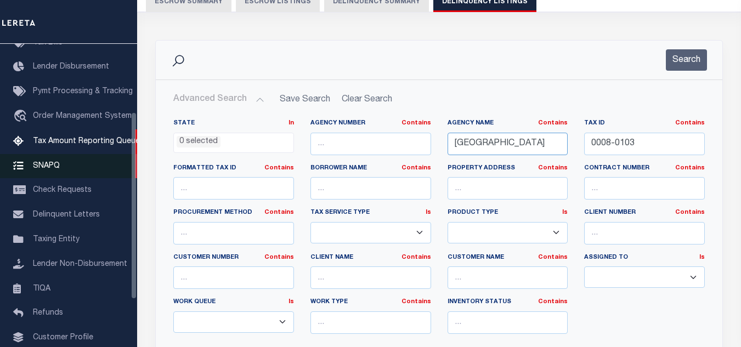
type input "[GEOGRAPHIC_DATA]"
drag, startPoint x: 656, startPoint y: 139, endPoint x: 517, endPoint y: 134, distance: 138.9
click at [517, 134] on div "State In In AK AL AR AZ CA CO CT DC DE FL GA GU HI IA ID IL IN KS KY LA MA MD M…" at bounding box center [439, 231] width 548 height 224
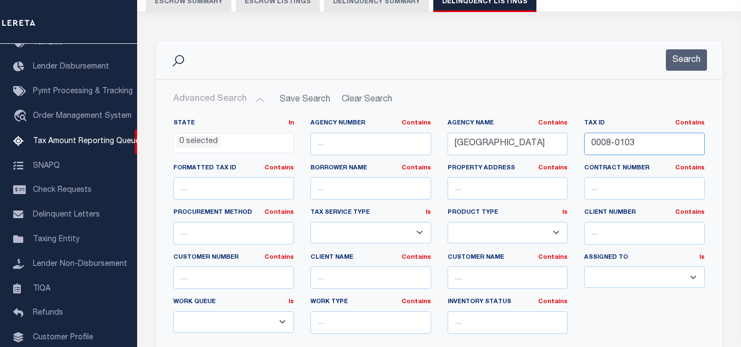
paste input "2804602"
type input "0002804602"
click at [684, 71] on div "Search" at bounding box center [439, 60] width 567 height 39
click at [690, 57] on button "Search" at bounding box center [686, 59] width 41 height 21
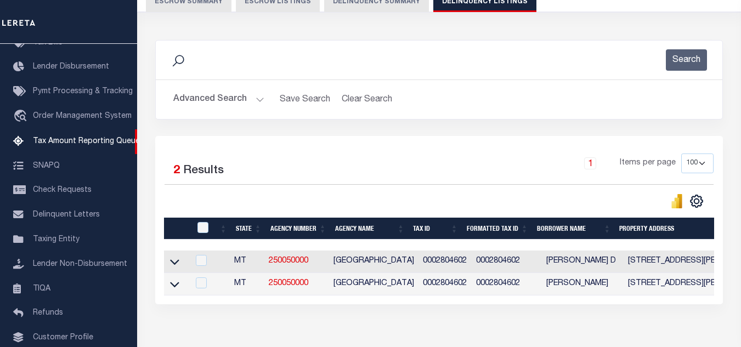
scroll to position [176, 0]
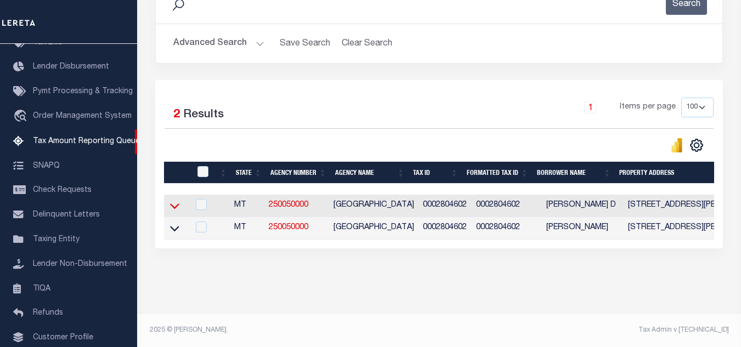
click at [174, 200] on icon at bounding box center [174, 206] width 9 height 12
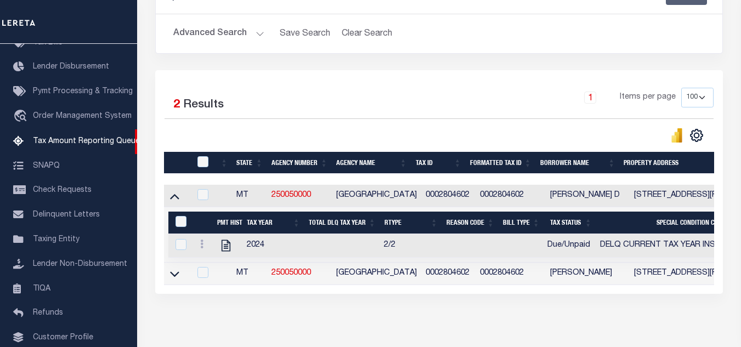
scroll to position [232, 0]
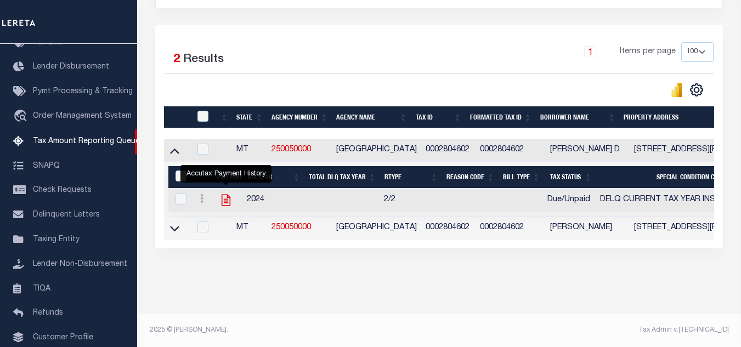
click at [223, 193] on icon "" at bounding box center [226, 200] width 14 height 14
checkbox input "true"
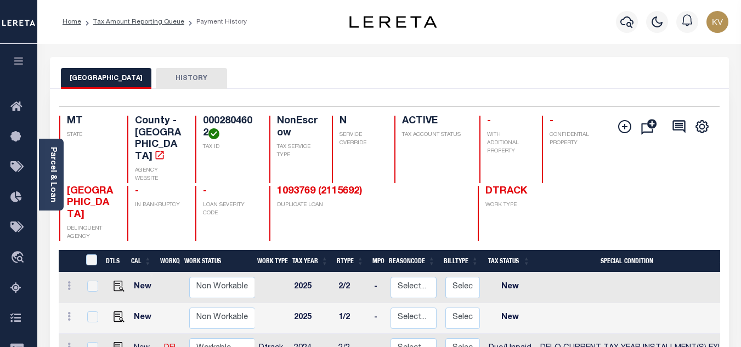
scroll to position [110, 0]
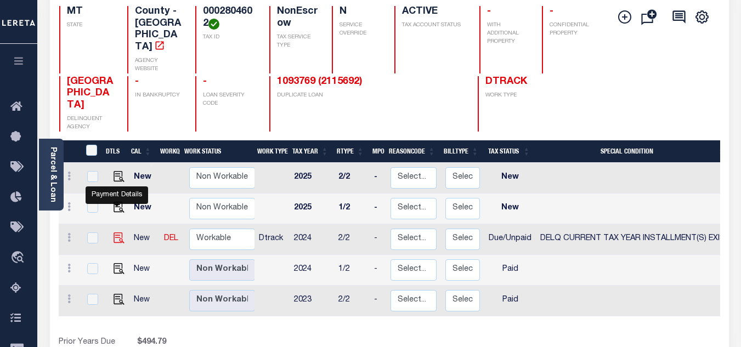
click at [118, 233] on img "" at bounding box center [119, 238] width 11 height 11
checkbox input "true"
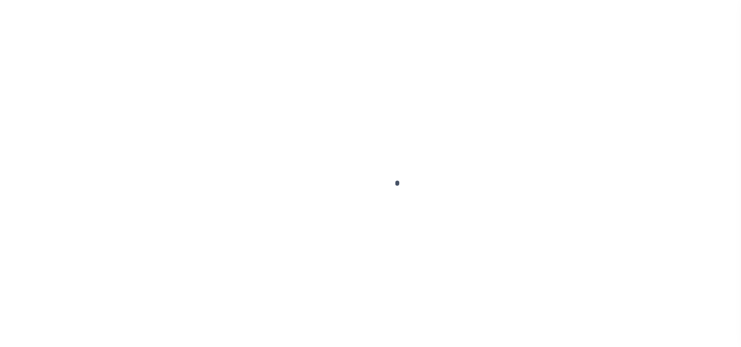
select select "DUE"
select select "17"
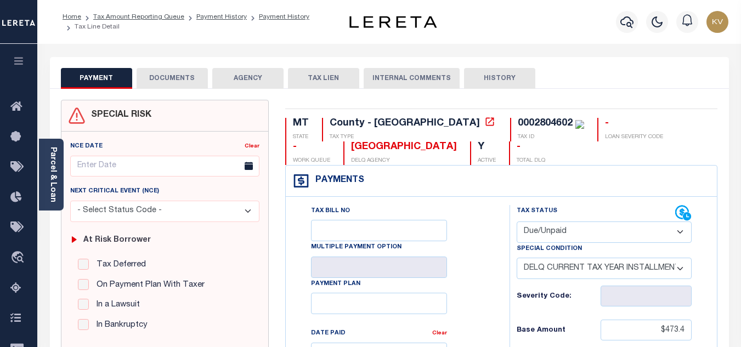
scroll to position [110, 0]
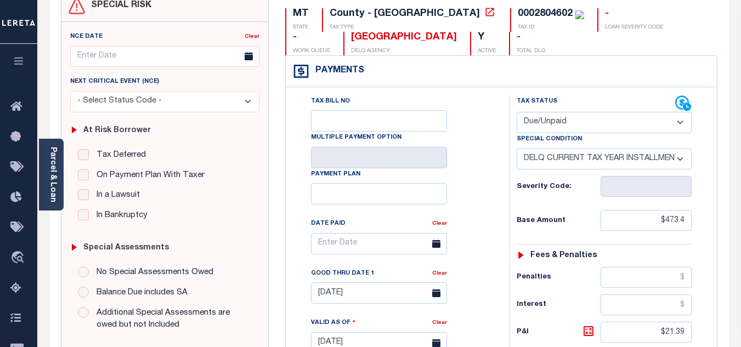
click at [680, 162] on select "-- Select Special Condition -- 3RD PARTY TAX LIEN AGENCY TAX LIEN (A.K.A Inside…" at bounding box center [604, 158] width 175 height 21
click at [471, 147] on div "Tax Bill No Multiple Payment Option Payment Plan Clear" at bounding box center [395, 249] width 196 height 308
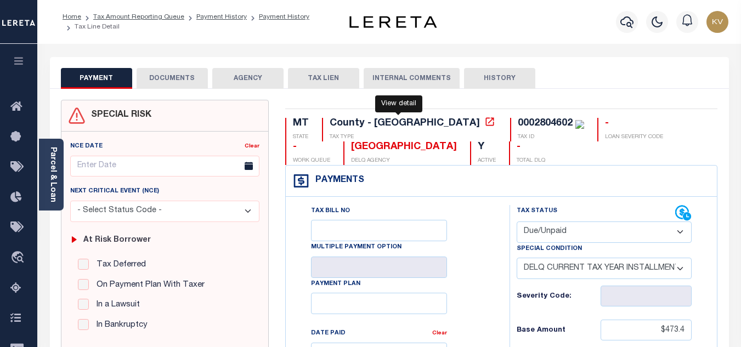
click at [486, 123] on icon at bounding box center [490, 121] width 8 height 8
